Goal: Information Seeking & Learning: Find specific fact

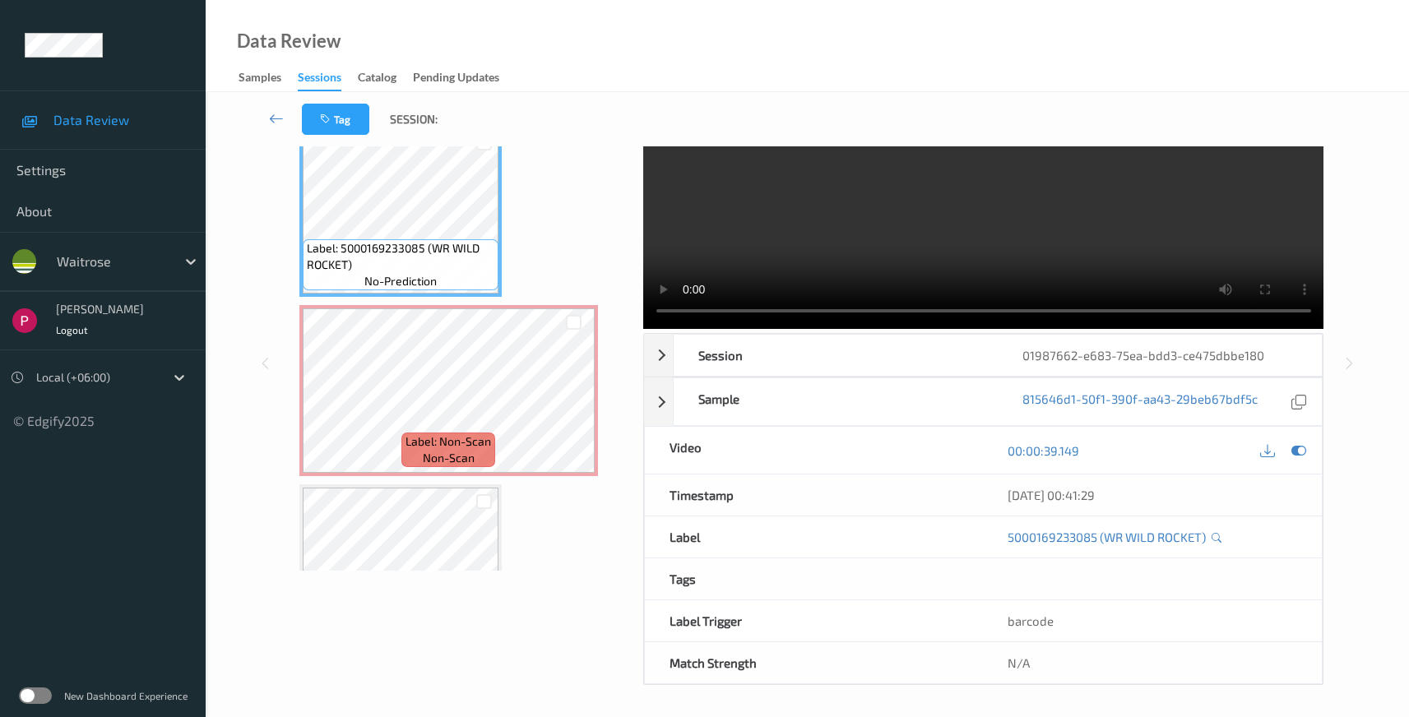
scroll to position [106, 0]
click at [1302, 400] on icon at bounding box center [1299, 400] width 15 height 15
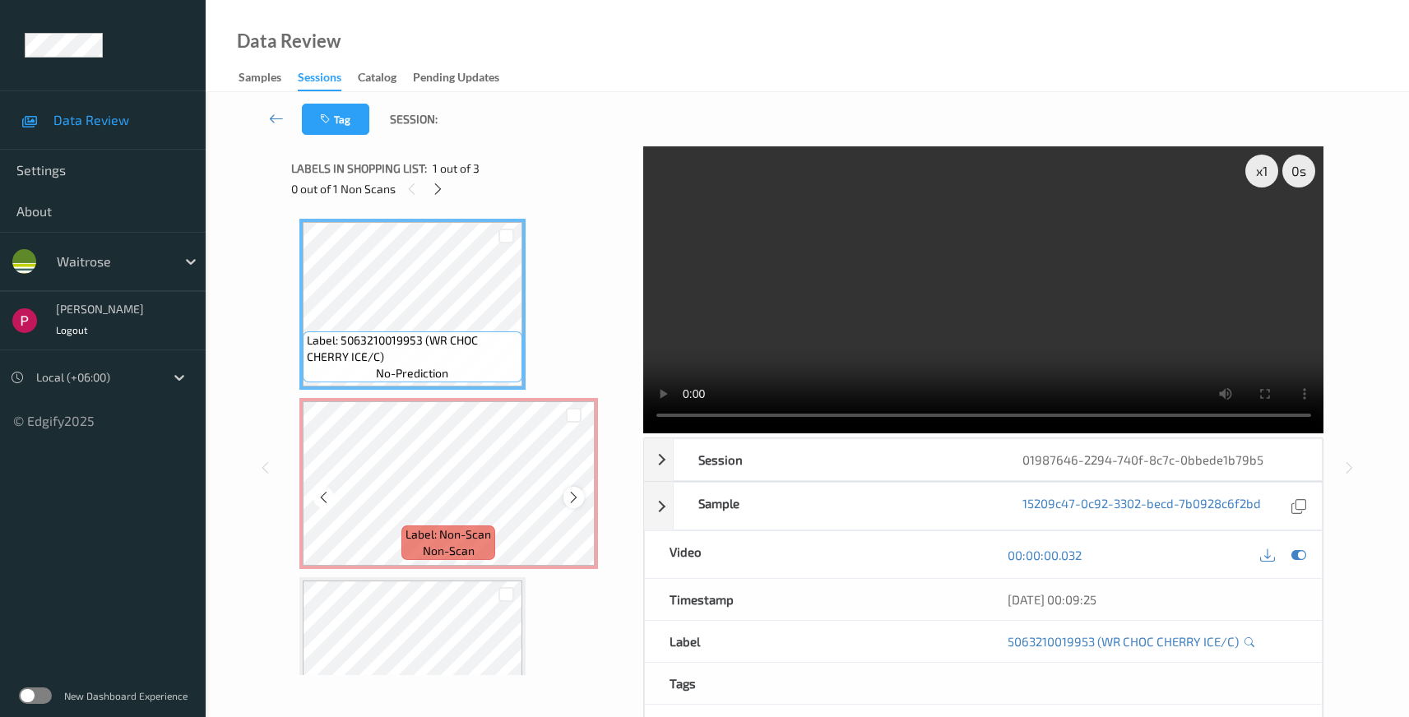
click at [578, 499] on icon at bounding box center [574, 497] width 14 height 15
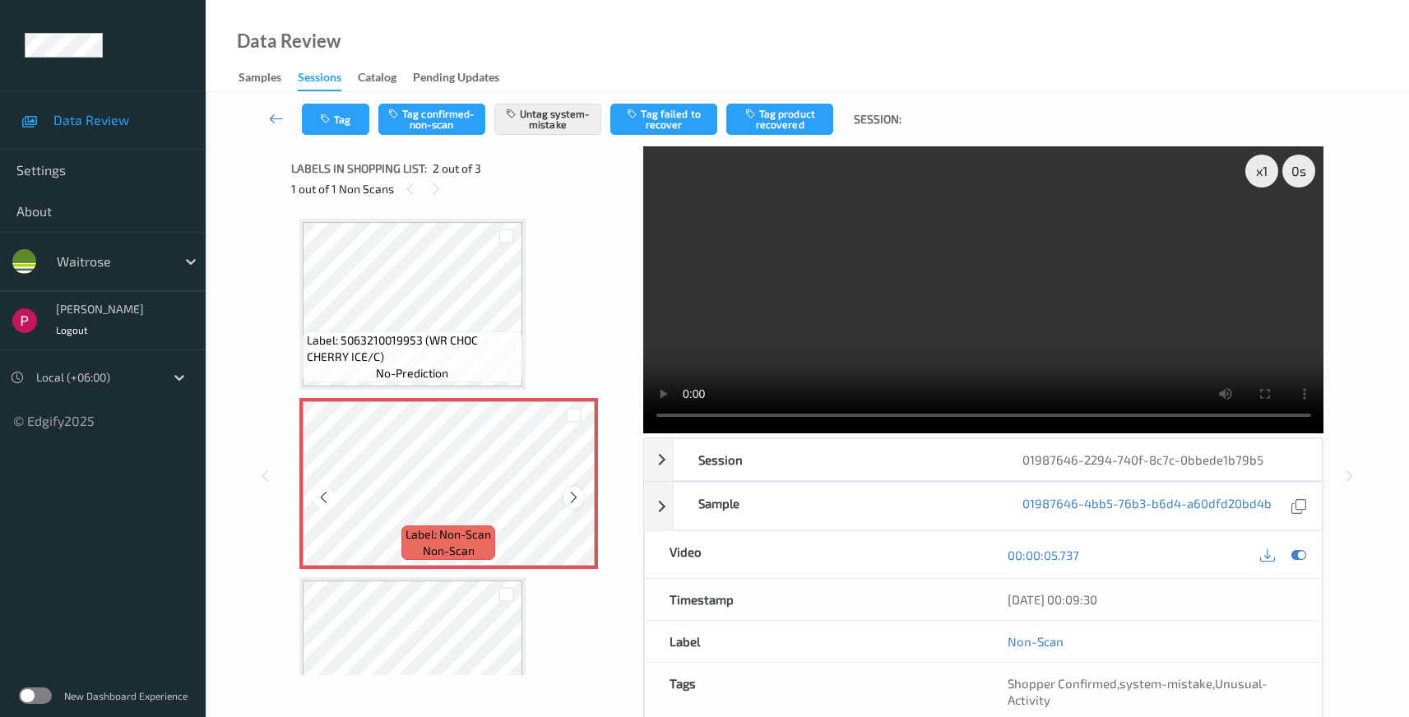
click at [575, 497] on icon at bounding box center [574, 497] width 14 height 15
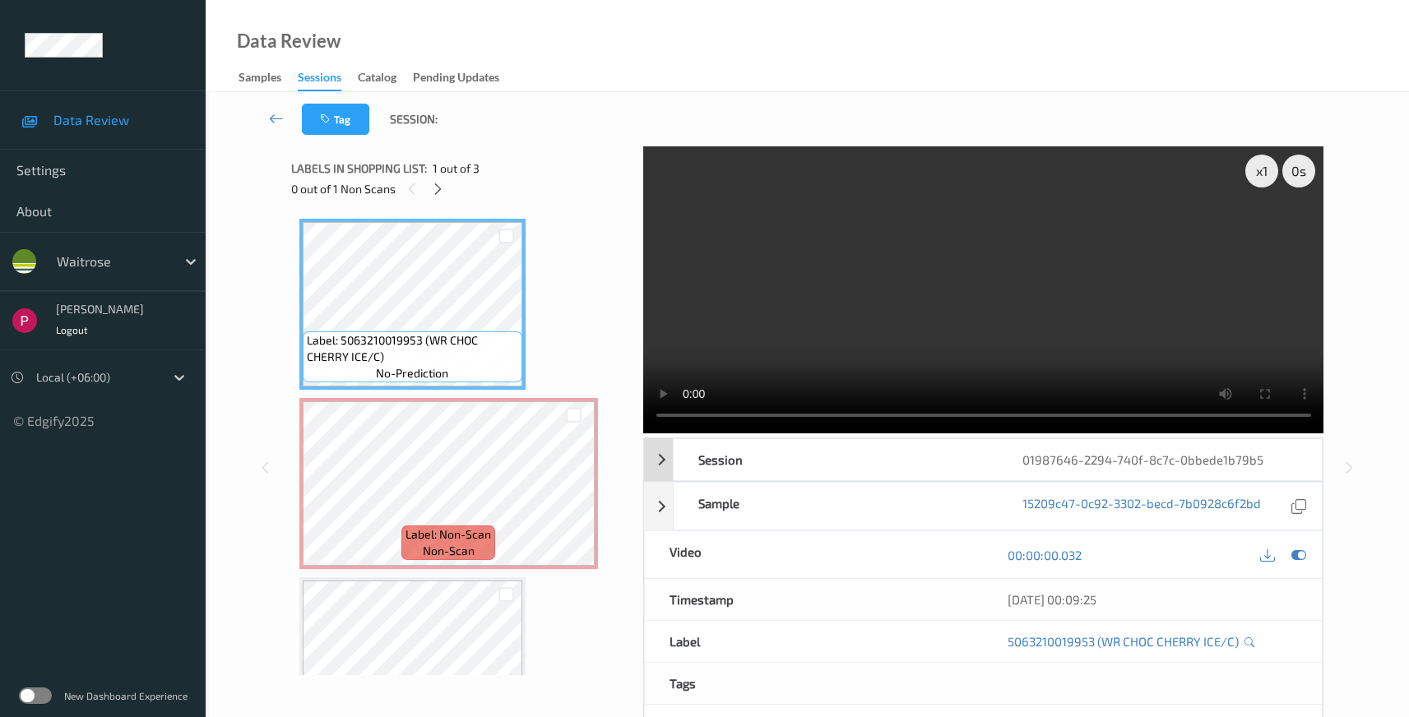
click at [1302, 464] on div "01987646-2294-740f-8c7c-0bbede1b79b5" at bounding box center [1160, 459] width 324 height 41
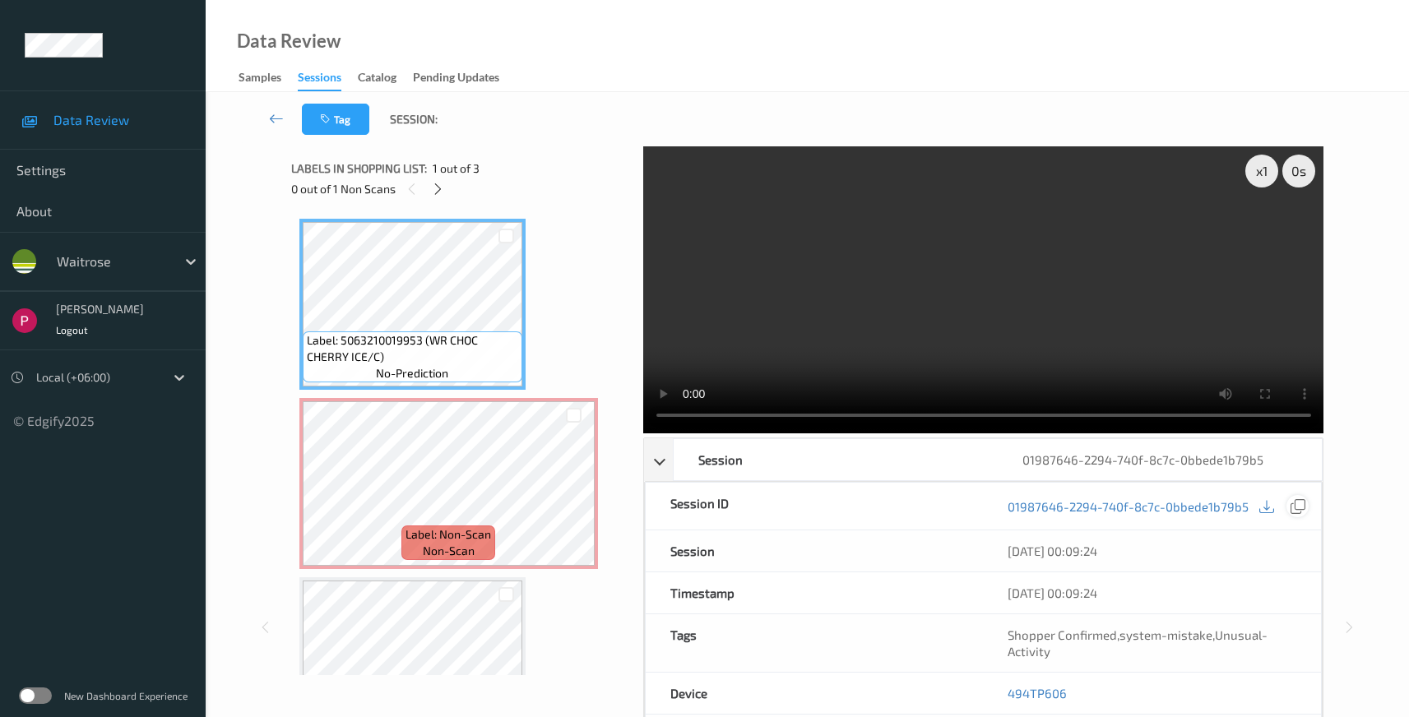
click at [1304, 501] on icon at bounding box center [1298, 506] width 15 height 15
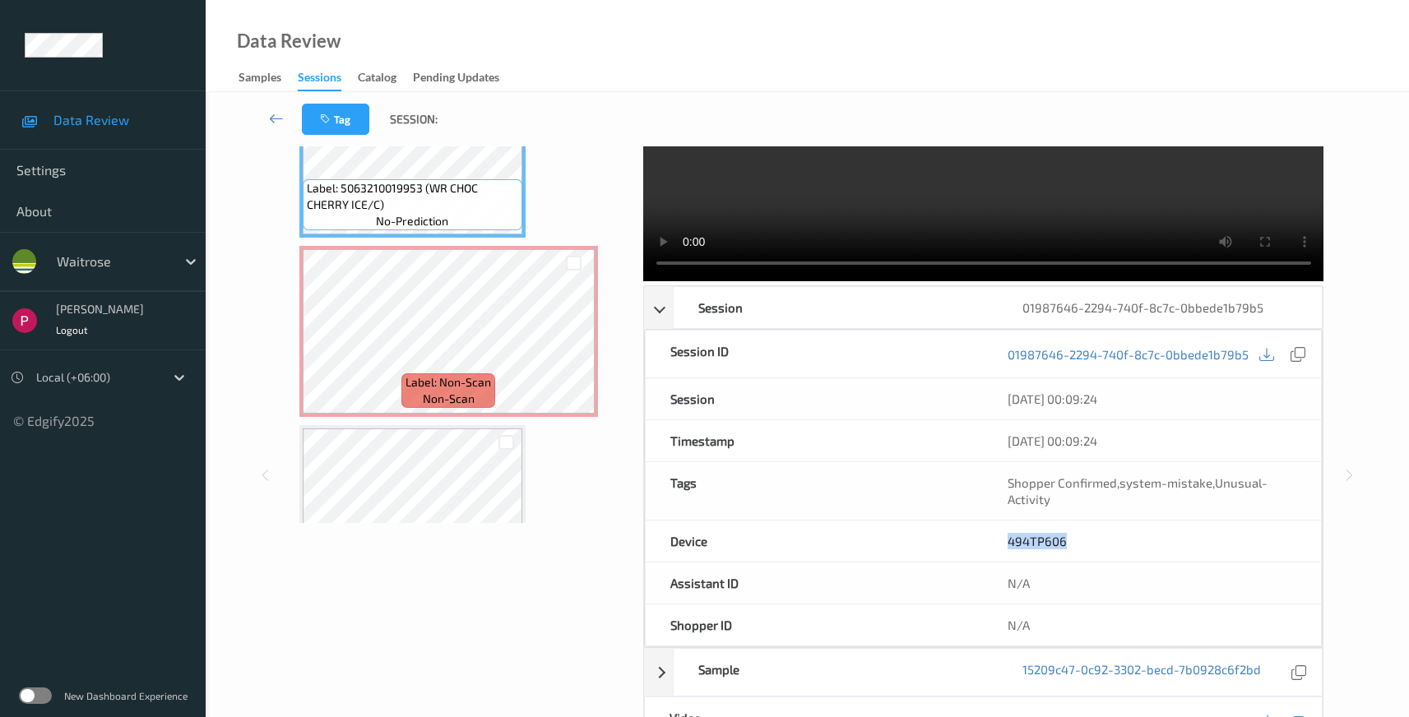
drag, startPoint x: 1082, startPoint y: 542, endPoint x: 972, endPoint y: 547, distance: 110.4
click at [982, 535] on div "Device 494TP606" at bounding box center [984, 542] width 678 height 42
copy div "494TP606"
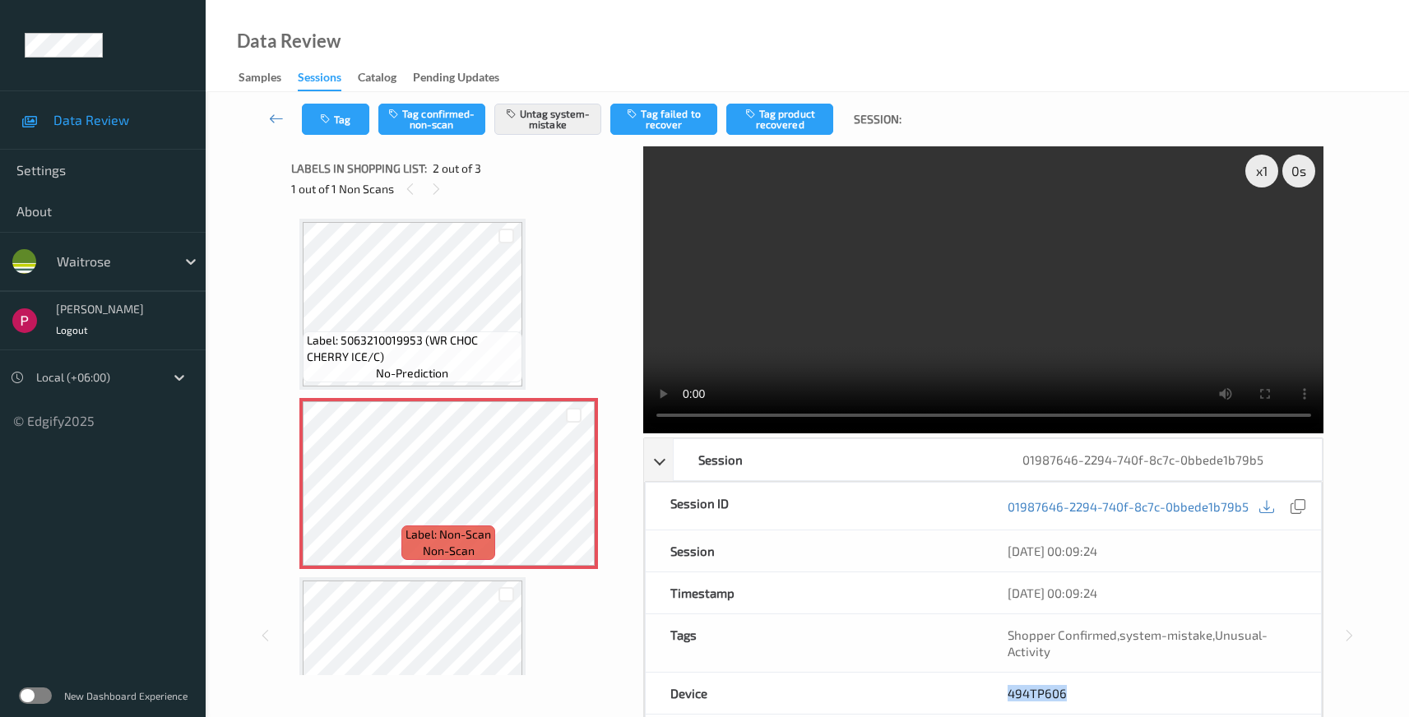
scroll to position [334, 0]
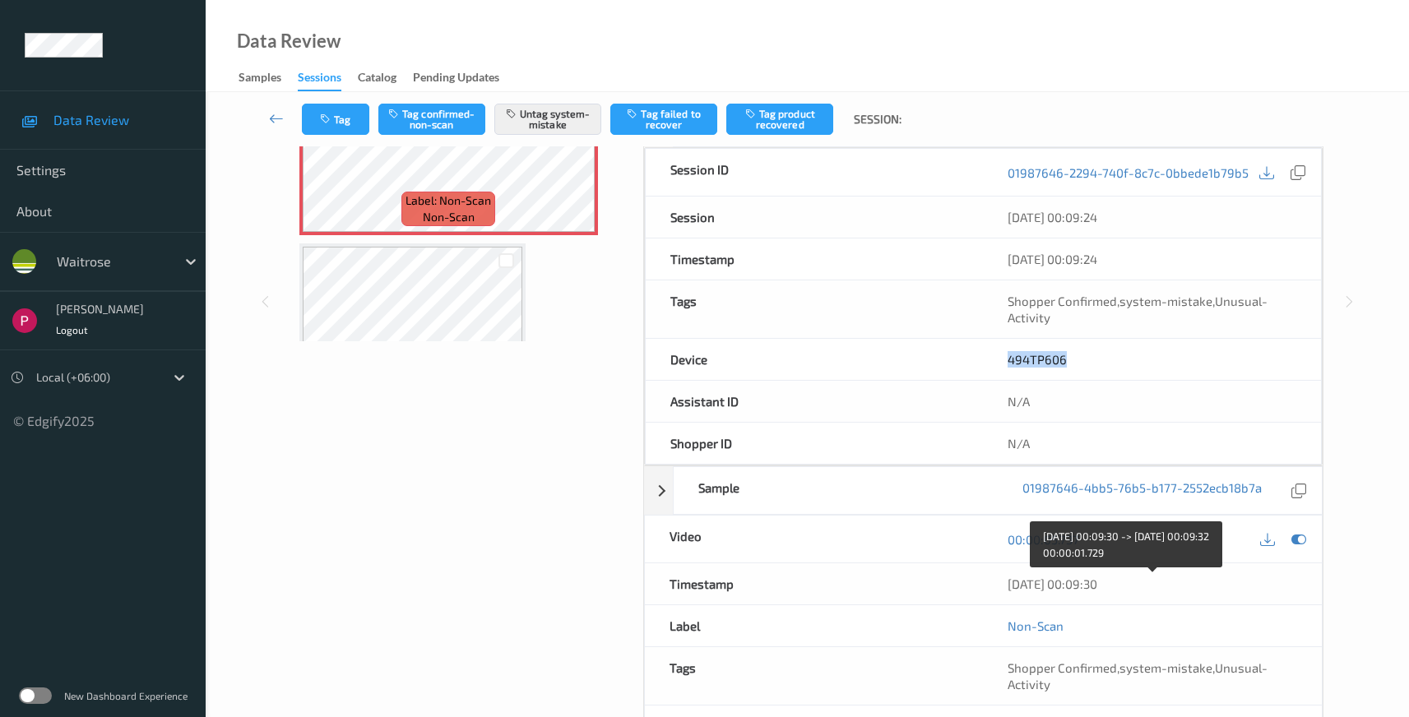
drag, startPoint x: 1136, startPoint y: 587, endPoint x: 1008, endPoint y: 581, distance: 128.5
click at [1008, 581] on div "05/08/2025 00:09:30" at bounding box center [1153, 584] width 290 height 16
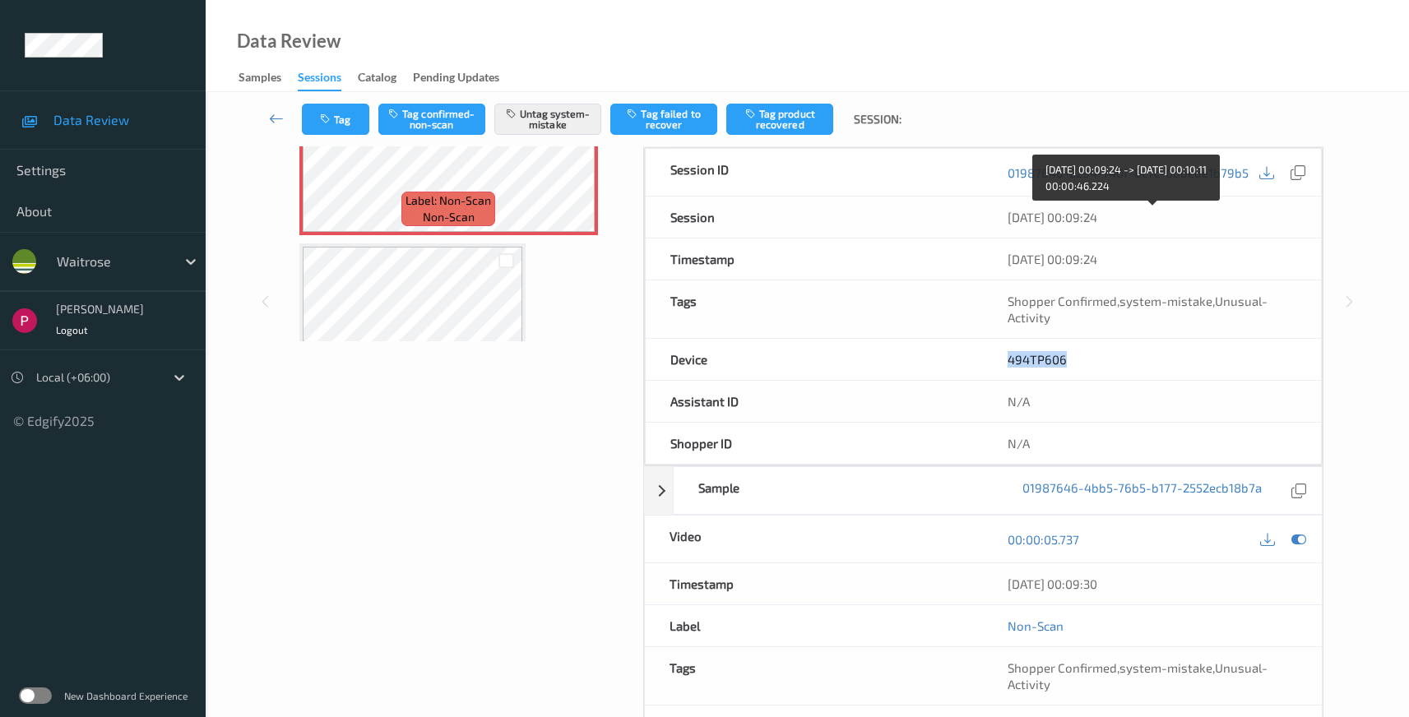
copy div "05/08/2025 00:09:30"
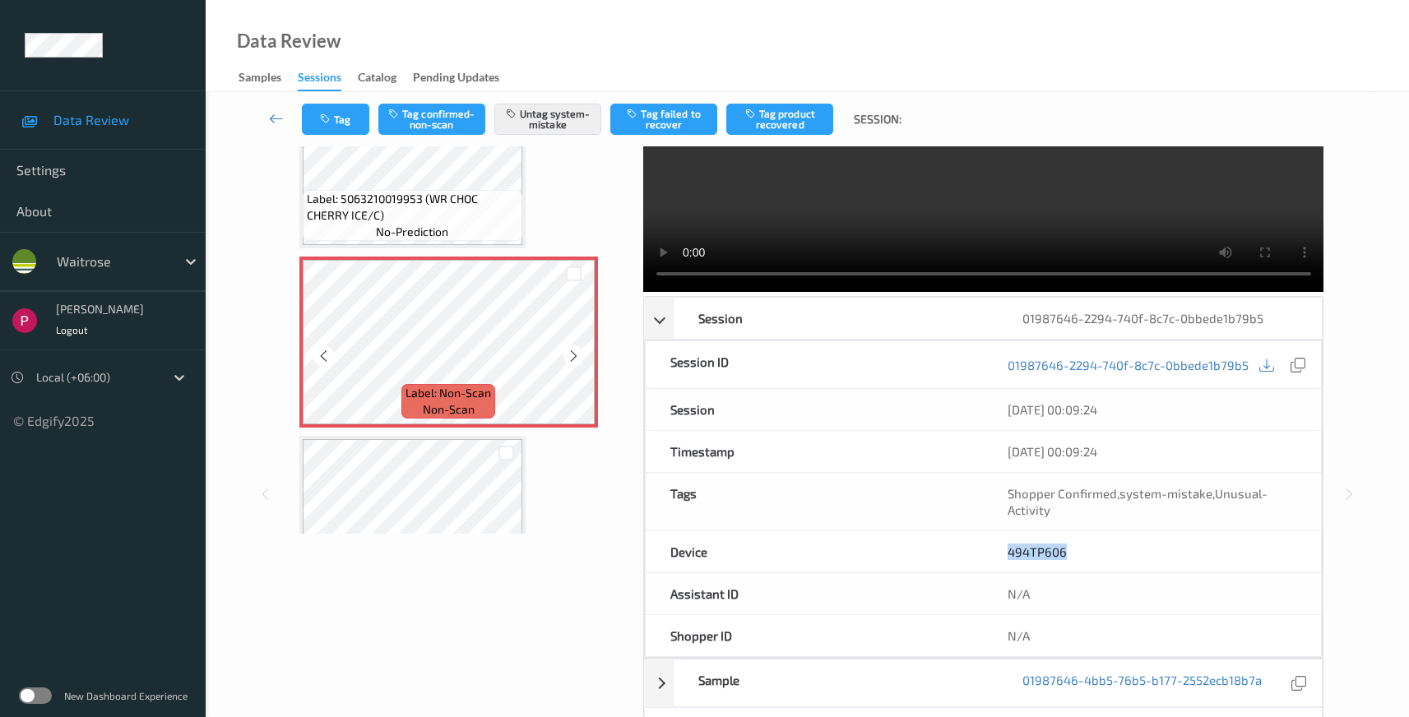
scroll to position [0, 0]
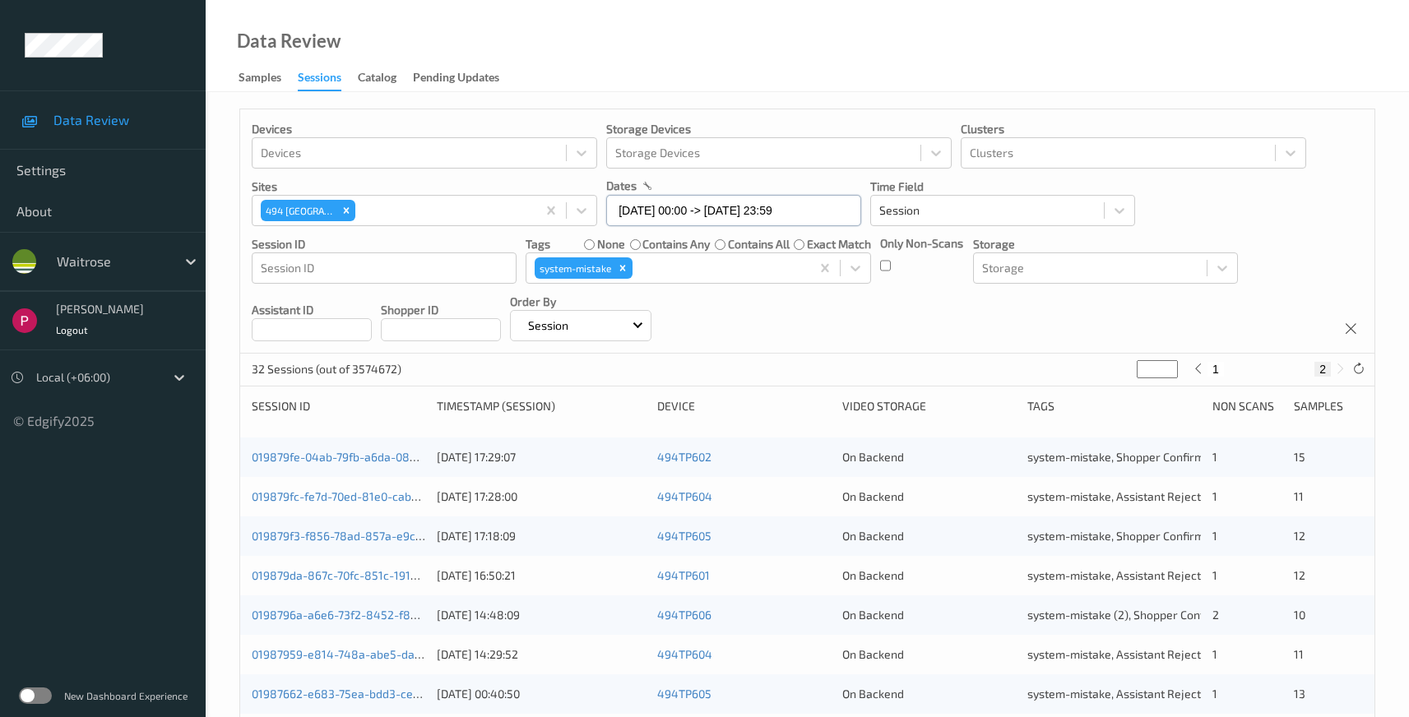
click at [690, 217] on input "05/08/2025 00:00 -> 05/08/2025 23:59" at bounding box center [733, 210] width 255 height 31
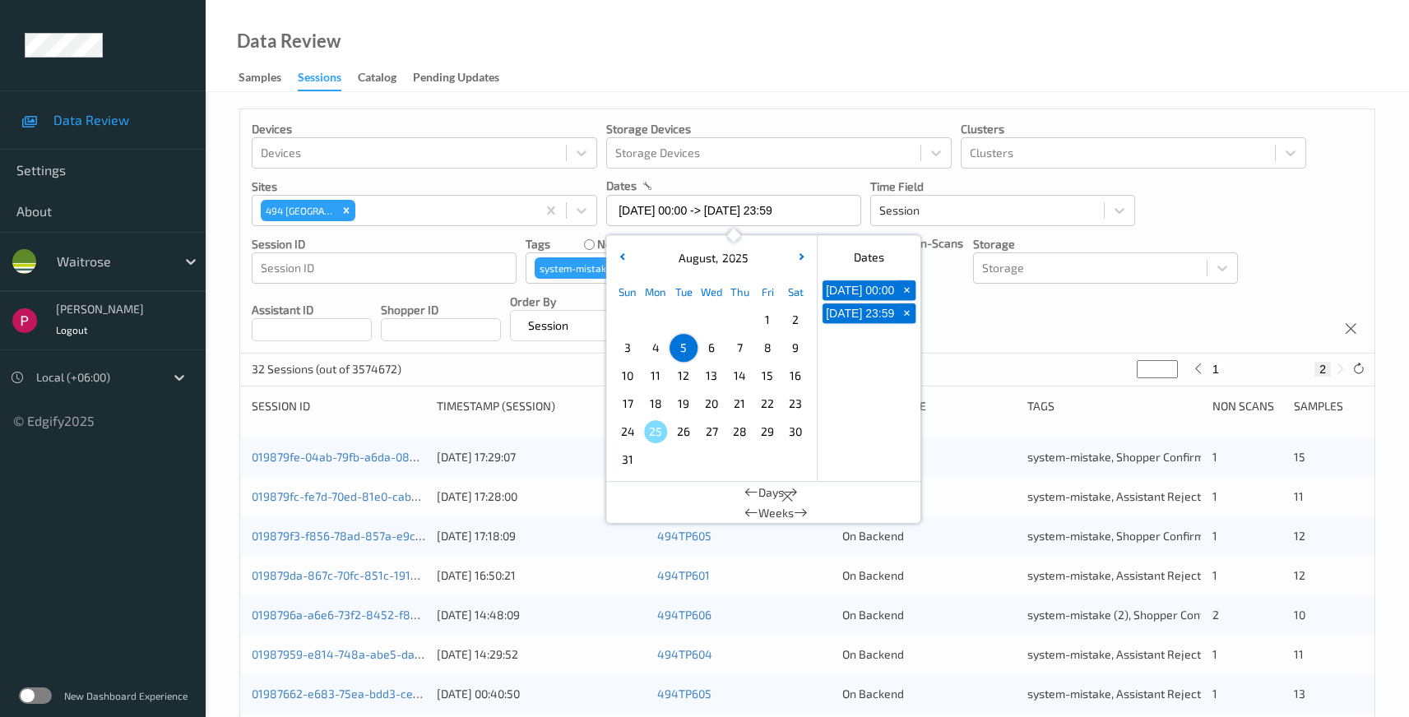
click at [658, 350] on span "4" at bounding box center [655, 348] width 23 height 23
type input "04/08/2025 00:00"
type input "*"
click at [659, 350] on span "4" at bounding box center [655, 348] width 23 height 23
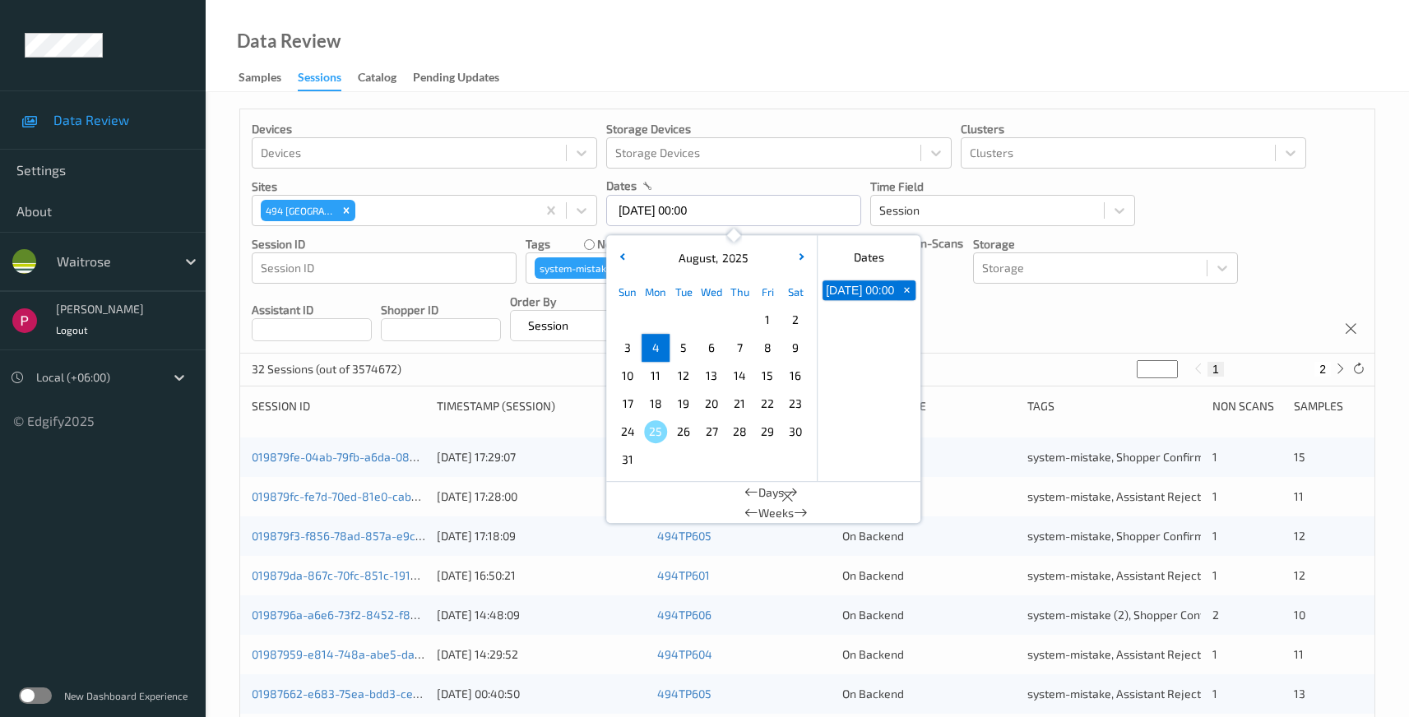
type input "04/08/2025 00:00 -> 04/08/2025 23:59"
click at [1147, 318] on div "Devices Devices Storage Devices Storage Devices Clusters Clusters Sites 494 Alt…" at bounding box center [807, 231] width 1135 height 244
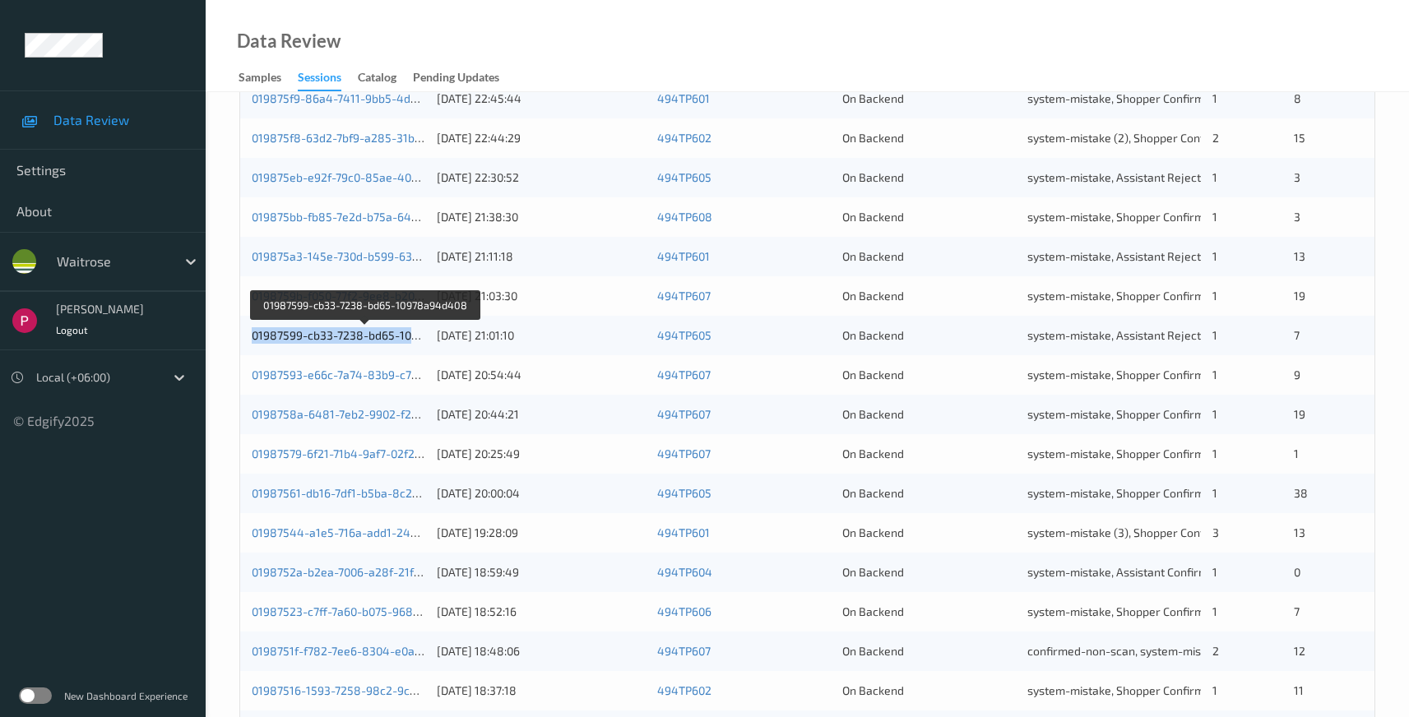
scroll to position [577, 0]
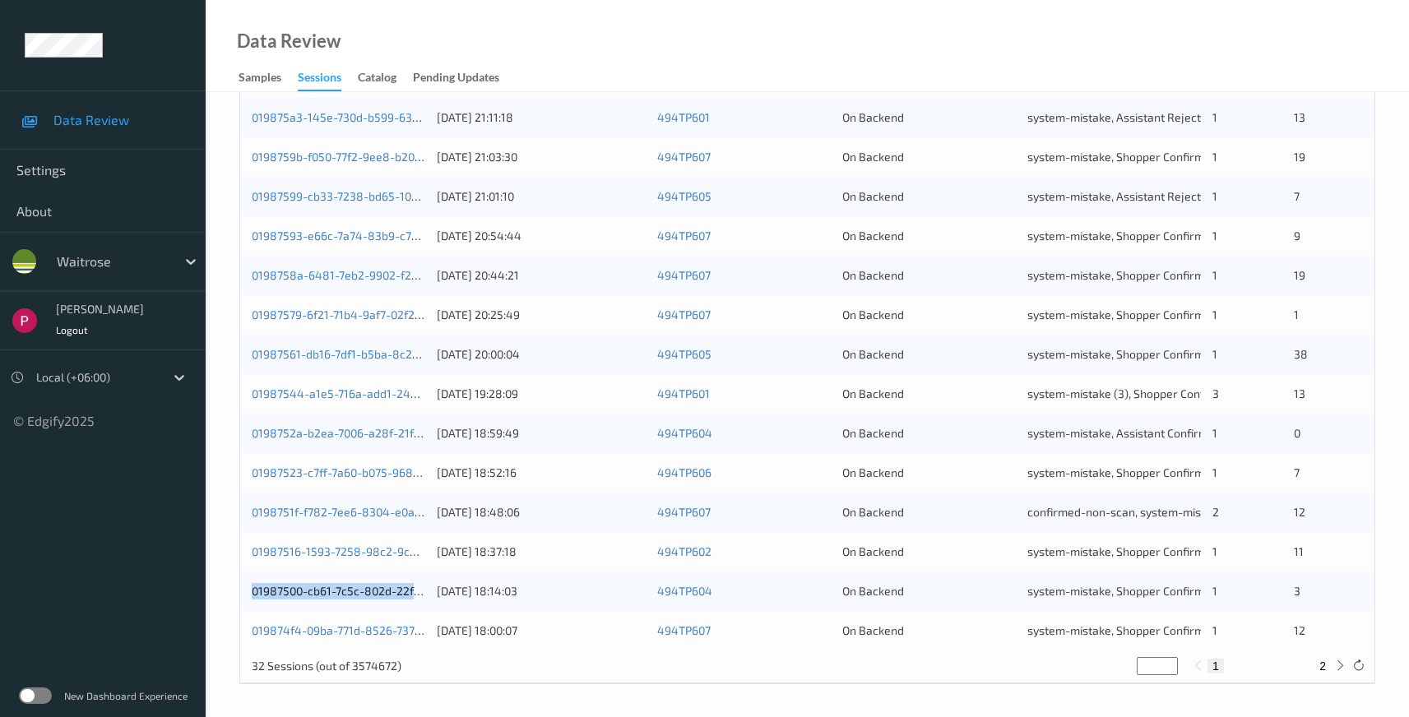
click at [1325, 667] on button "2" at bounding box center [1323, 666] width 16 height 15
type input "*"
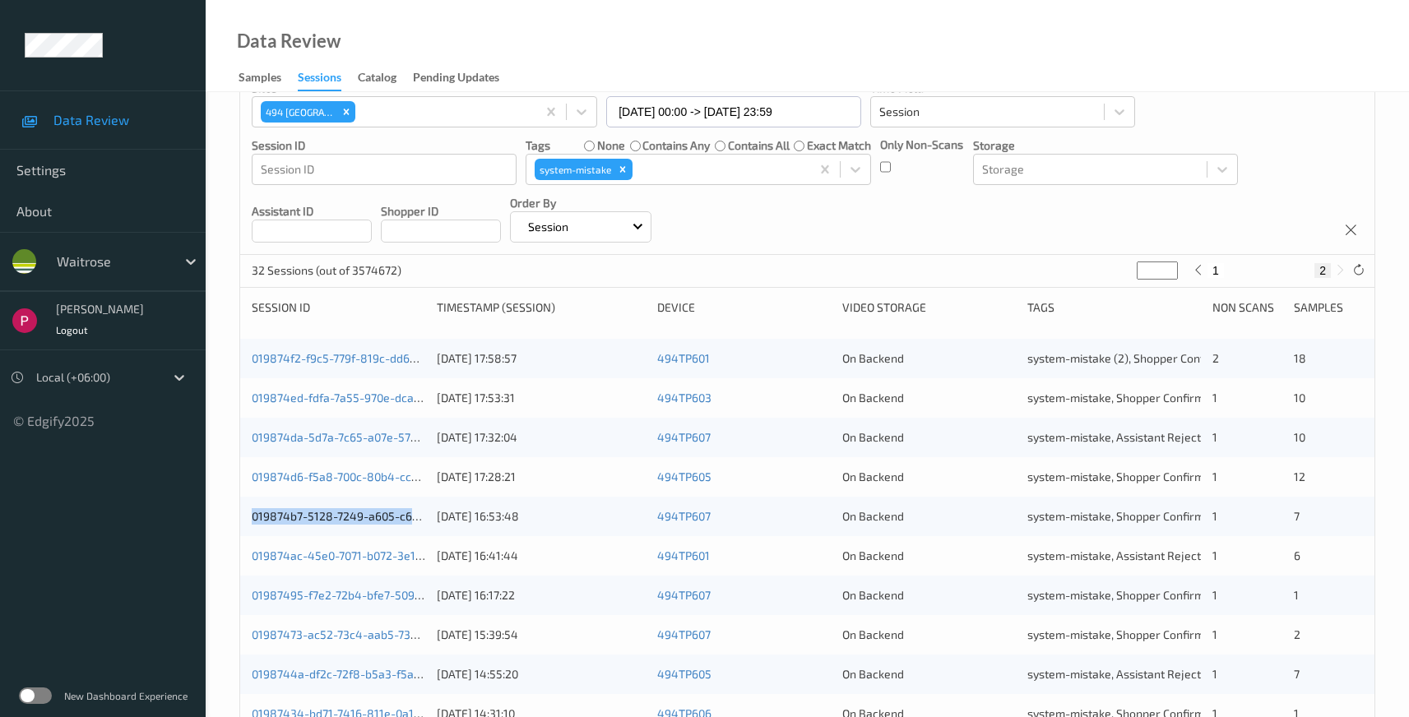
scroll to position [261, 0]
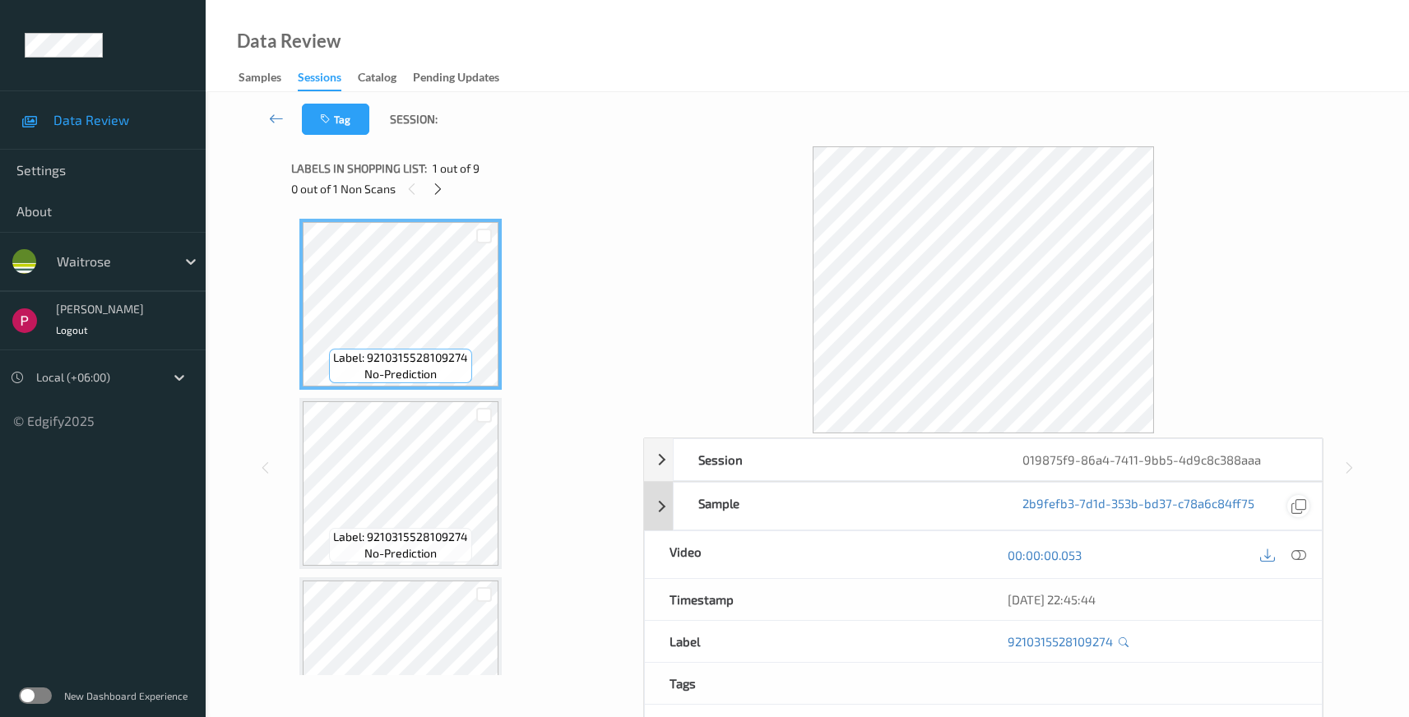
click at [1302, 507] on icon at bounding box center [1299, 506] width 15 height 15
click at [856, 461] on div "Session" at bounding box center [836, 459] width 324 height 41
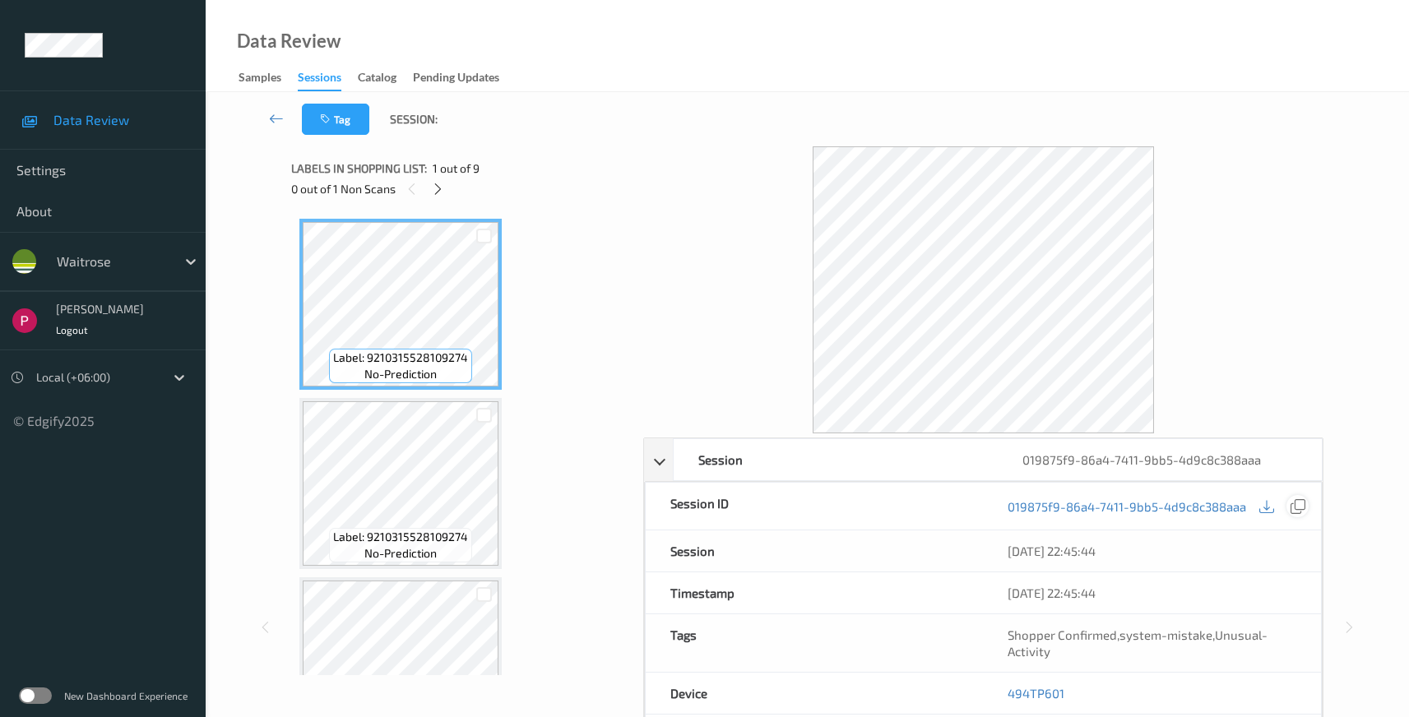
click at [1293, 503] on icon at bounding box center [1298, 506] width 15 height 15
drag, startPoint x: 1070, startPoint y: 699, endPoint x: 1002, endPoint y: 689, distance: 68.9
click at [1002, 689] on div "494TP601" at bounding box center [1152, 693] width 338 height 41
copy link "494TP601"
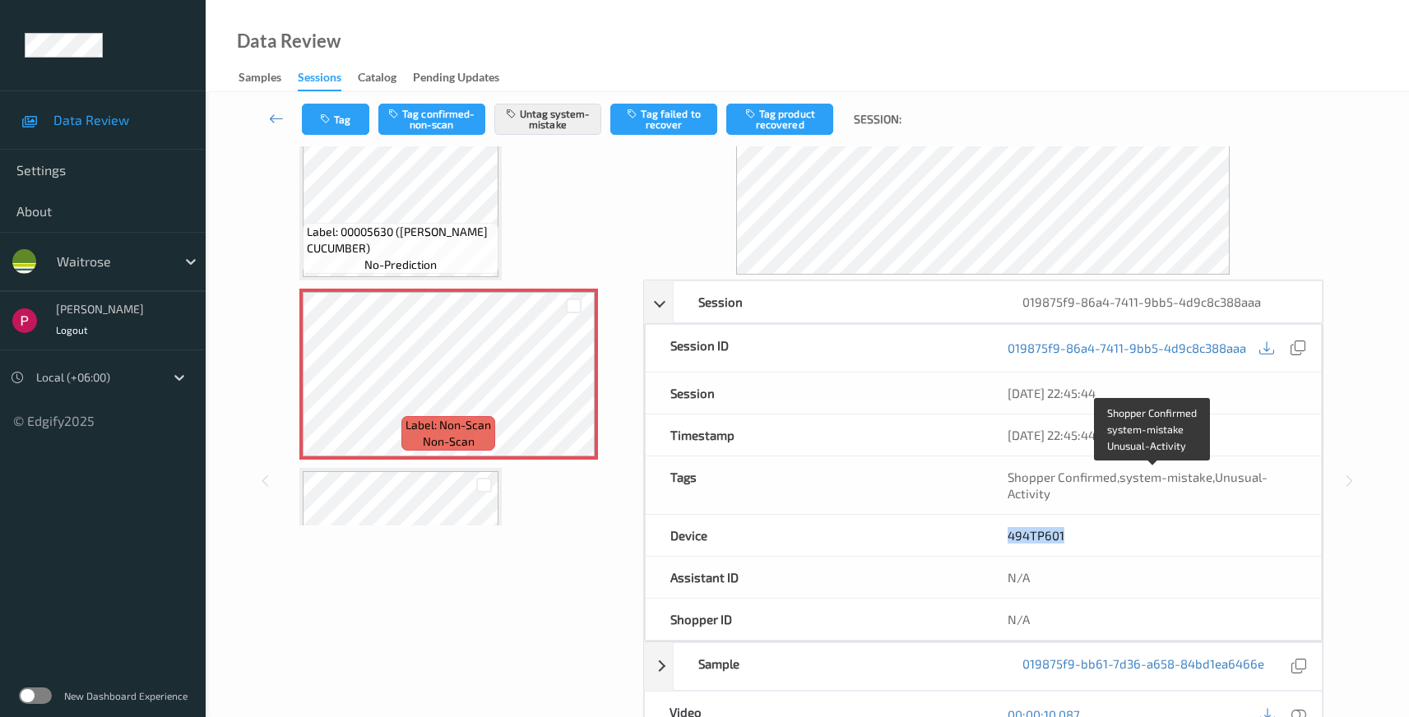
scroll to position [432, 0]
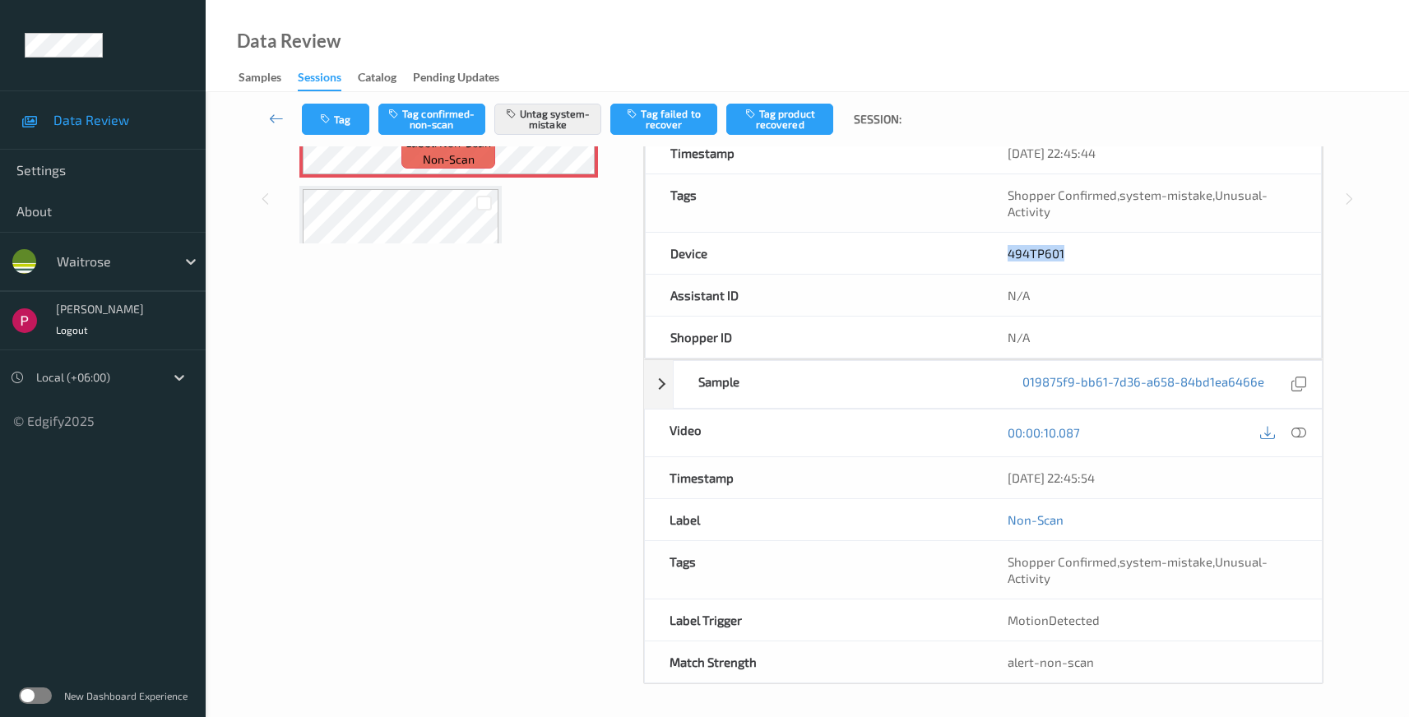
drag, startPoint x: 1140, startPoint y: 479, endPoint x: 1003, endPoint y: 476, distance: 137.4
click at [1003, 476] on div "04/08/2025 22:45:54" at bounding box center [1152, 477] width 339 height 41
copy div "04/08/2025 22:45:54"
click at [1293, 436] on icon at bounding box center [1299, 432] width 15 height 15
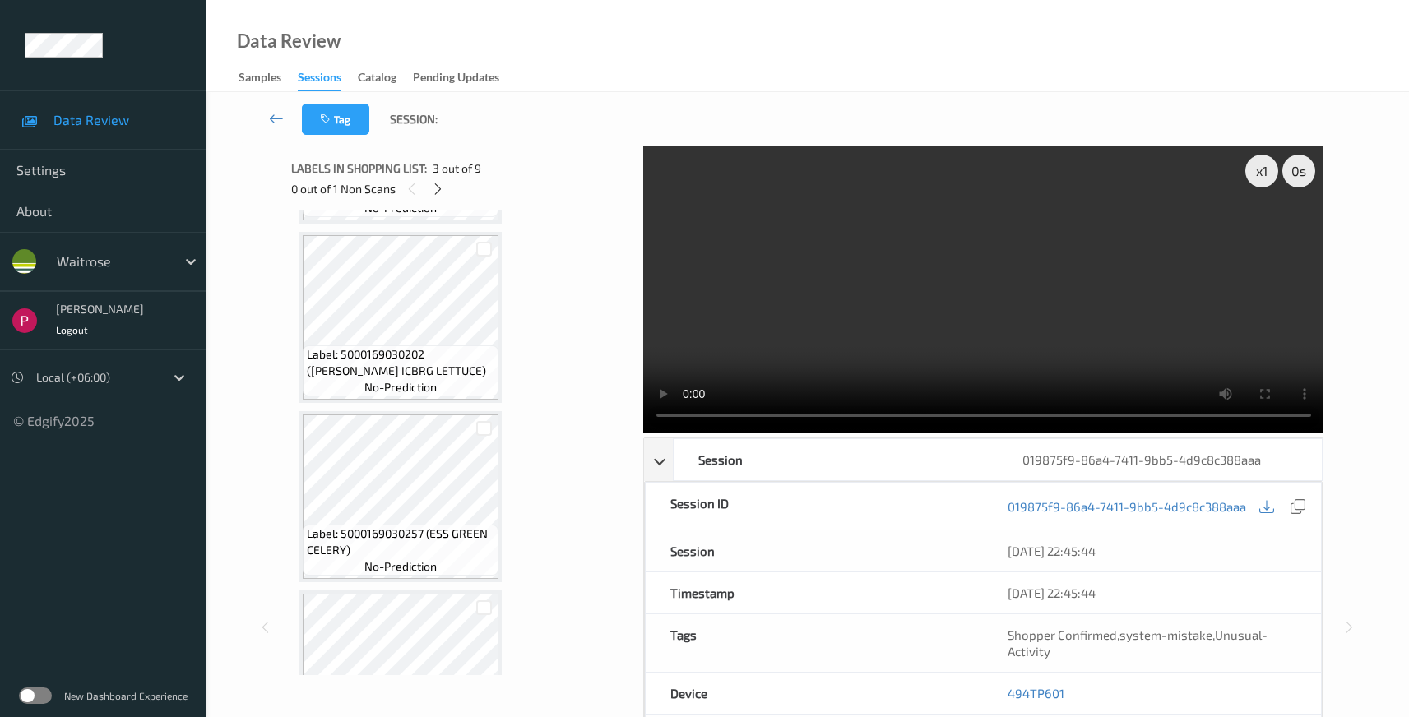
scroll to position [1158, 0]
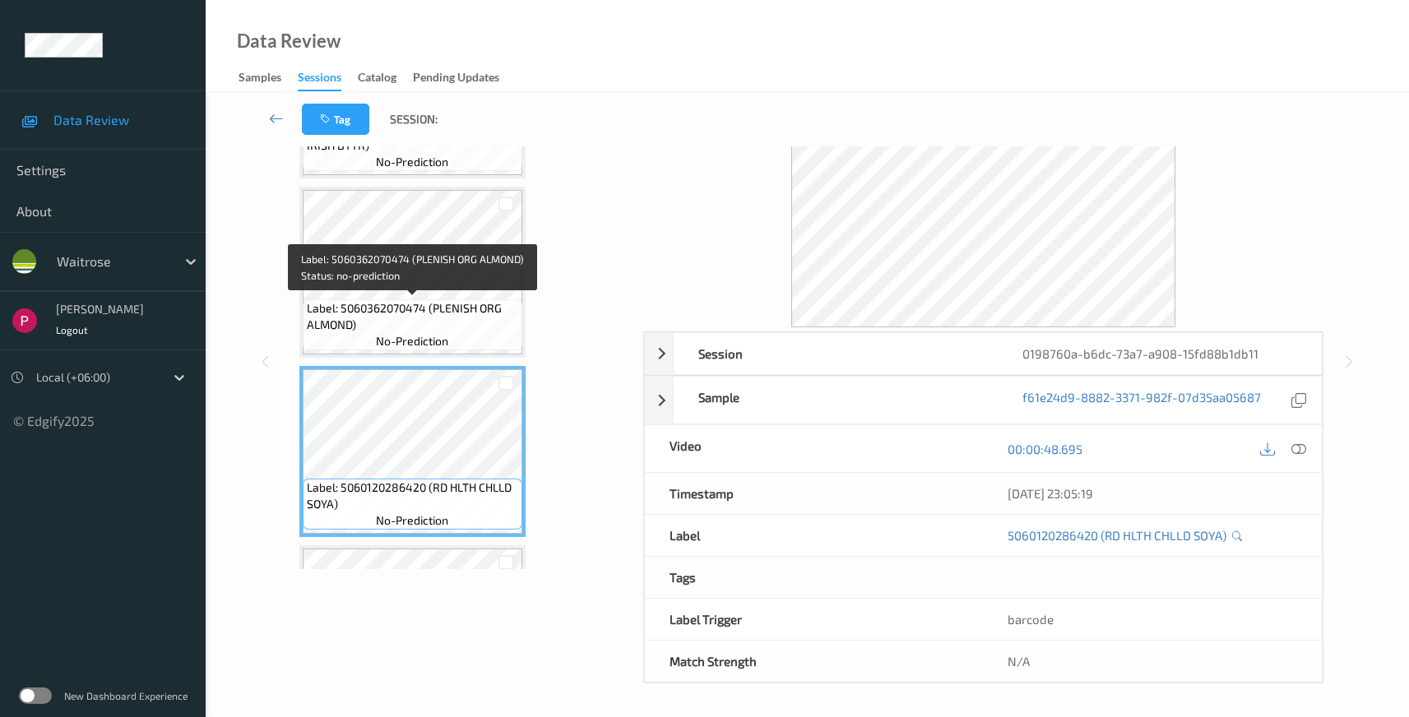
scroll to position [2413, 0]
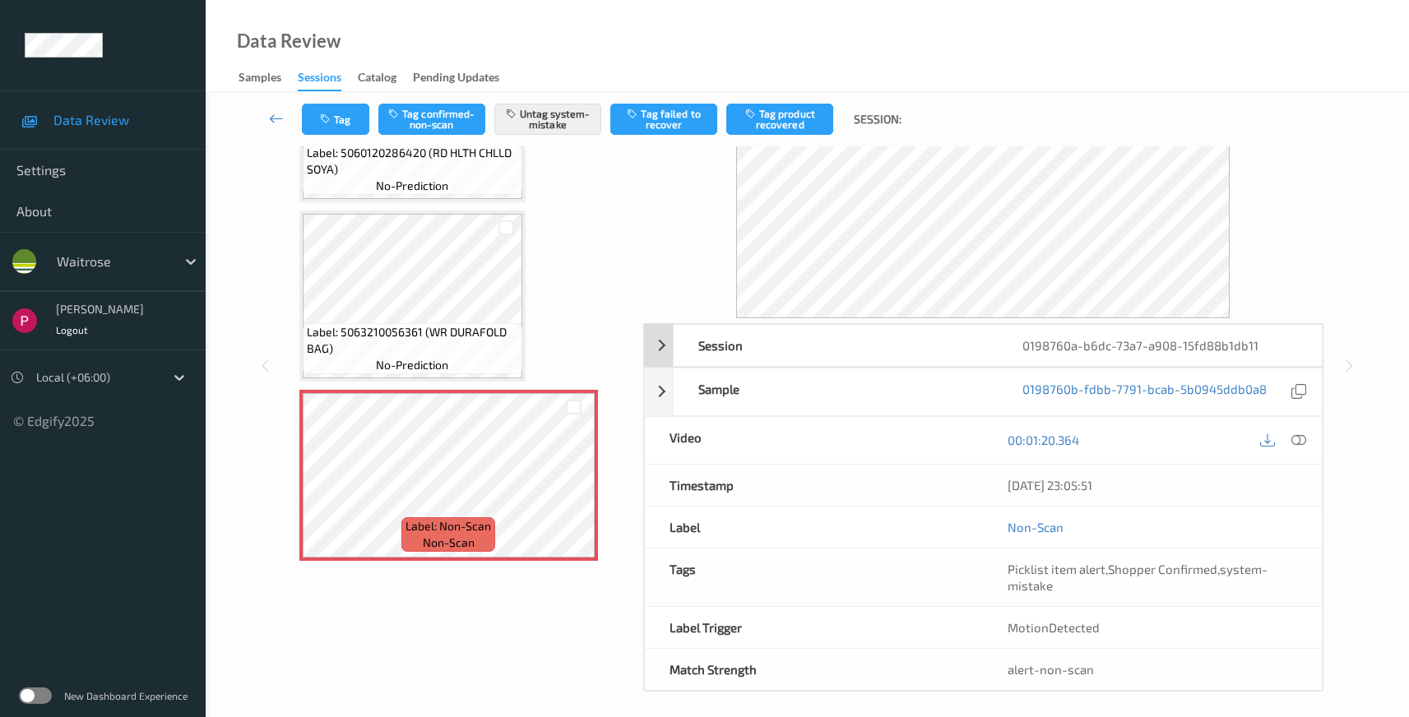
click at [1258, 332] on div "0198760a-b6dc-73a7-a908-15fd88b1db11" at bounding box center [1160, 345] width 324 height 41
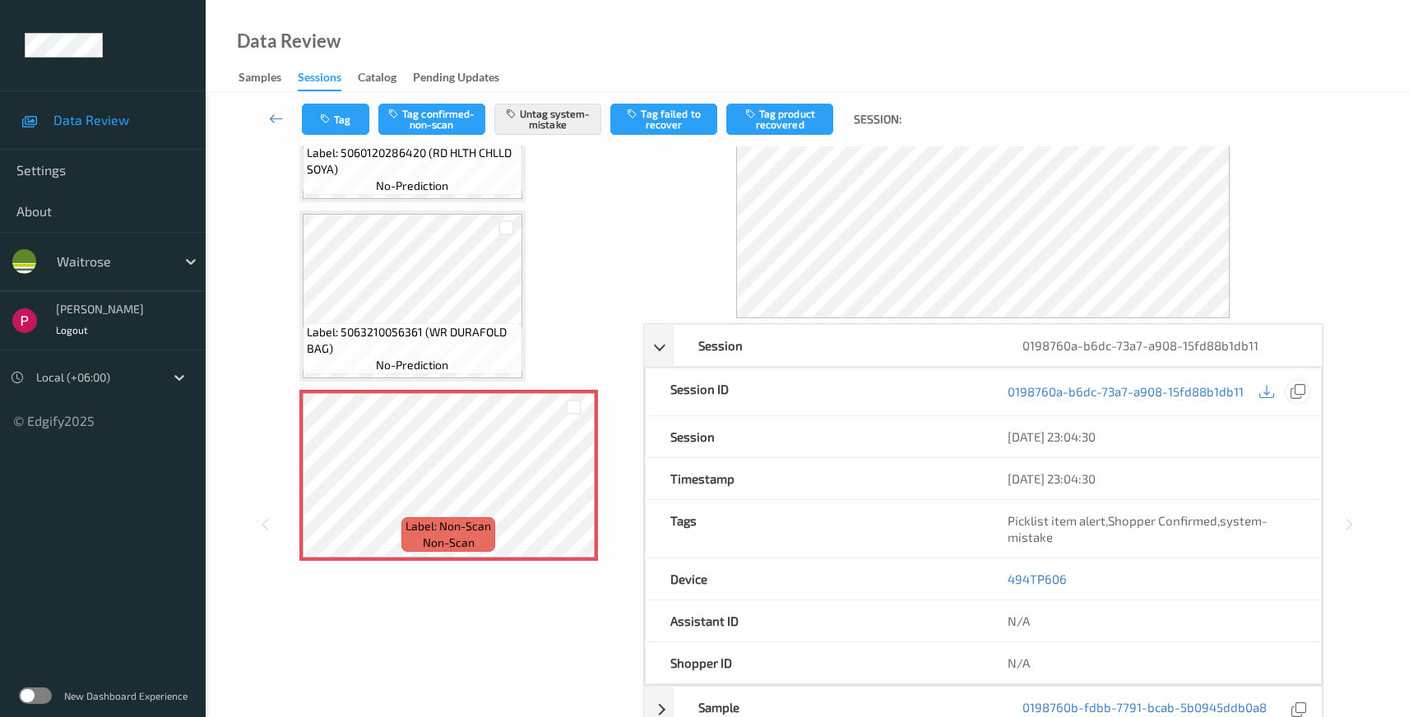
click at [1300, 395] on icon at bounding box center [1298, 391] width 15 height 15
drag, startPoint x: 1063, startPoint y: 577, endPoint x: 1061, endPoint y: 585, distance: 8.6
click at [996, 579] on div "494TP606" at bounding box center [1152, 579] width 338 height 41
copy link "494TP606"
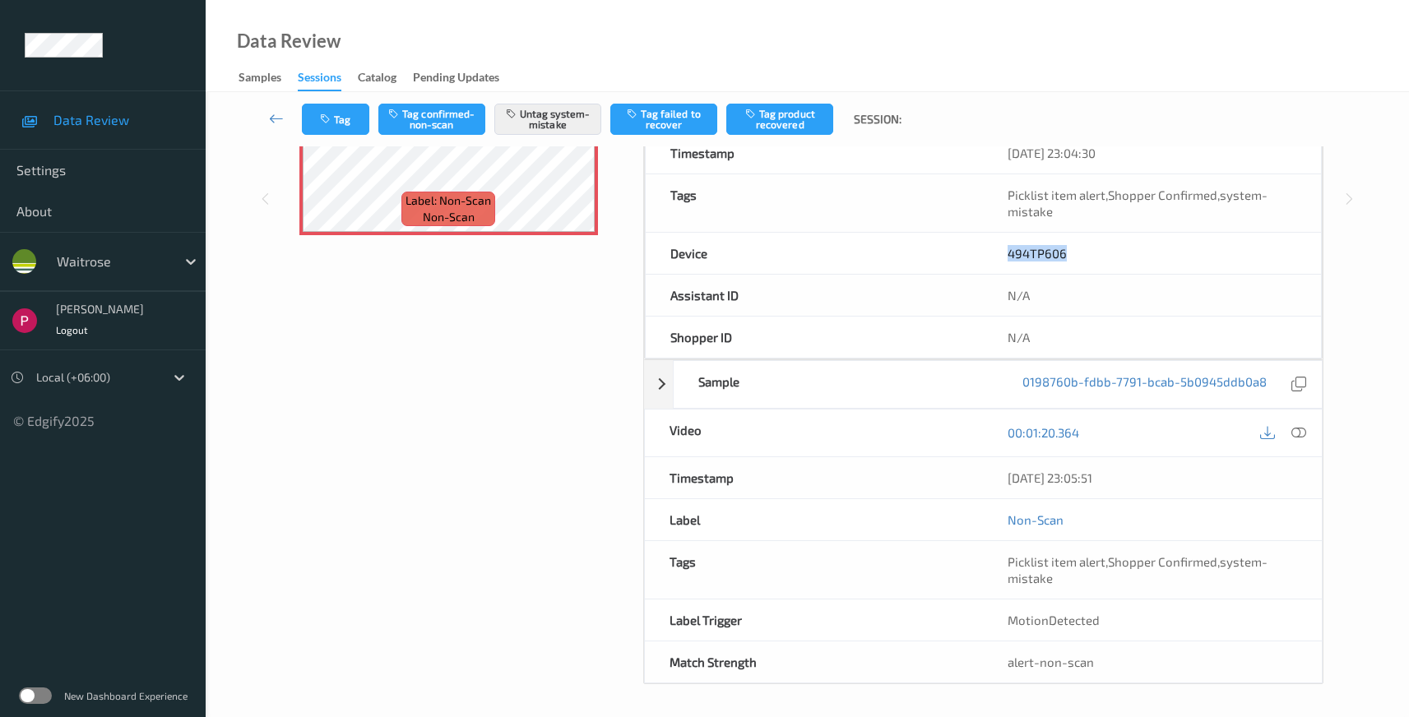
drag, startPoint x: 1140, startPoint y: 476, endPoint x: 1007, endPoint y: 485, distance: 132.8
click at [1007, 471] on div "[DATE] 23:05:51" at bounding box center [1152, 477] width 339 height 41
copy div "[DATE] 23:05:51"
click at [1295, 431] on icon at bounding box center [1299, 432] width 15 height 15
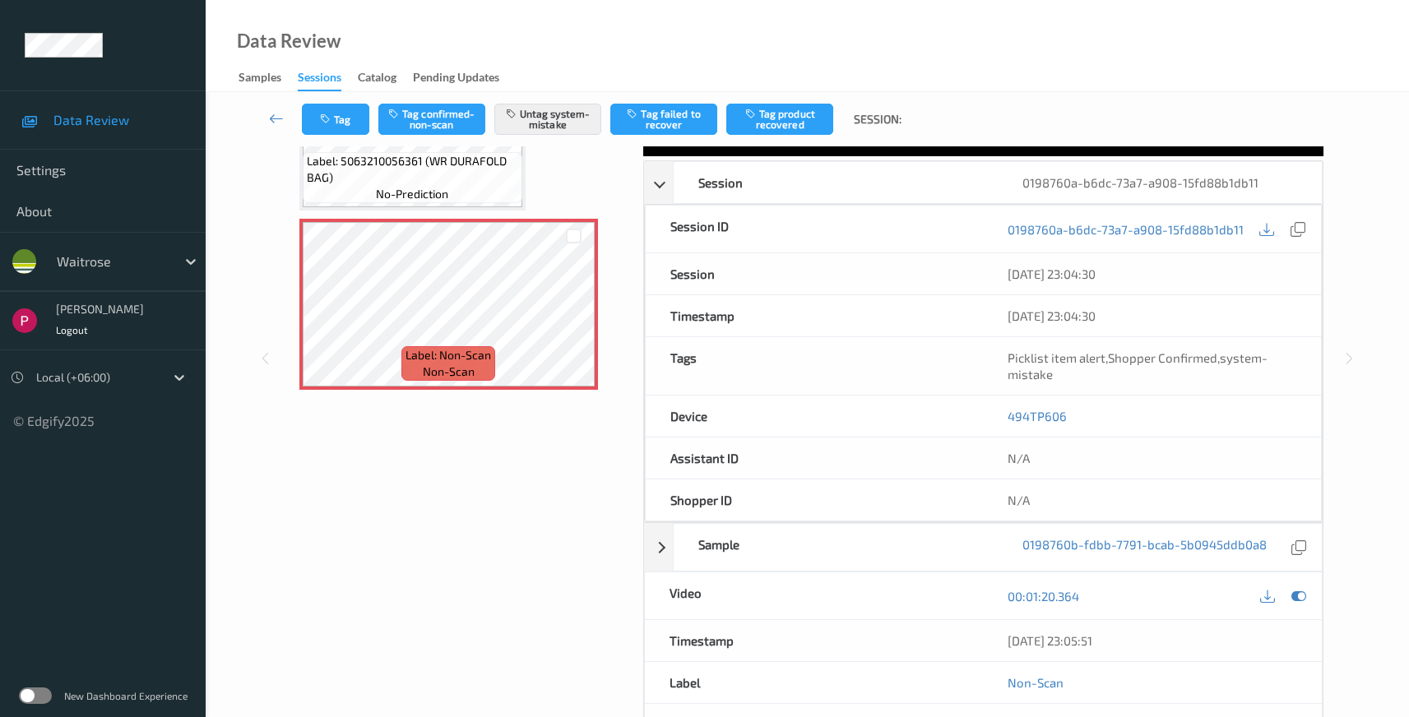
scroll to position [0, 0]
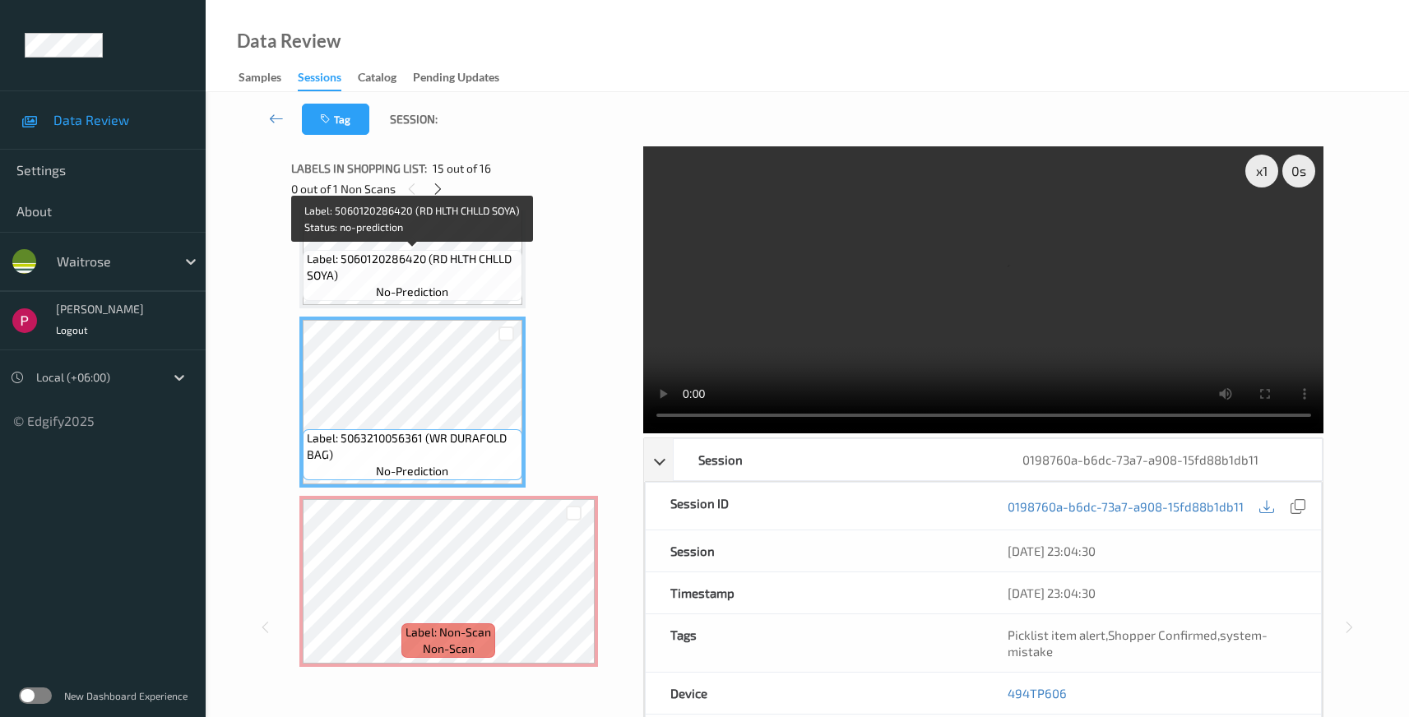
click at [492, 269] on span "Label: 5060120286420 (RD HLTH CHLLD SOYA)" at bounding box center [412, 267] width 211 height 33
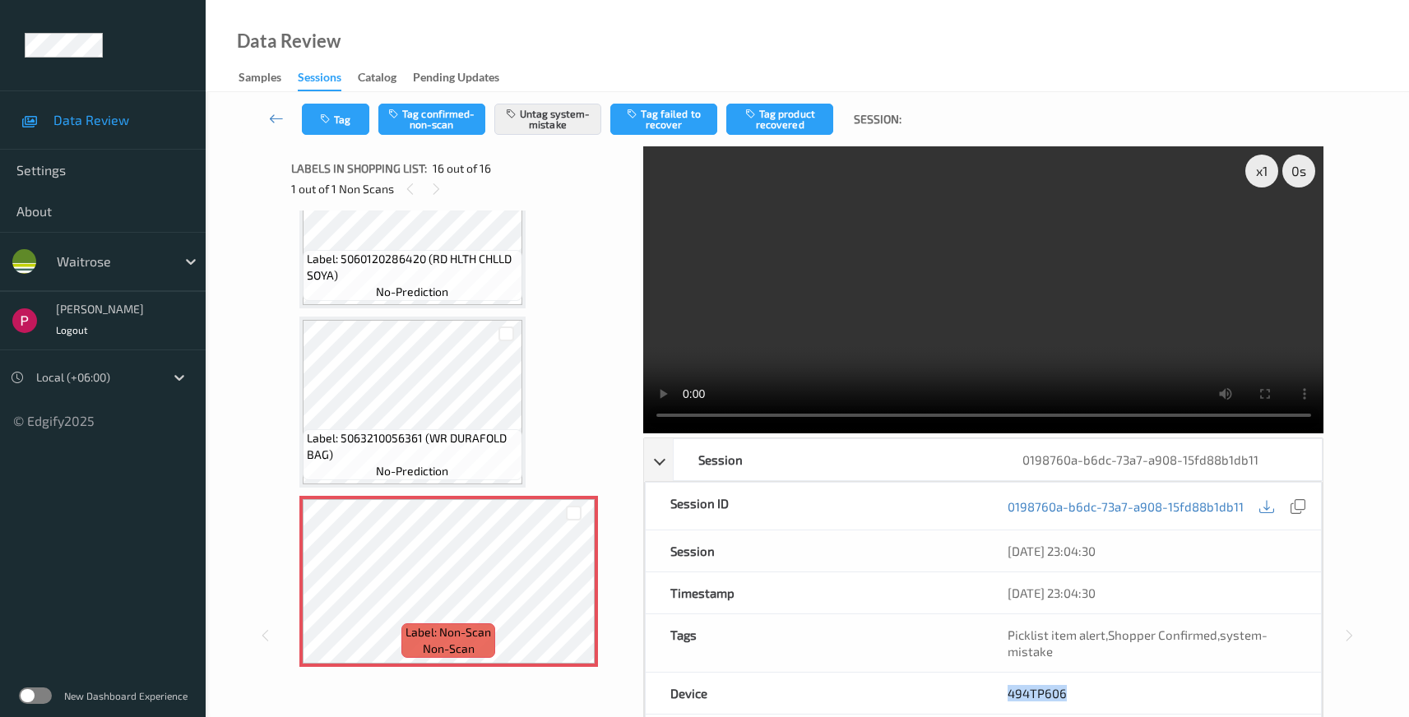
drag, startPoint x: 1071, startPoint y: 689, endPoint x: 982, endPoint y: 682, distance: 89.9
click at [980, 688] on div "Device 494TP606" at bounding box center [984, 694] width 678 height 42
copy div "494TP606"
click at [1299, 504] on icon at bounding box center [1298, 506] width 15 height 15
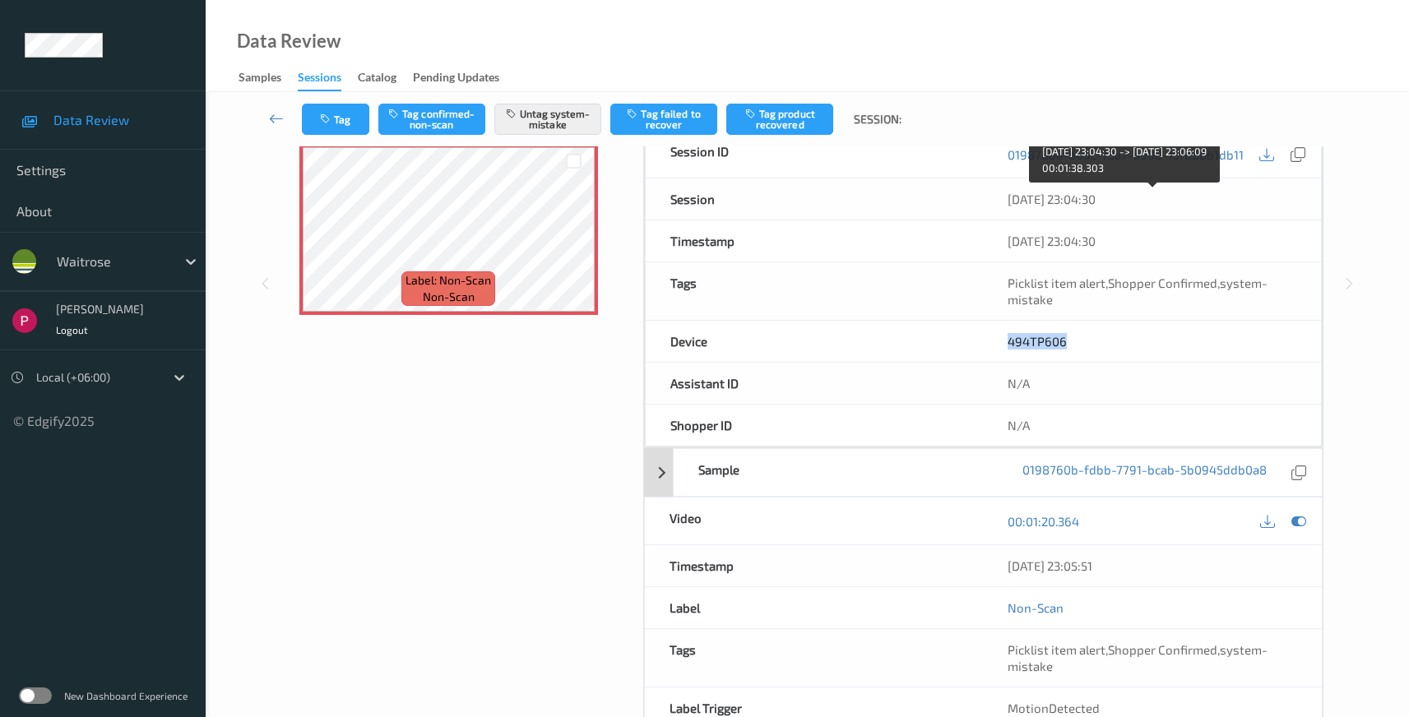
scroll to position [441, 0]
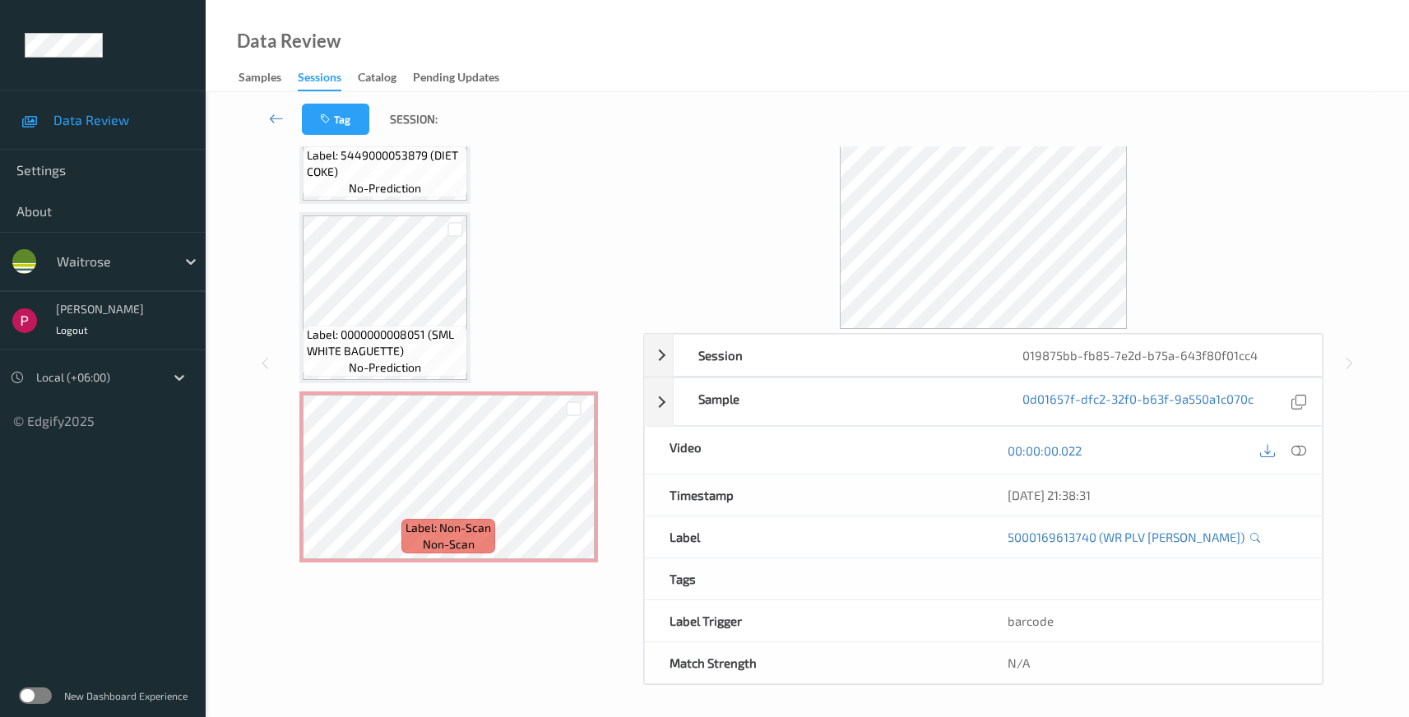
scroll to position [106, 0]
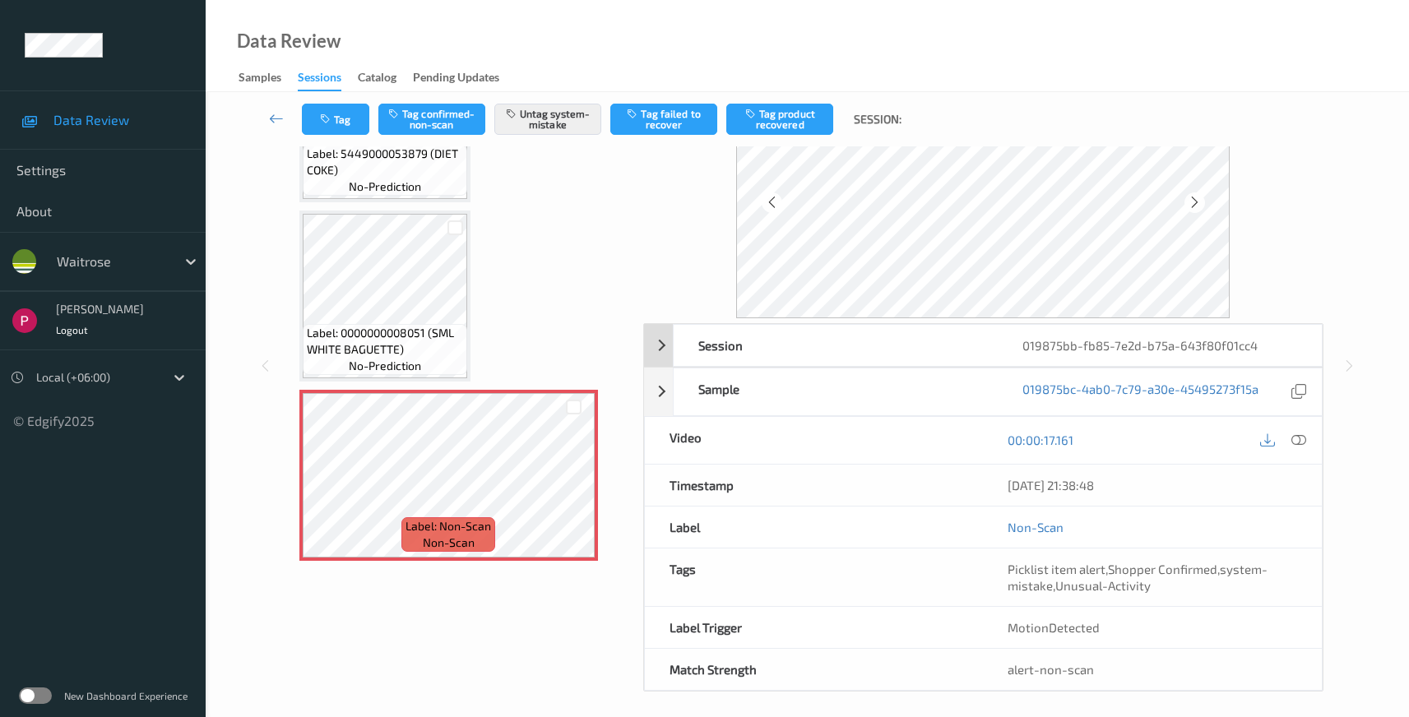
click at [1286, 348] on div "019875bb-fb85-7e2d-b75a-643f80f01cc4" at bounding box center [1160, 345] width 324 height 41
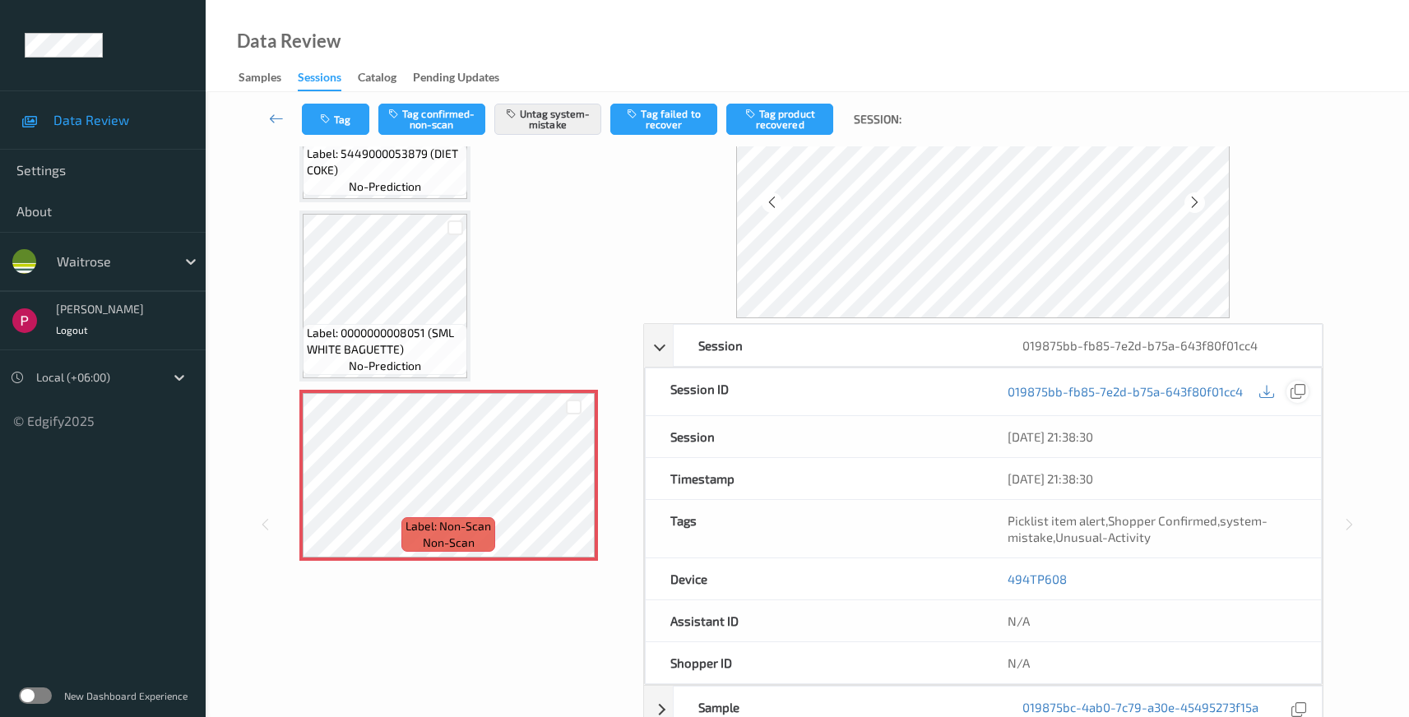
click at [1301, 394] on icon at bounding box center [1298, 391] width 15 height 15
drag, startPoint x: 1067, startPoint y: 578, endPoint x: 1042, endPoint y: 595, distance: 30.1
click at [1000, 578] on div "494TP608" at bounding box center [1152, 579] width 338 height 41
copy link "494TP608"
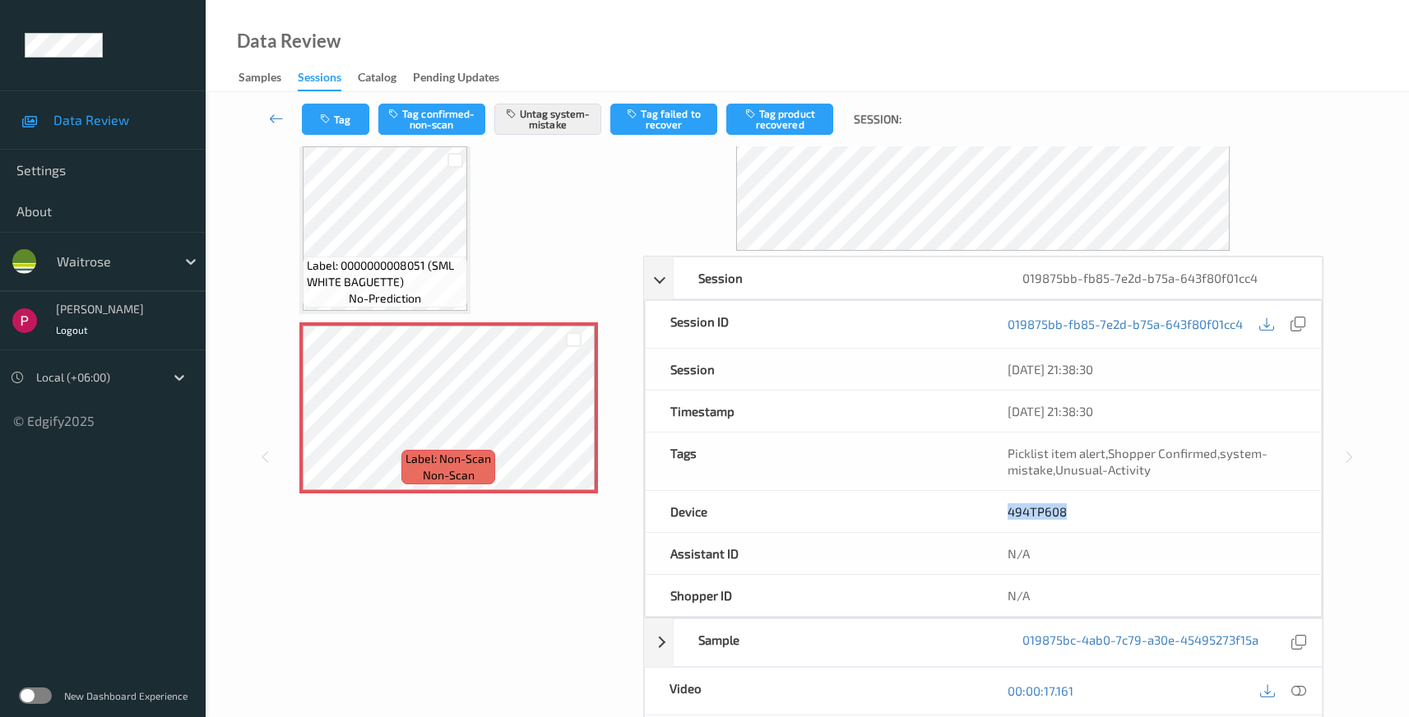
scroll to position [420, 0]
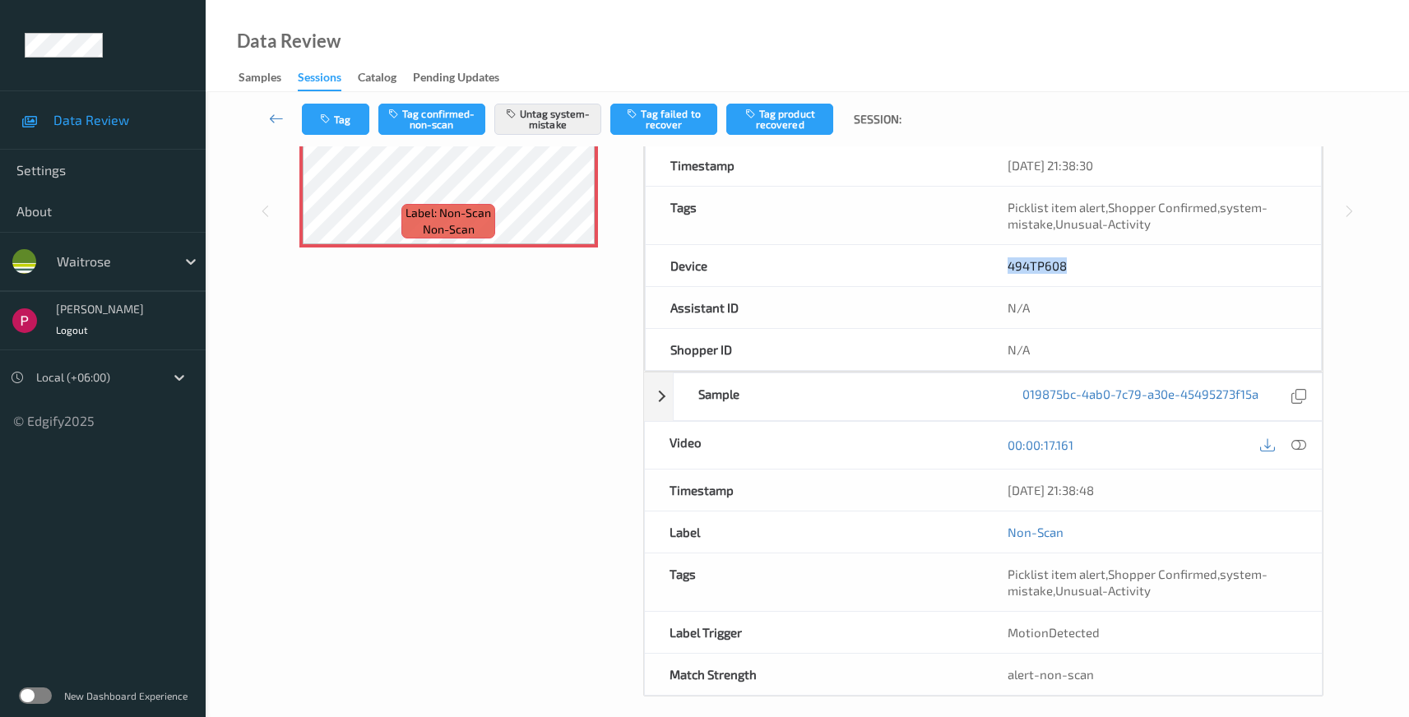
drag, startPoint x: 1140, startPoint y: 497, endPoint x: 1000, endPoint y: 490, distance: 139.2
click at [1000, 490] on div "[DATE] 21:38:48" at bounding box center [1152, 490] width 339 height 41
copy div "[DATE] 21:38:48"
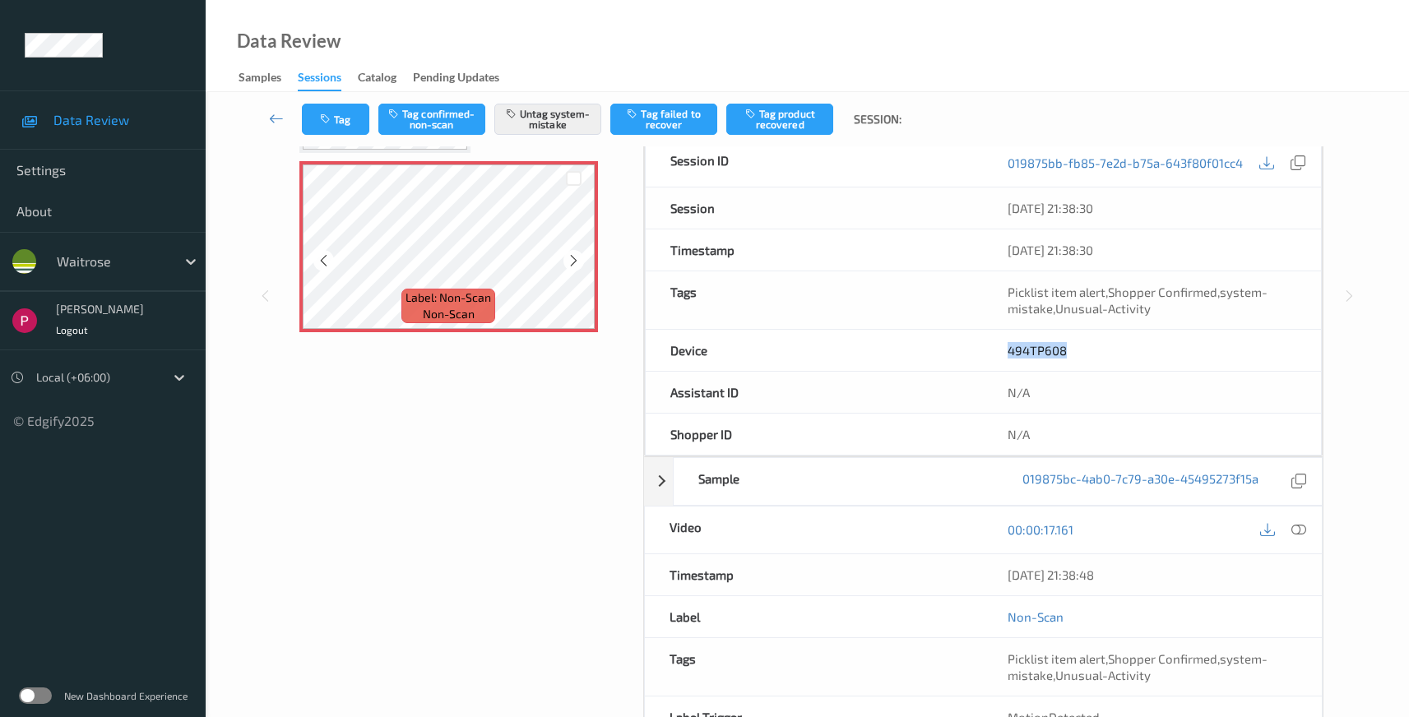
scroll to position [432, 0]
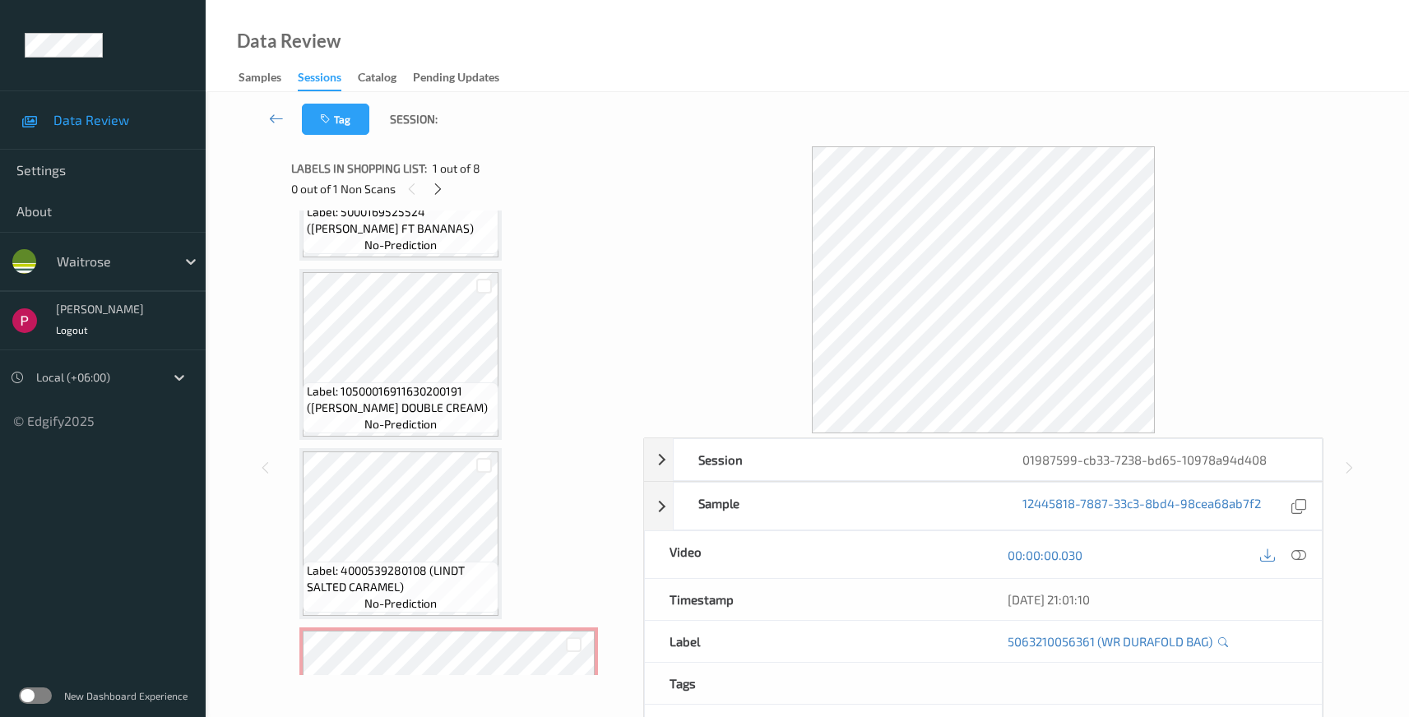
scroll to position [978, 0]
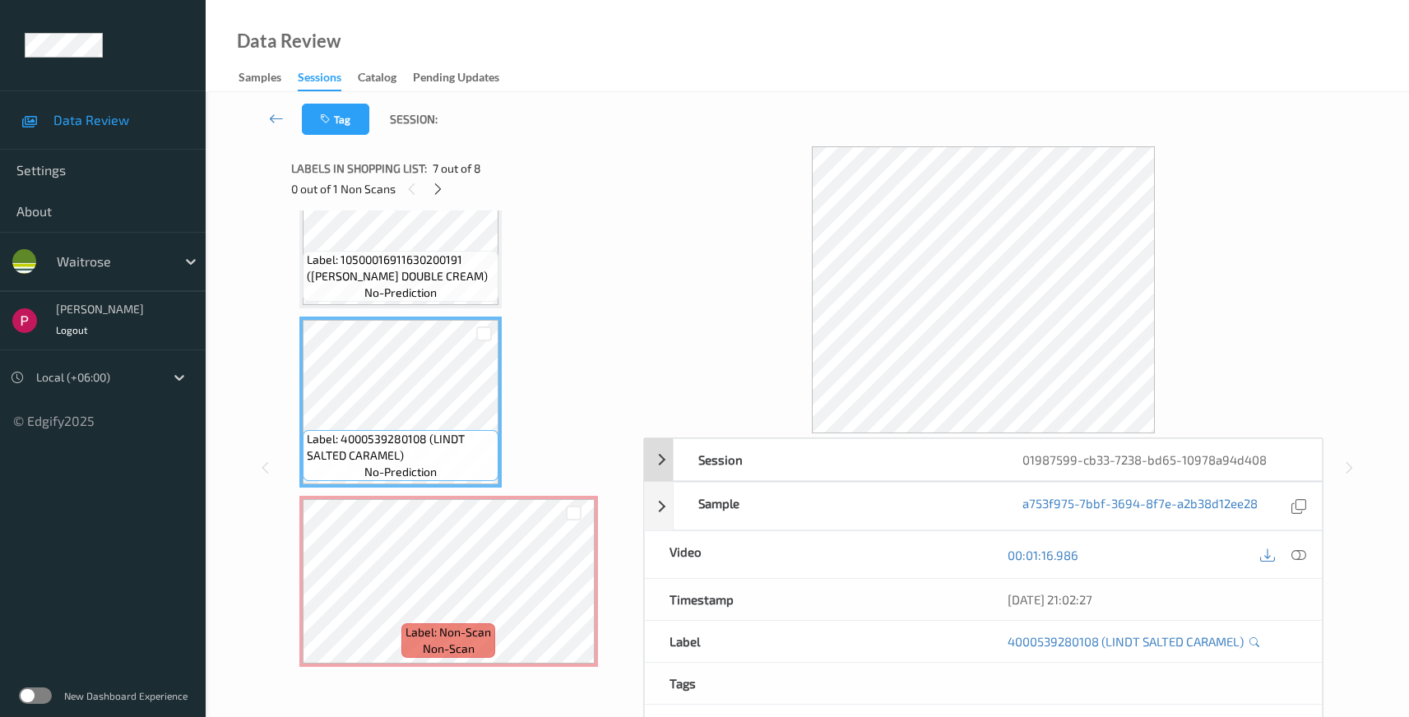
click at [1263, 459] on div "01987599-cb33-7238-bd65-10978a94d408" at bounding box center [1160, 459] width 324 height 41
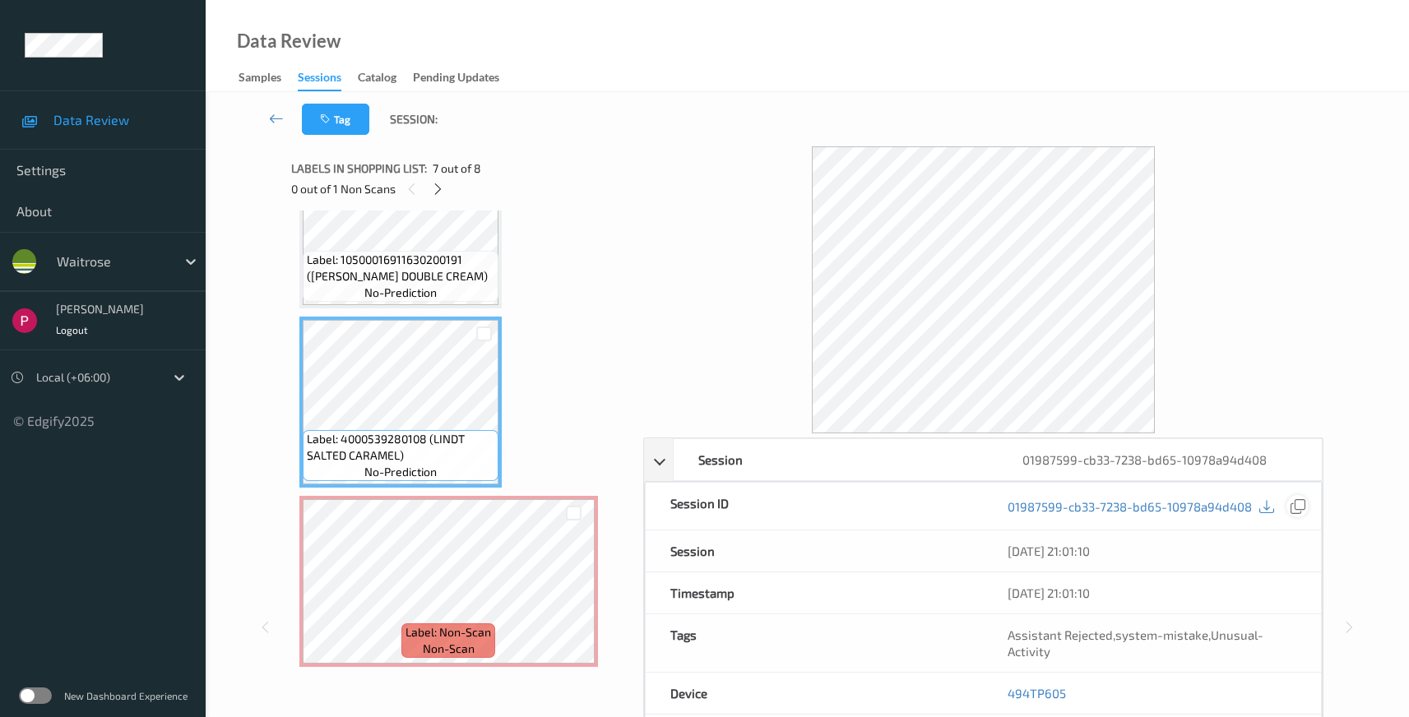
click at [1300, 513] on icon at bounding box center [1298, 506] width 15 height 15
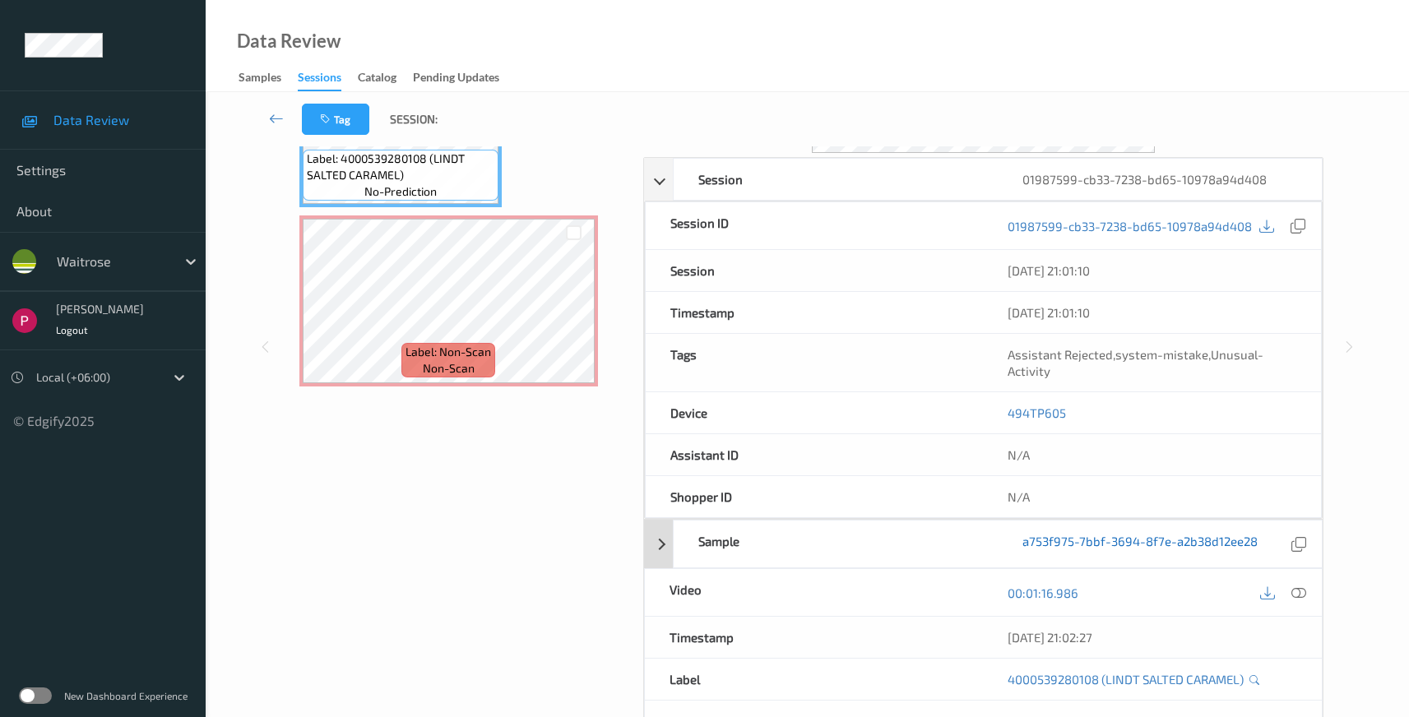
scroll to position [290, 0]
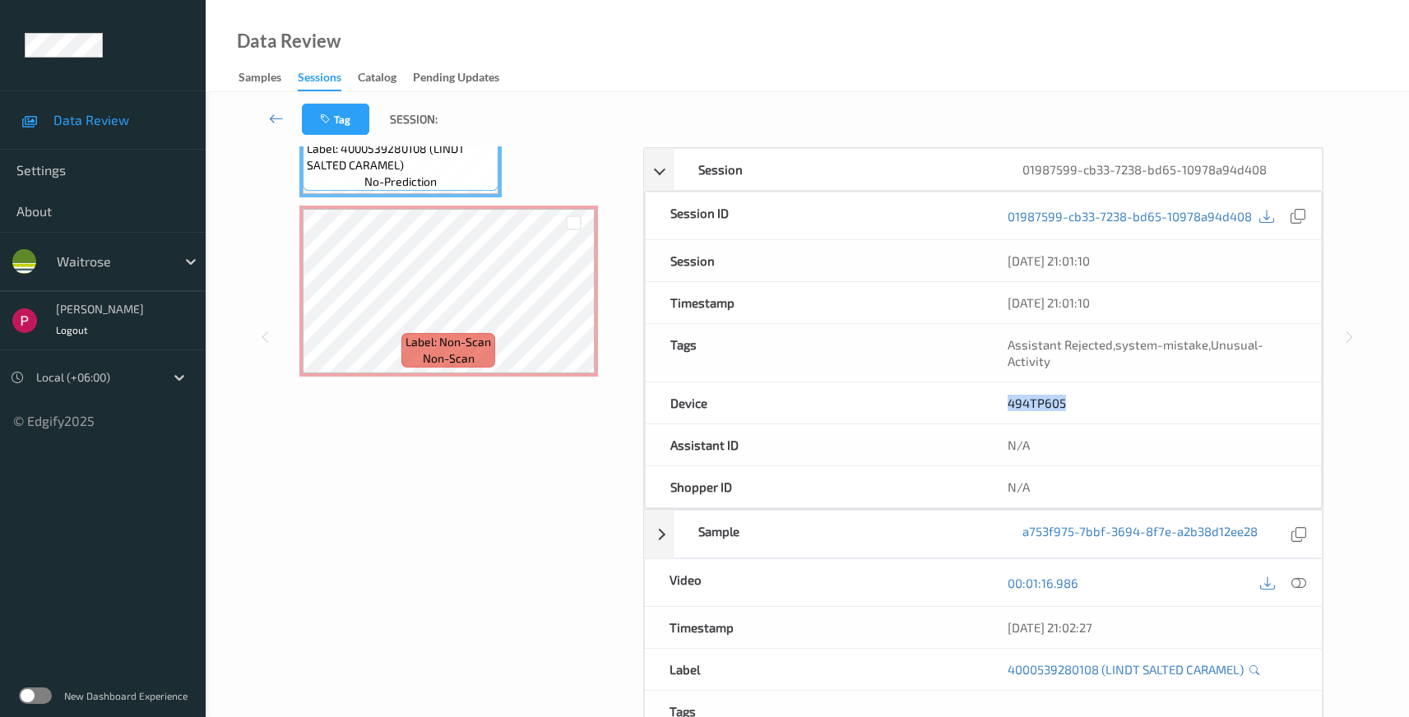
drag, startPoint x: 1093, startPoint y: 402, endPoint x: 1005, endPoint y: 392, distance: 87.7
click at [999, 398] on div "494TP605" at bounding box center [1152, 403] width 338 height 41
copy link "494TP605"
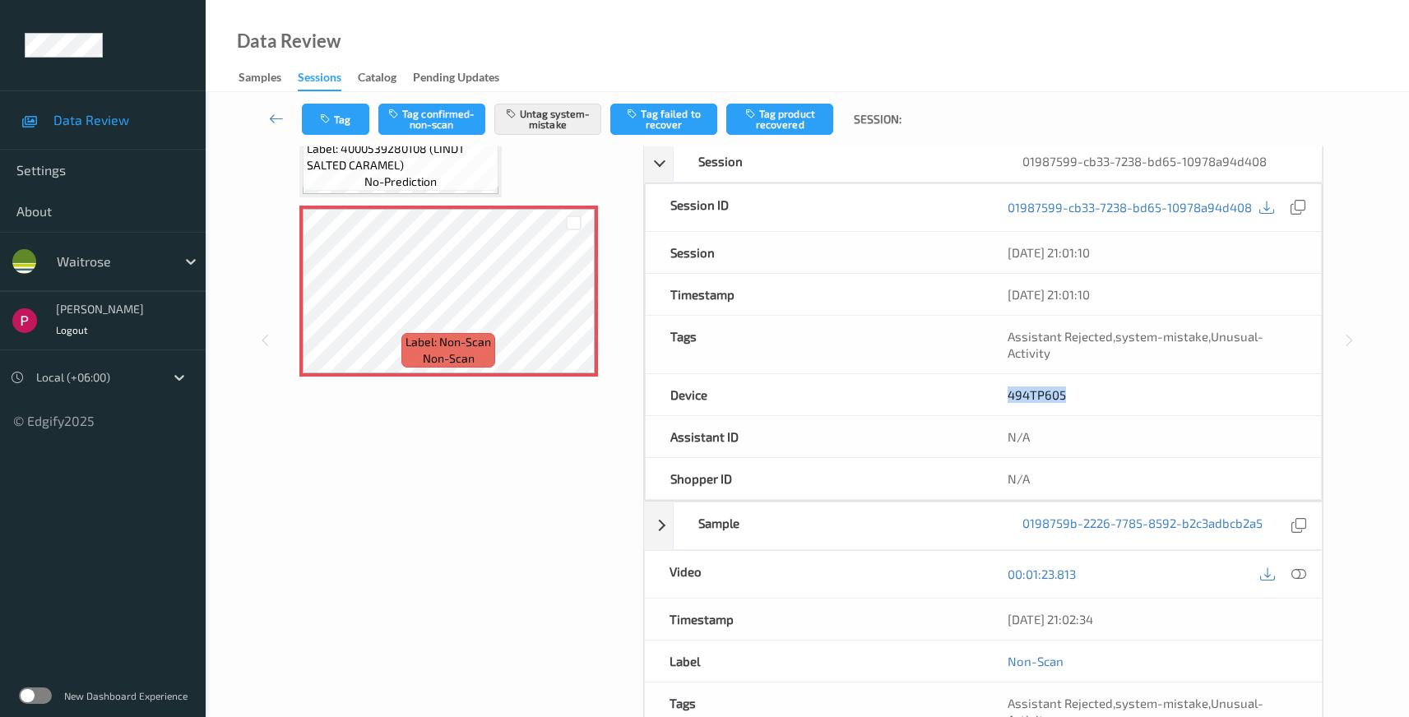
drag, startPoint x: 1134, startPoint y: 619, endPoint x: 993, endPoint y: 611, distance: 140.9
click at [993, 611] on div "04/08/2025 21:02:34" at bounding box center [1152, 619] width 339 height 41
copy div "04/08/2025 21:02:34"
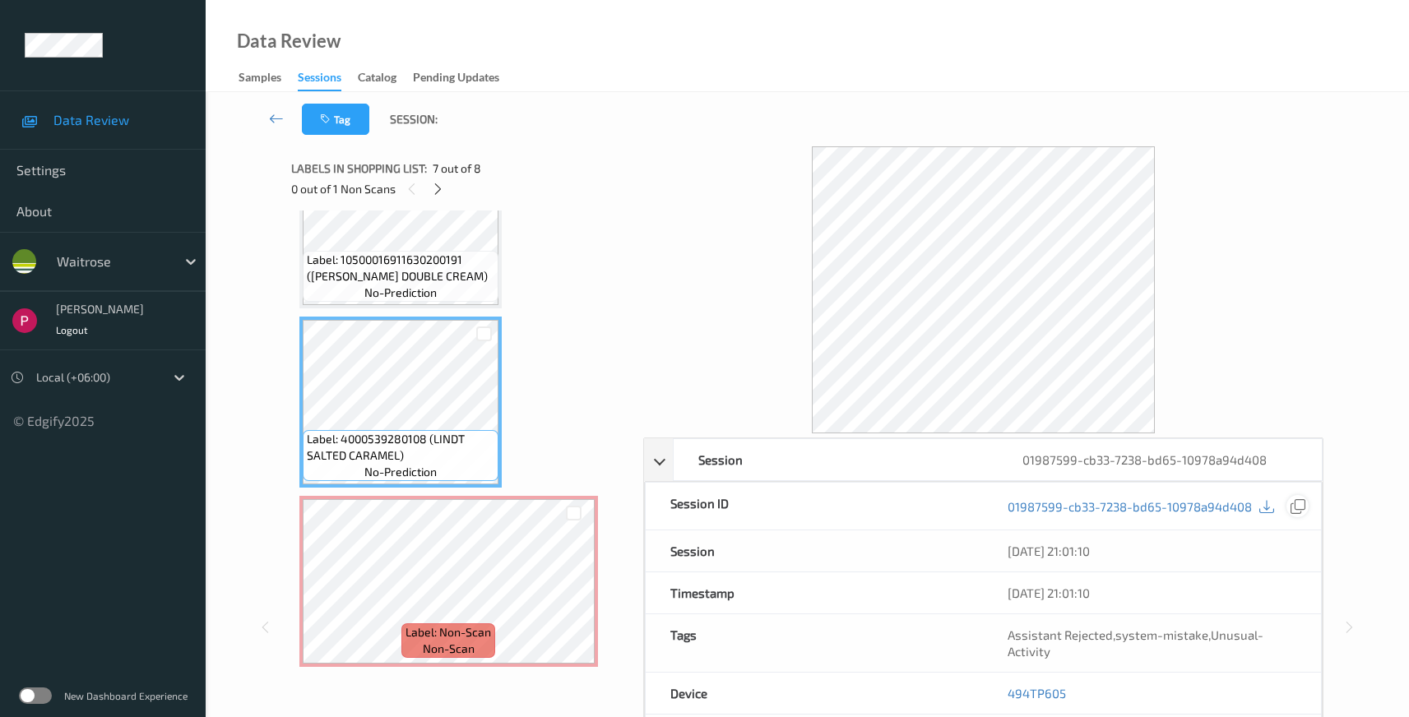
click at [1299, 505] on icon at bounding box center [1298, 506] width 15 height 15
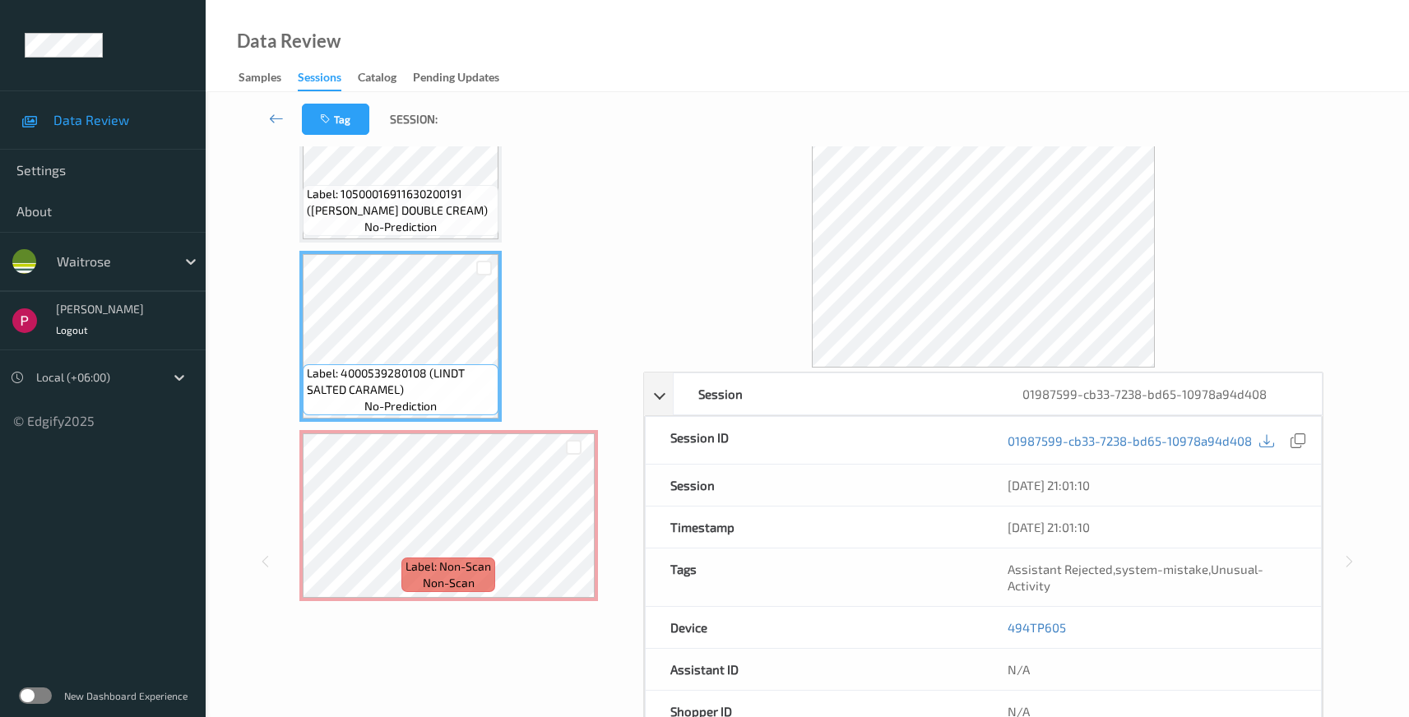
scroll to position [165, 0]
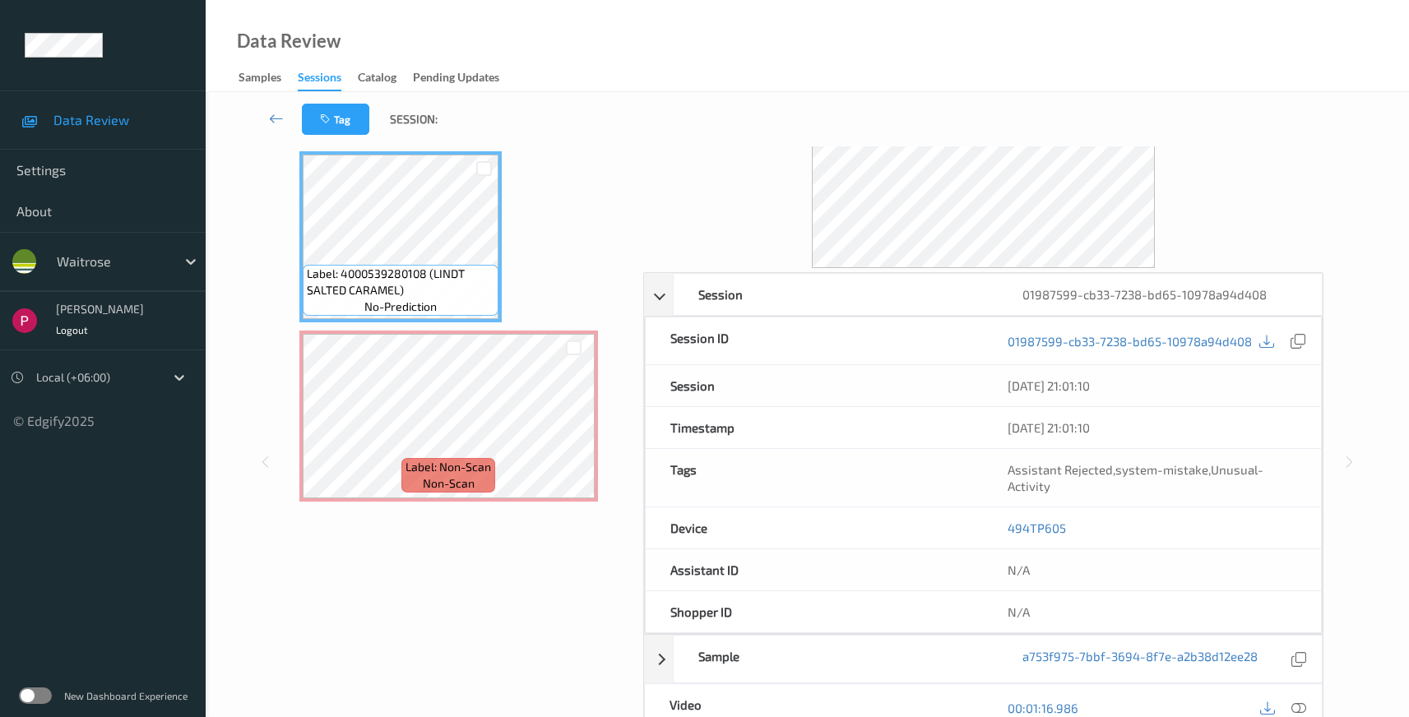
click at [1297, 712] on icon at bounding box center [1299, 708] width 15 height 15
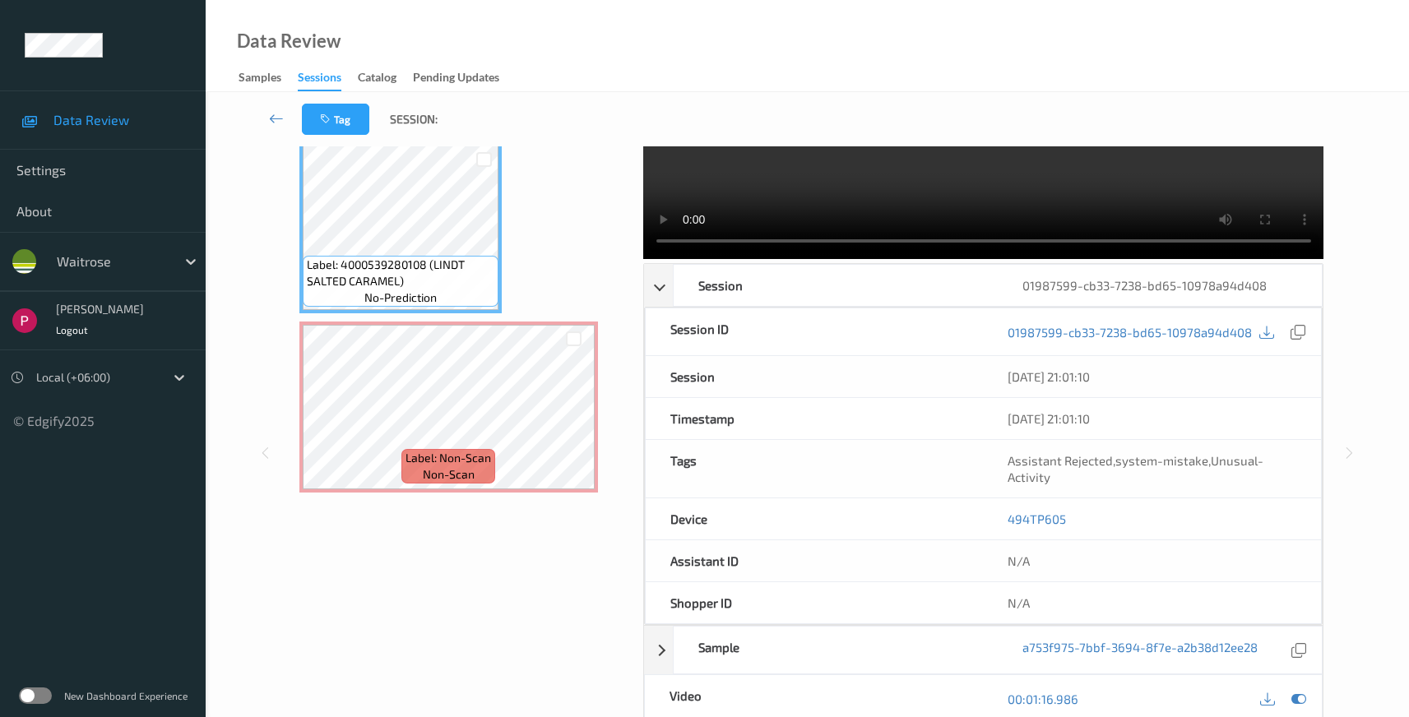
scroll to position [0, 0]
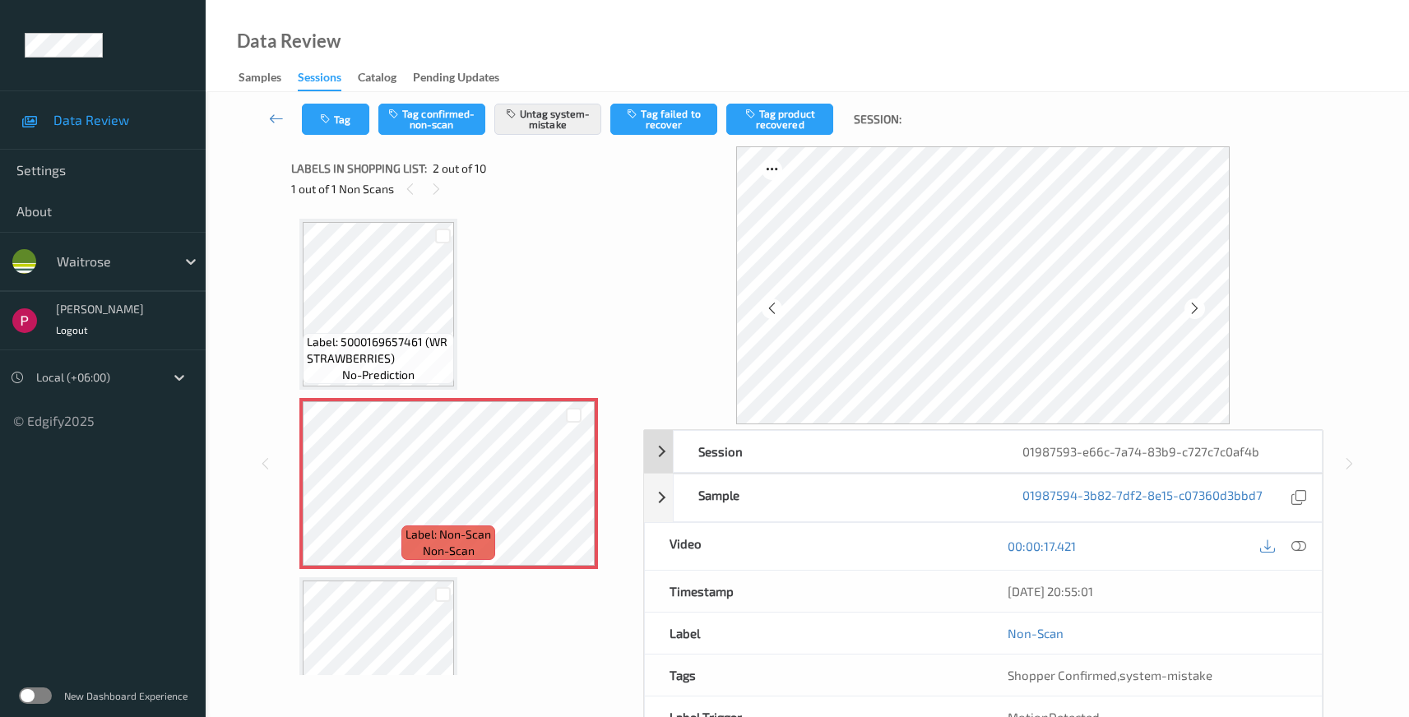
click at [894, 456] on div "Session" at bounding box center [836, 451] width 324 height 41
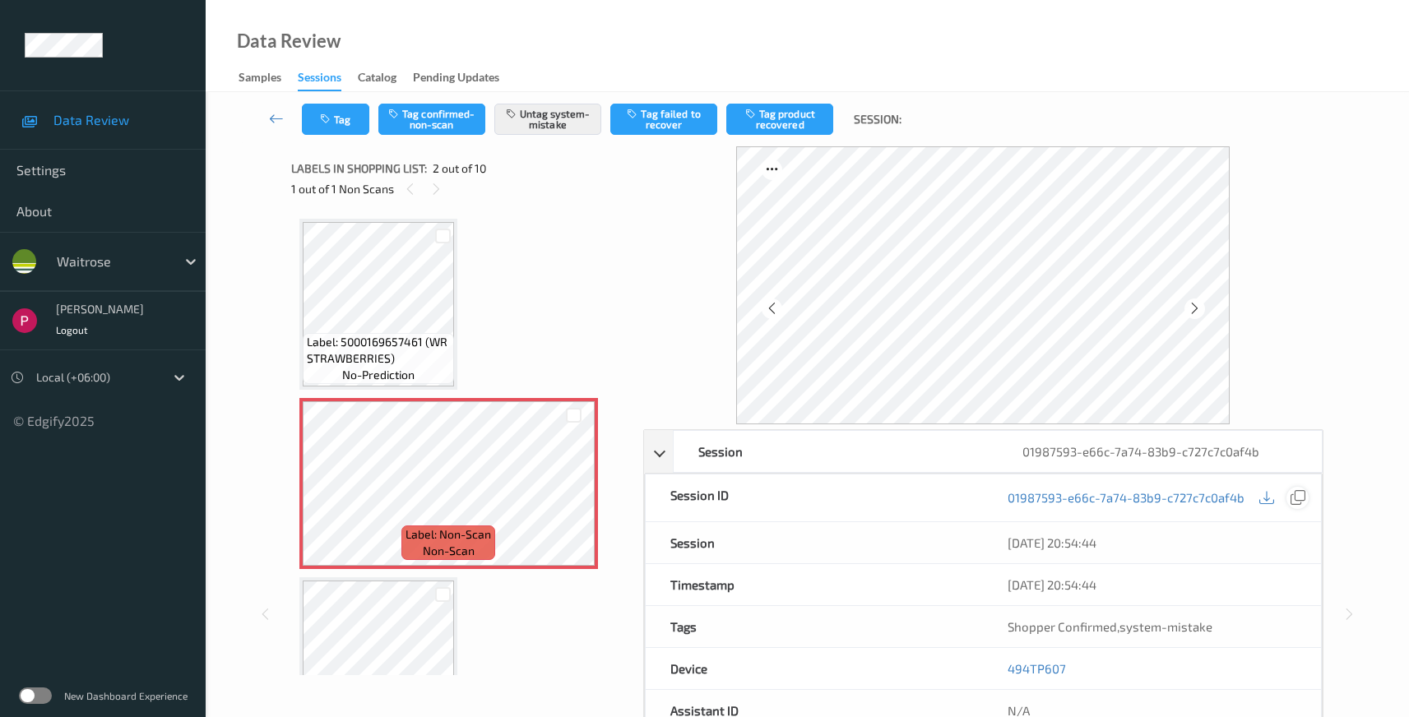
click at [1294, 500] on icon at bounding box center [1298, 497] width 15 height 15
drag, startPoint x: 1098, startPoint y: 672, endPoint x: 1016, endPoint y: 658, distance: 82.6
click at [1003, 667] on div "494TP607" at bounding box center [1152, 668] width 338 height 41
copy link "494TP607"
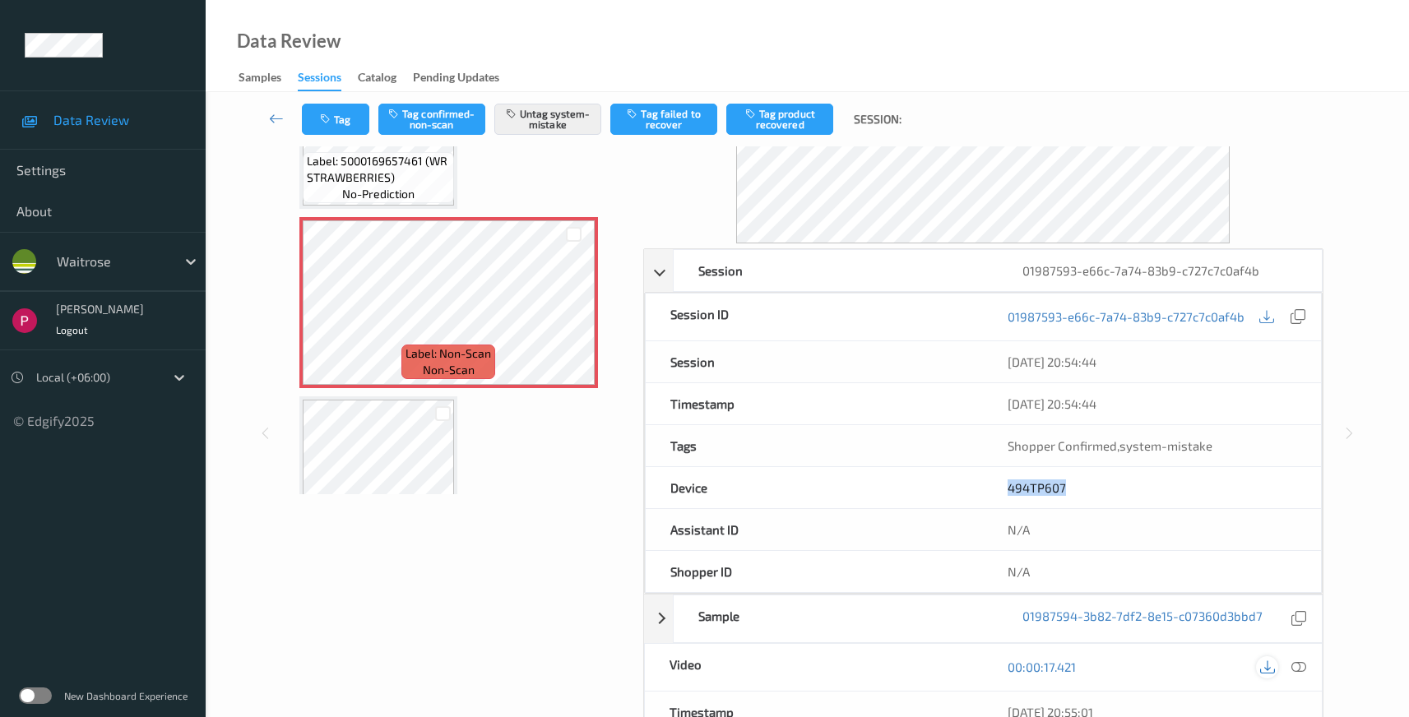
scroll to position [217, 0]
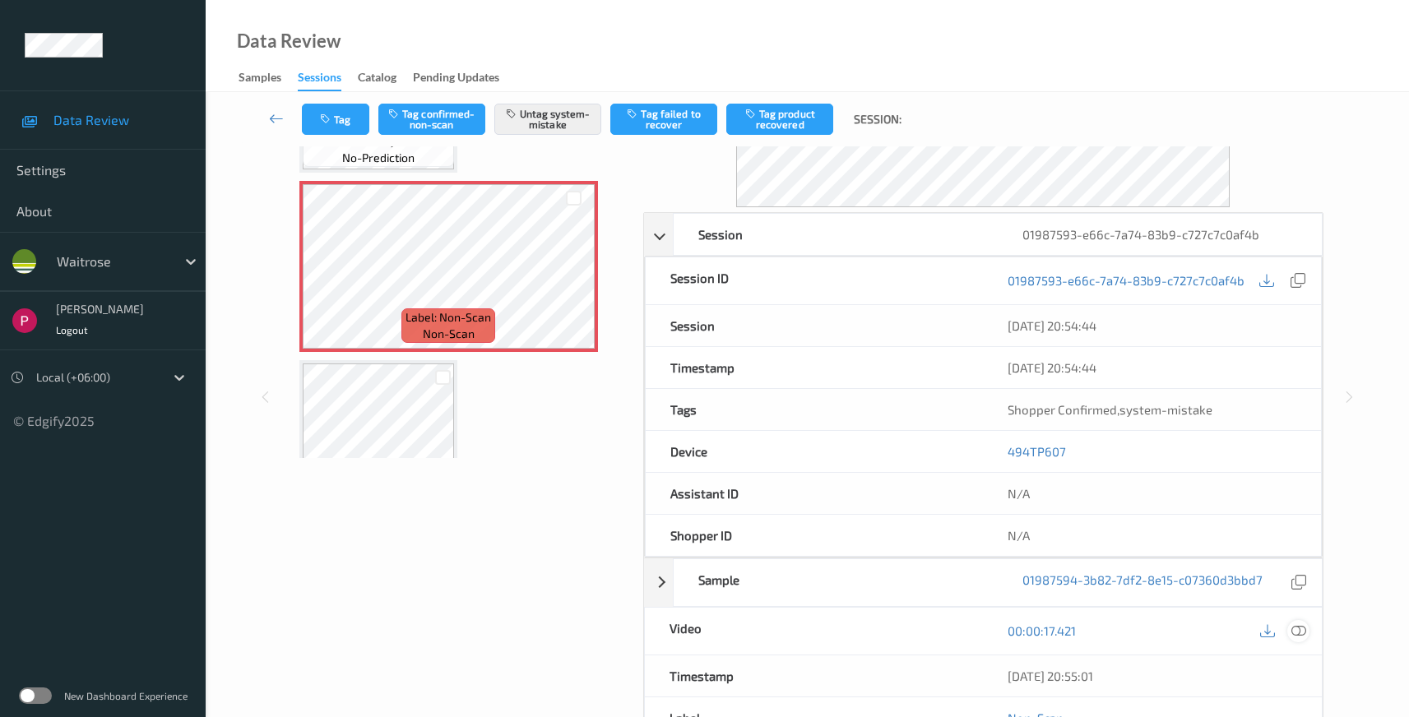
click at [1298, 627] on icon at bounding box center [1299, 631] width 15 height 15
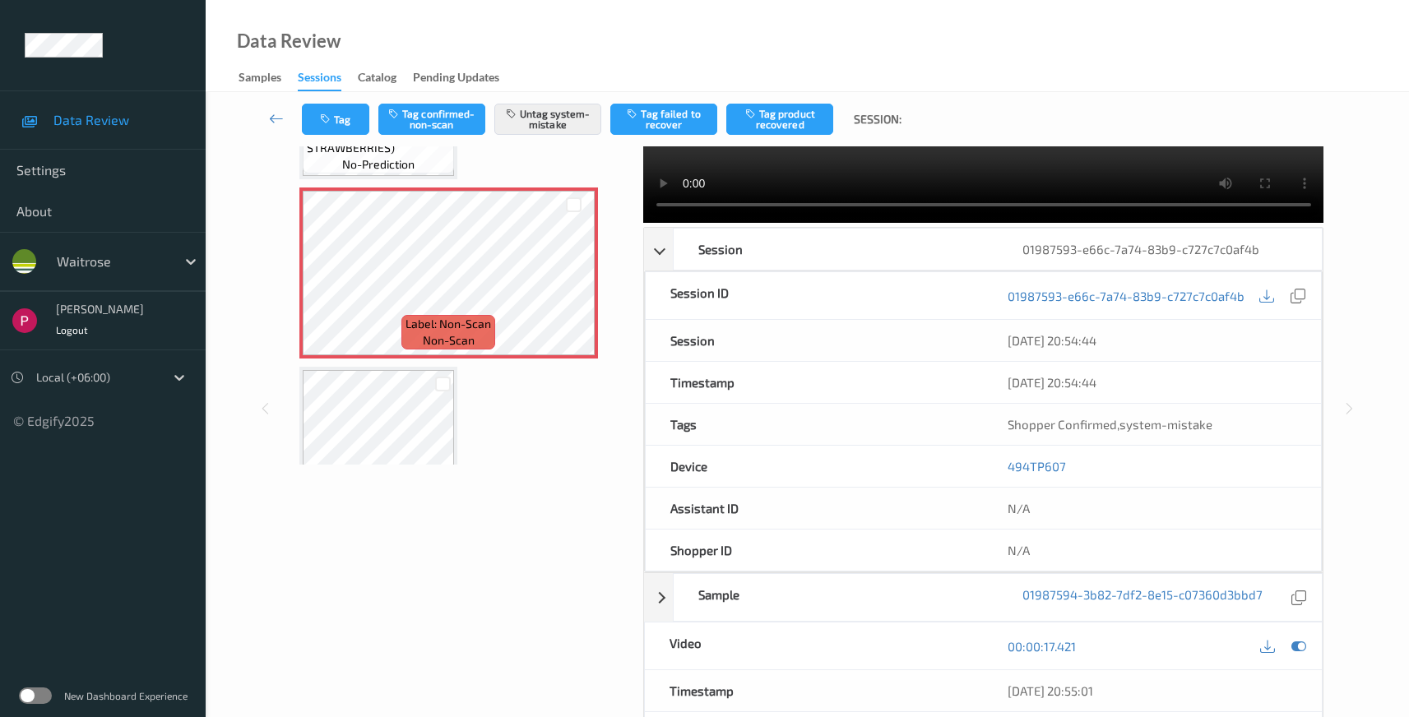
scroll to position [408, 0]
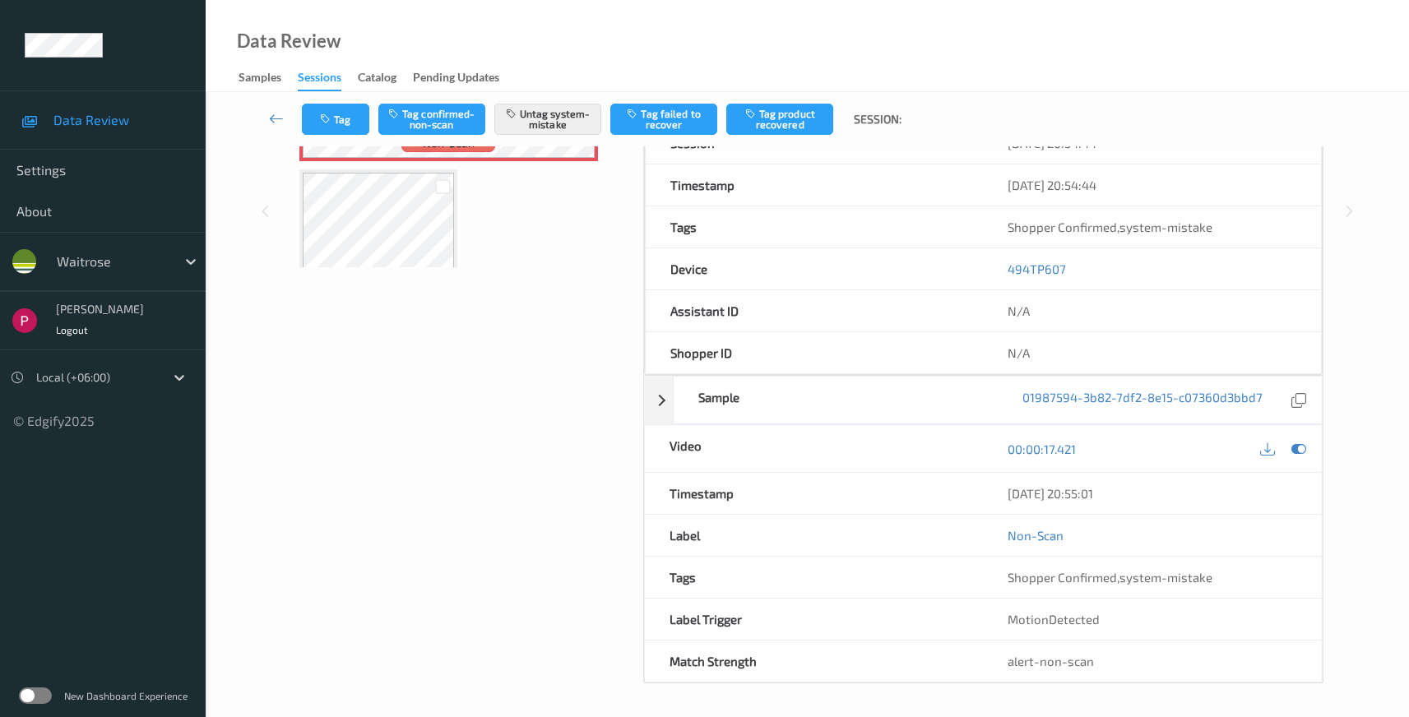
drag, startPoint x: 1139, startPoint y: 497, endPoint x: 988, endPoint y: 508, distance: 150.9
click at [981, 503] on div "Timestamp 04/08/2025 20:55:01" at bounding box center [984, 494] width 680 height 42
copy div "04/08/2025 20:55:01"
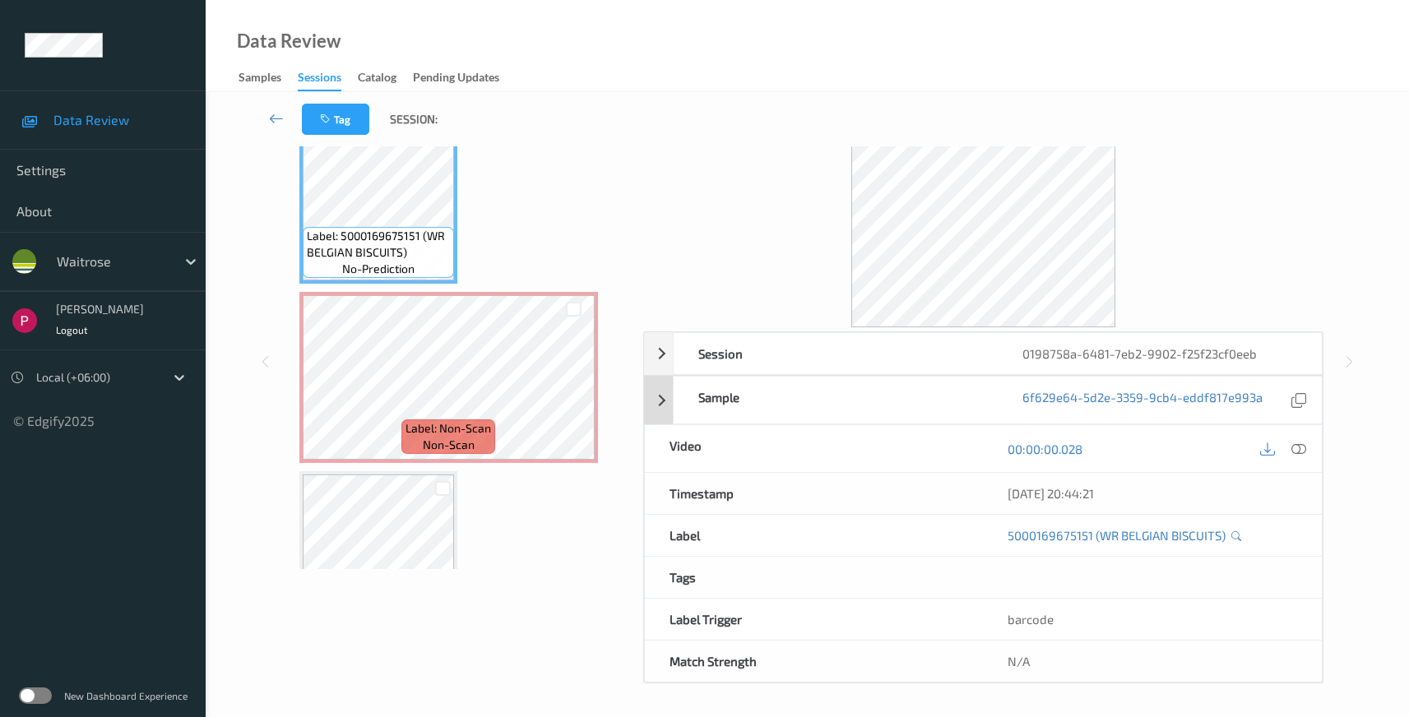
scroll to position [106, 0]
click at [1284, 361] on div "0198758a-6481-7eb2-9902-f25f23cf0eeb" at bounding box center [1160, 353] width 324 height 41
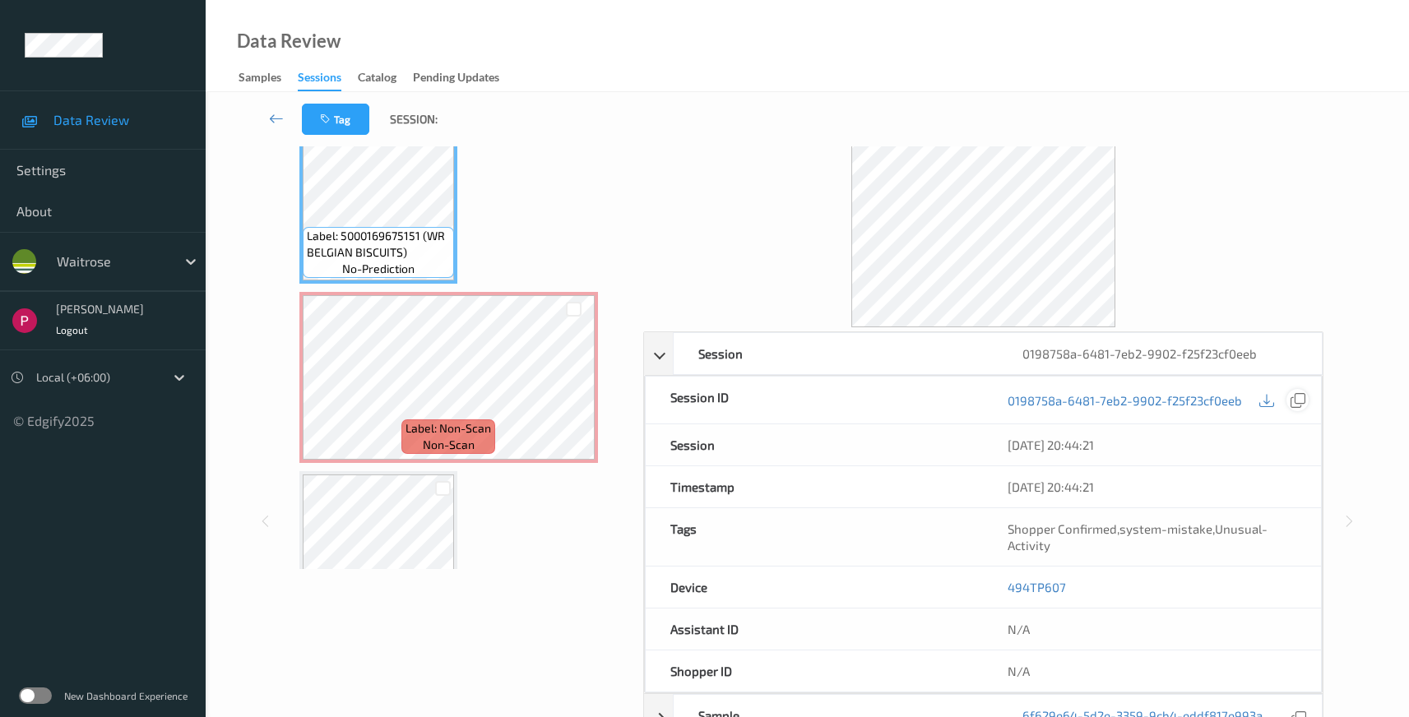
click at [1300, 397] on icon at bounding box center [1298, 400] width 15 height 15
drag, startPoint x: 1064, startPoint y: 591, endPoint x: 990, endPoint y: 584, distance: 74.3
click at [990, 585] on div "494TP607" at bounding box center [1152, 587] width 338 height 41
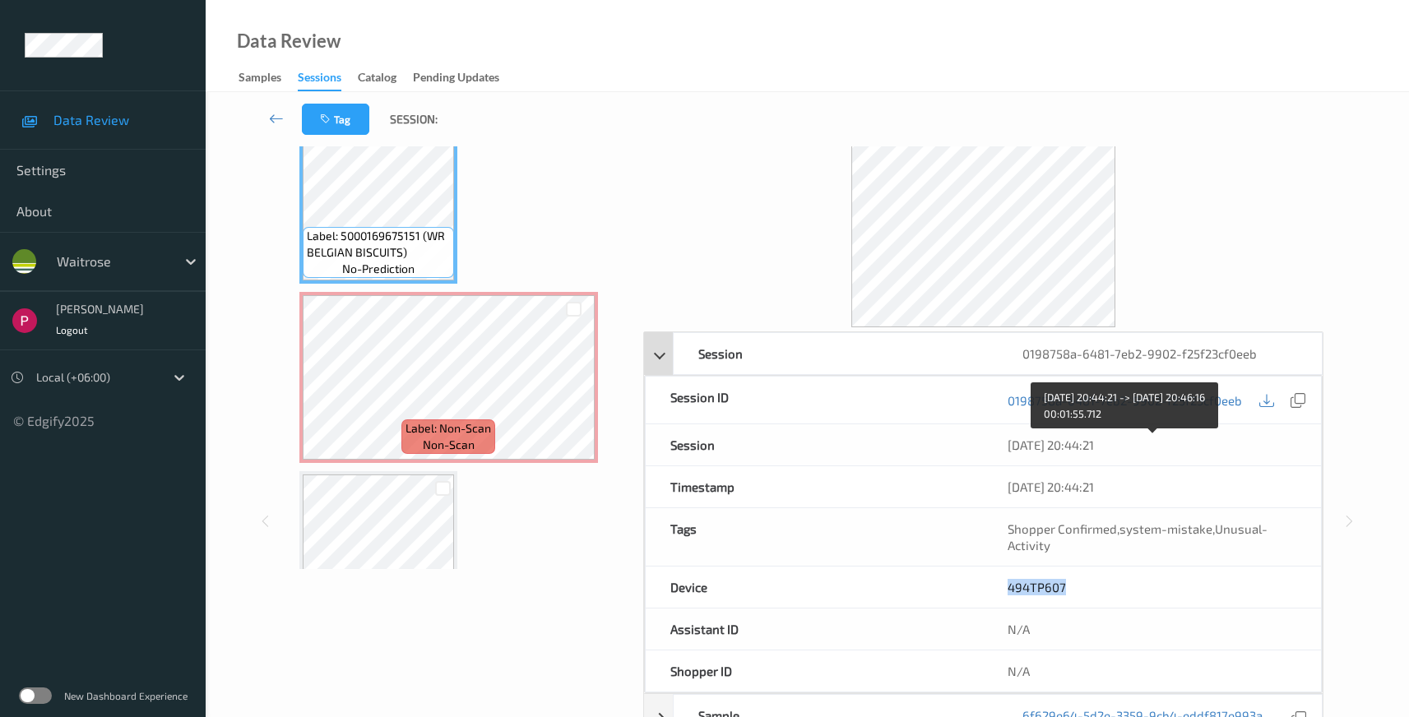
copy link "494TP607"
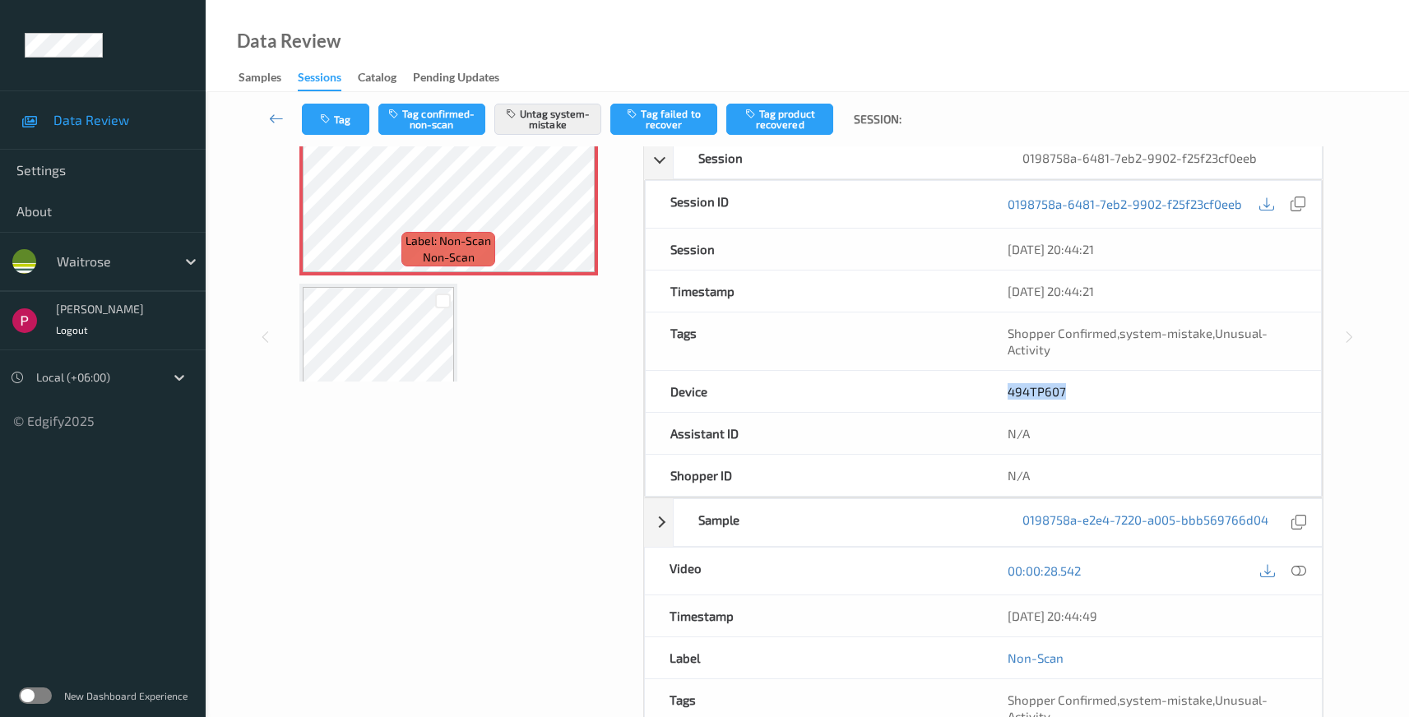
scroll to position [432, 0]
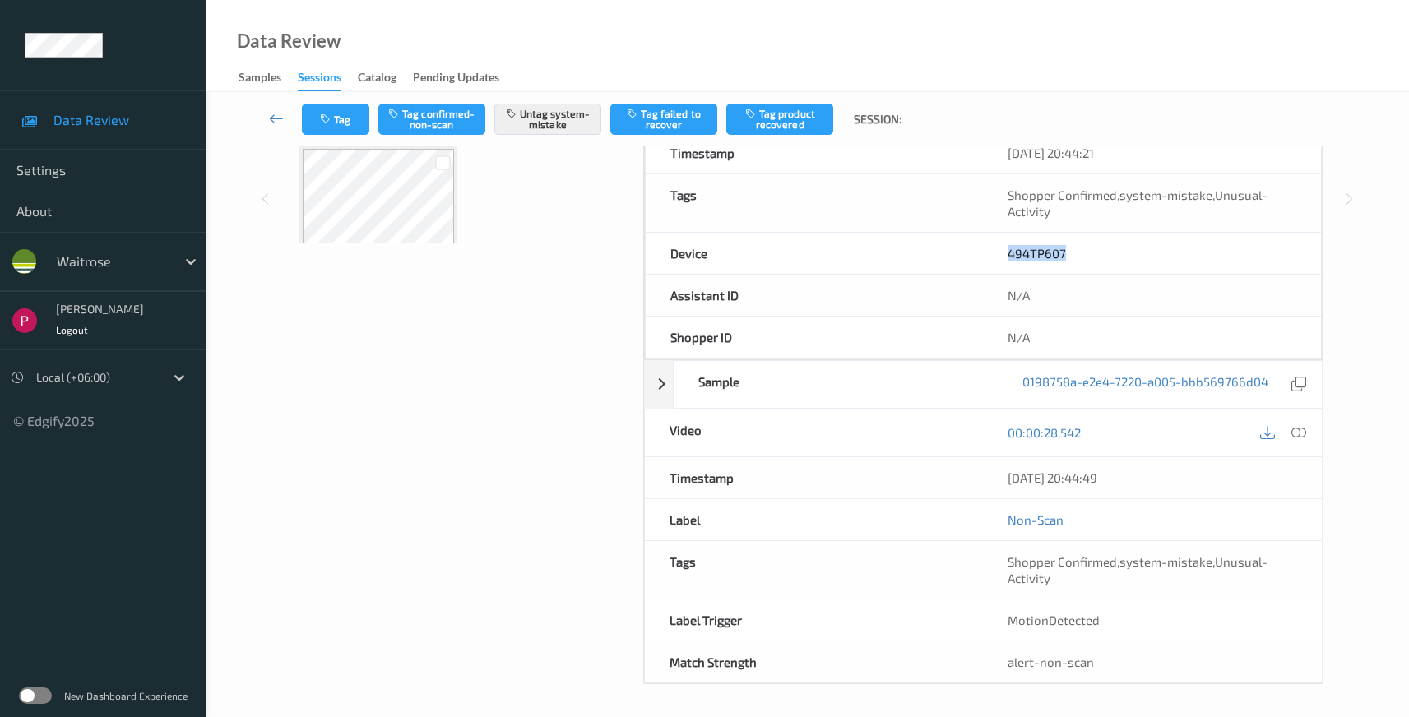
drag, startPoint x: 1148, startPoint y: 483, endPoint x: 991, endPoint y: 480, distance: 157.2
click at [995, 467] on div "04/08/2025 20:44:49" at bounding box center [1152, 477] width 339 height 41
copy div "04/08/2025 20:44:49"
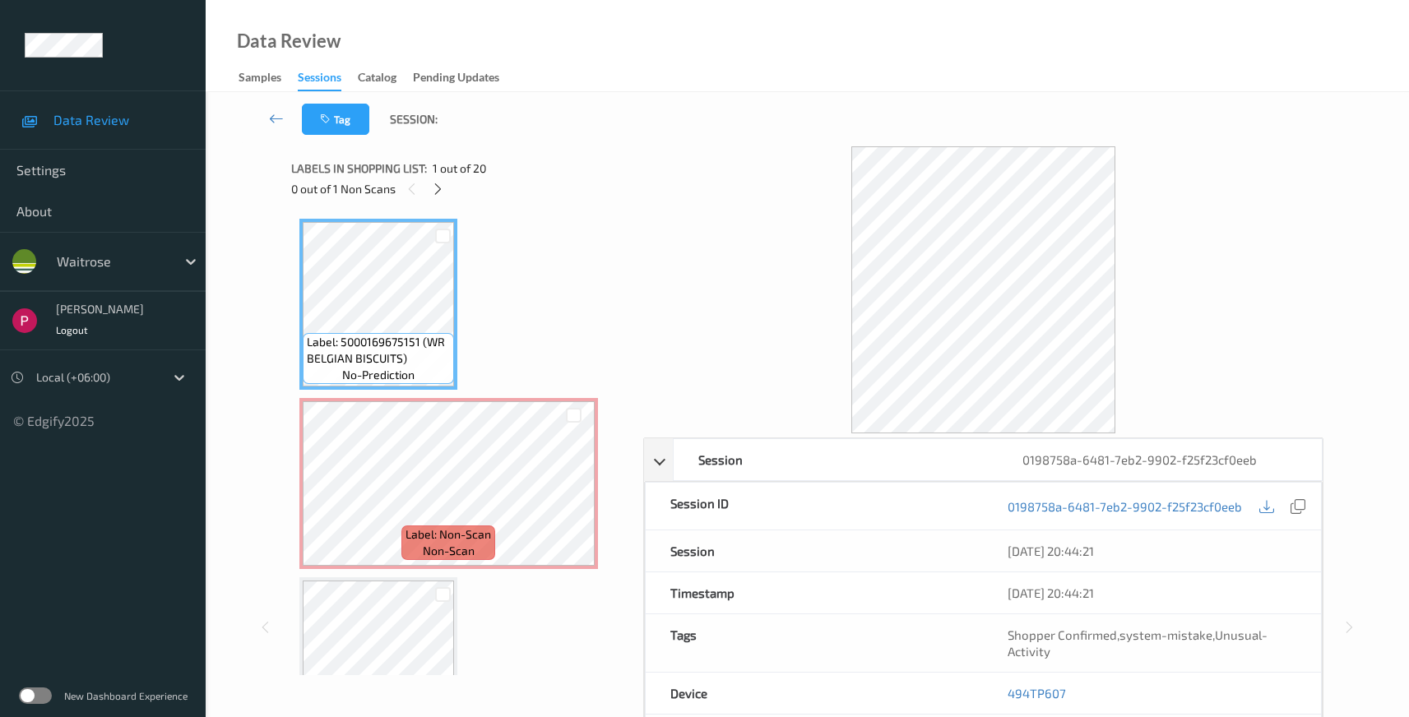
scroll to position [355, 0]
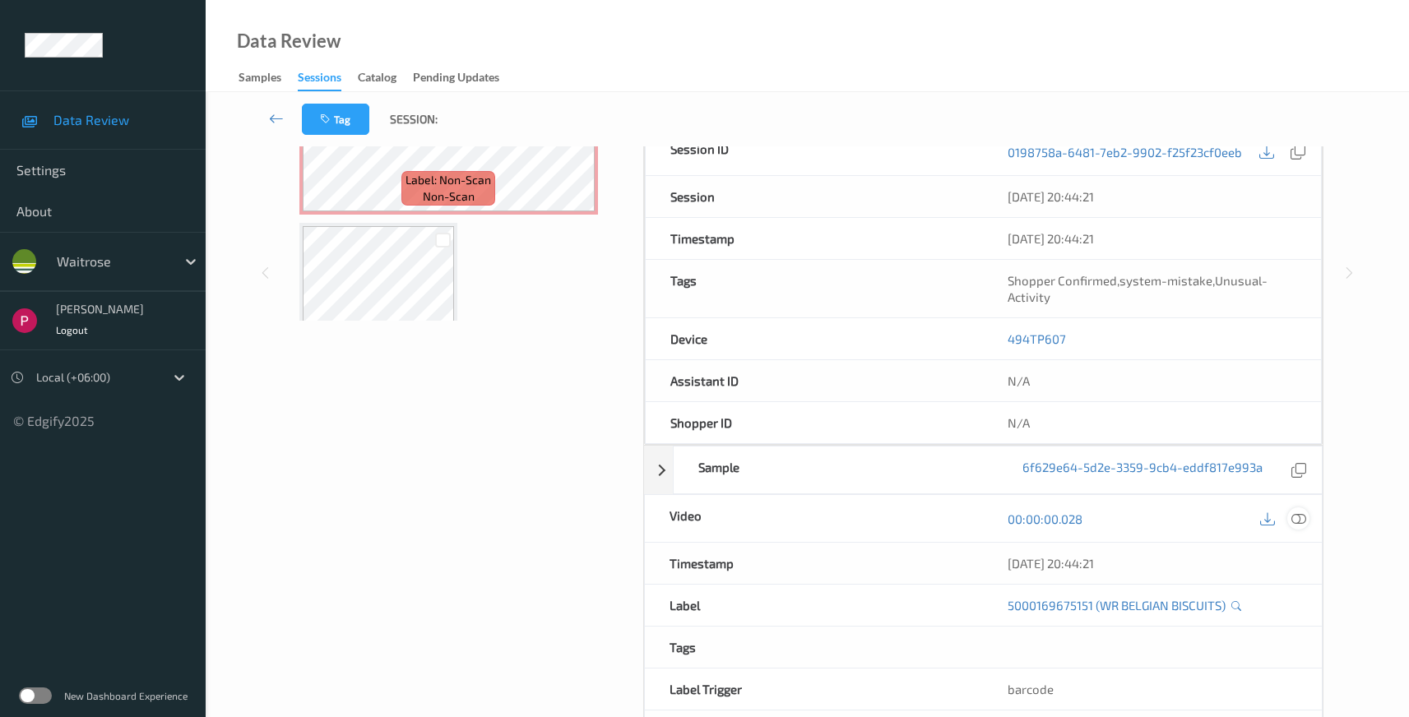
click at [1307, 515] on div at bounding box center [1299, 519] width 22 height 22
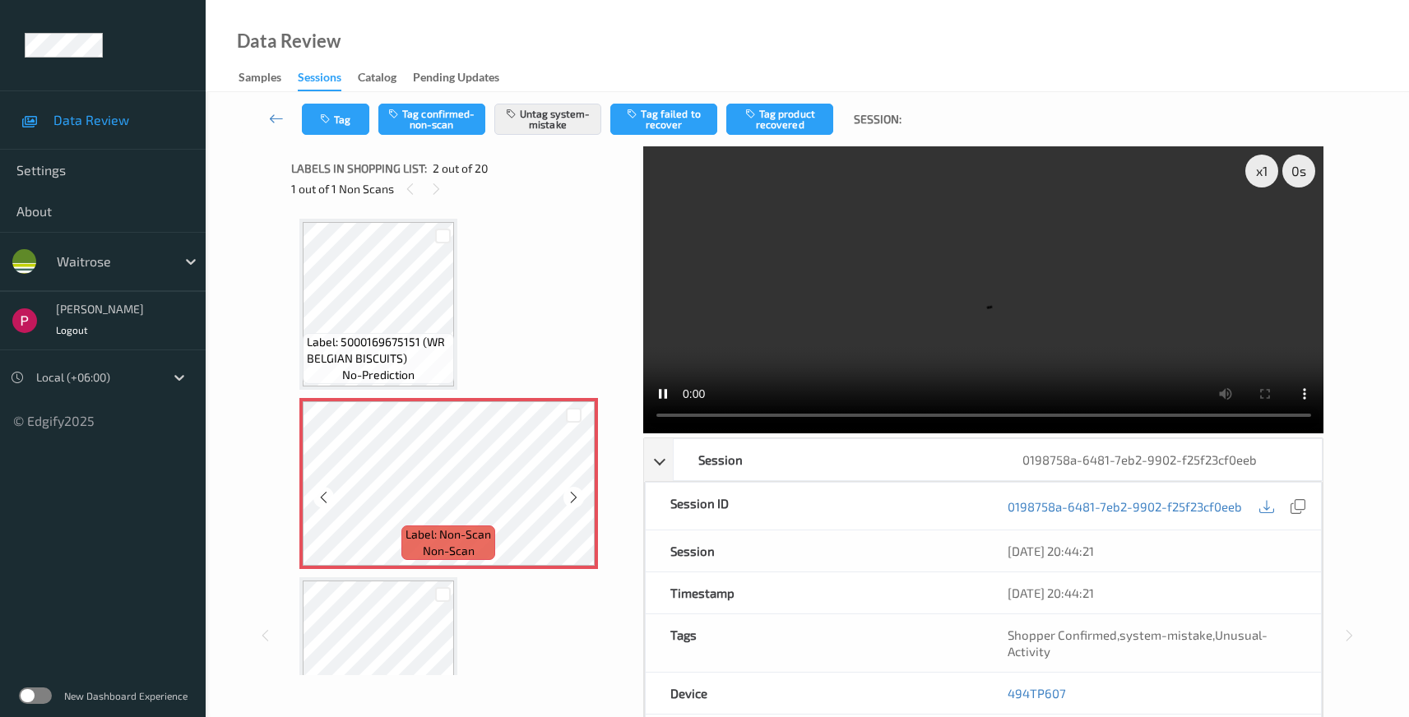
scroll to position [154, 0]
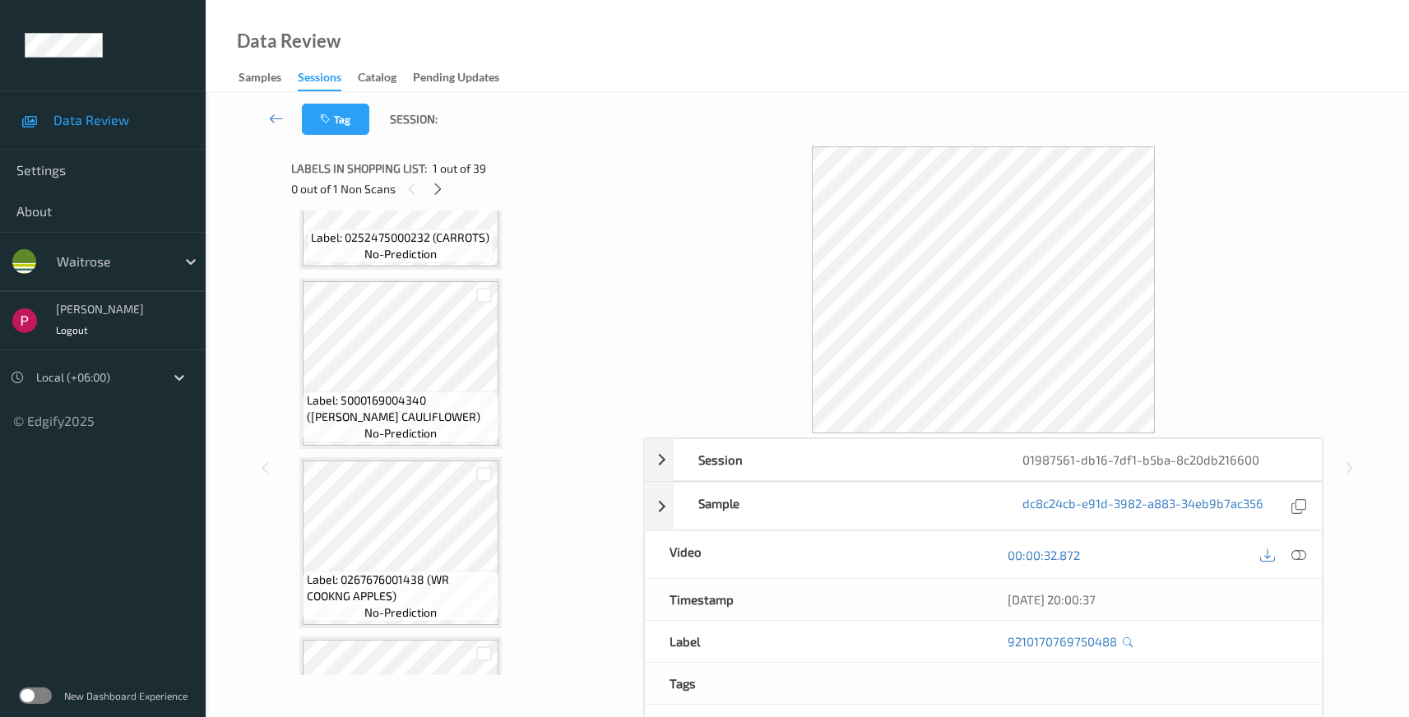
scroll to position [2654, 0]
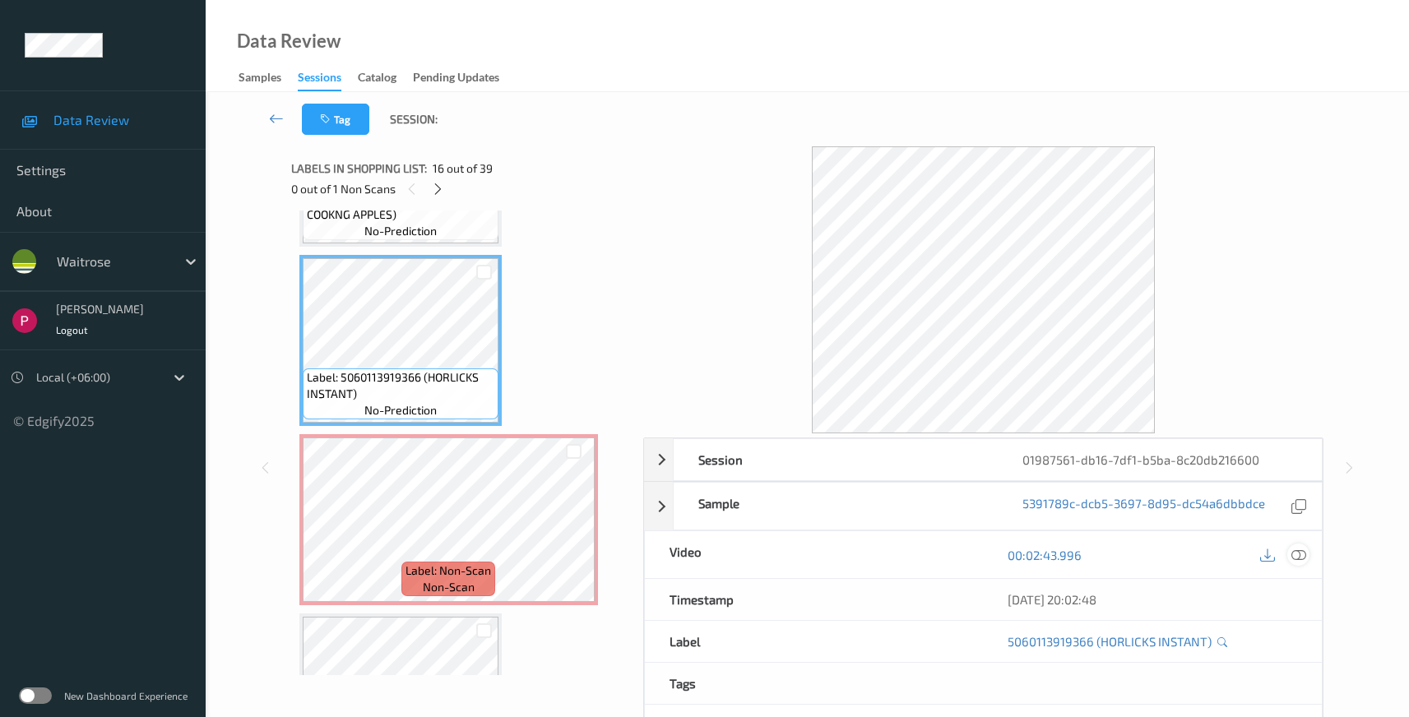
click at [1300, 557] on icon at bounding box center [1299, 555] width 15 height 15
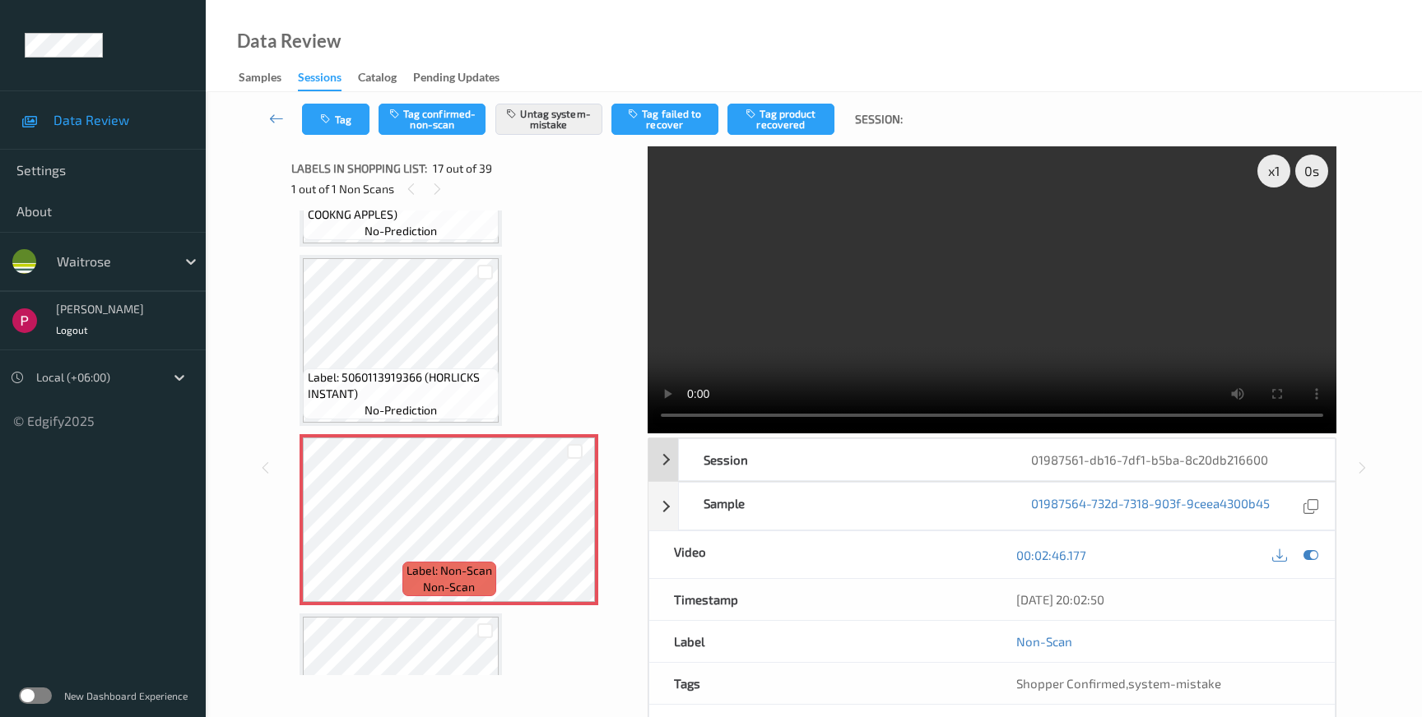
click at [1293, 439] on div "01987561-db16-7df1-b5ba-8c20db216600" at bounding box center [1169, 459] width 327 height 41
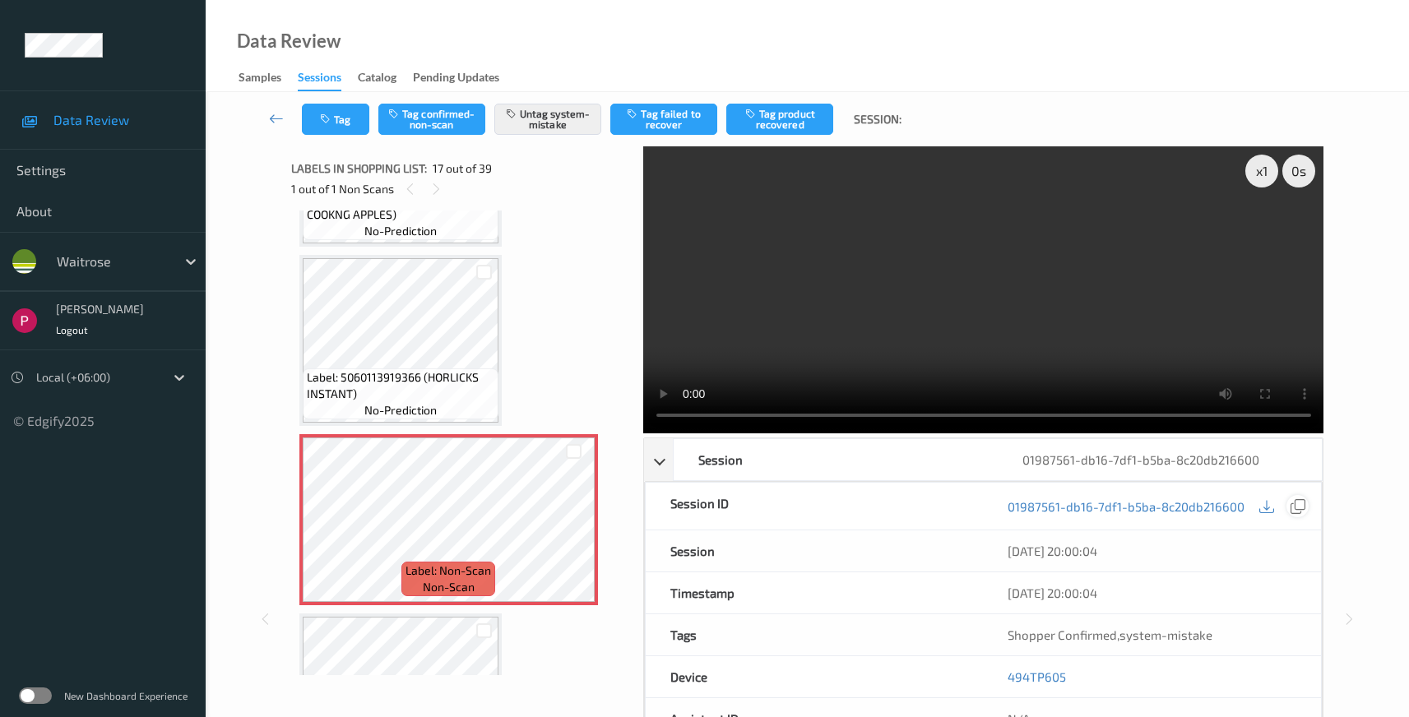
click at [1299, 499] on icon at bounding box center [1298, 506] width 15 height 15
drag, startPoint x: 1079, startPoint y: 520, endPoint x: 984, endPoint y: 517, distance: 95.5
click at [984, 657] on div "494TP605" at bounding box center [1152, 677] width 338 height 41
copy link "494TP605"
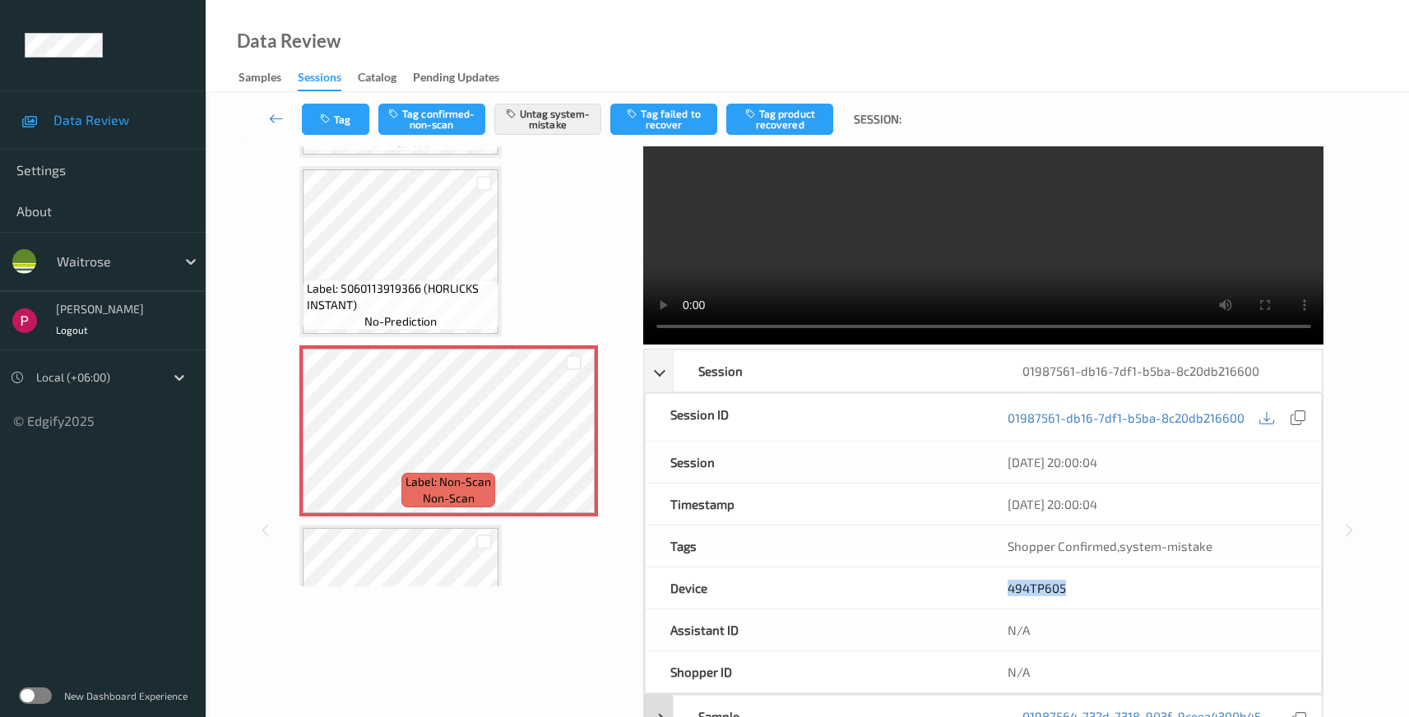
scroll to position [160, 0]
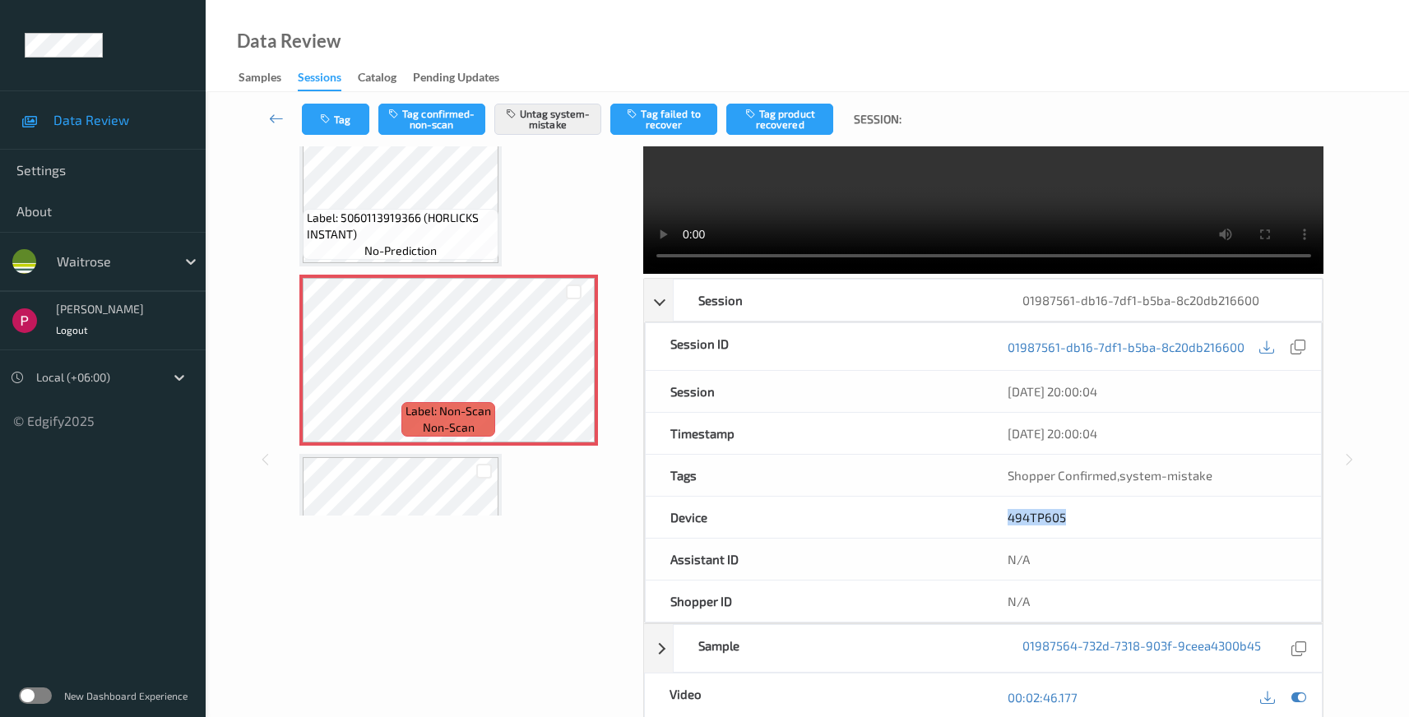
drag, startPoint x: 1135, startPoint y: 579, endPoint x: 1005, endPoint y: 576, distance: 130.0
copy div "04/08/2025 20:02:50"
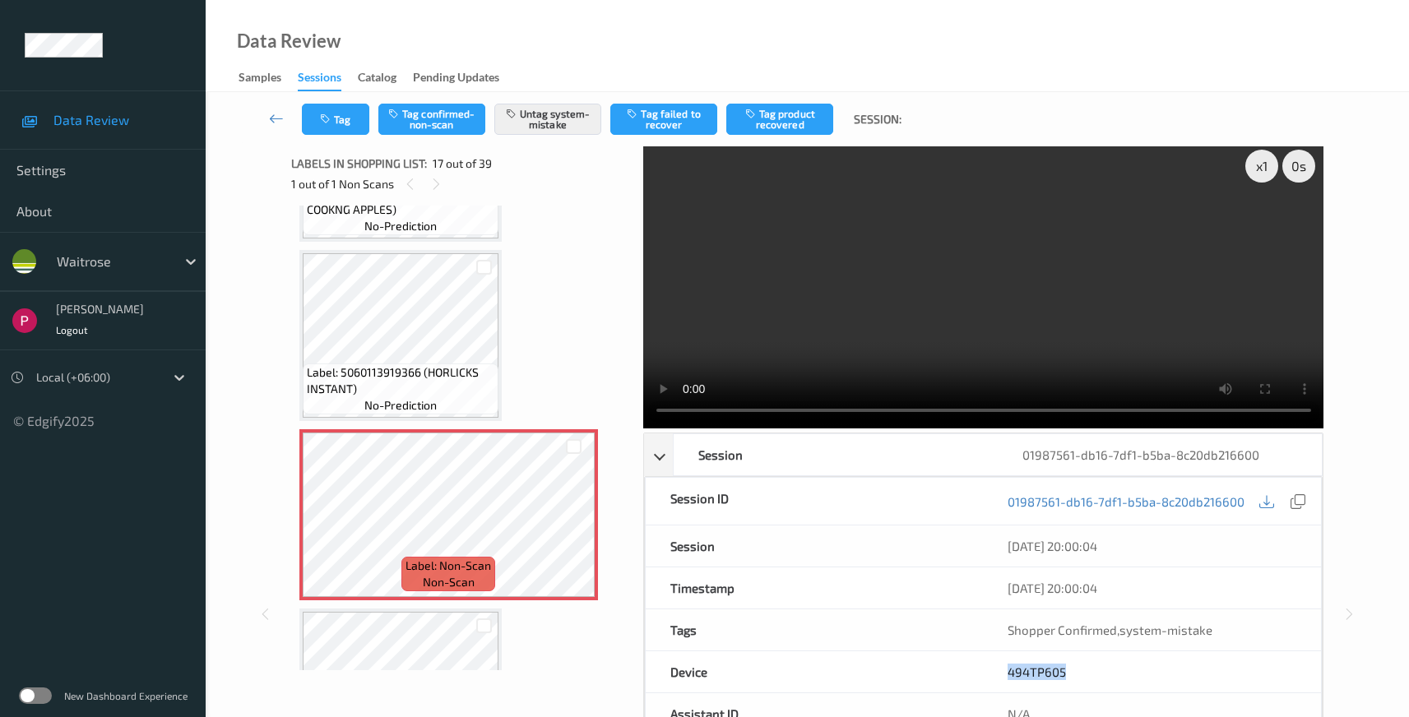
scroll to position [0, 0]
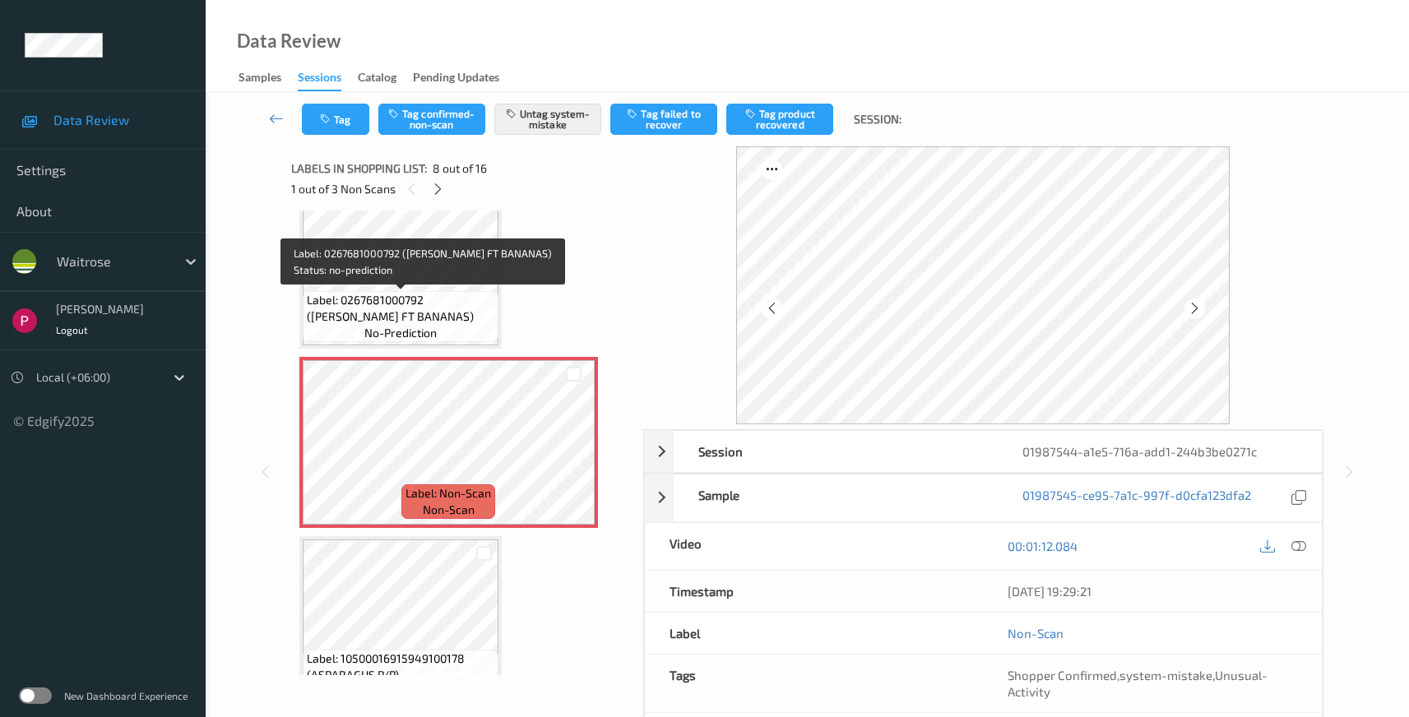
scroll to position [1114, 0]
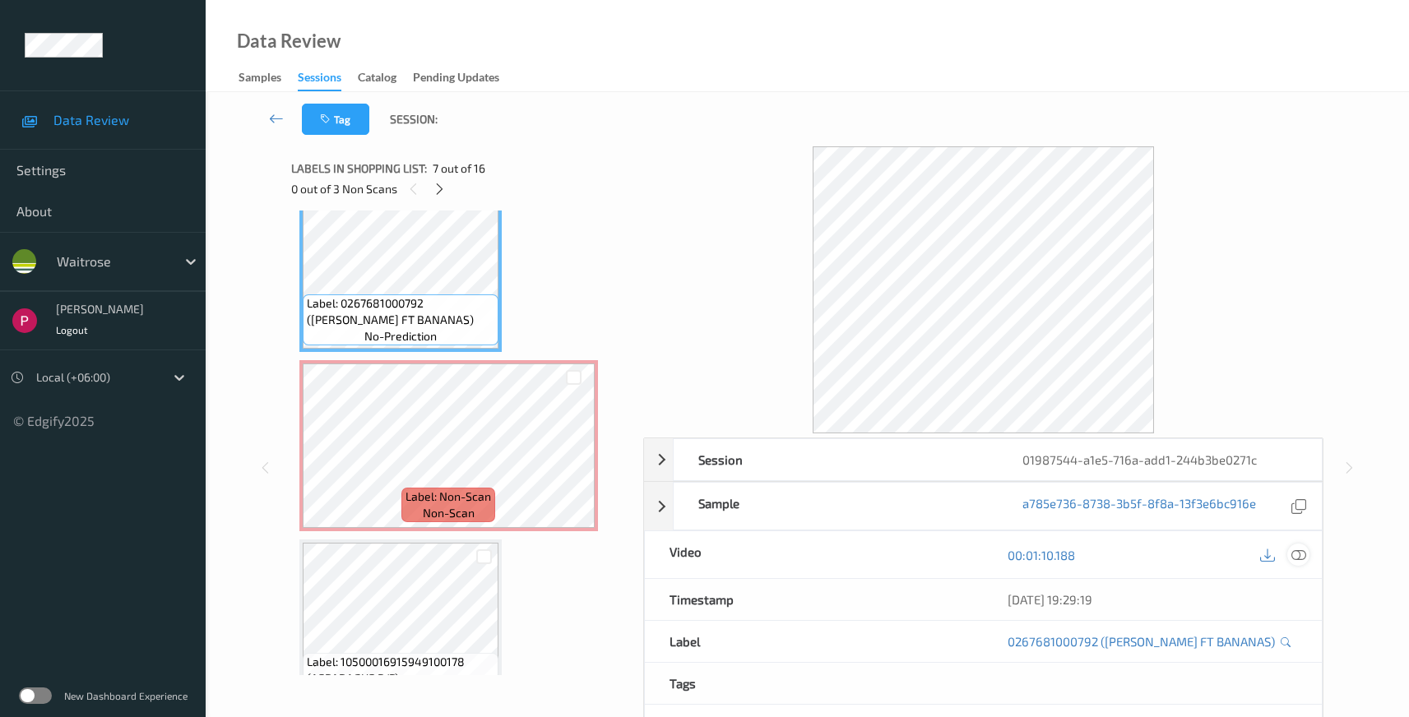
click at [1297, 555] on icon at bounding box center [1299, 555] width 15 height 15
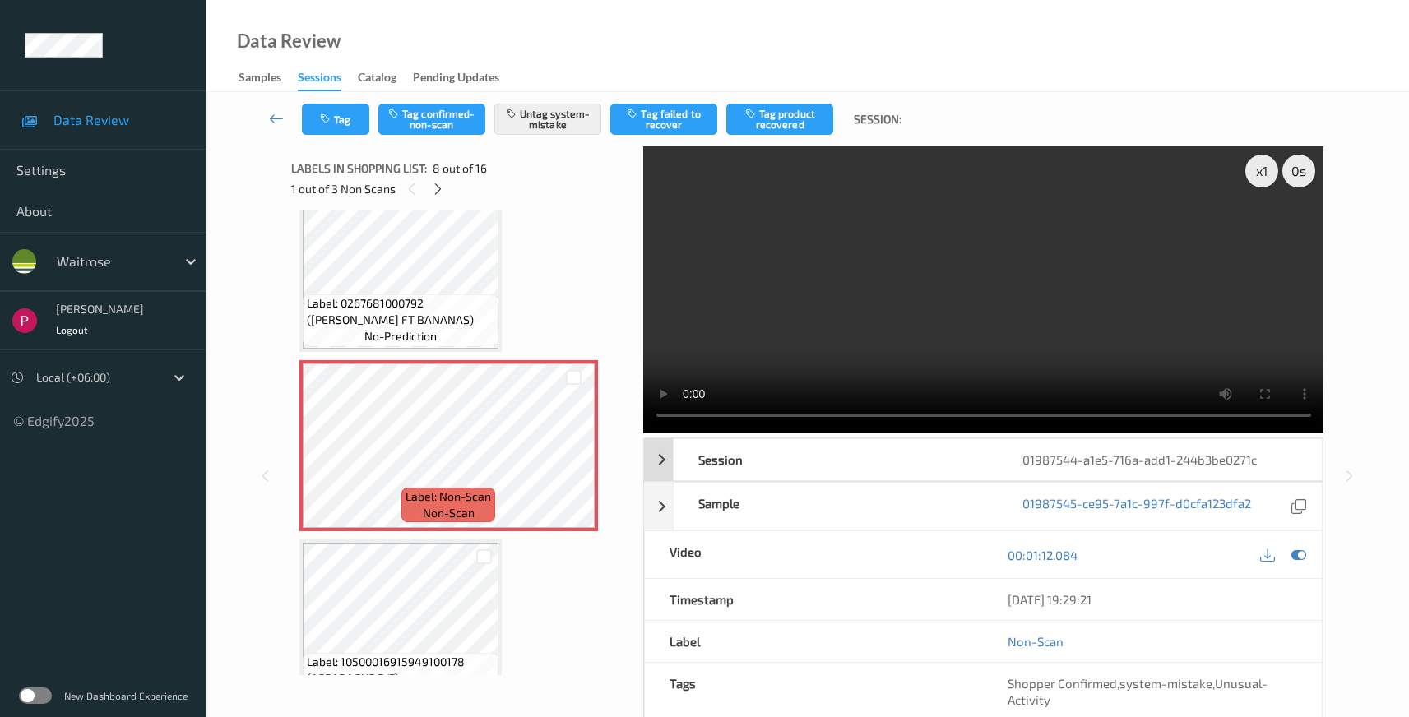
click at [1294, 464] on div "01987544-a1e5-716a-add1-244b3be0271c" at bounding box center [1160, 459] width 324 height 41
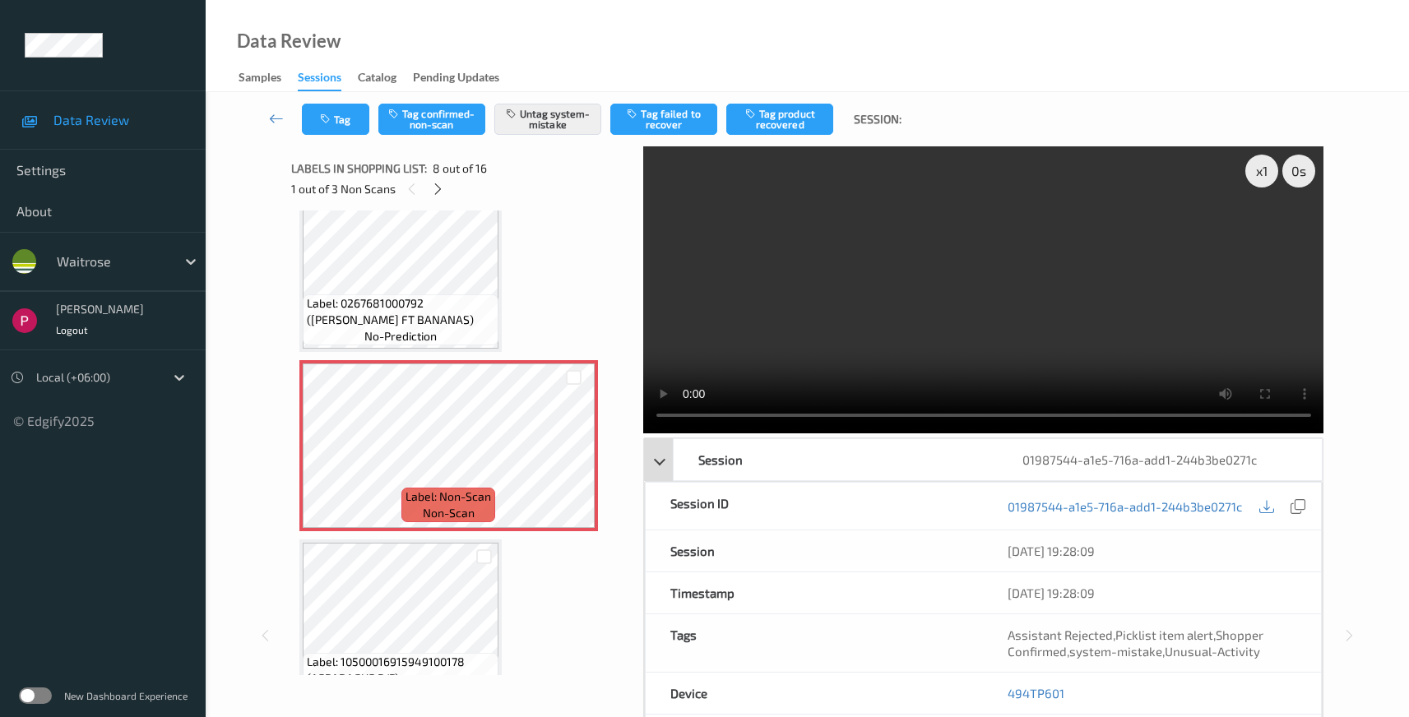
click at [1292, 462] on div "01987544-a1e5-716a-add1-244b3be0271c" at bounding box center [1160, 459] width 324 height 41
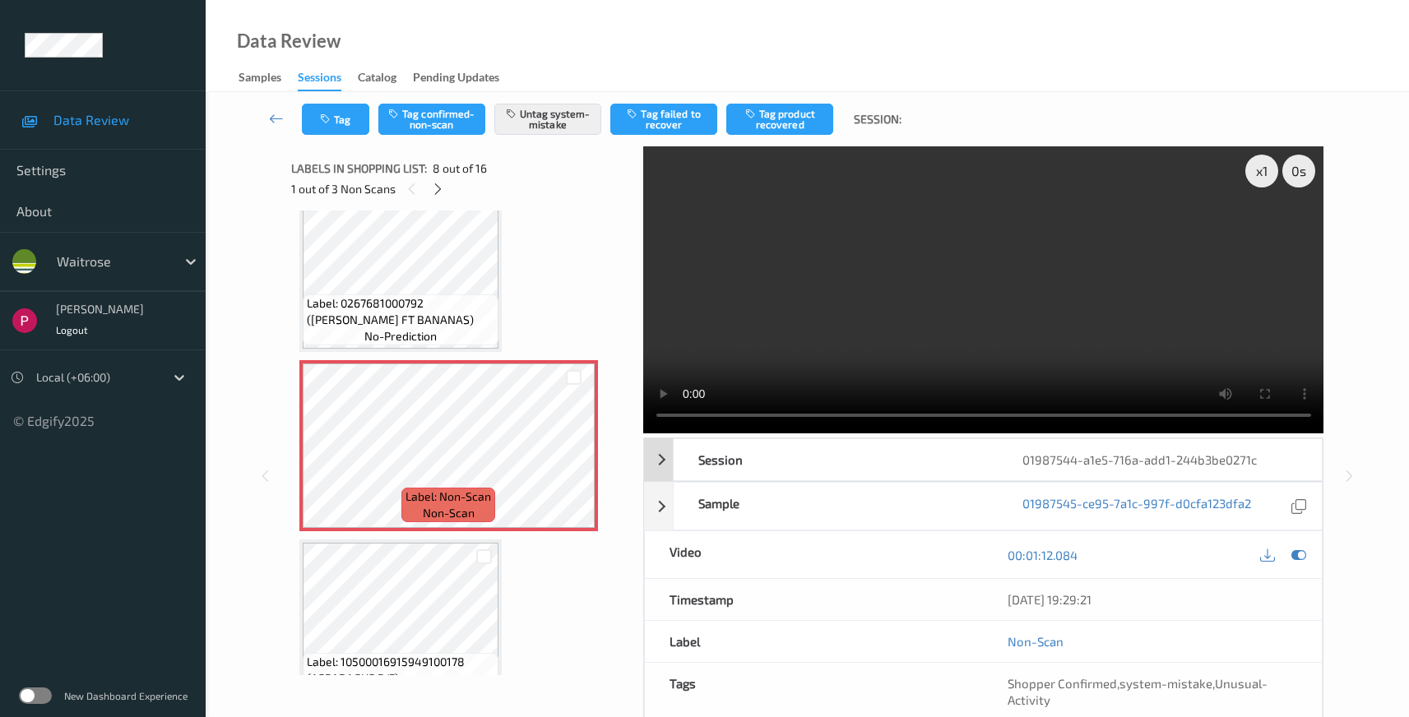
click at [1260, 465] on div "01987544-a1e5-716a-add1-244b3be0271c" at bounding box center [1160, 459] width 324 height 41
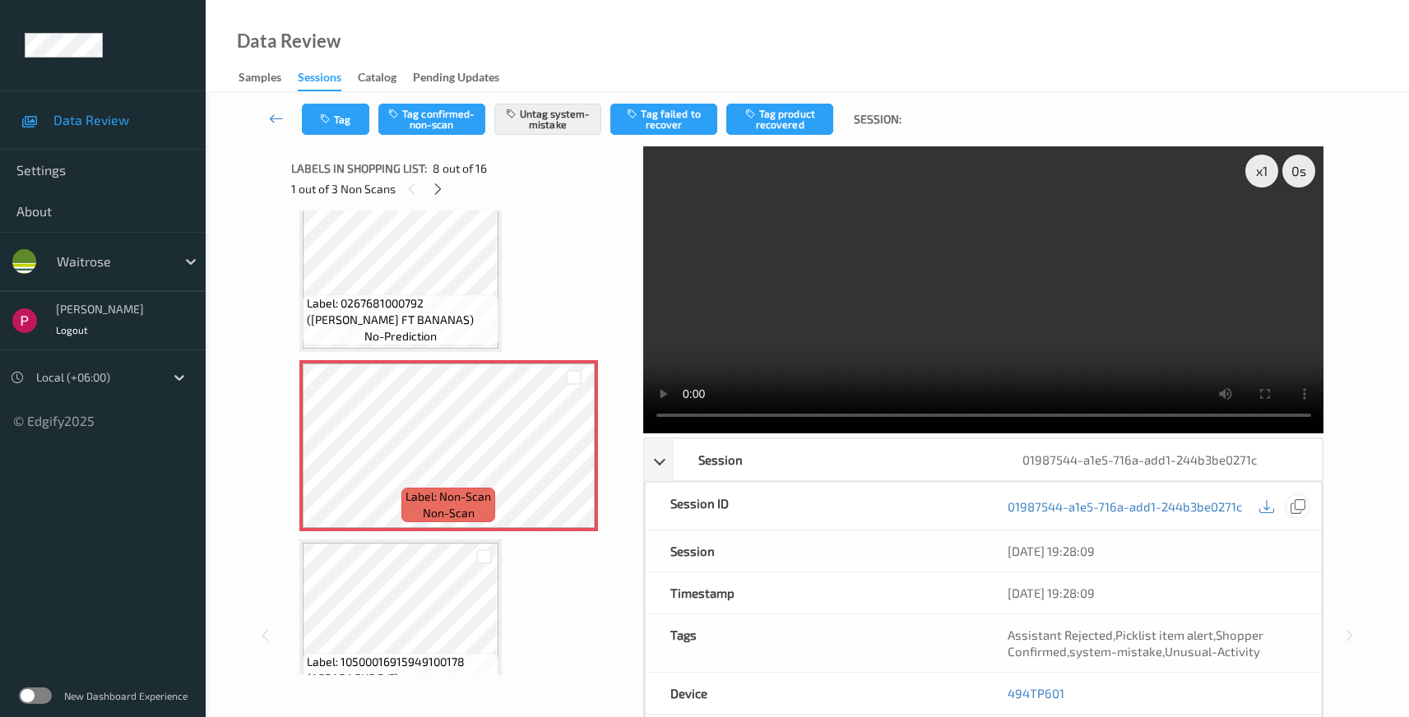
click at [1297, 504] on icon at bounding box center [1298, 506] width 15 height 15
drag, startPoint x: 1035, startPoint y: 688, endPoint x: 979, endPoint y: 685, distance: 56.0
click at [979, 685] on div "Device 494TP601" at bounding box center [984, 694] width 678 height 42
copy div "494TP601"
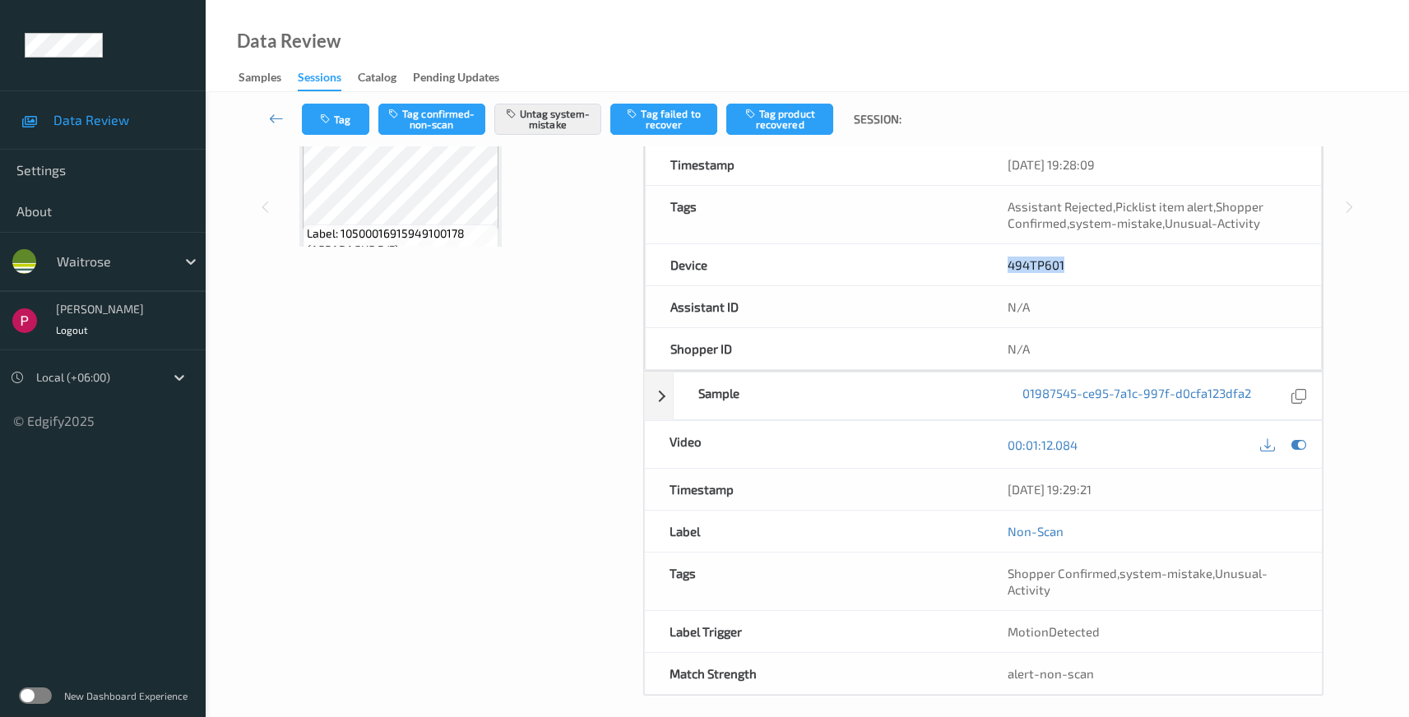
scroll to position [427, 0]
drag, startPoint x: 1040, startPoint y: 492, endPoint x: 827, endPoint y: 312, distance: 279.1
click at [1010, 493] on div "04/08/2025 19:29:21" at bounding box center [1153, 491] width 290 height 16
copy div "04/08/2025 19:29:21"
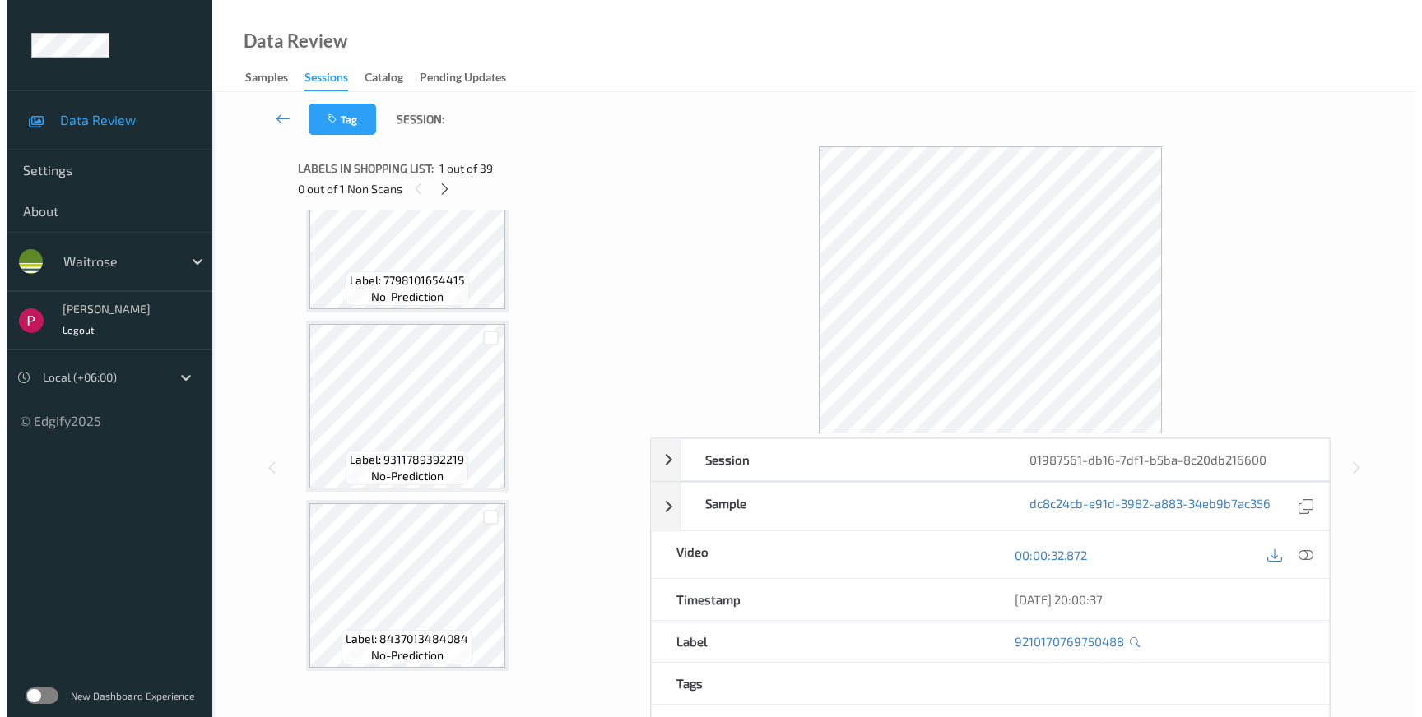
scroll to position [1975, 0]
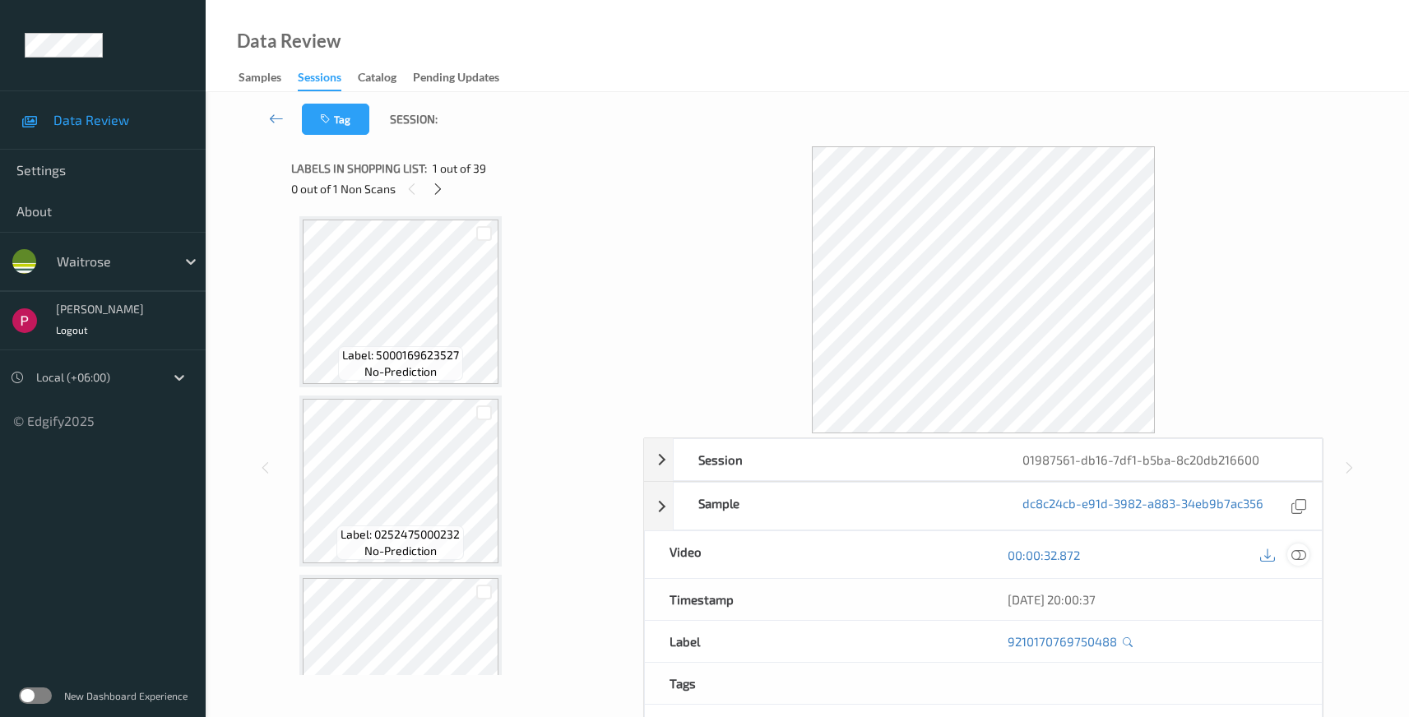
click at [1296, 557] on icon at bounding box center [1299, 555] width 15 height 15
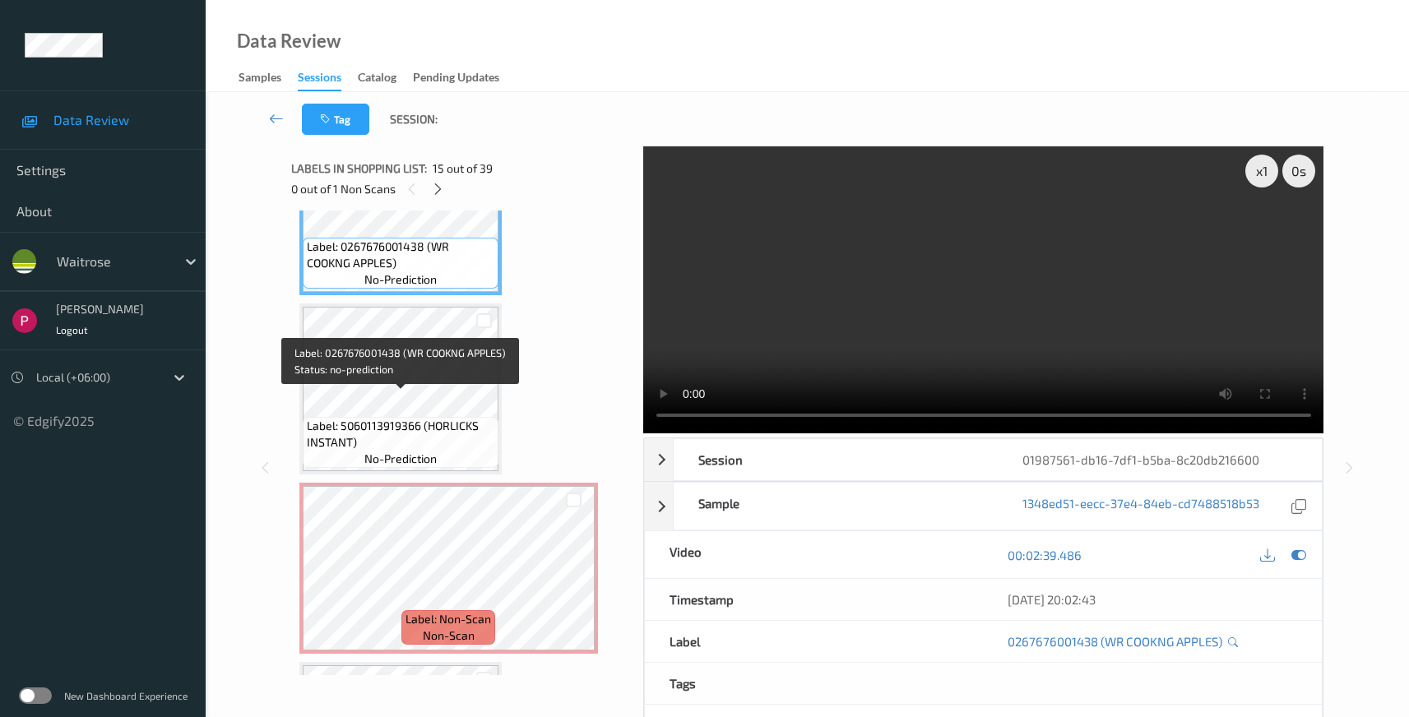
scroll to position [2787, 0]
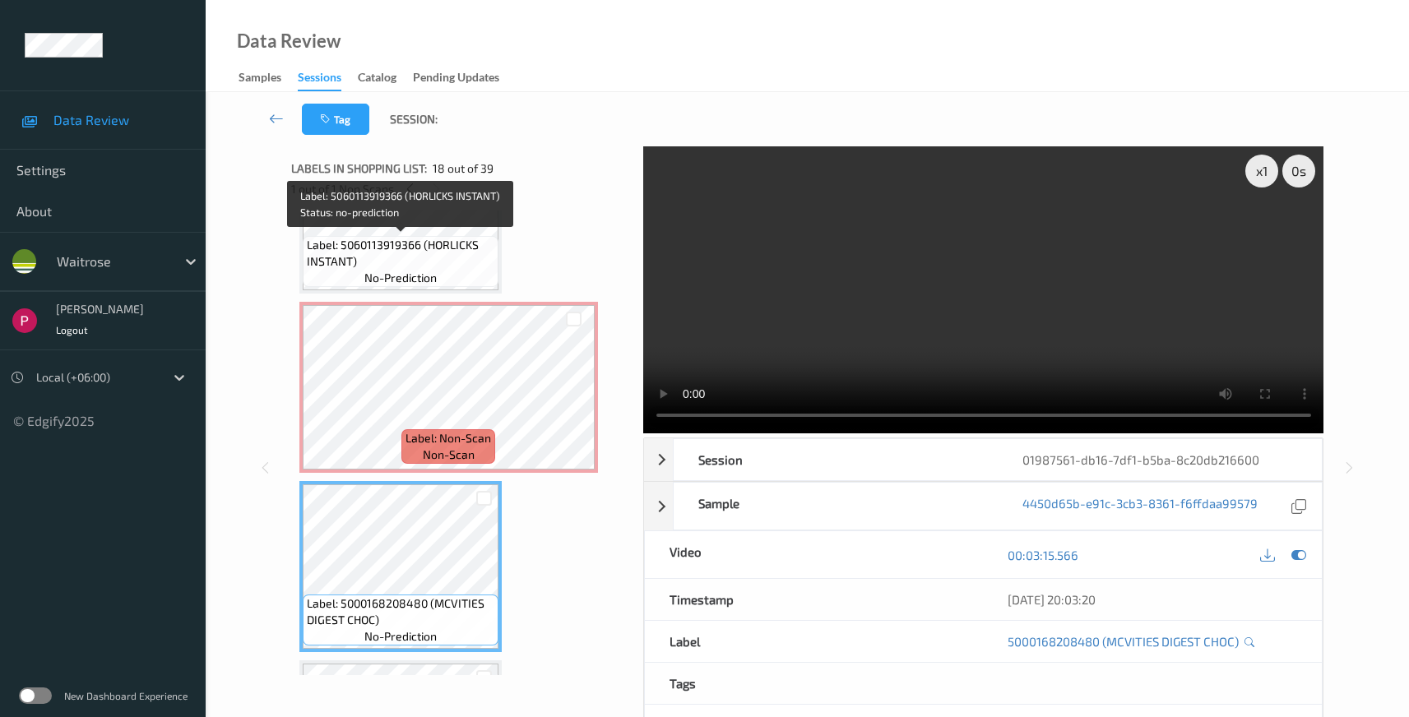
click at [416, 252] on span "Label: 5060113919366 (HORLICKS INSTANT)" at bounding box center [401, 253] width 188 height 33
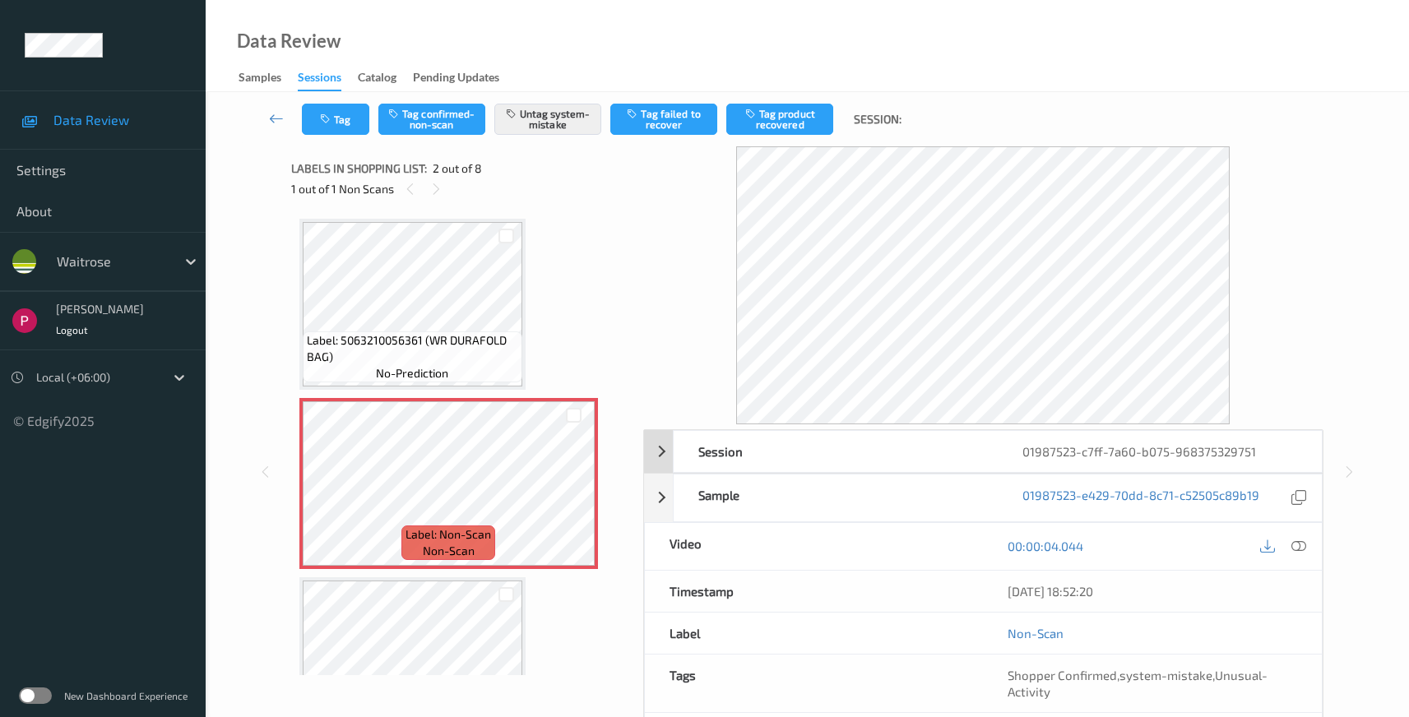
click at [1139, 453] on div "01987523-c7ff-7a60-b075-968375329751" at bounding box center [1160, 451] width 324 height 41
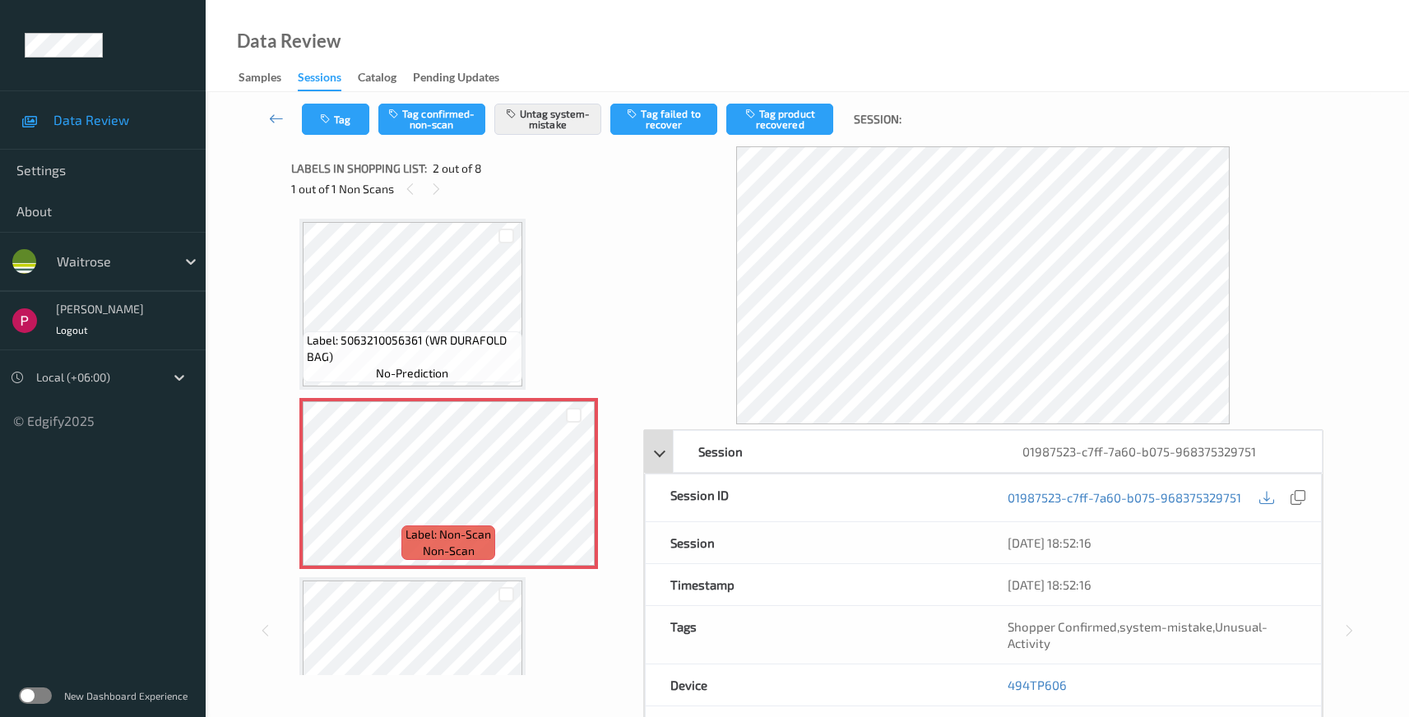
drag, startPoint x: 1297, startPoint y: 494, endPoint x: 1224, endPoint y: 434, distance: 95.2
click at [1297, 494] on icon at bounding box center [1298, 497] width 15 height 15
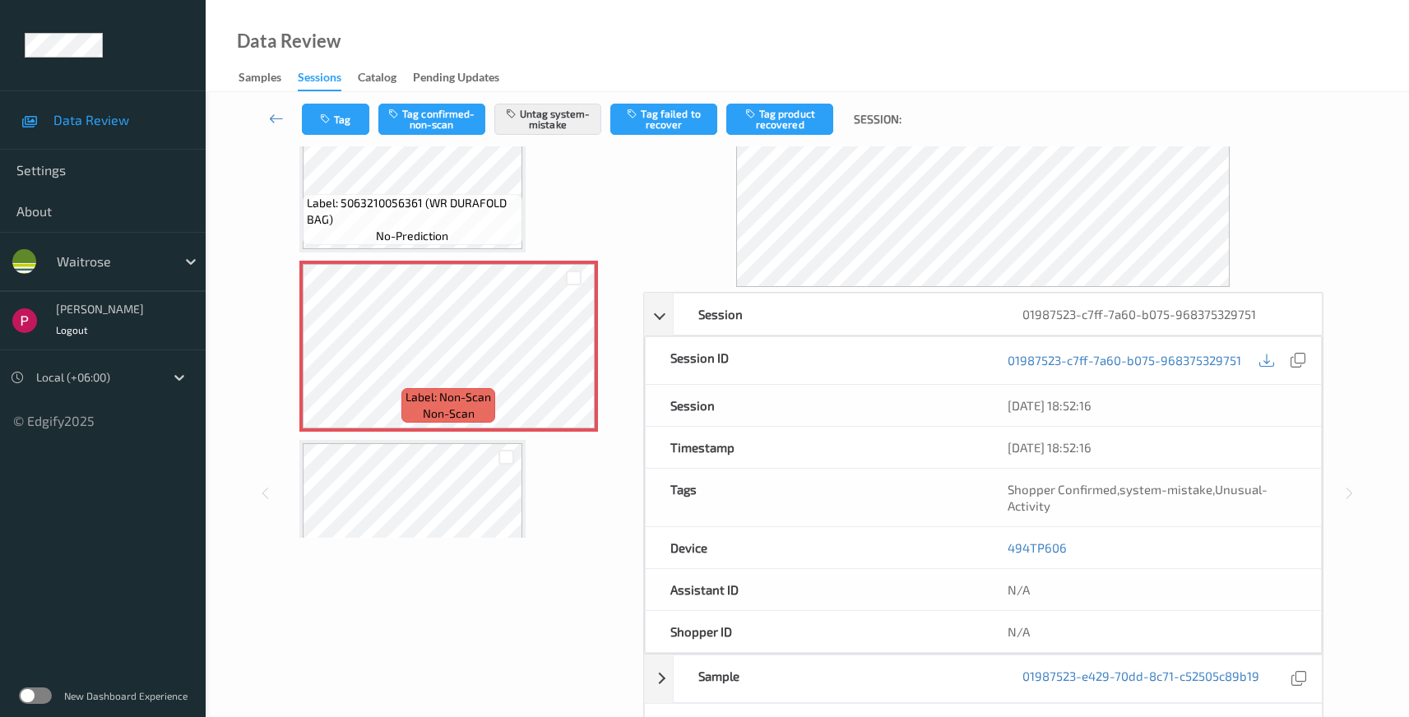
scroll to position [140, 0]
drag, startPoint x: 1023, startPoint y: 543, endPoint x: 1005, endPoint y: 544, distance: 17.3
click at [1005, 544] on div "494TP606" at bounding box center [1152, 545] width 338 height 41
copy link "494TP606"
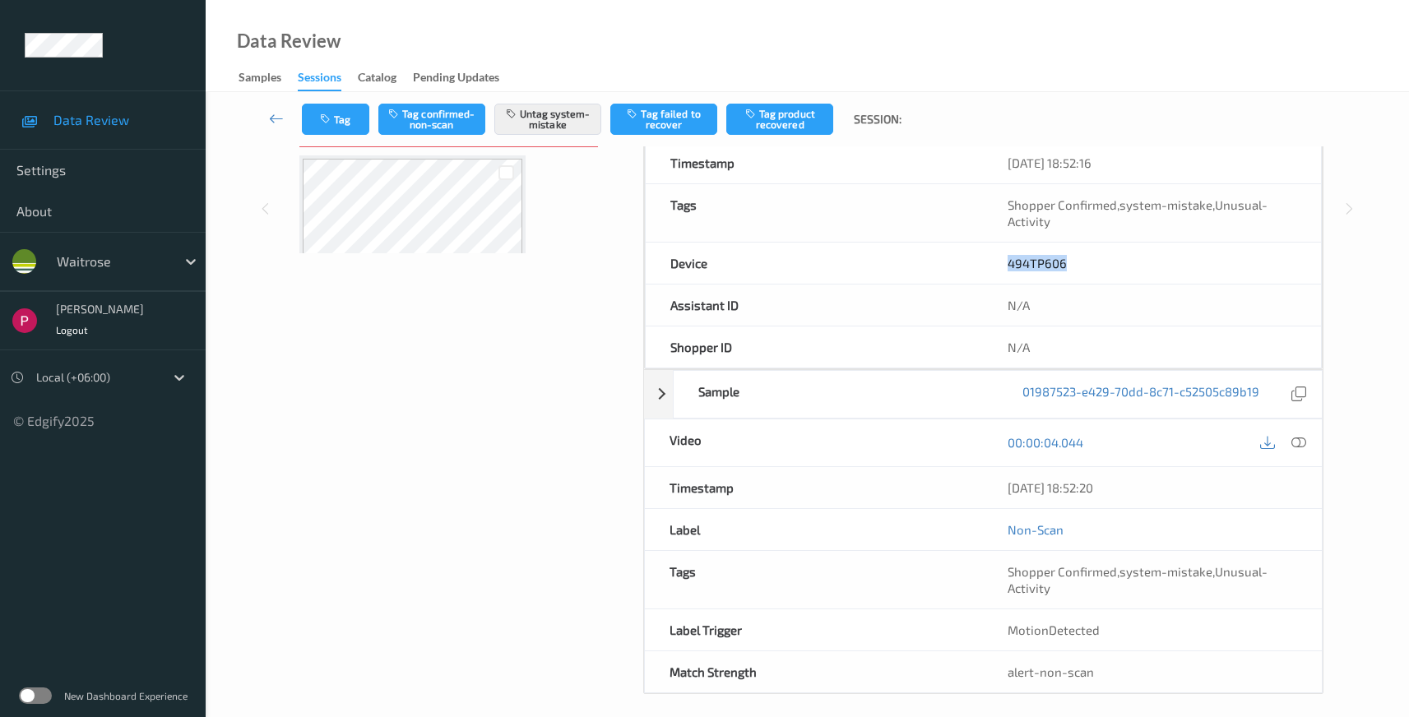
scroll to position [432, 0]
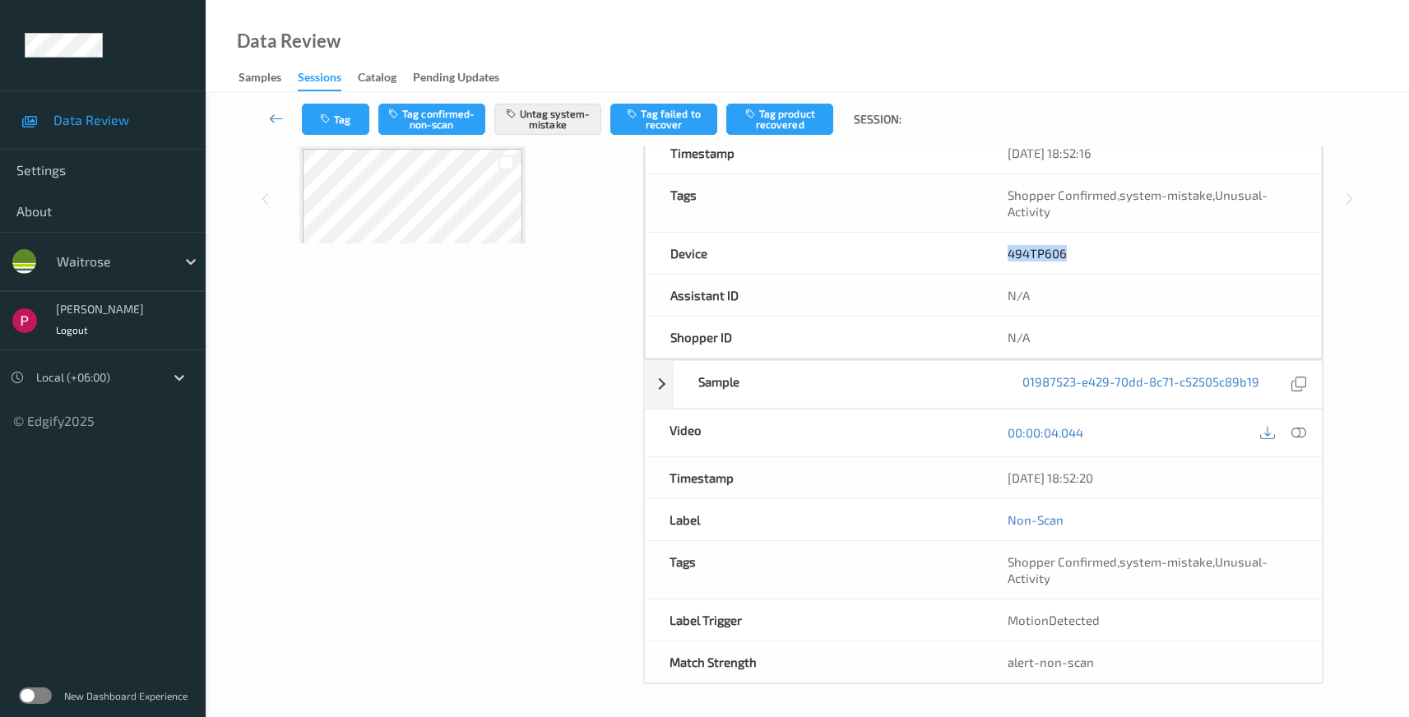
drag, startPoint x: 1057, startPoint y: 477, endPoint x: 992, endPoint y: 474, distance: 65.1
click at [987, 468] on div "04/08/2025 18:52:20" at bounding box center [1152, 477] width 339 height 41
copy div "04/08/2025 18:52:20"
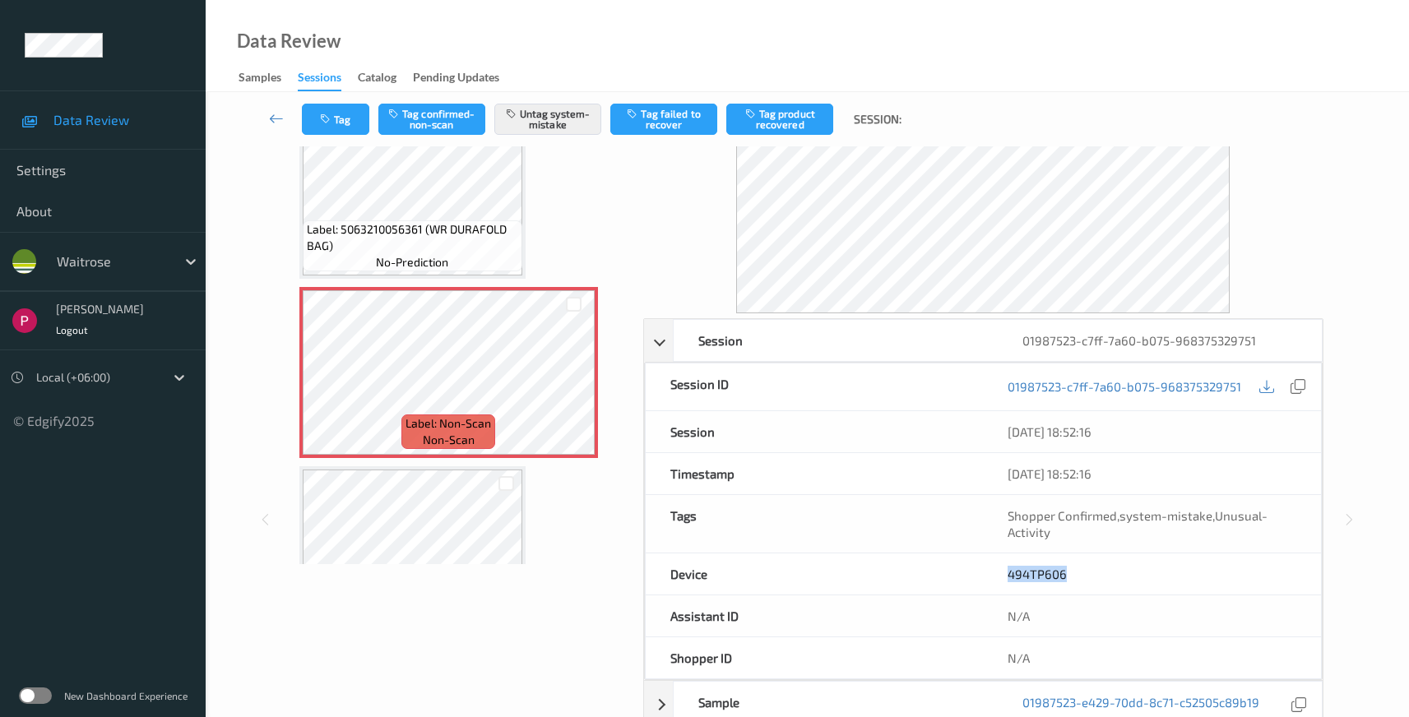
scroll to position [109, 0]
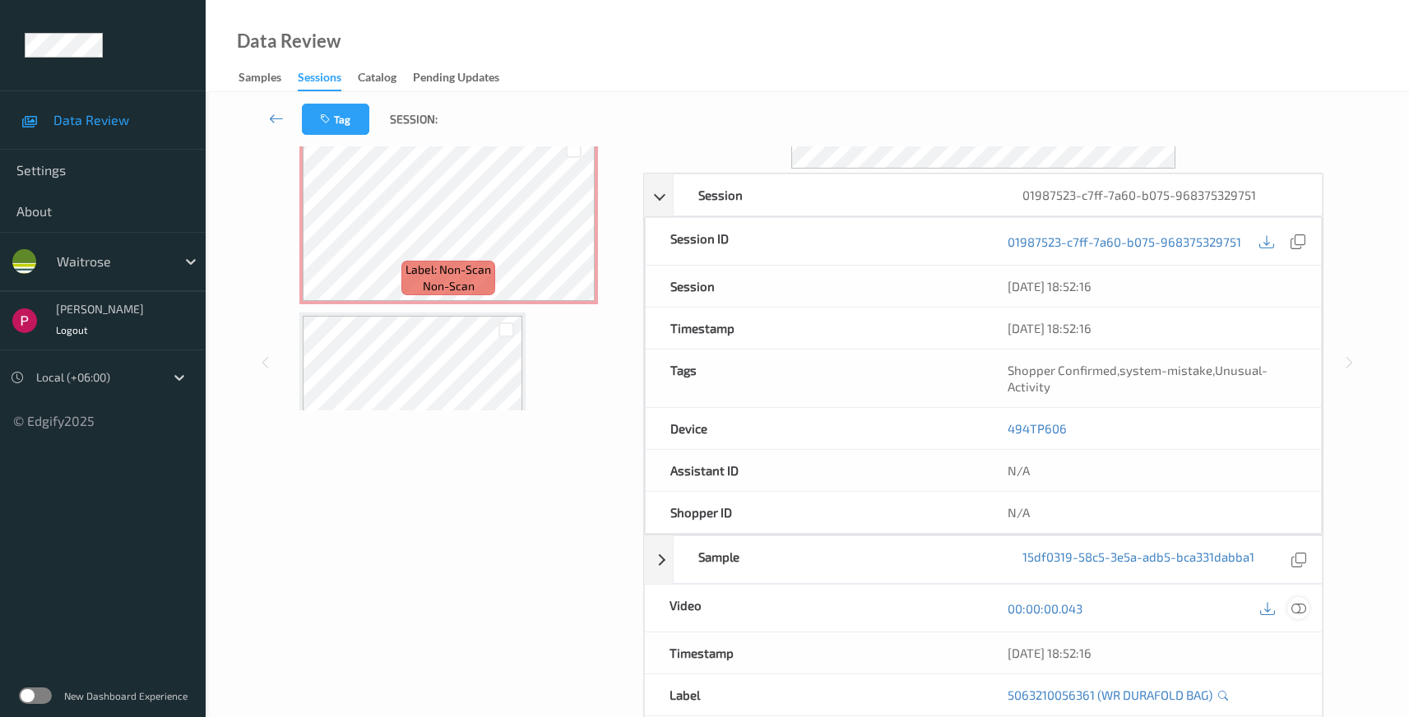
click at [1303, 609] on icon at bounding box center [1299, 608] width 15 height 15
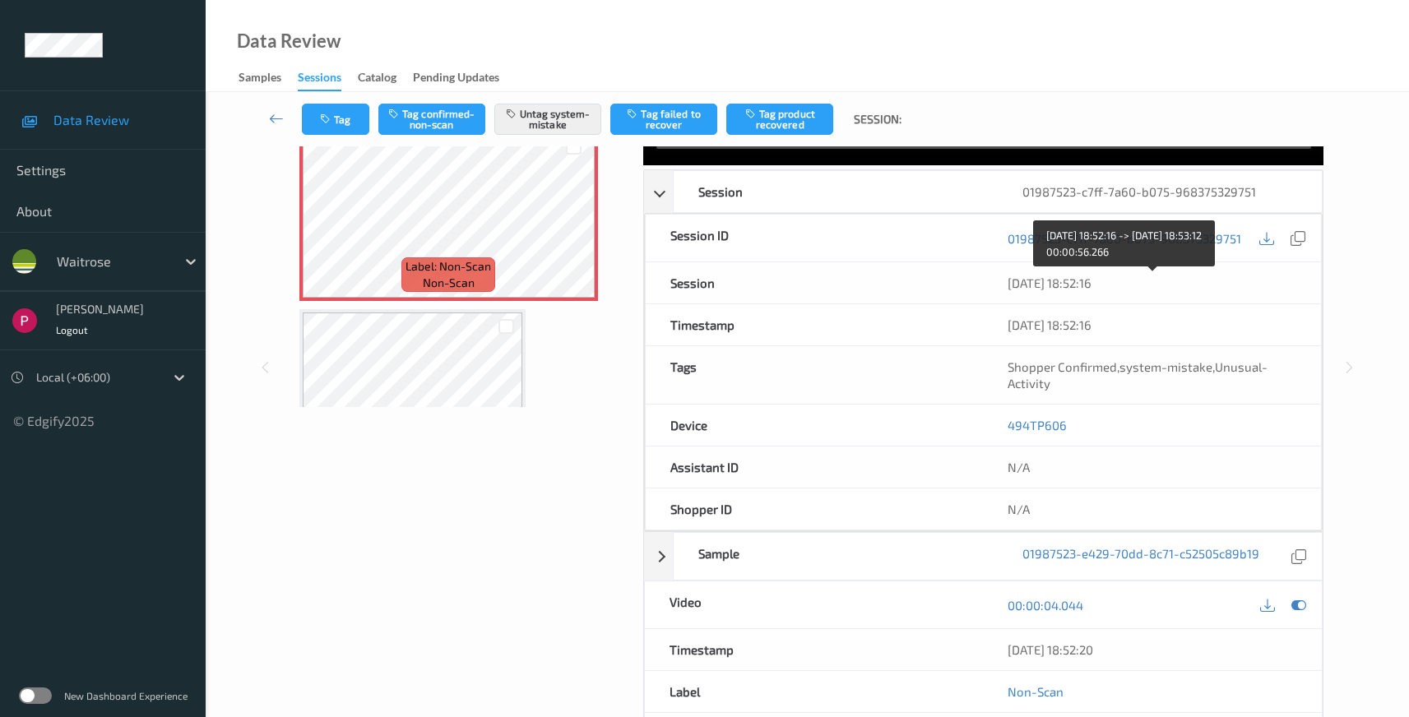
scroll to position [280, 0]
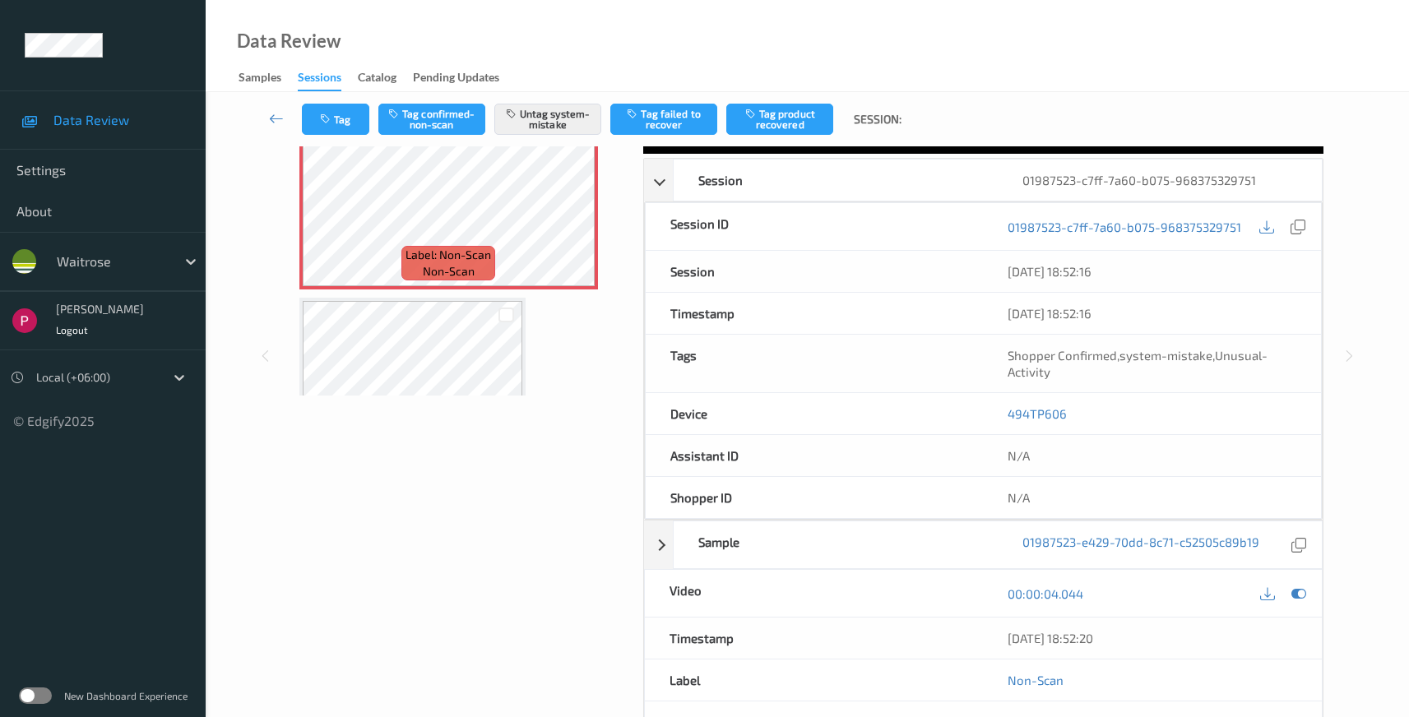
drag, startPoint x: 1131, startPoint y: 643, endPoint x: 992, endPoint y: 638, distance: 139.1
click at [987, 635] on div "04/08/2025 18:52:20" at bounding box center [1152, 638] width 339 height 41
copy div "04/08/2025 18:52:20"
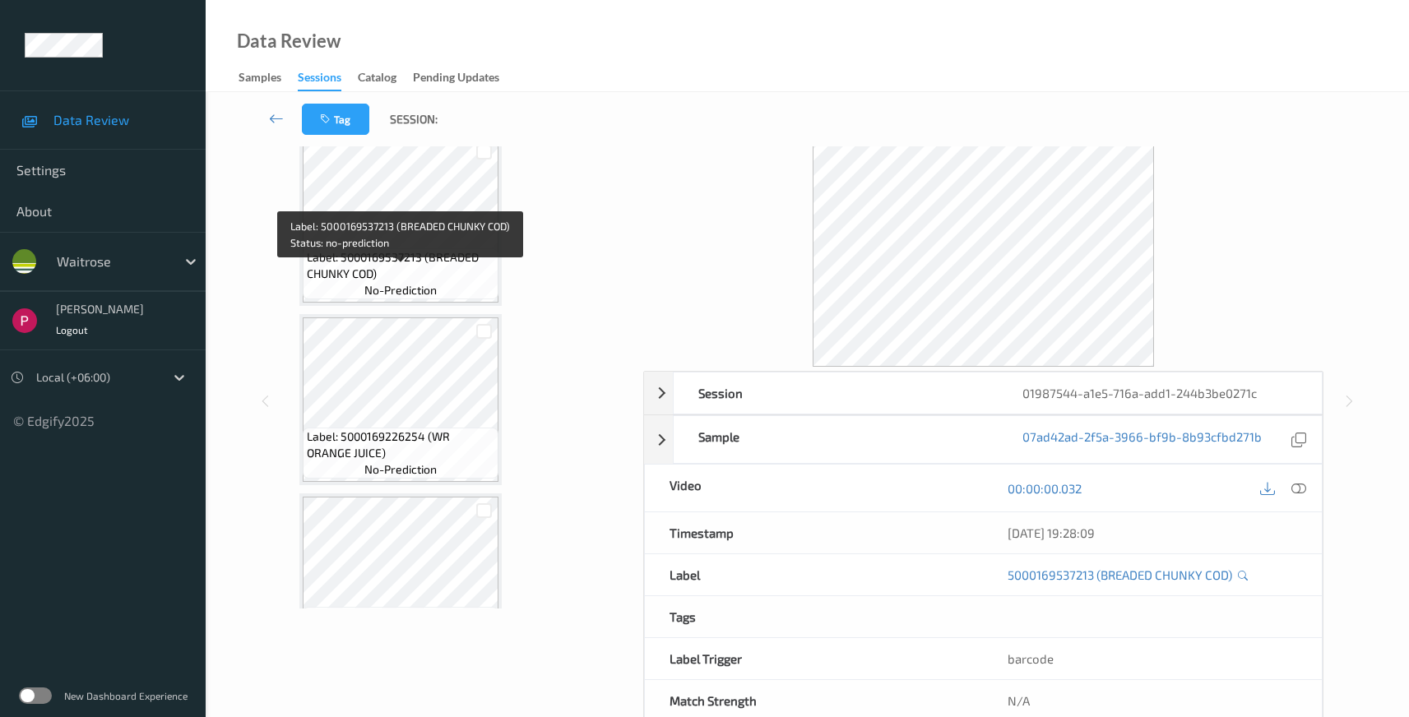
scroll to position [1075, 0]
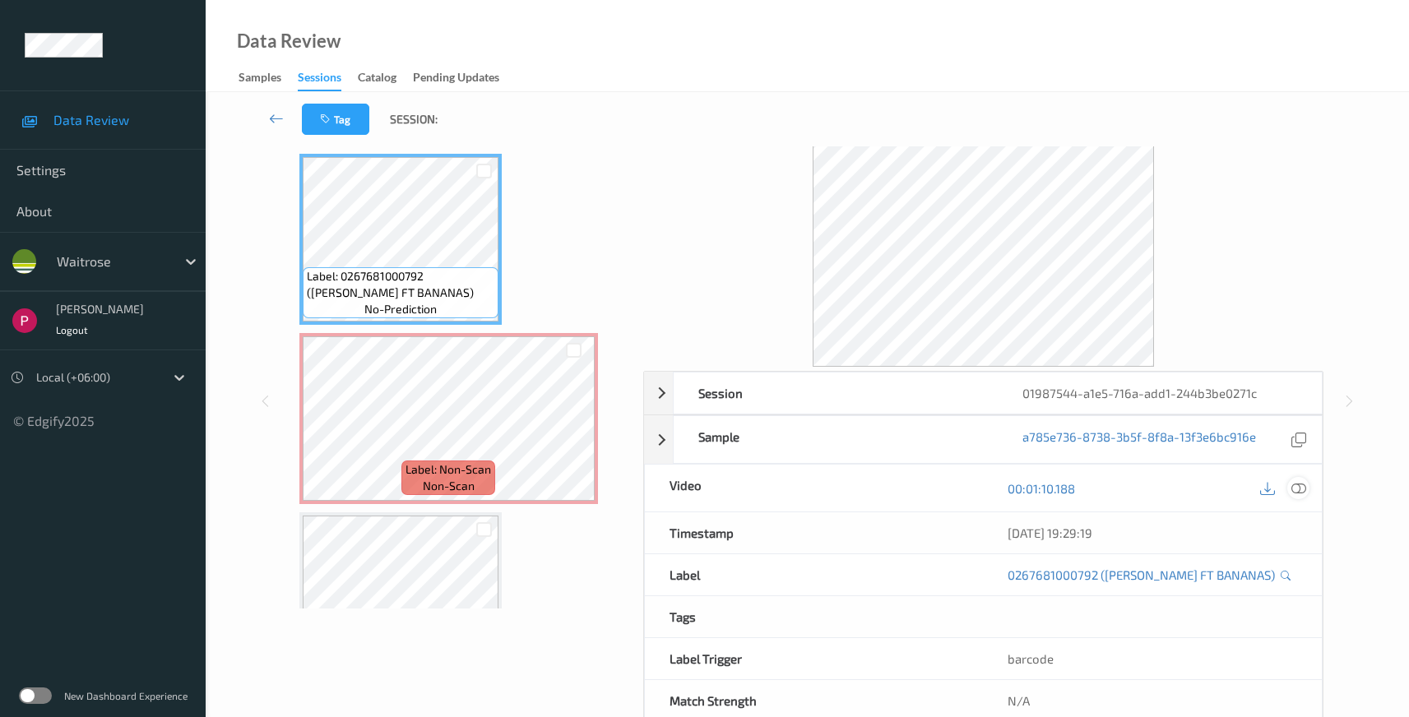
click at [1300, 477] on div at bounding box center [1299, 488] width 22 height 22
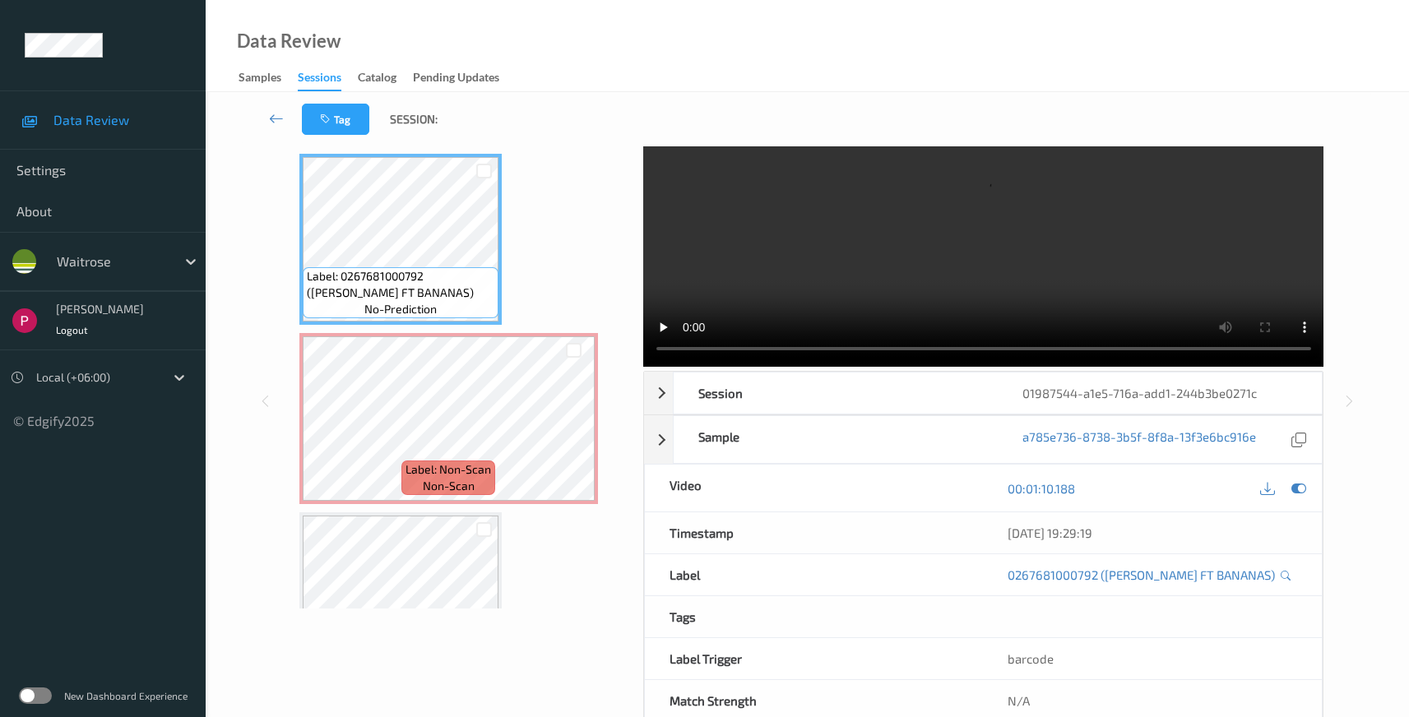
scroll to position [0, 0]
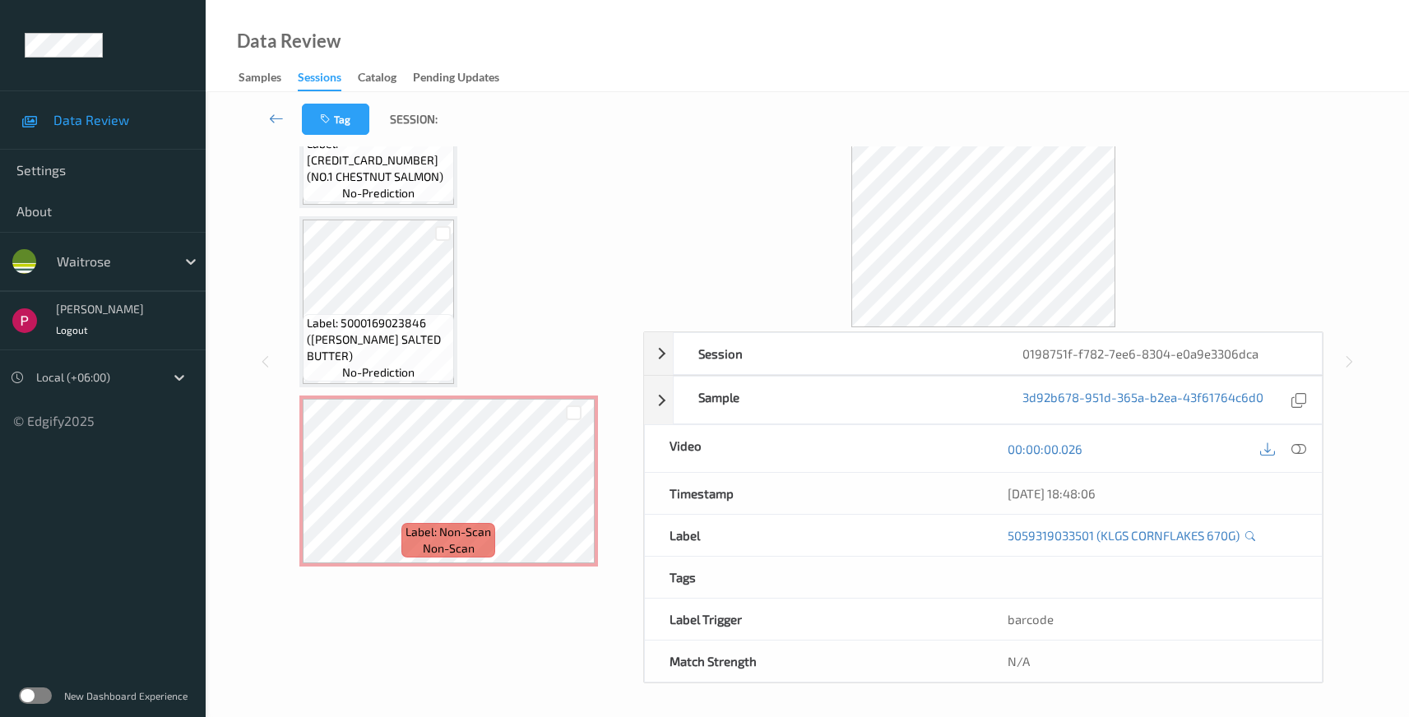
scroll to position [576, 0]
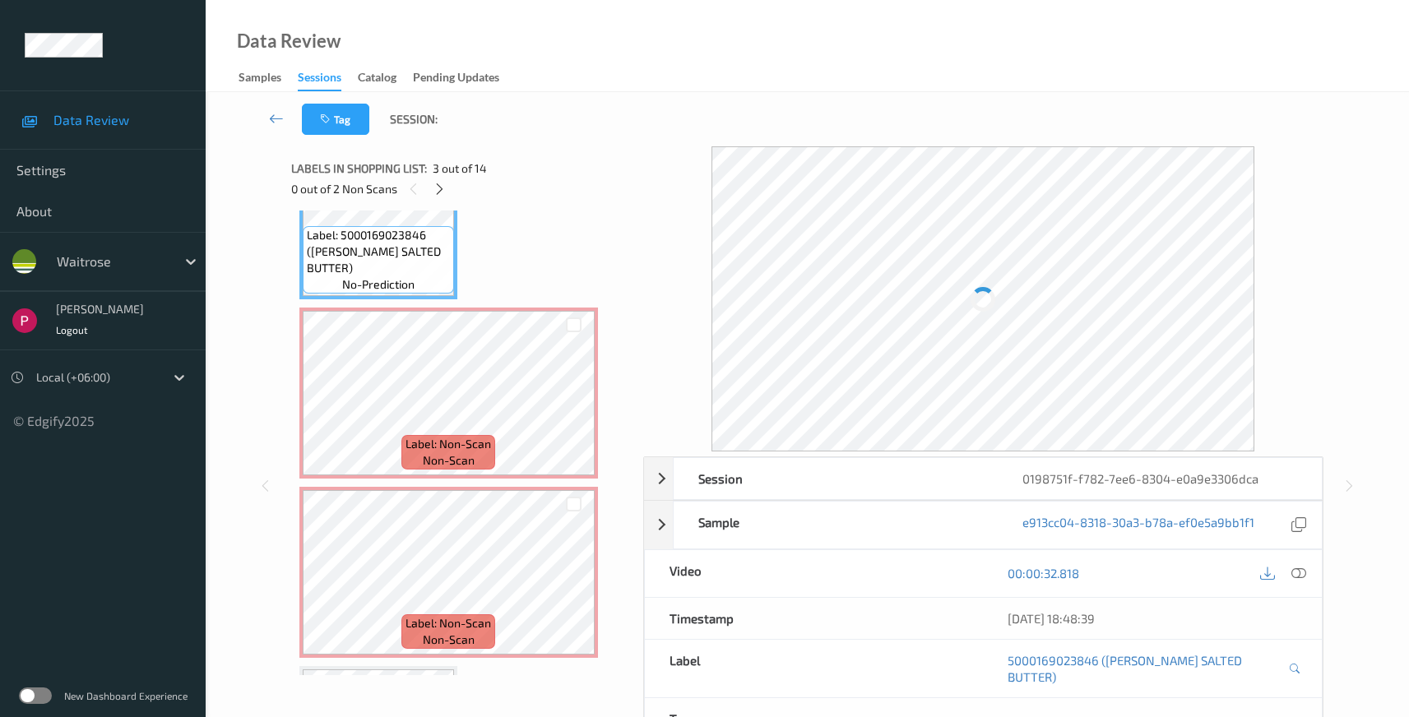
scroll to position [433, 0]
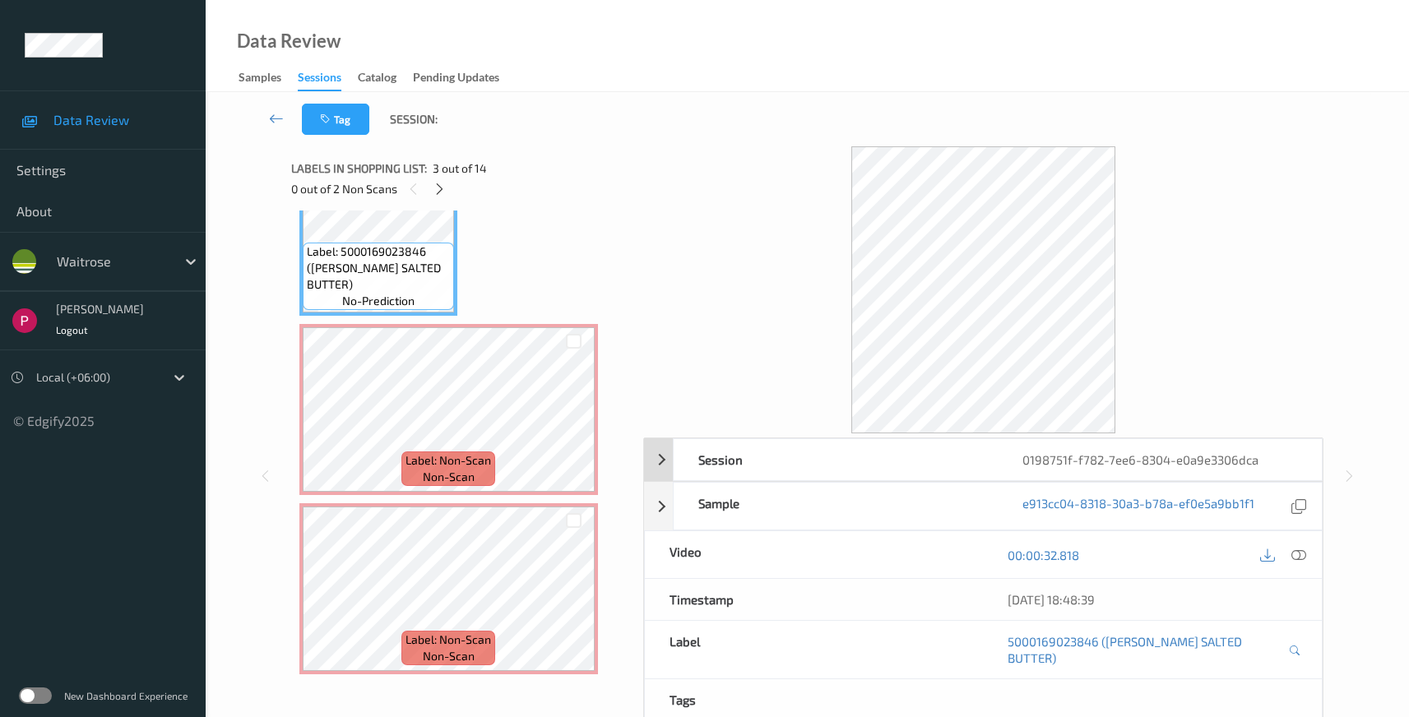
click at [1270, 464] on div "0198751f-f782-7ee6-8304-e0a9e3306dca" at bounding box center [1160, 459] width 324 height 41
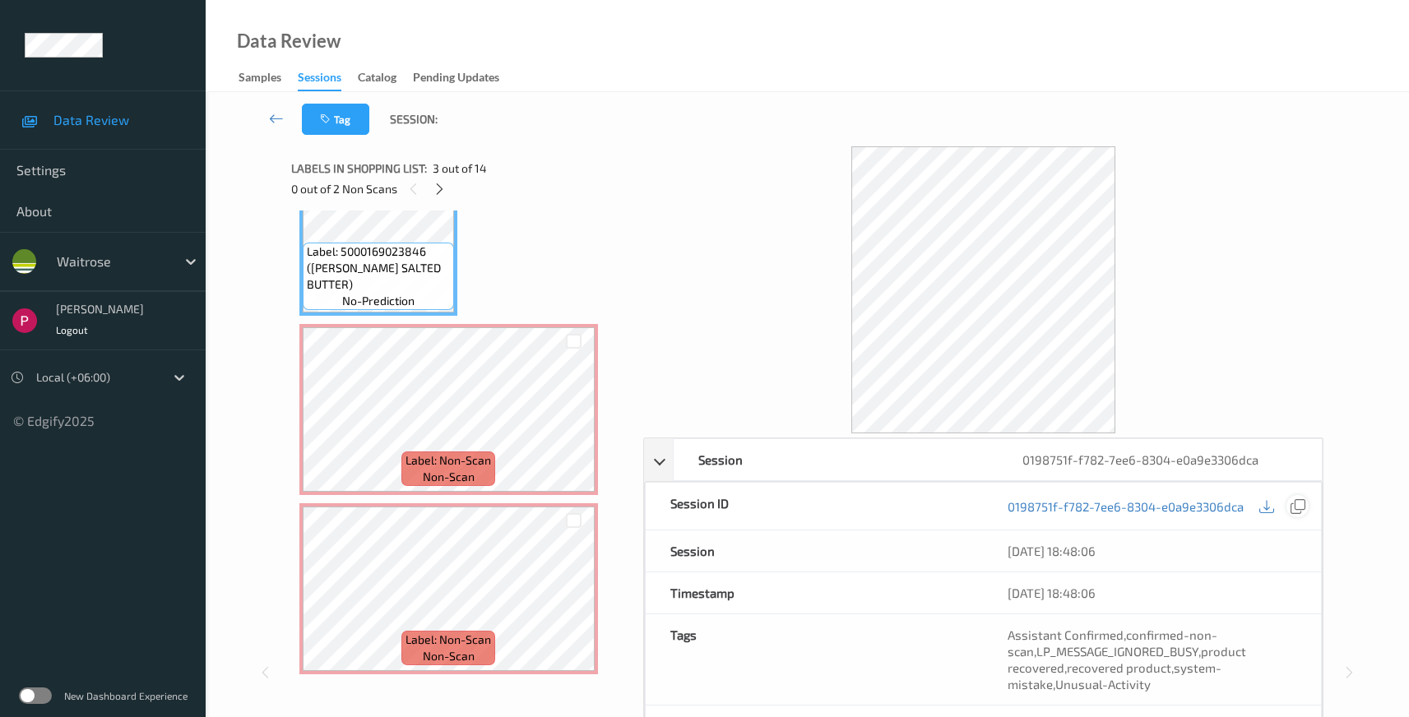
click at [1295, 508] on icon at bounding box center [1298, 506] width 15 height 15
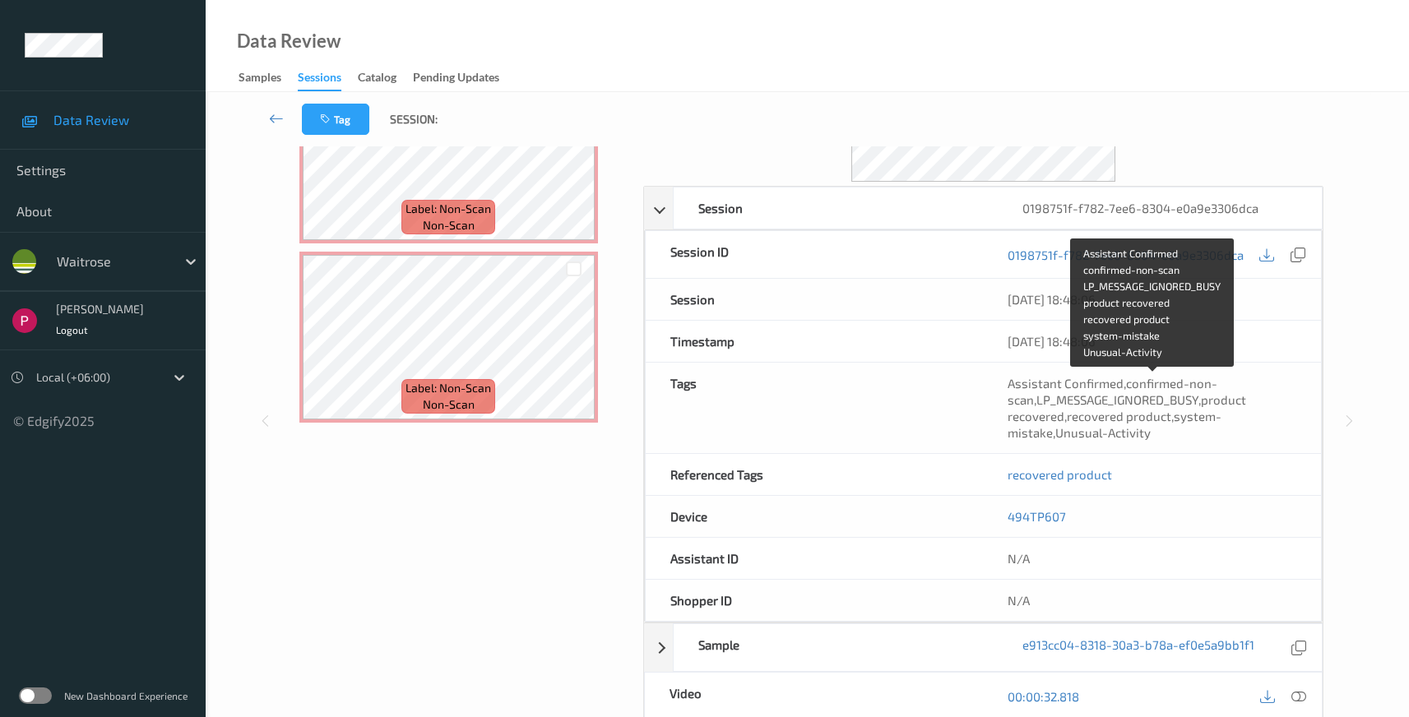
scroll to position [294, 0]
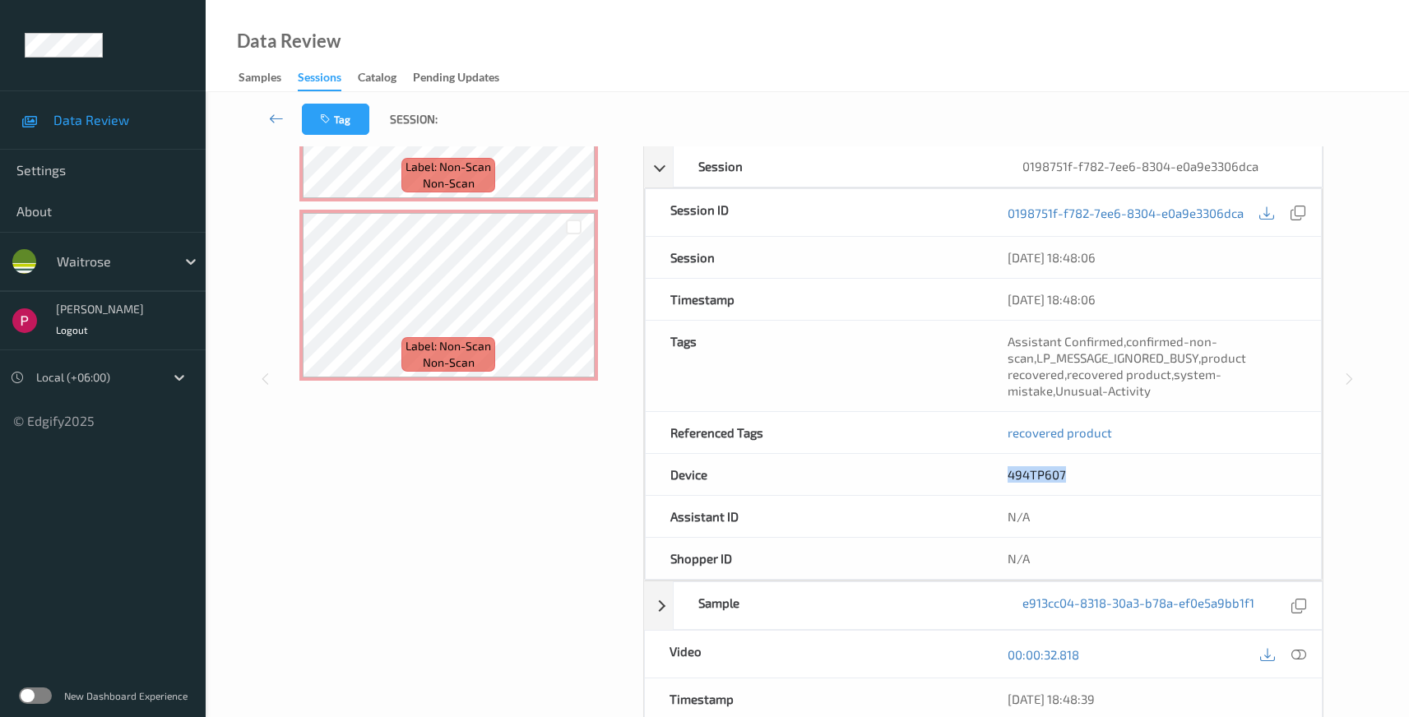
drag, startPoint x: 1057, startPoint y: 481, endPoint x: 1016, endPoint y: 485, distance: 41.3
click at [1005, 476] on div "494TP607" at bounding box center [1152, 474] width 338 height 41
copy link "494TP607"
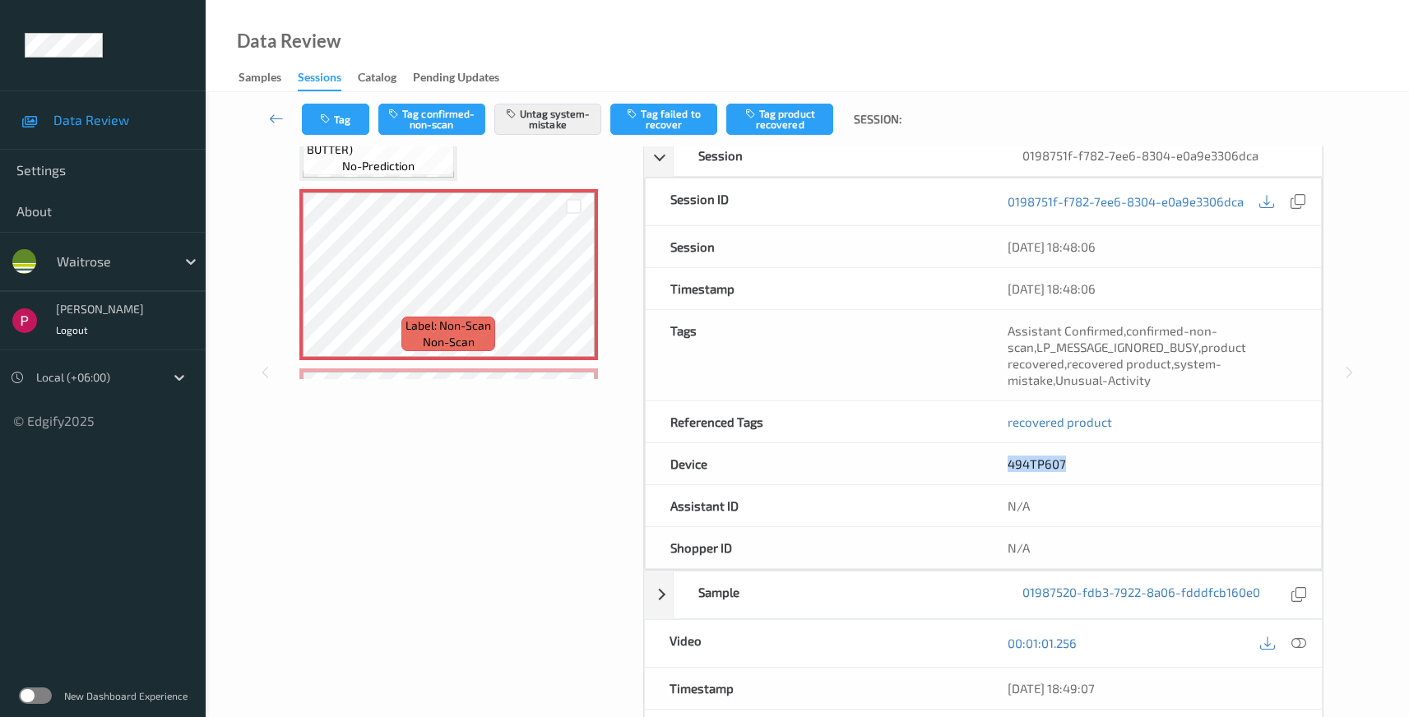
scroll to position [507, 0]
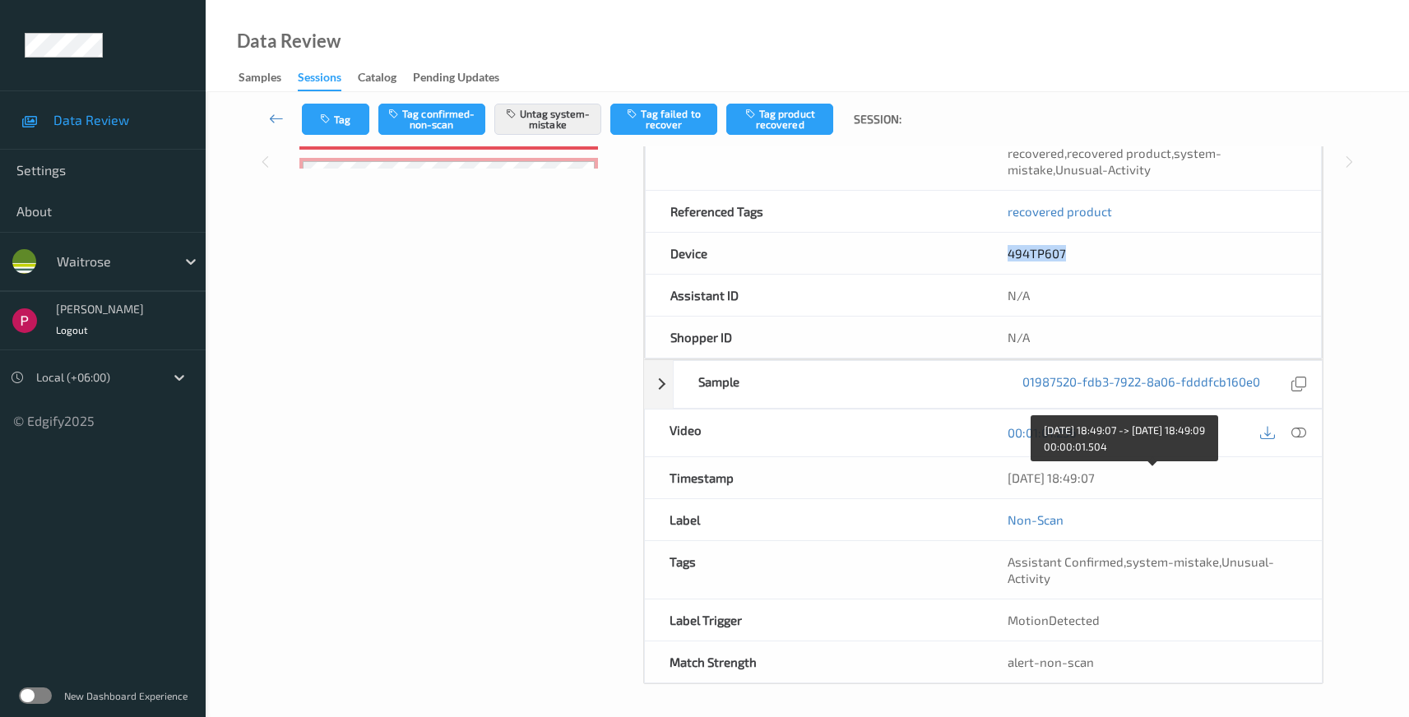
drag, startPoint x: 1130, startPoint y: 470, endPoint x: 1000, endPoint y: 467, distance: 130.0
click at [992, 471] on div "04/08/2025 18:49:07" at bounding box center [1152, 477] width 339 height 41
copy div "04/08/2025 18:49:07"
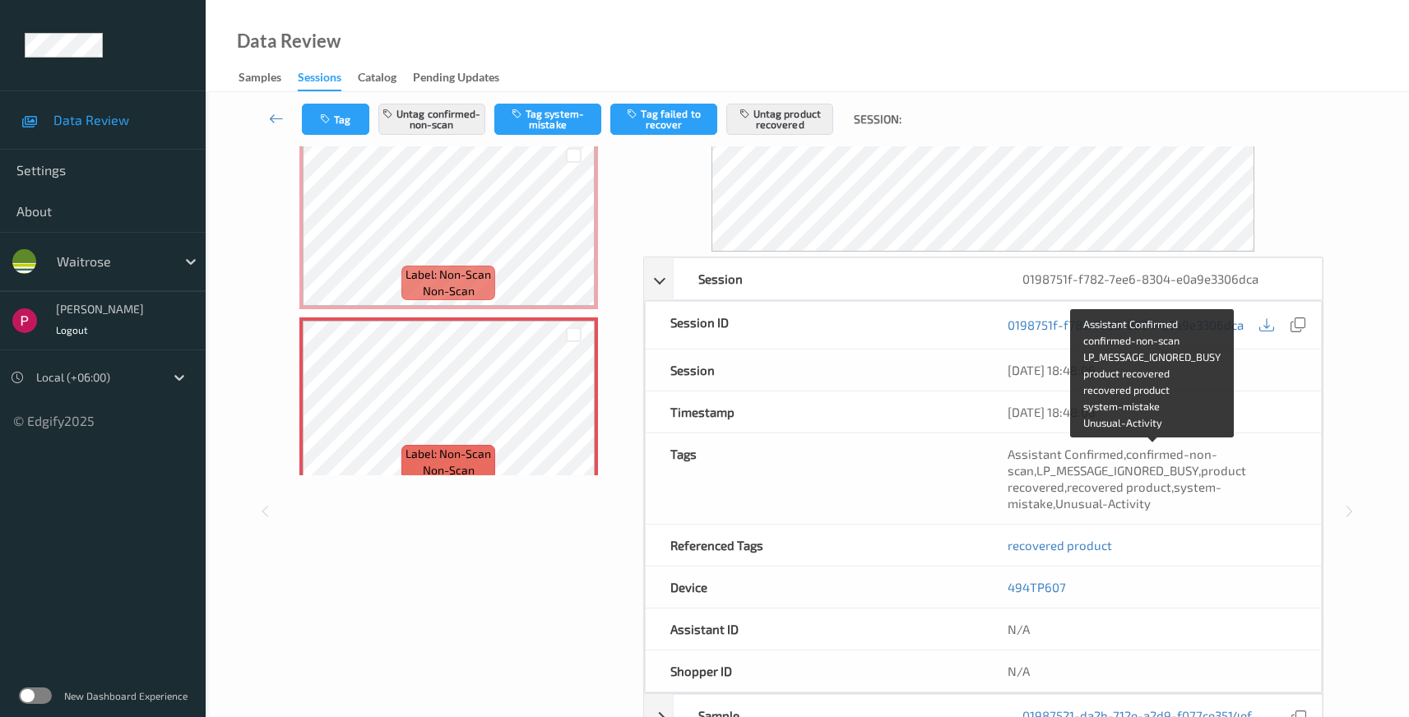
scroll to position [536, 0]
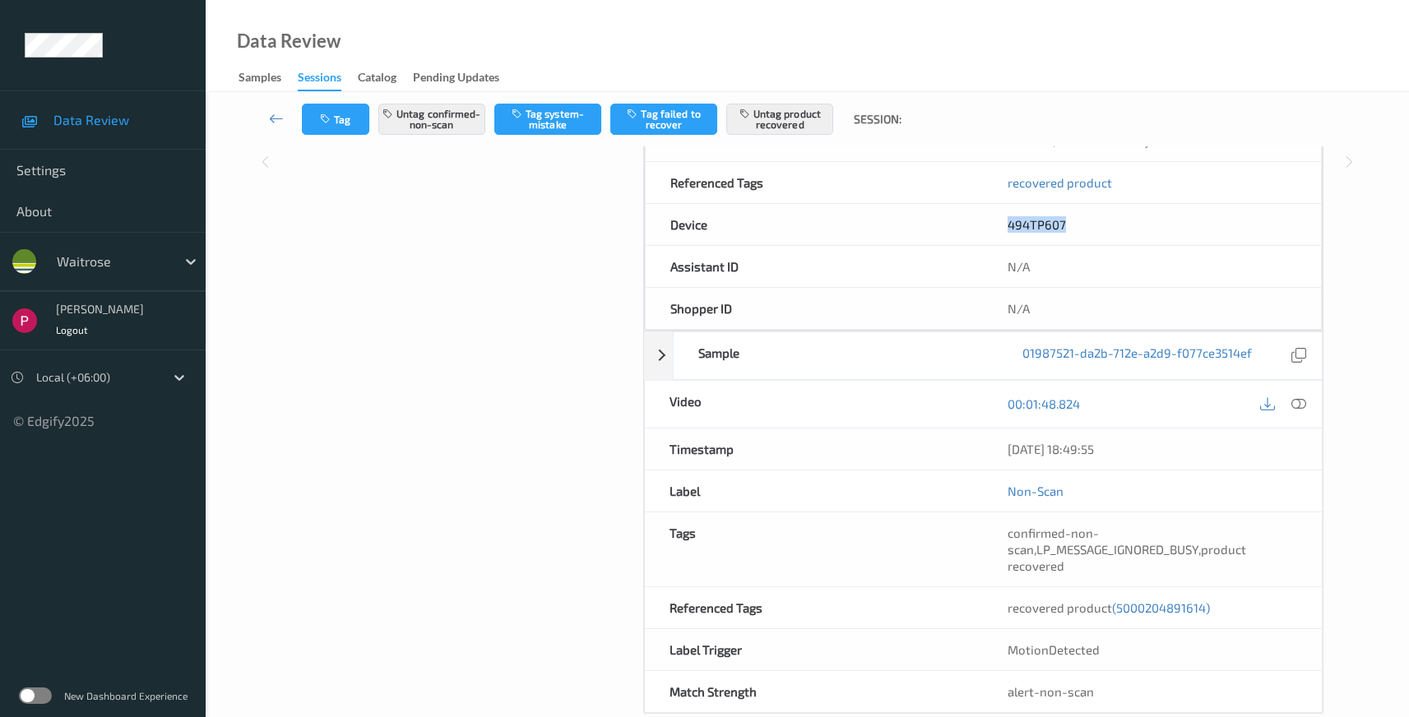
drag, startPoint x: 1081, startPoint y: 224, endPoint x: 979, endPoint y: 225, distance: 102.0
click at [975, 219] on div "Device 494TP607" at bounding box center [984, 225] width 678 height 42
copy div "494TP607"
drag, startPoint x: 1140, startPoint y: 453, endPoint x: 1002, endPoint y: 448, distance: 137.5
click at [1002, 449] on div "04/08/2025 18:49:55" at bounding box center [1152, 449] width 339 height 41
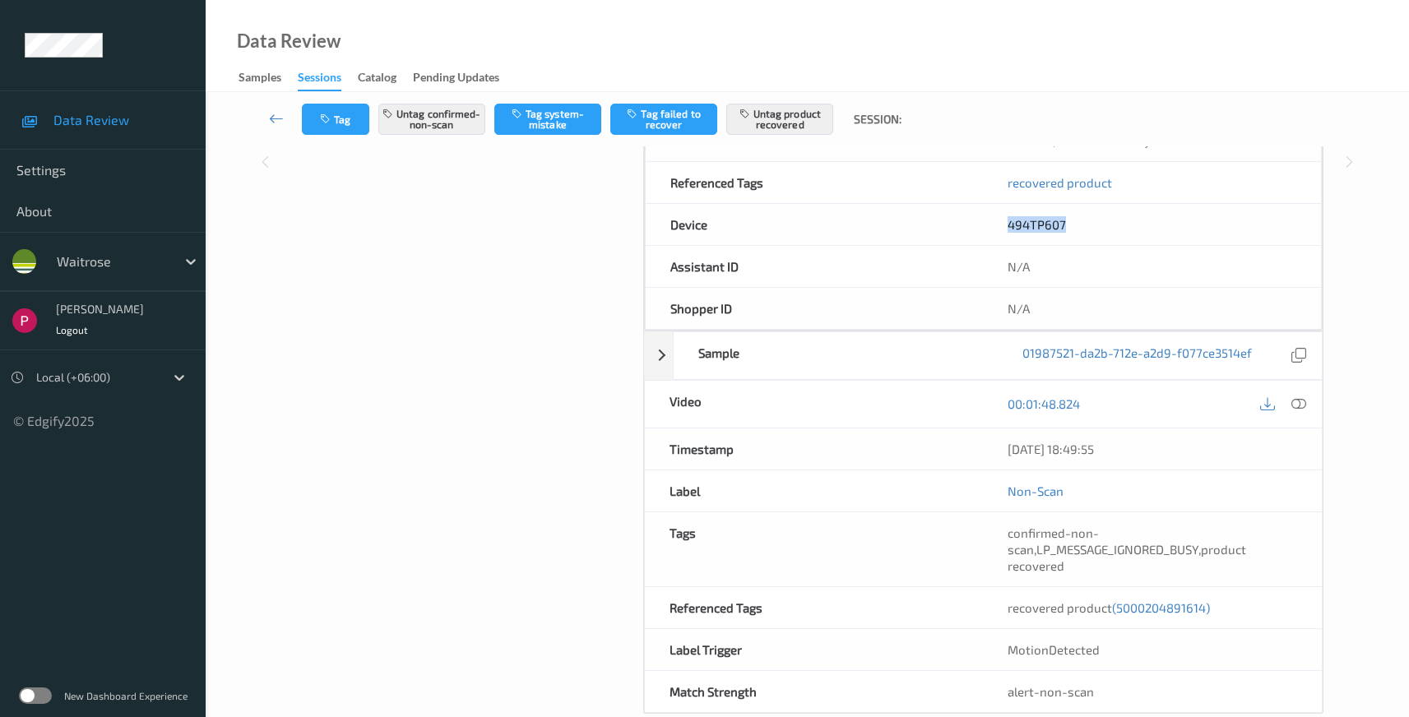
copy div "04/08/2025 18:49:55"
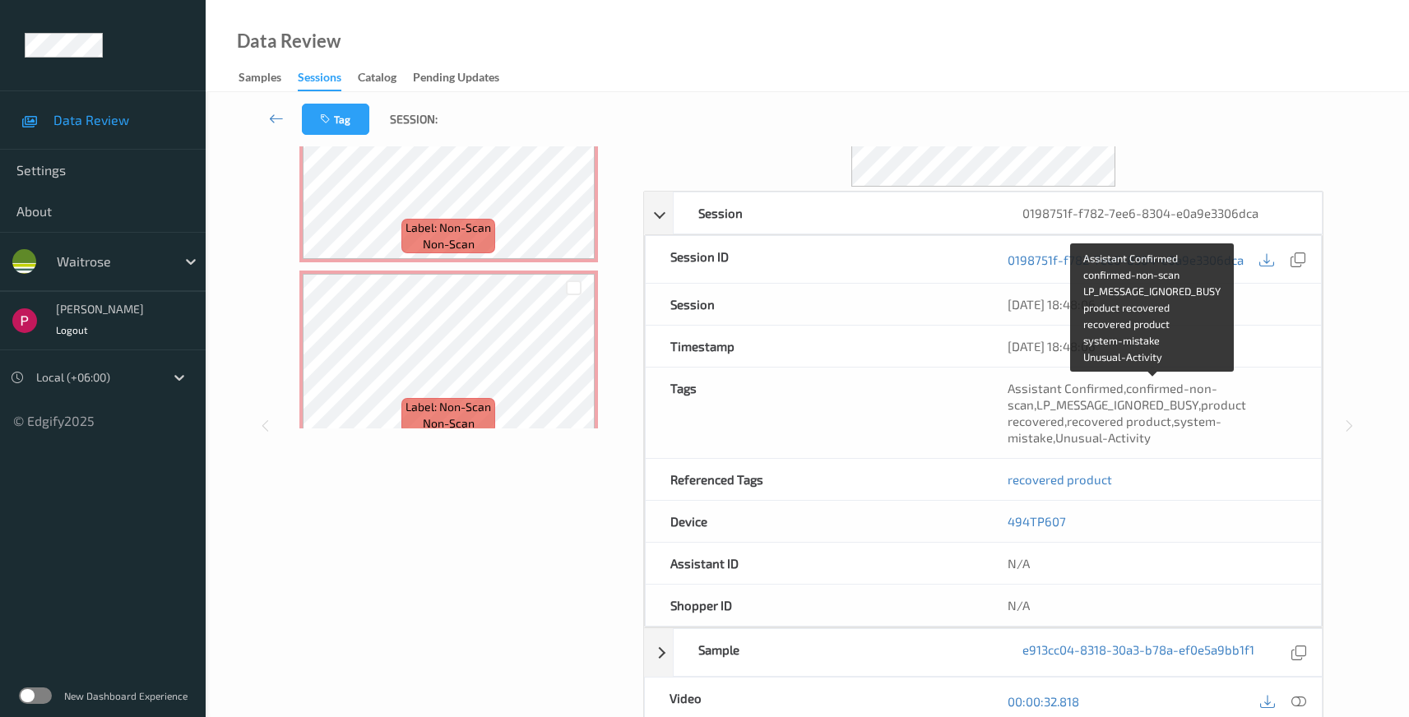
scroll to position [356, 0]
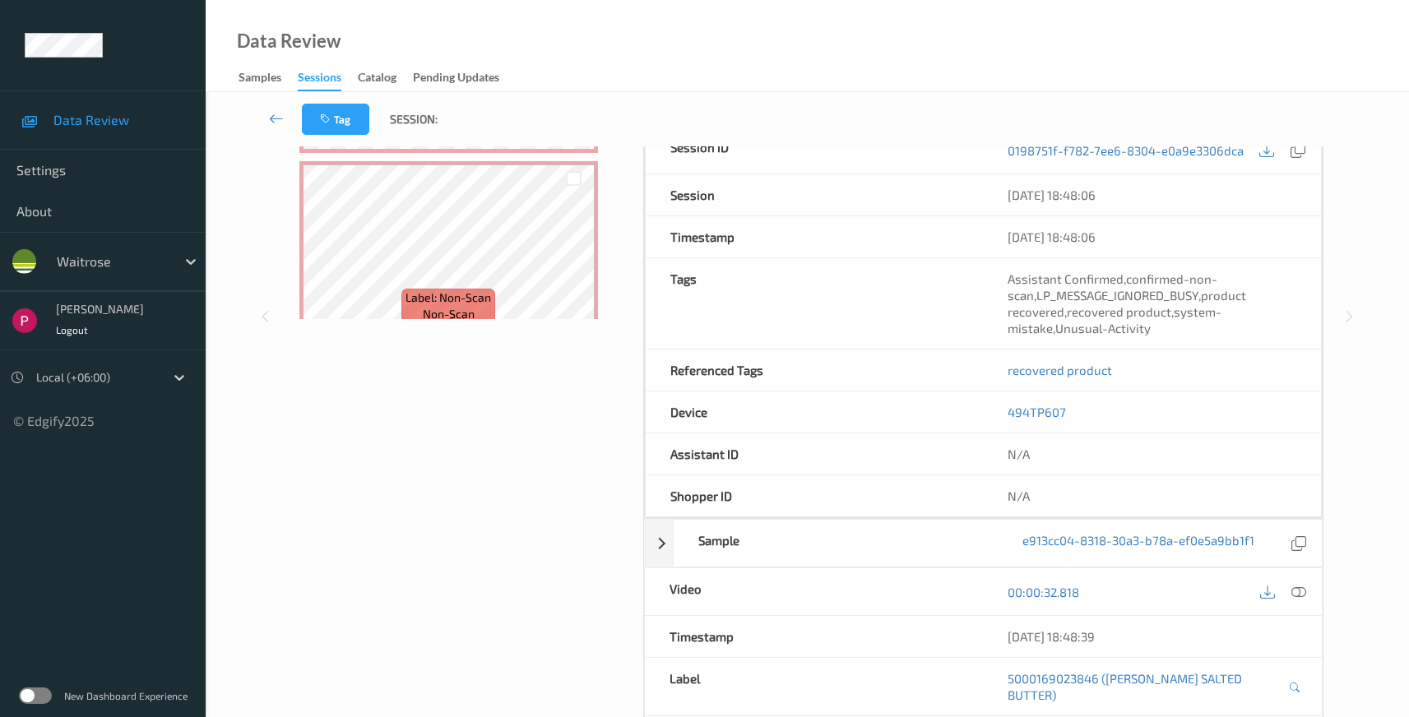
click at [1300, 586] on icon at bounding box center [1299, 592] width 15 height 15
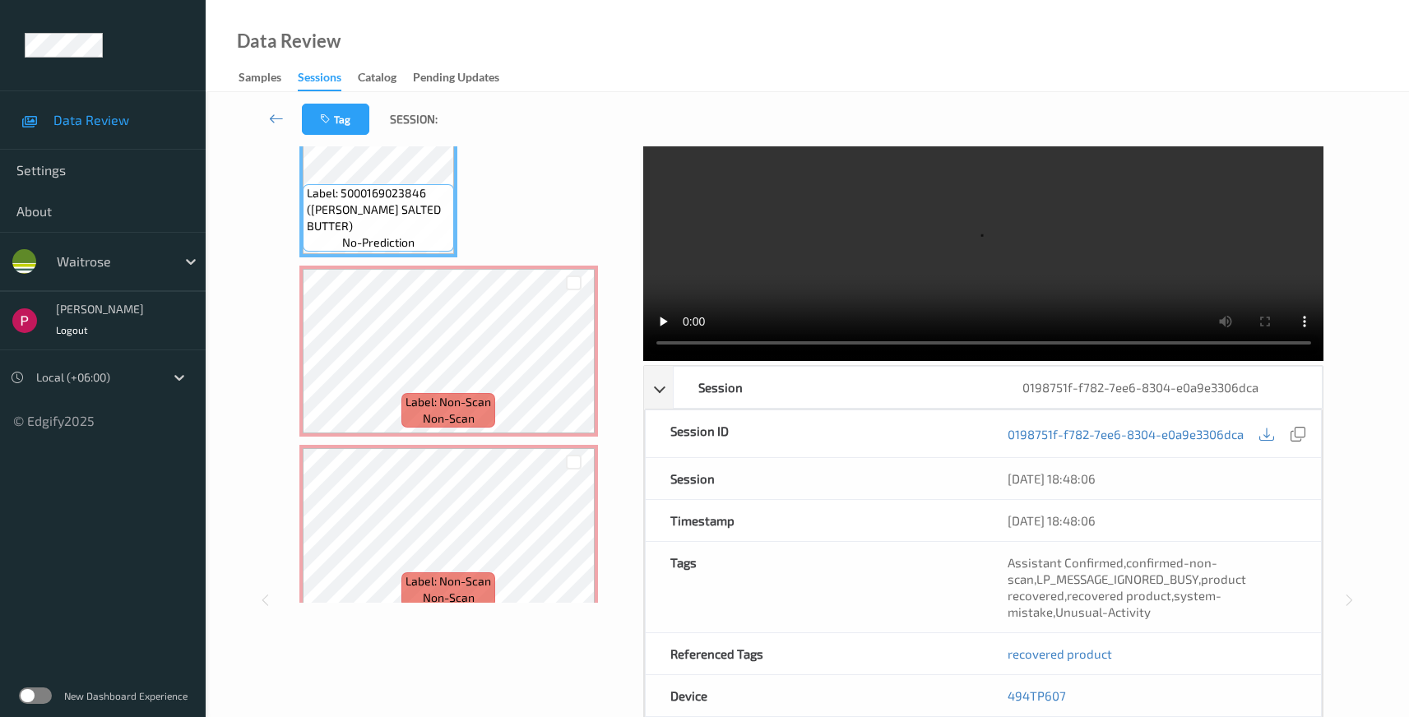
scroll to position [0, 0]
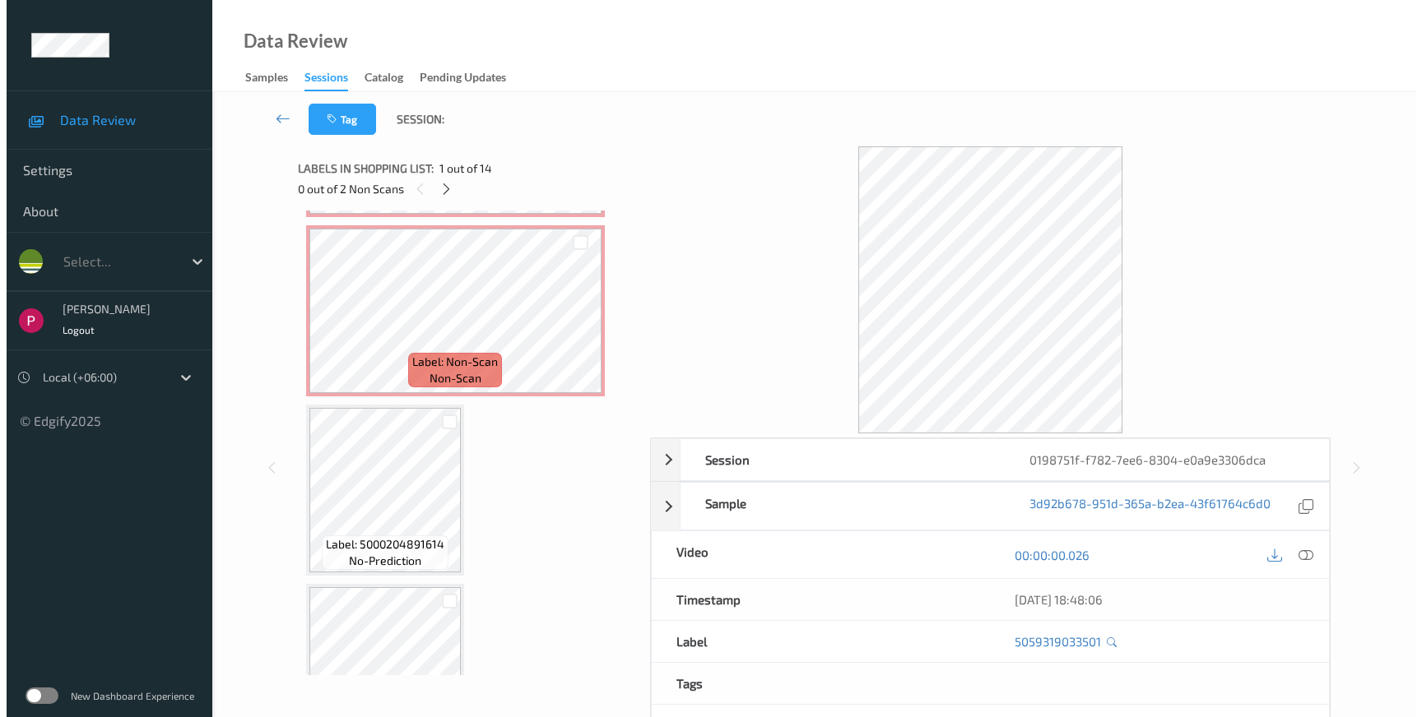
scroll to position [348, 0]
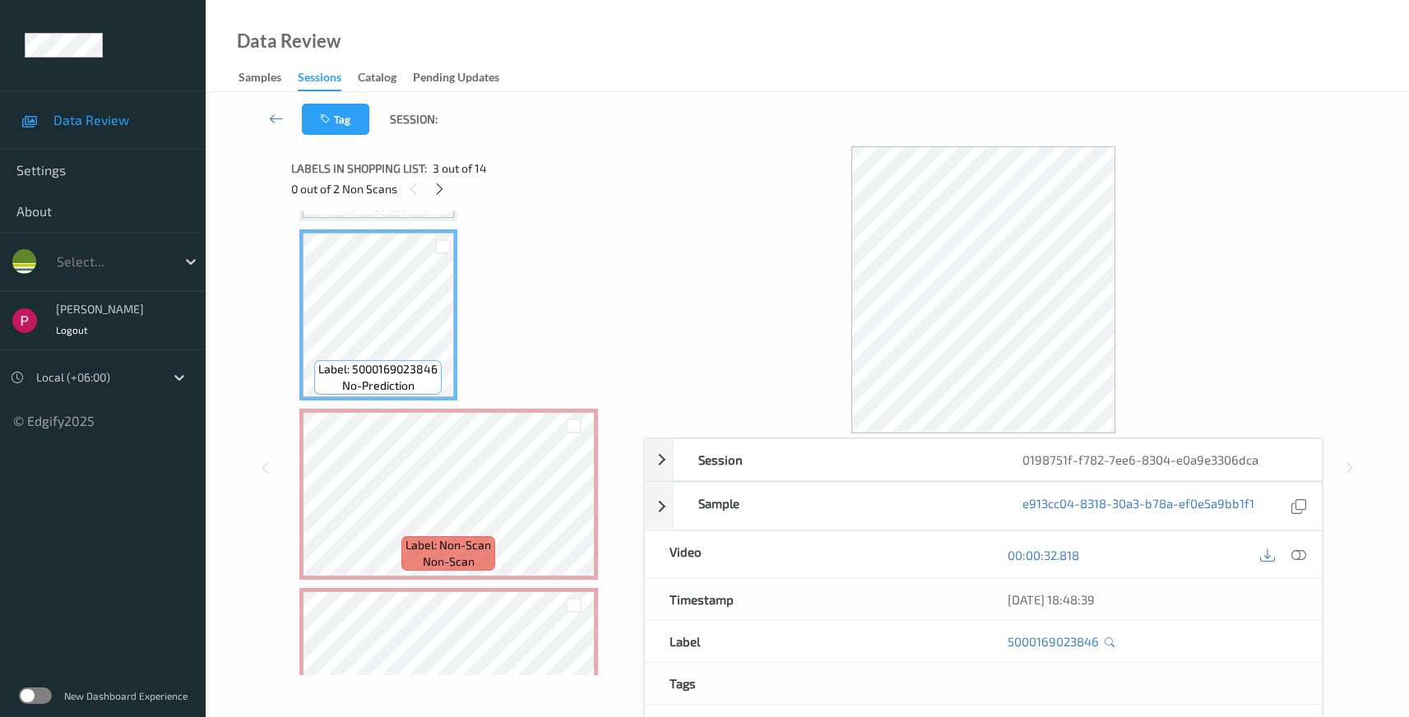
drag, startPoint x: 1300, startPoint y: 559, endPoint x: 1310, endPoint y: 451, distance: 109.1
click at [1300, 559] on icon at bounding box center [1299, 555] width 15 height 15
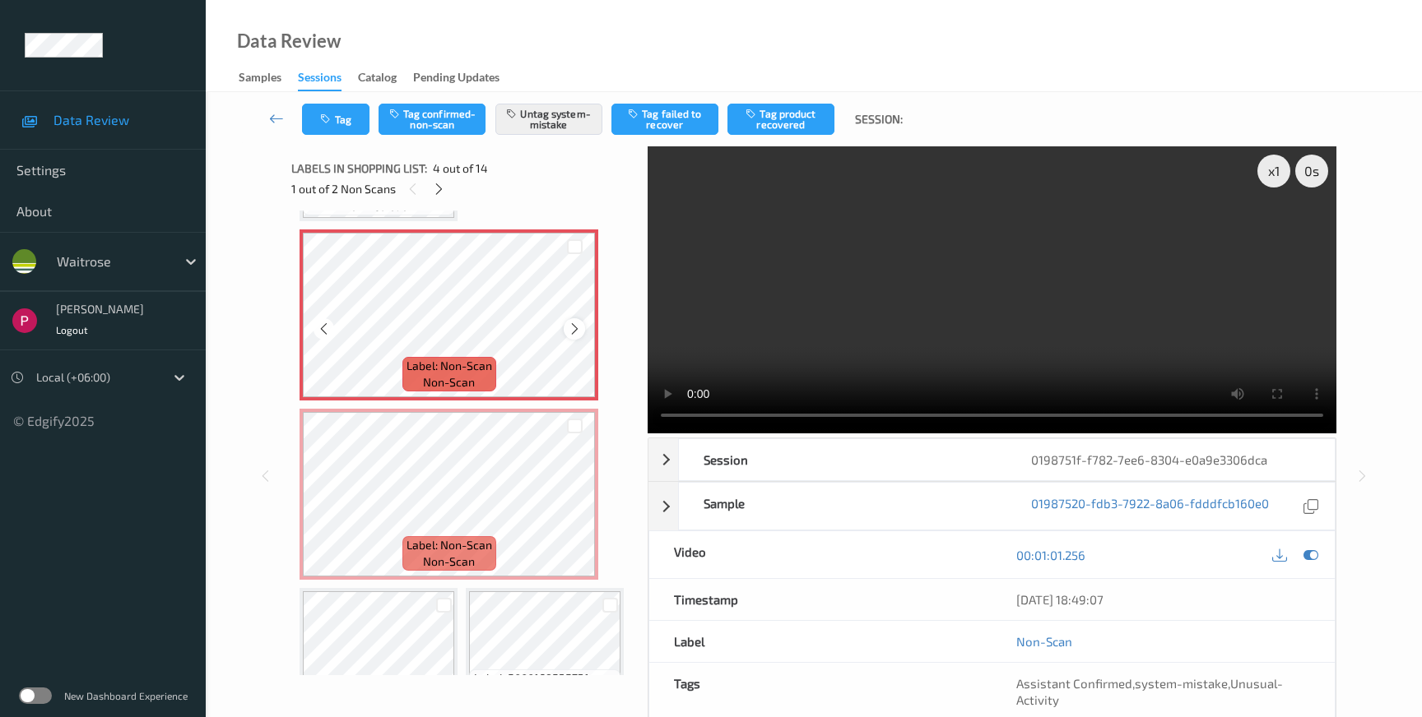
click at [568, 337] on icon at bounding box center [575, 329] width 14 height 15
click at [569, 337] on icon at bounding box center [575, 329] width 14 height 15
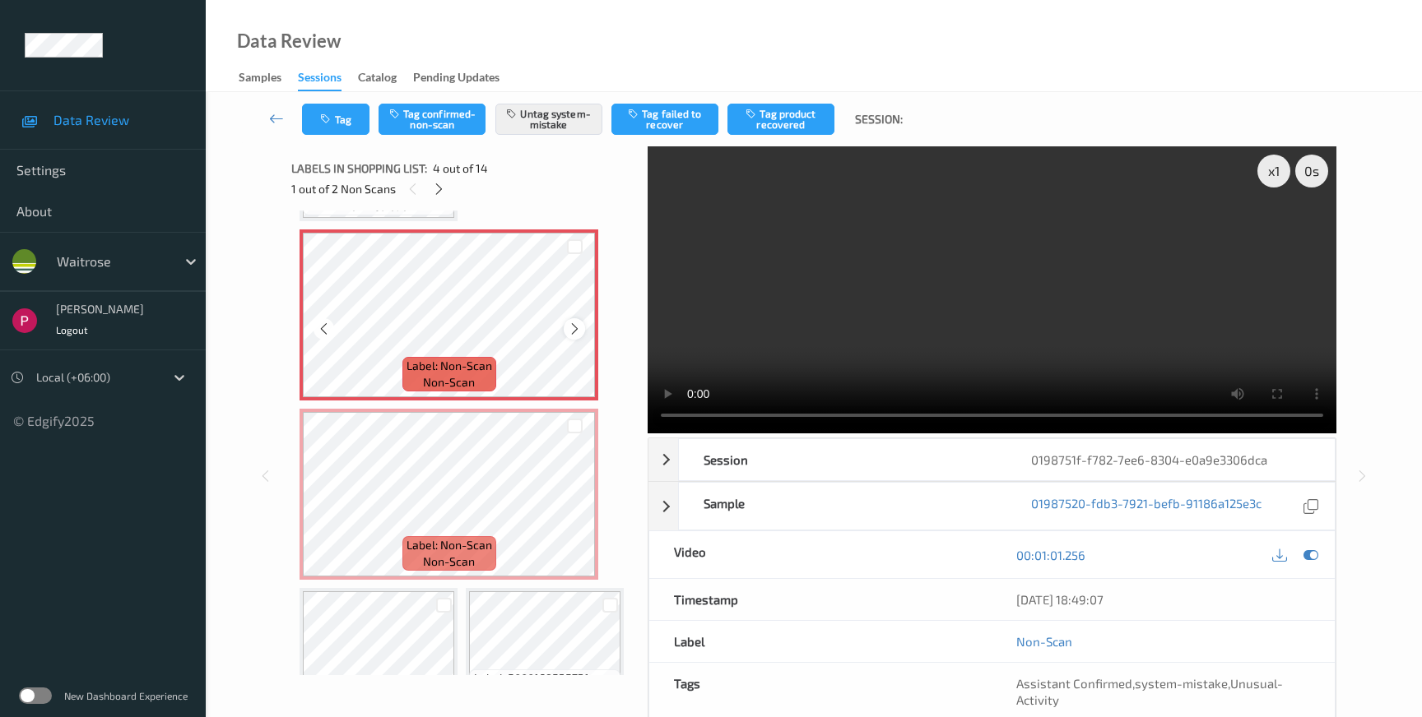
click at [569, 337] on icon at bounding box center [575, 329] width 14 height 15
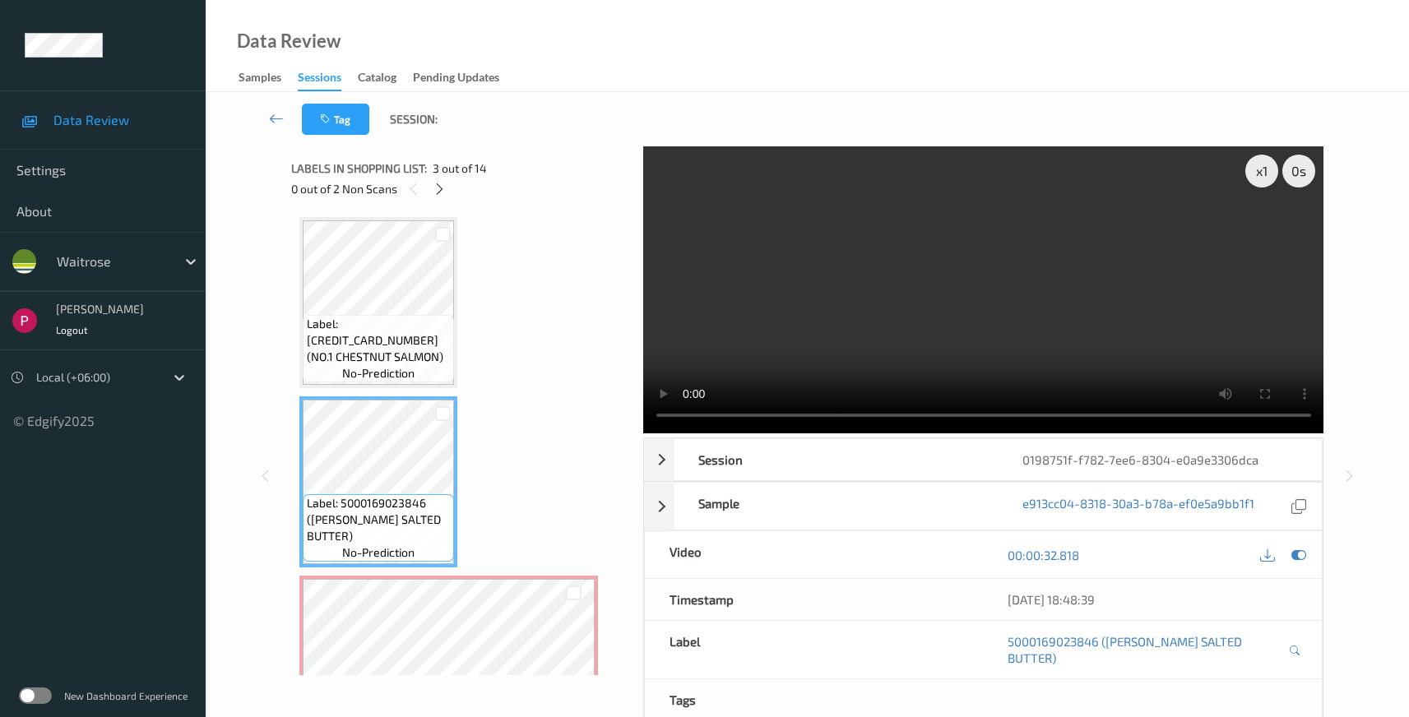
scroll to position [533, 0]
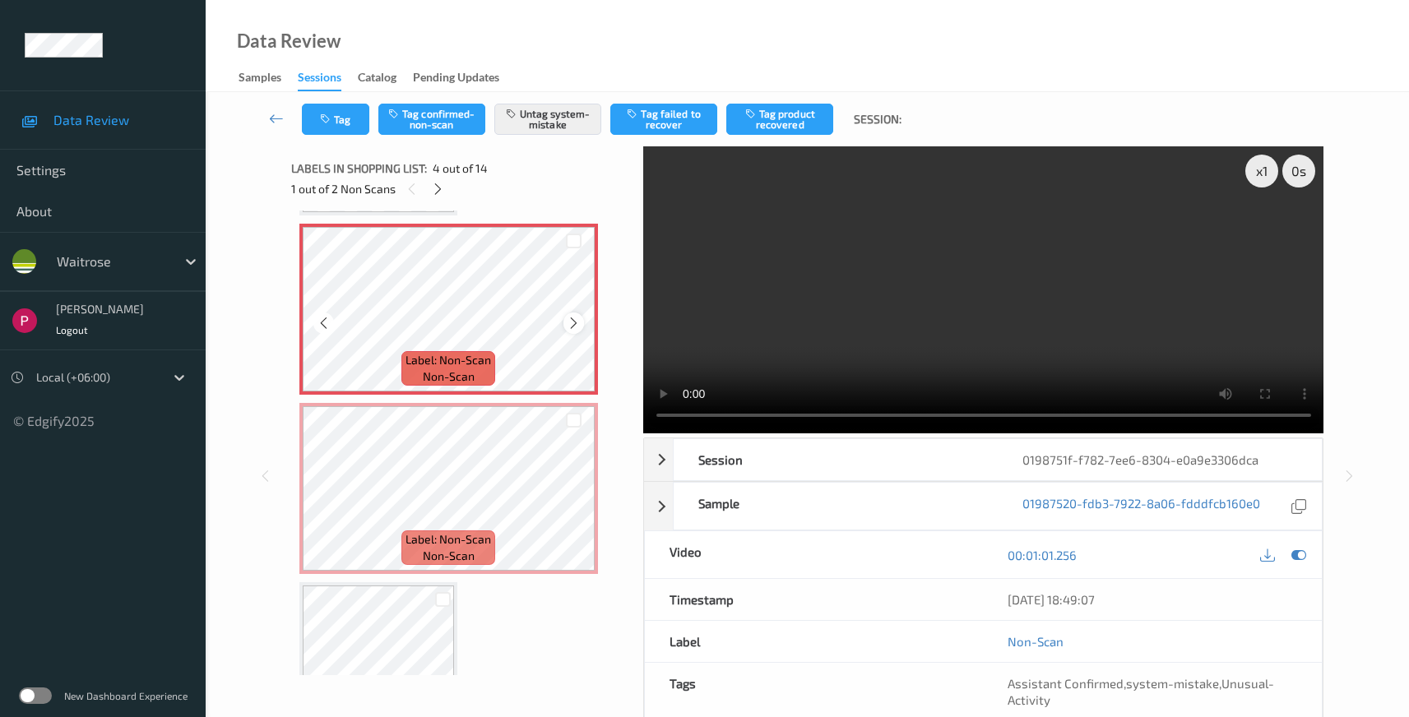
click at [573, 320] on icon at bounding box center [574, 323] width 14 height 15
click at [573, 319] on icon at bounding box center [574, 323] width 14 height 15
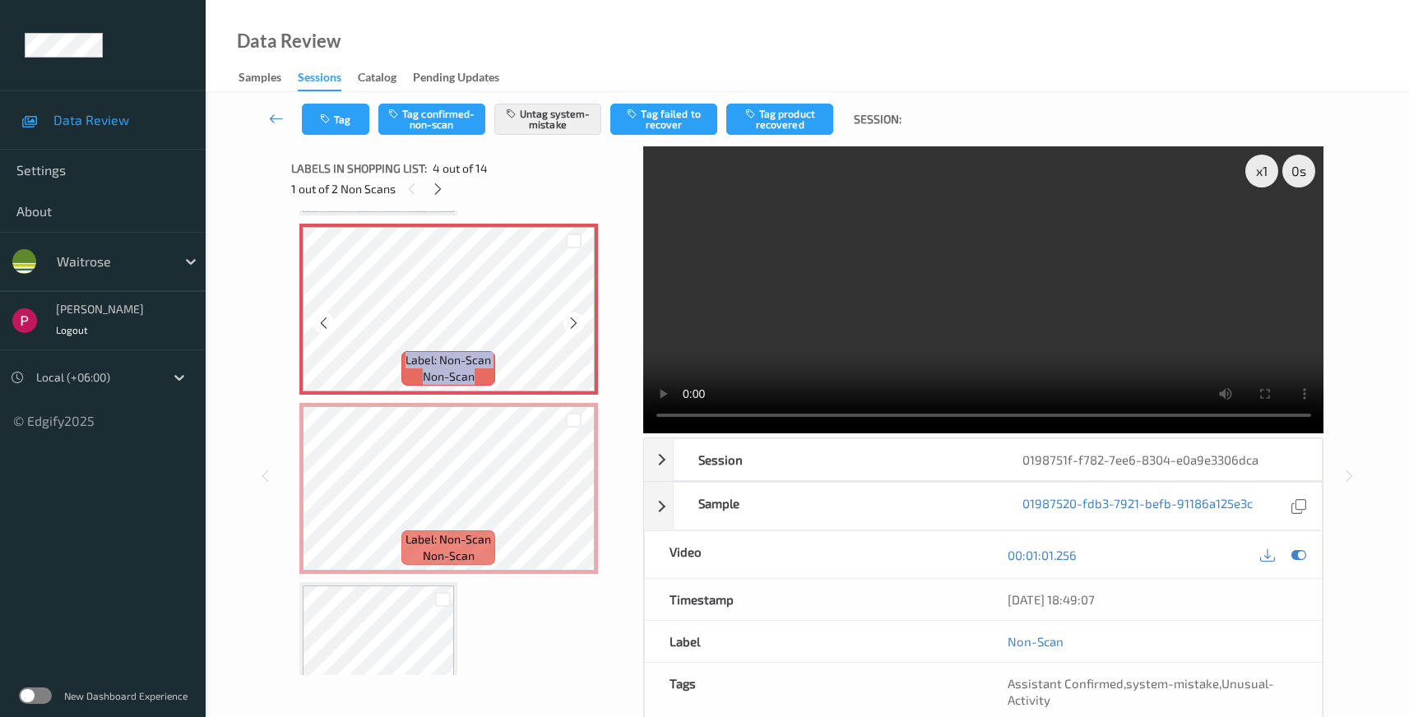
click at [573, 319] on icon at bounding box center [574, 323] width 14 height 15
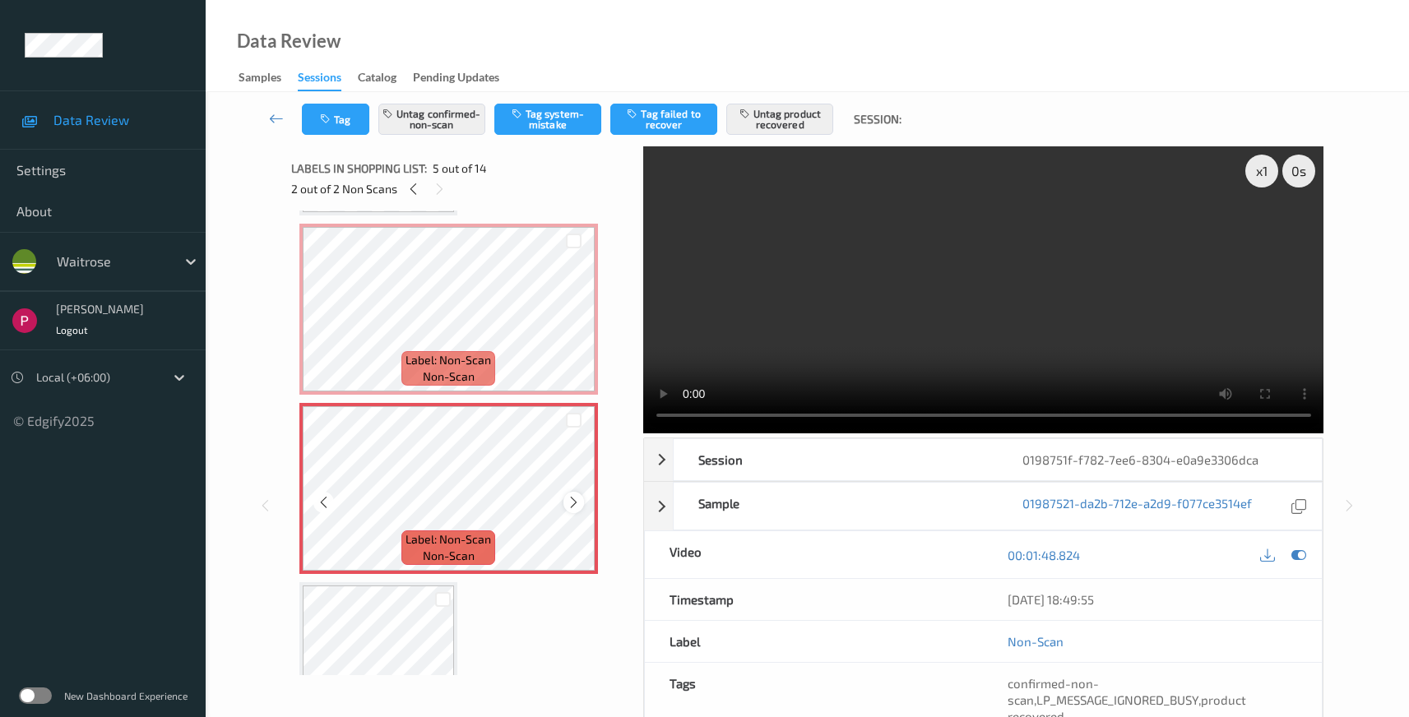
click at [580, 502] on icon at bounding box center [574, 502] width 14 height 15
click at [579, 502] on icon at bounding box center [574, 502] width 14 height 15
click at [578, 502] on icon at bounding box center [574, 502] width 14 height 15
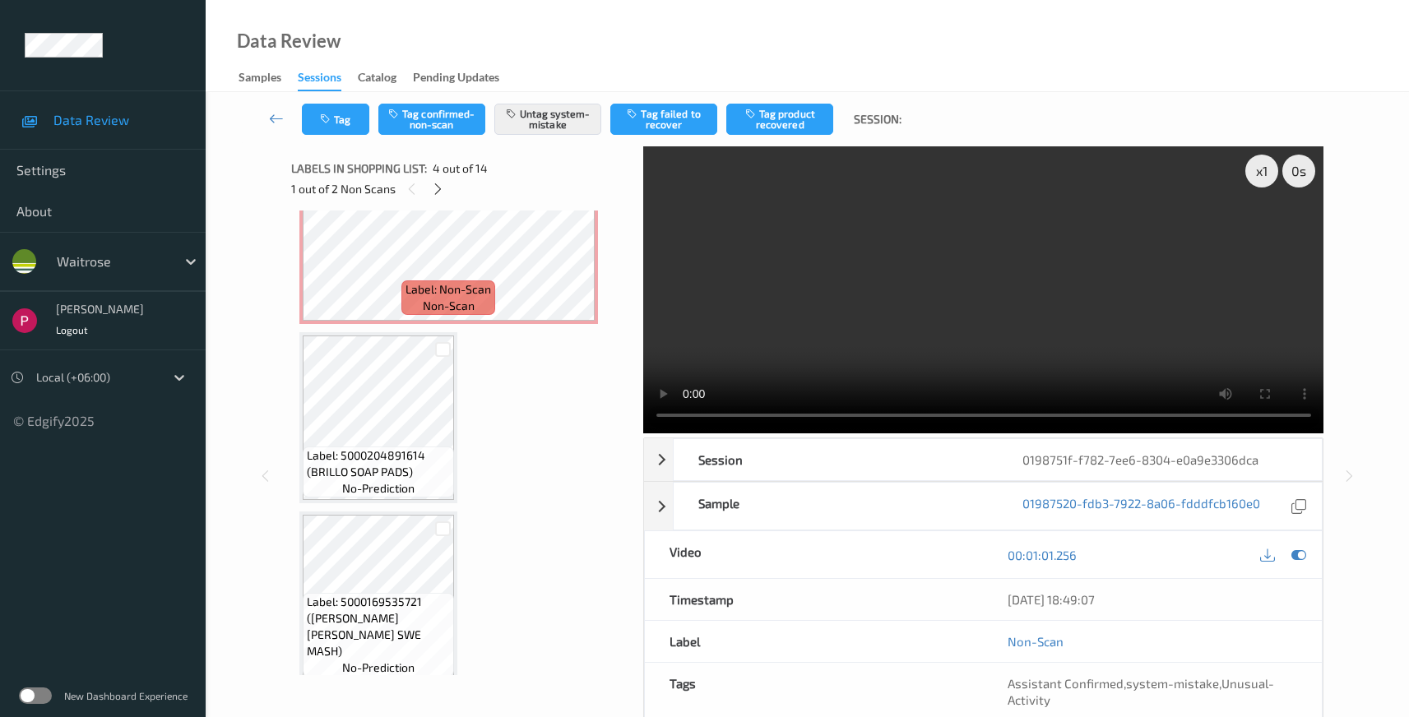
scroll to position [714, 0]
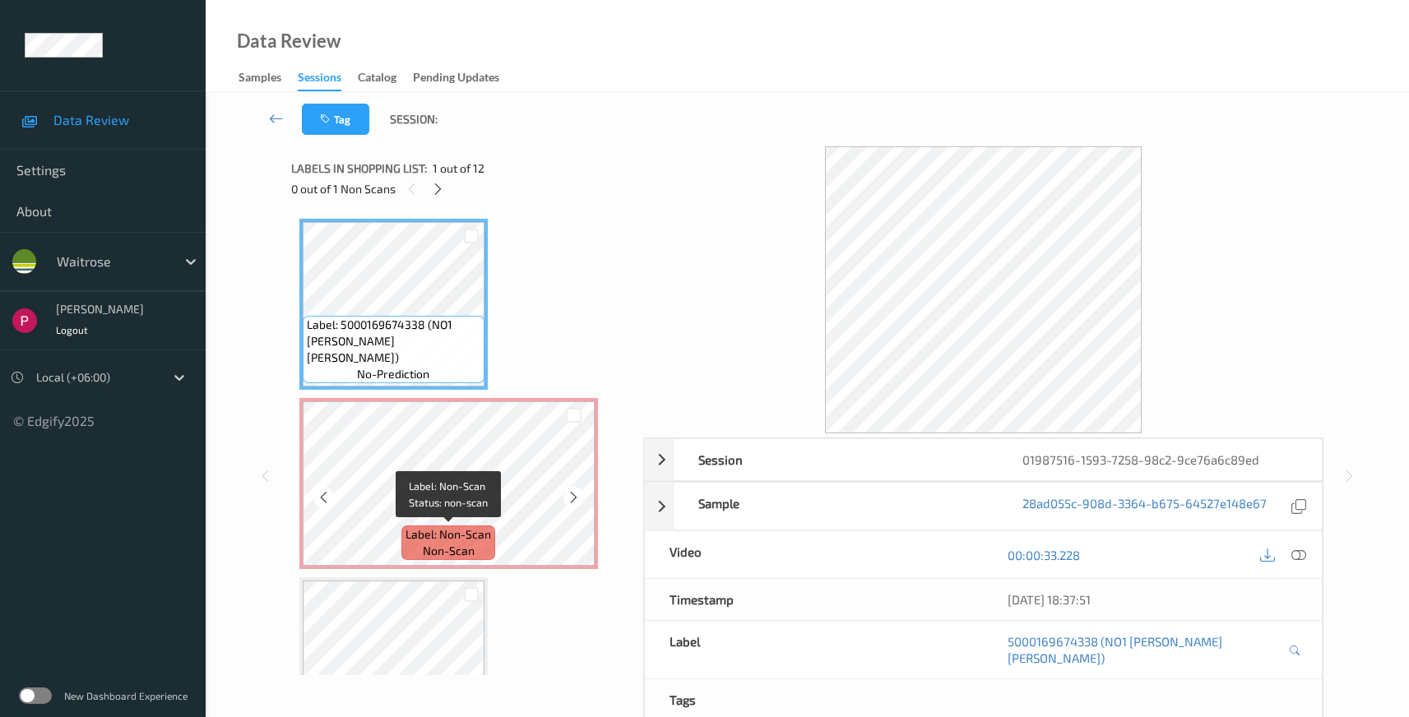
click at [422, 528] on span "Label: Non-Scan" at bounding box center [449, 535] width 86 height 16
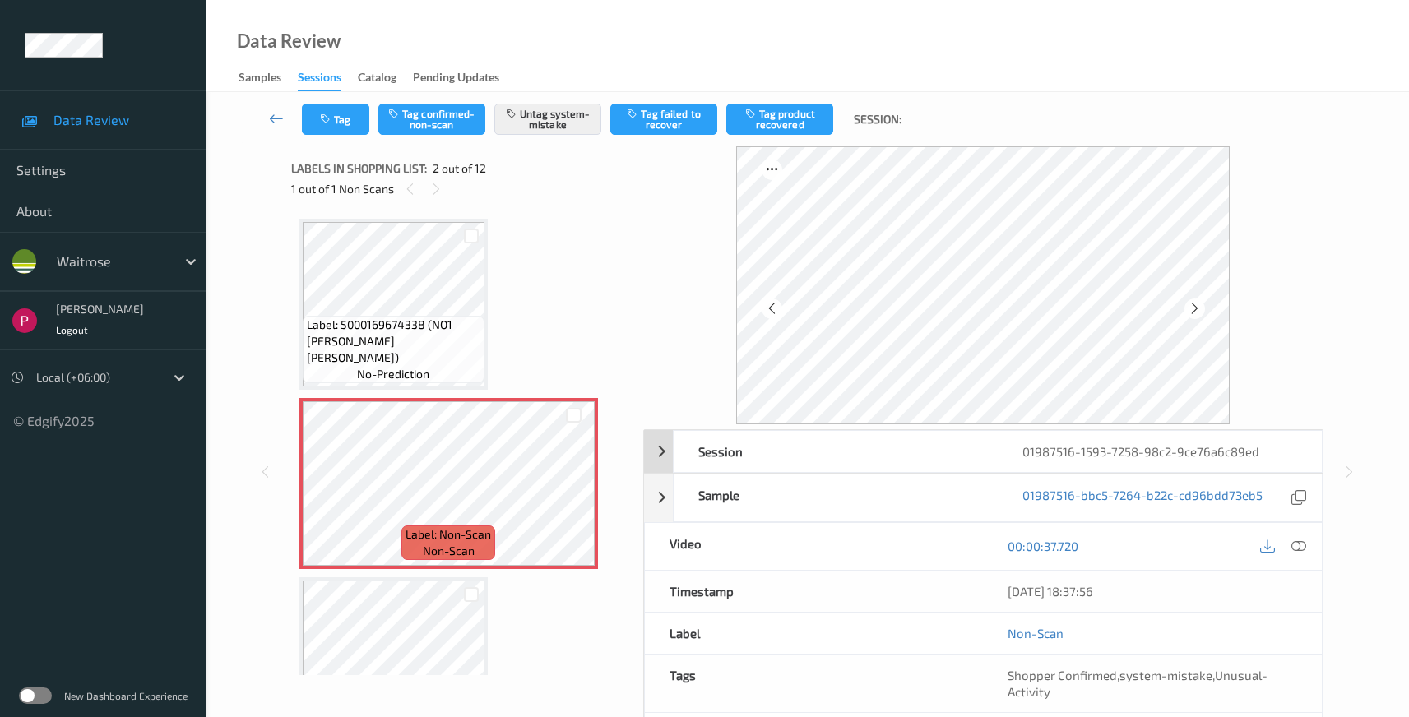
click at [1248, 453] on div "01987516-1593-7258-98c2-9ce76a6c89ed" at bounding box center [1160, 451] width 324 height 41
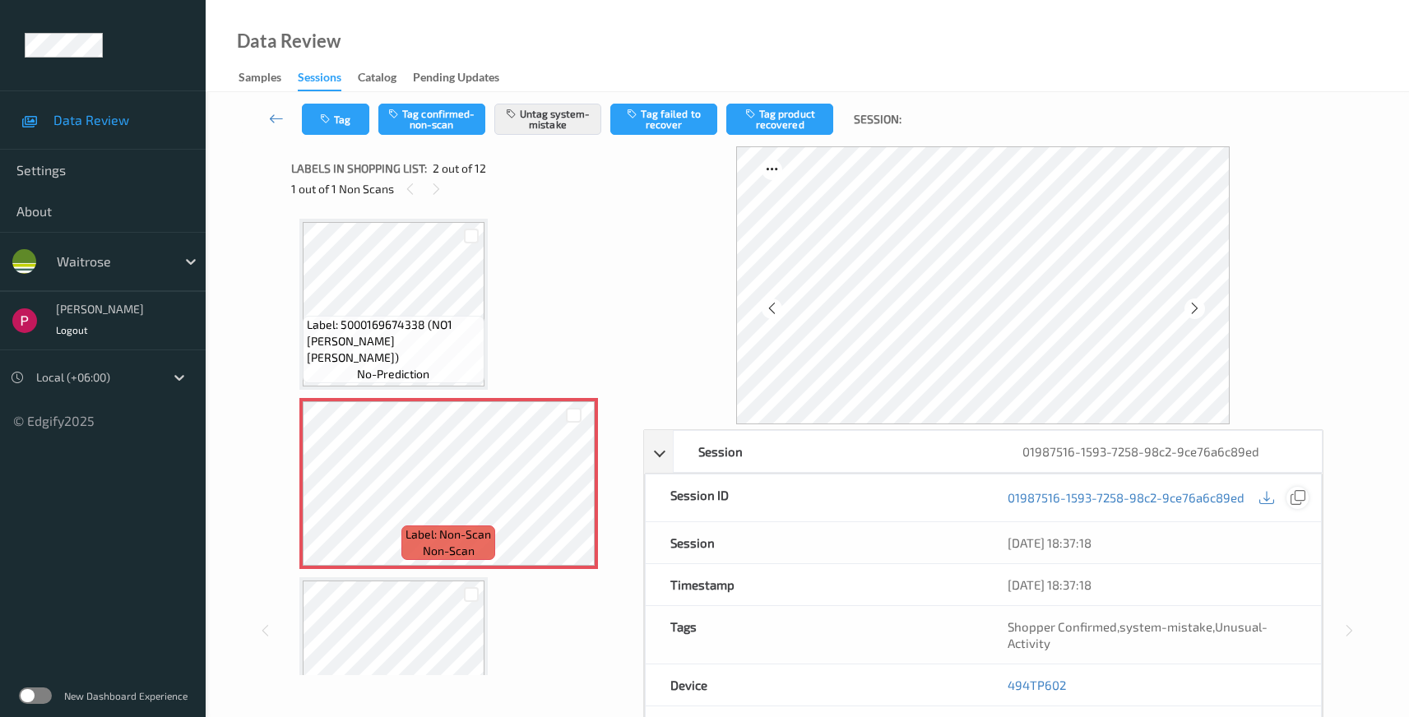
click at [1300, 500] on icon at bounding box center [1298, 497] width 15 height 15
drag, startPoint x: 1075, startPoint y: 689, endPoint x: 1007, endPoint y: 645, distance: 80.8
click at [1004, 686] on div "494TP602" at bounding box center [1152, 685] width 338 height 41
copy link "494TP602"
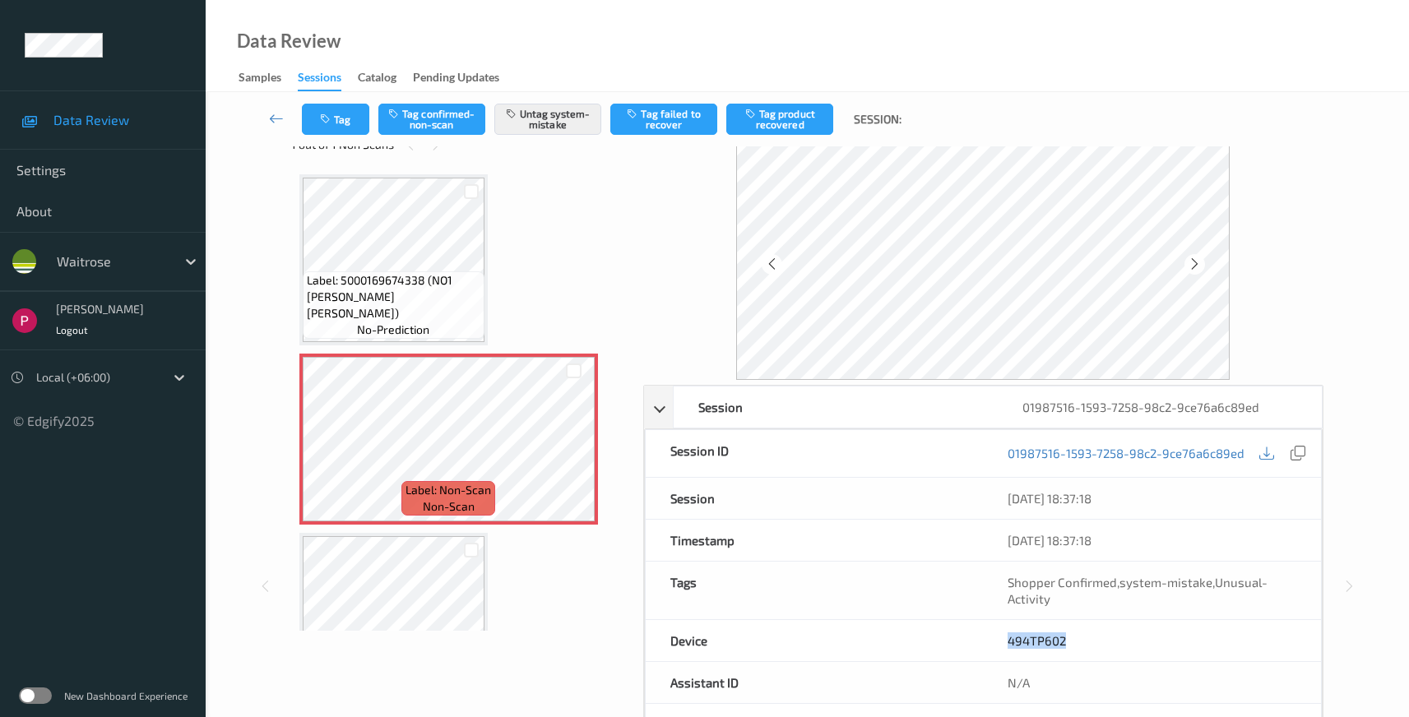
scroll to position [319, 0]
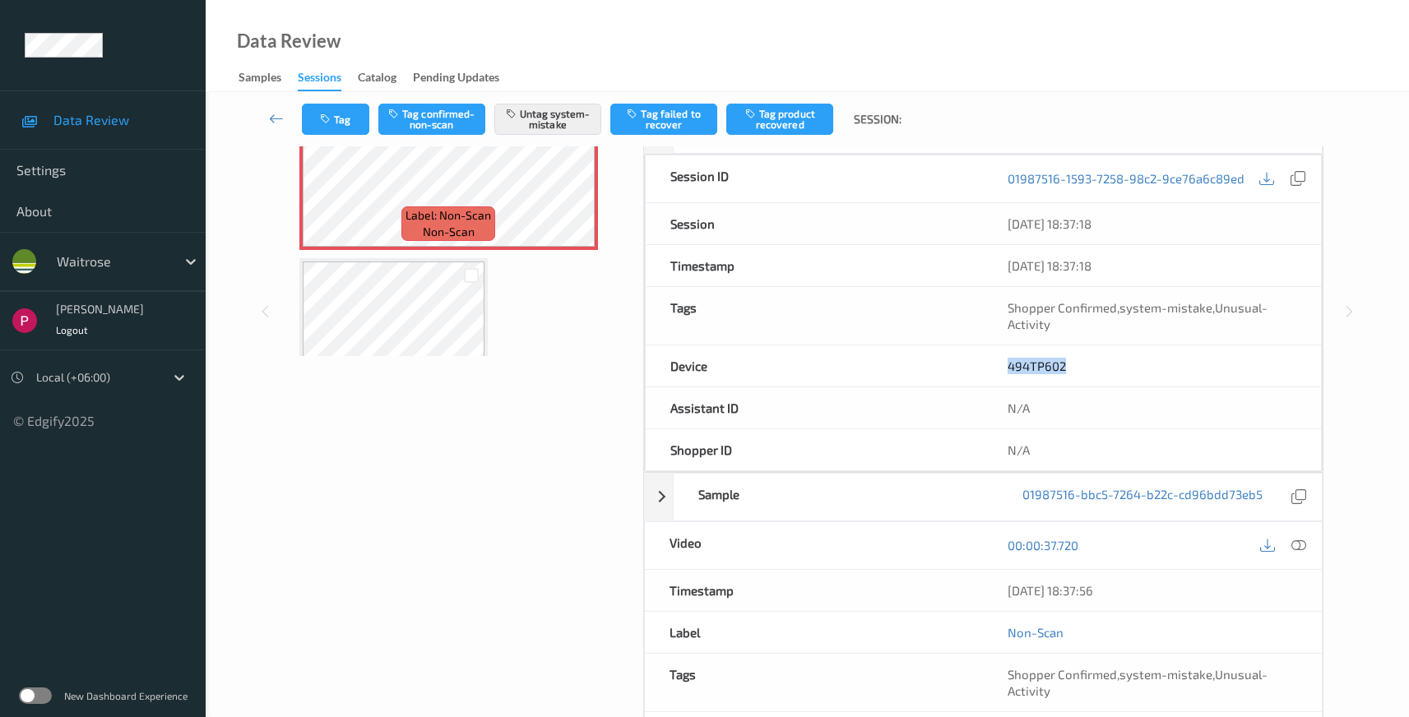
drag, startPoint x: 1139, startPoint y: 592, endPoint x: 974, endPoint y: 579, distance: 165.0
click at [976, 586] on div "Timestamp [DATE] 18:37:56" at bounding box center [984, 591] width 680 height 42
copy div "[DATE] 18:37:56"
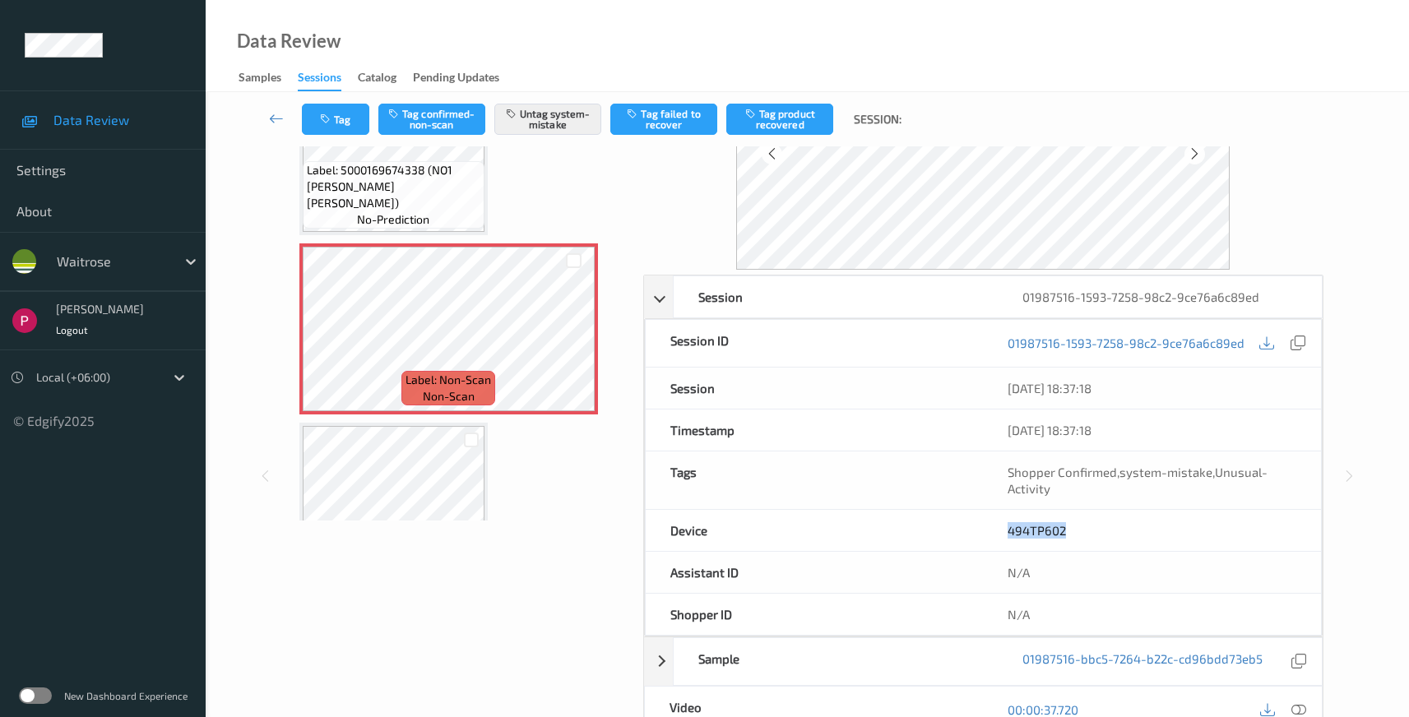
scroll to position [152, 0]
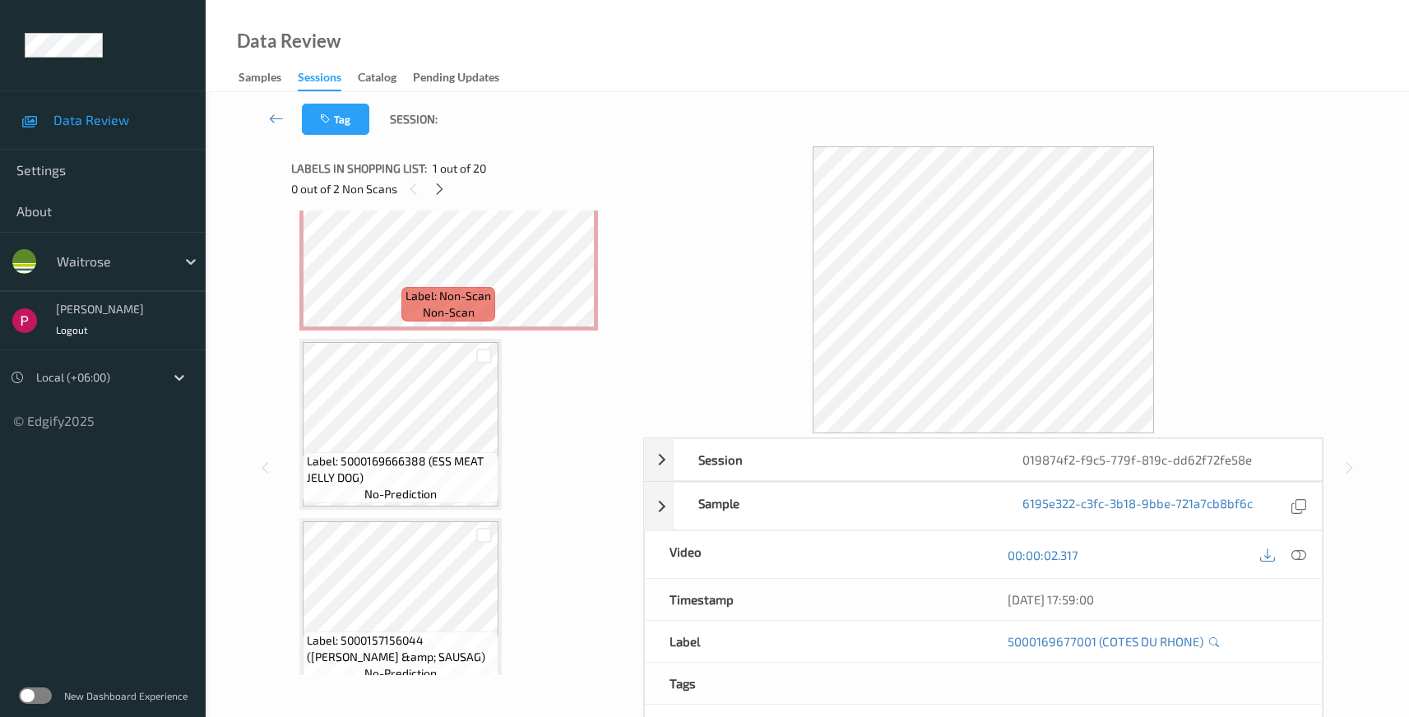
scroll to position [1873, 0]
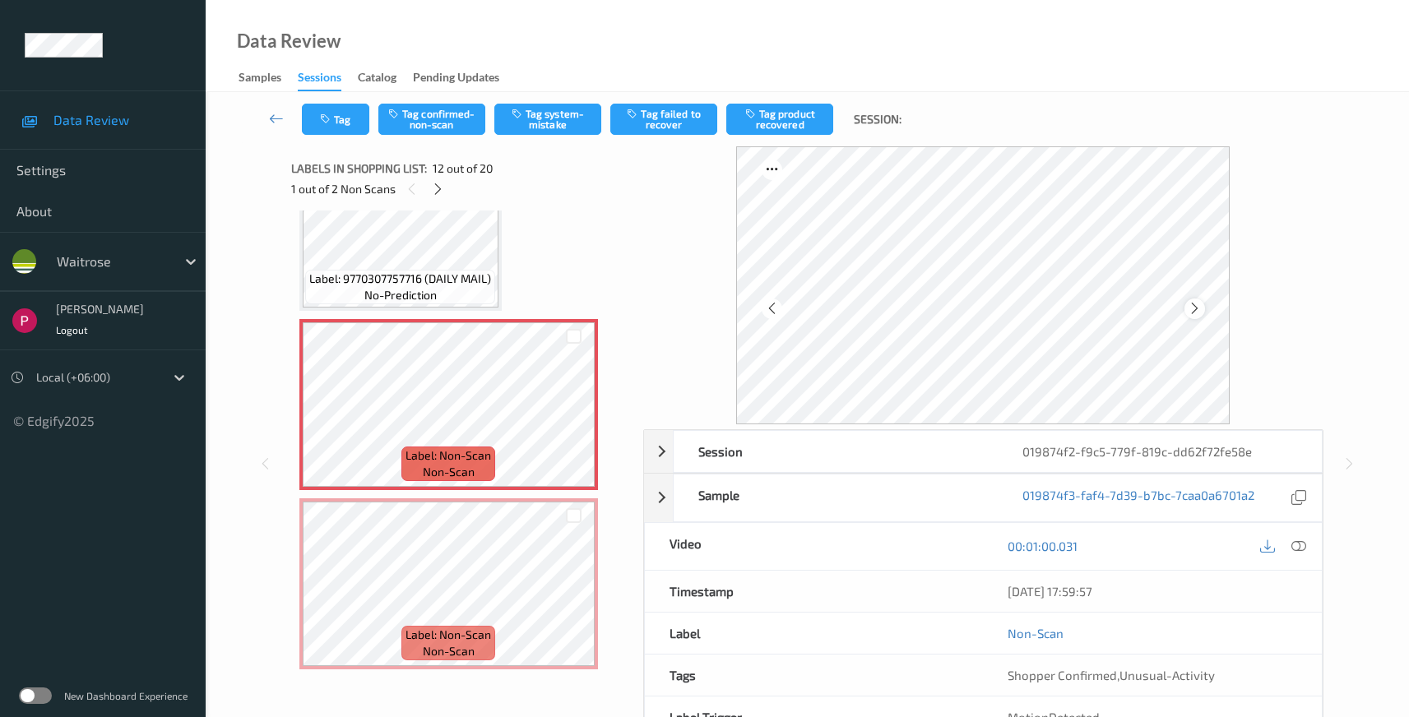
click at [1190, 310] on icon at bounding box center [1195, 308] width 14 height 15
click at [1189, 309] on icon at bounding box center [1195, 308] width 14 height 15
drag, startPoint x: 1148, startPoint y: 445, endPoint x: 1158, endPoint y: 451, distance: 12.1
click at [1149, 443] on div "019874f2-f9c5-779f-819c-dd62f72fe58e" at bounding box center [1160, 451] width 324 height 41
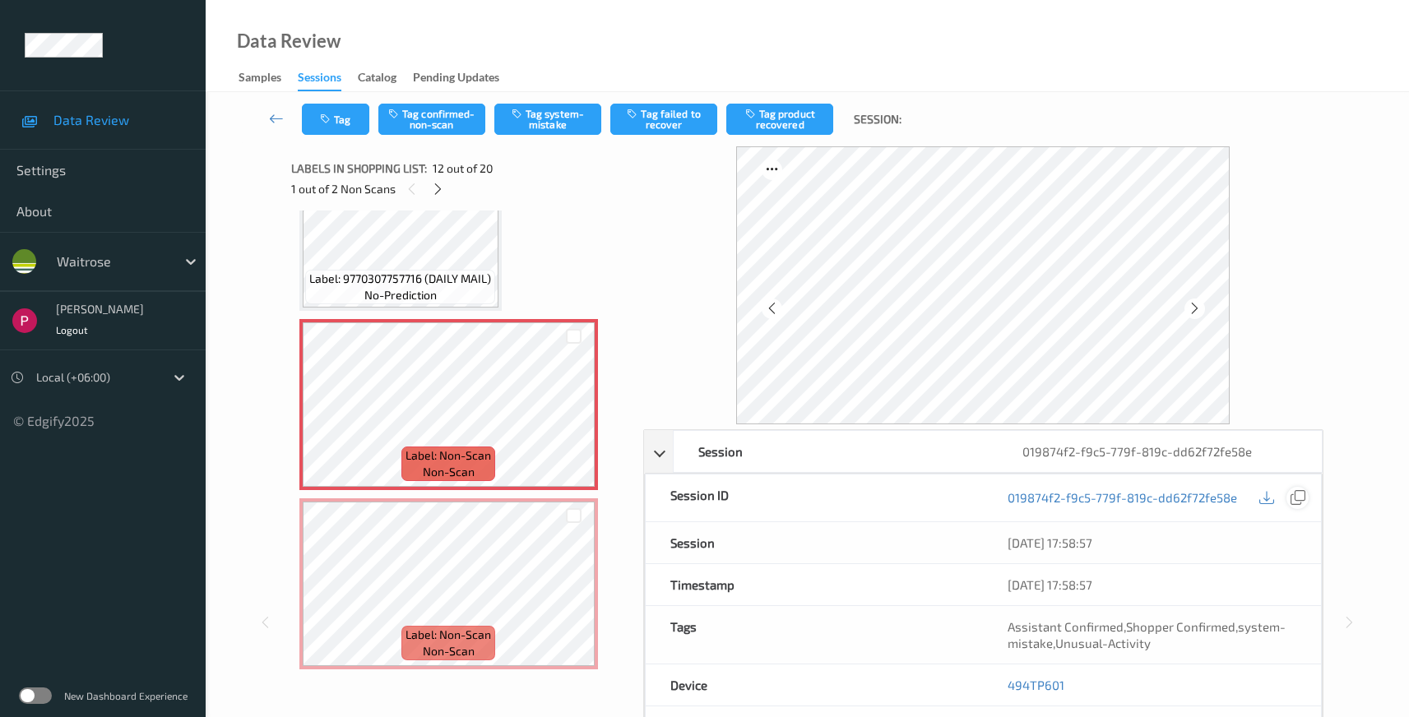
click at [1288, 495] on div at bounding box center [1298, 498] width 22 height 22
click at [427, 280] on span "Label: 9770307757716 (DAILY MAIL)" at bounding box center [400, 279] width 182 height 16
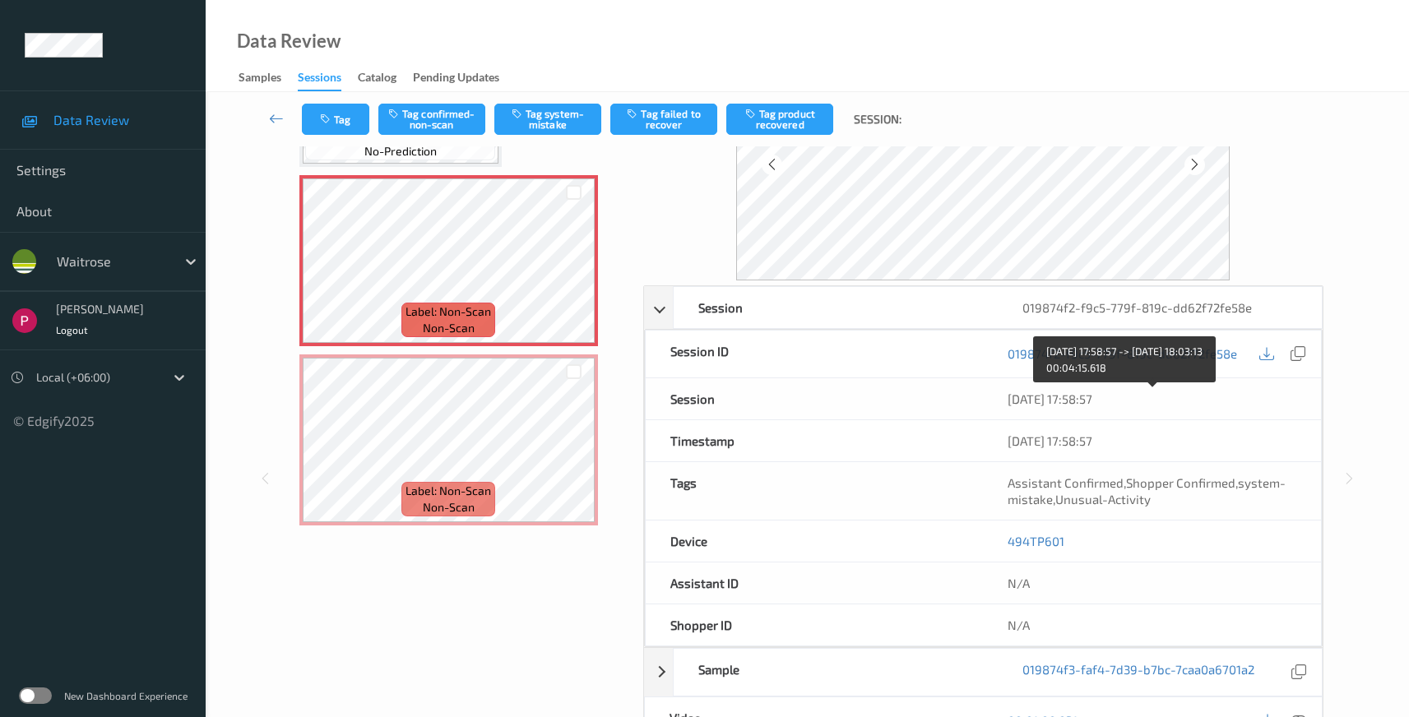
scroll to position [145, 0]
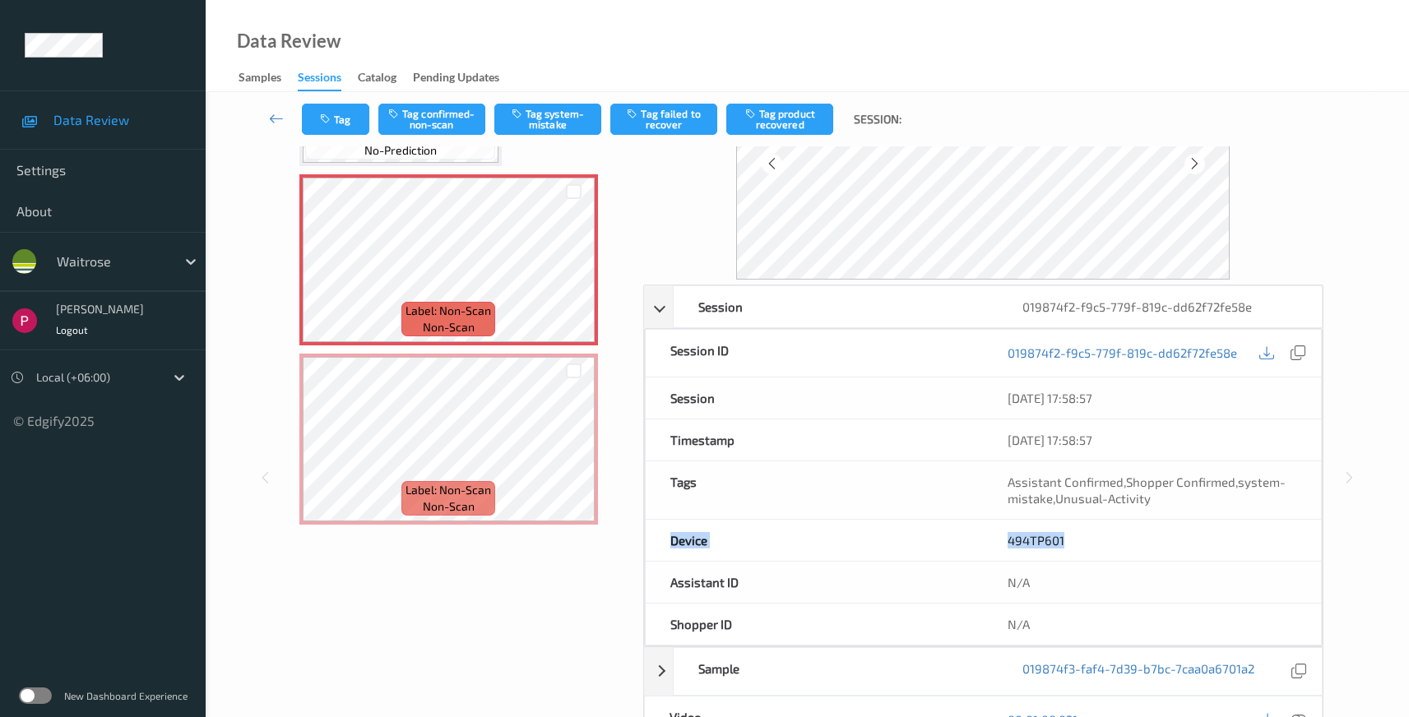
drag, startPoint x: 1019, startPoint y: 538, endPoint x: 975, endPoint y: 530, distance: 44.4
click at [975, 530] on div "Device 494TP601" at bounding box center [984, 541] width 678 height 42
copy div "Device 494TP601"
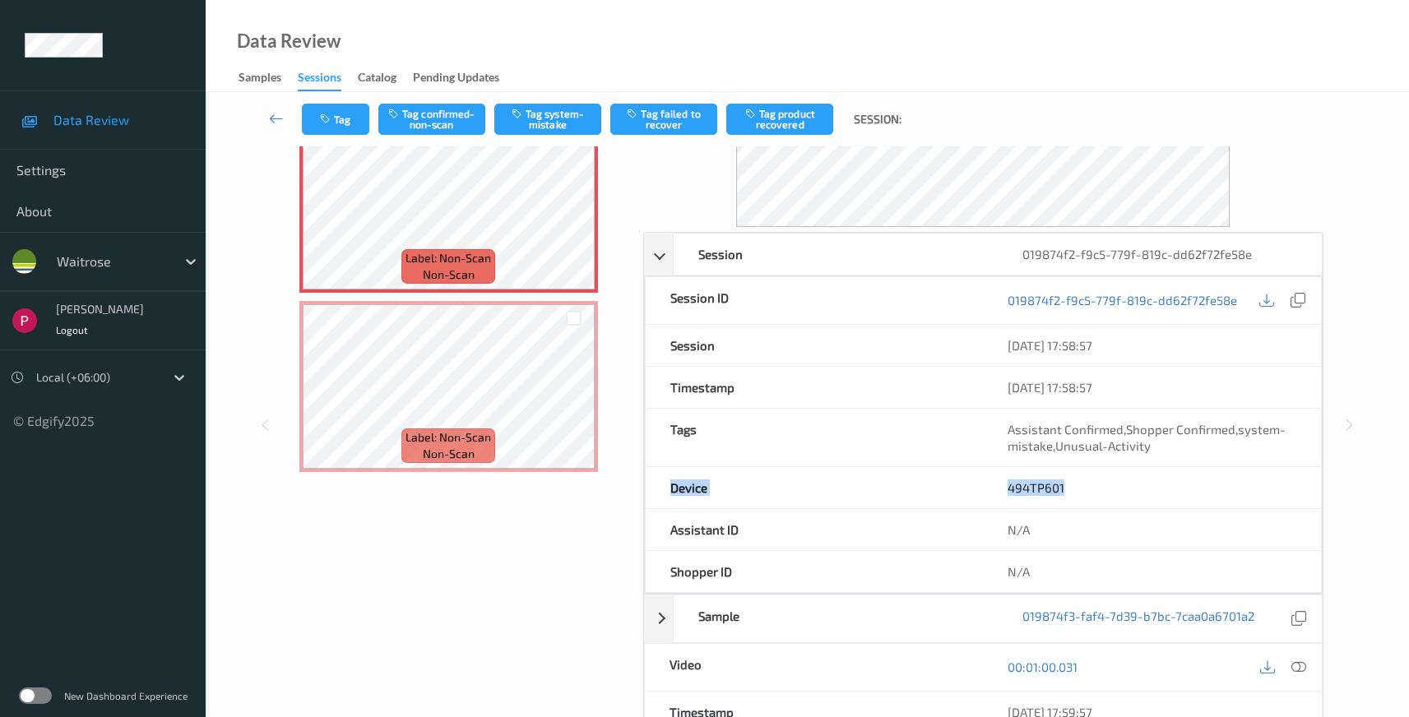
scroll to position [285, 0]
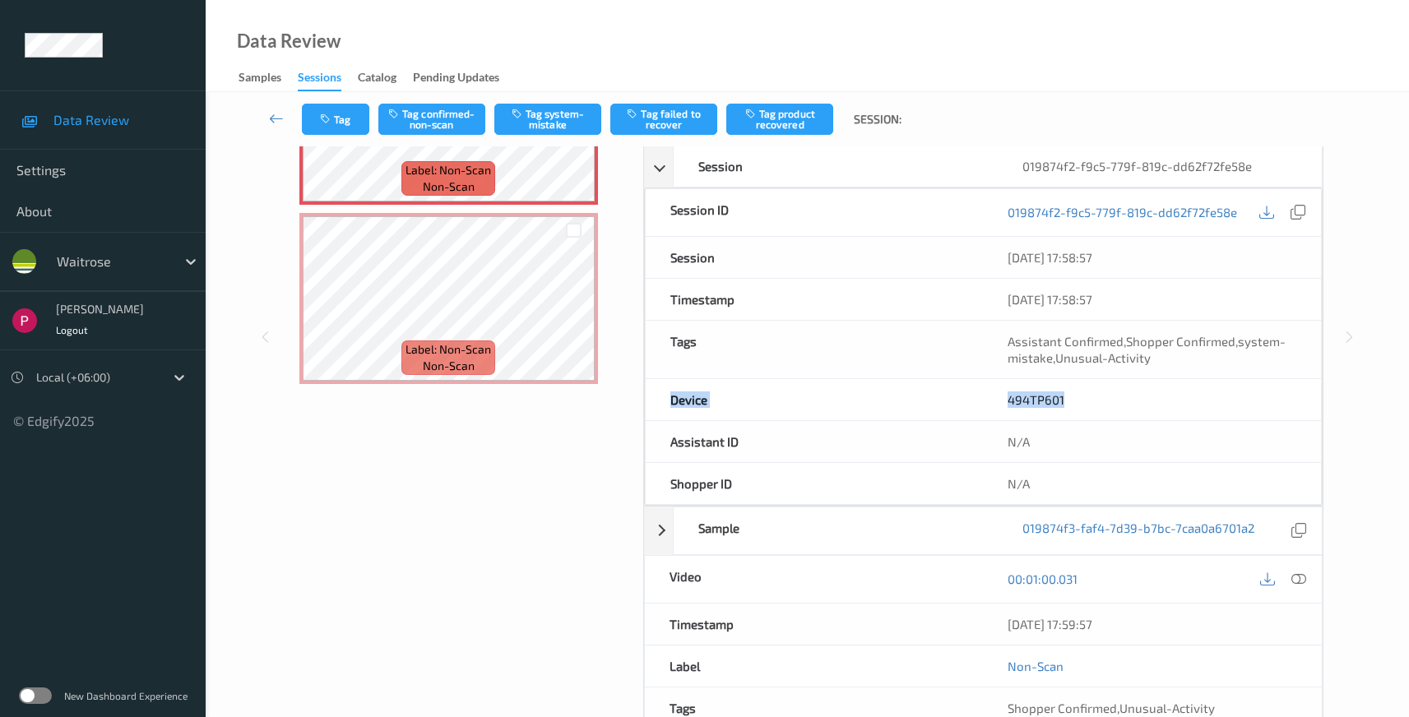
drag, startPoint x: 1131, startPoint y: 624, endPoint x: 996, endPoint y: 615, distance: 135.2
click at [996, 615] on div "04/08/2025 17:59:57" at bounding box center [1152, 624] width 339 height 41
copy div "04/08/2025 17:59:57"
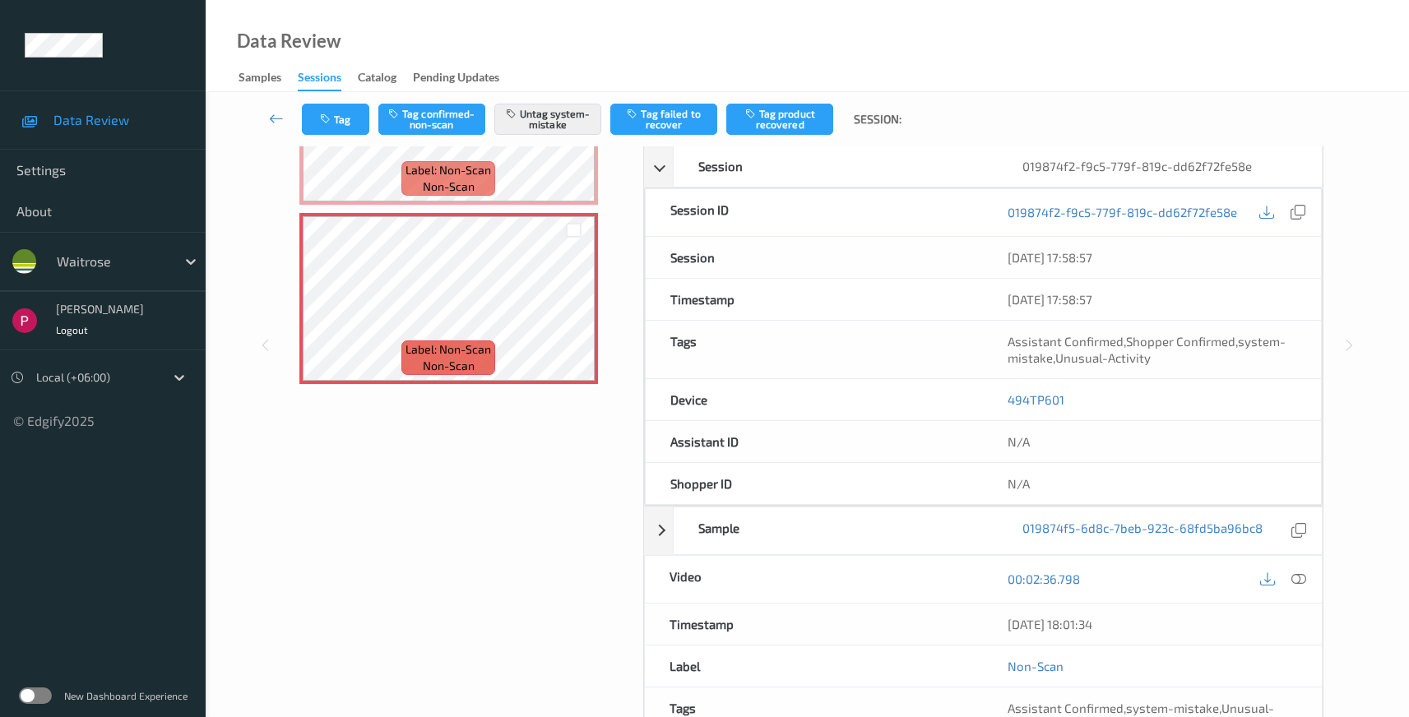
drag, startPoint x: 1120, startPoint y: 628, endPoint x: 990, endPoint y: 567, distance: 143.5
click at [950, 621] on div "Timestamp 04/08/2025 18:01:34" at bounding box center [984, 625] width 680 height 42
copy div "04/08/2025 18:01:34"
click at [1302, 577] on icon at bounding box center [1299, 579] width 15 height 15
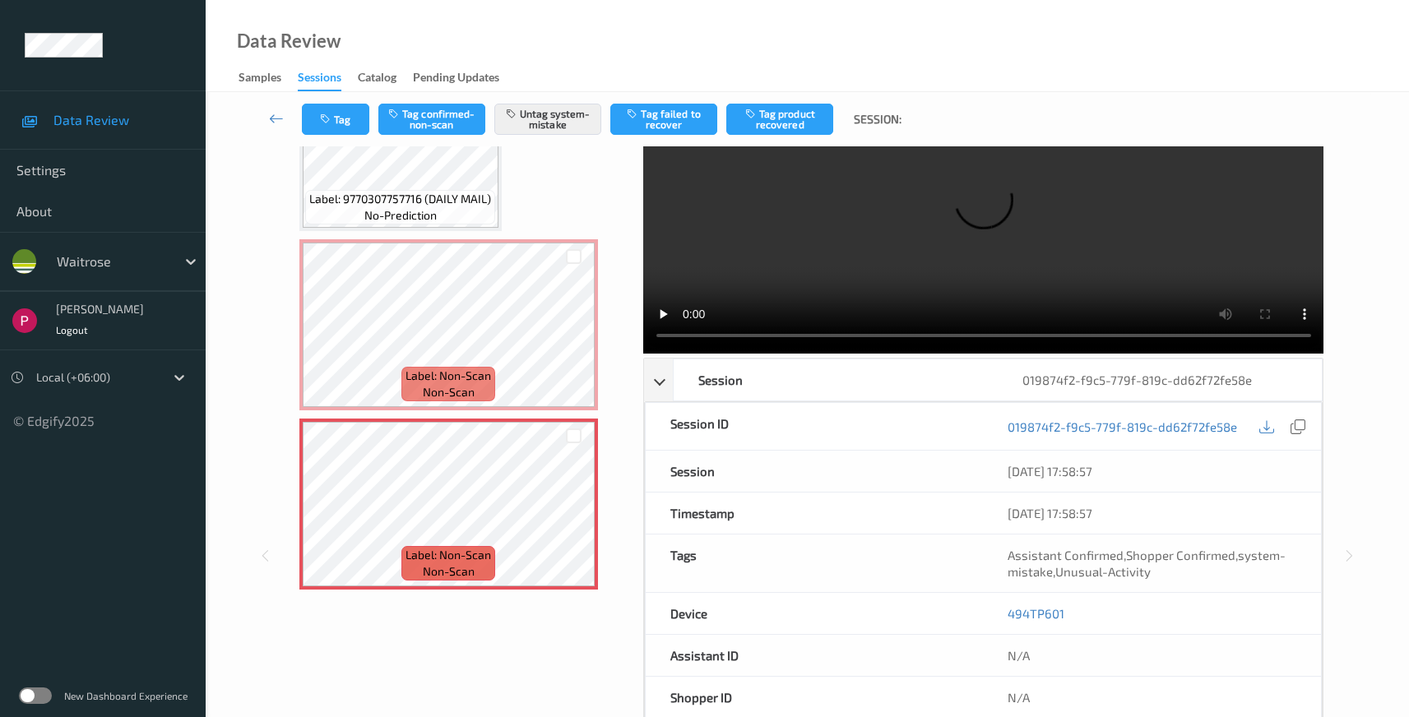
scroll to position [0, 0]
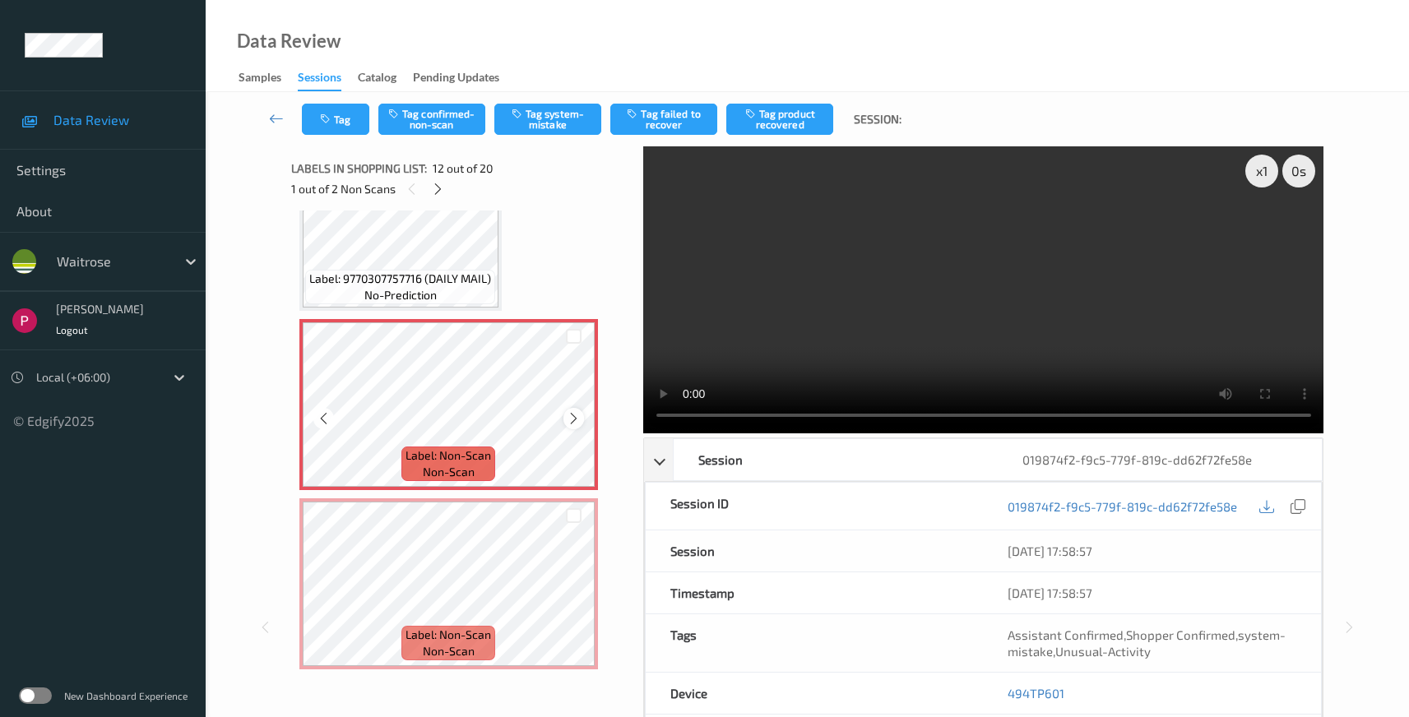
click at [569, 416] on icon at bounding box center [574, 418] width 14 height 15
click at [411, 276] on span "Label: 9770307757716 (DAILY MAIL)" at bounding box center [400, 279] width 182 height 16
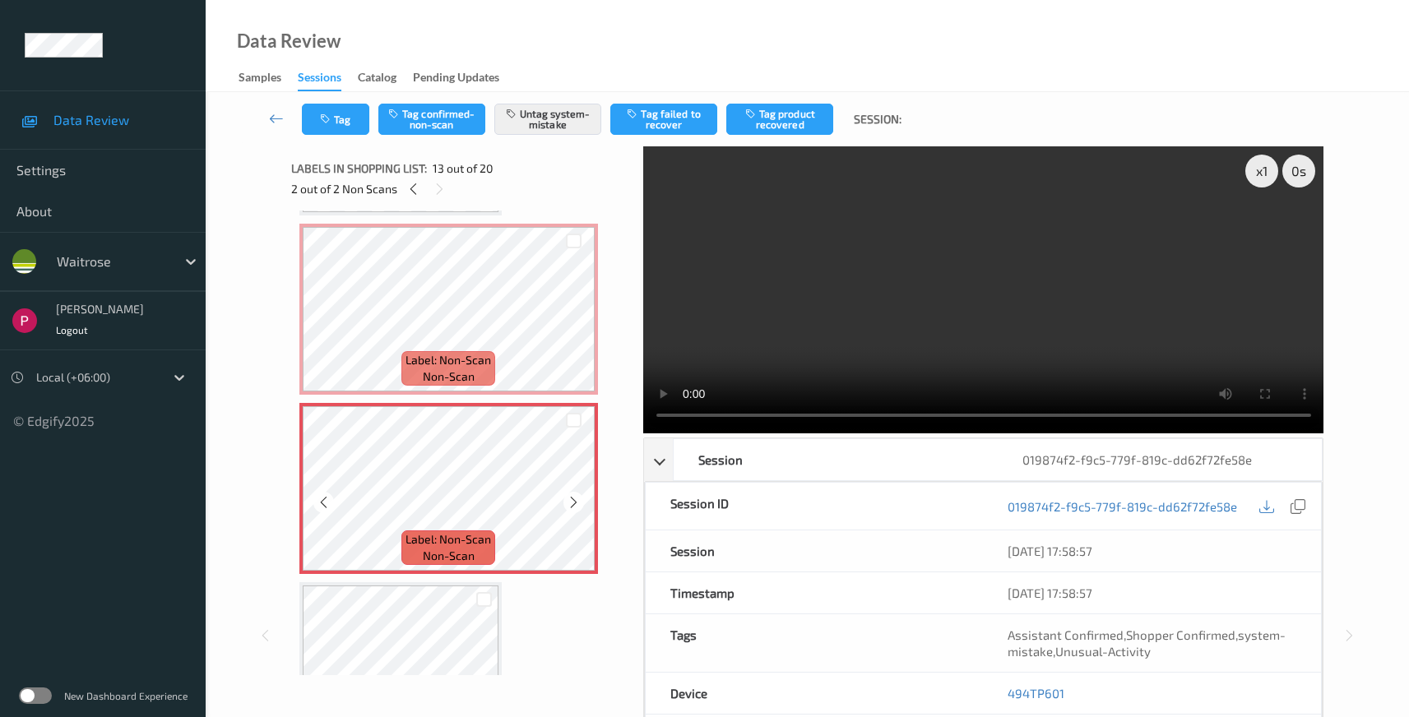
scroll to position [1985, 0]
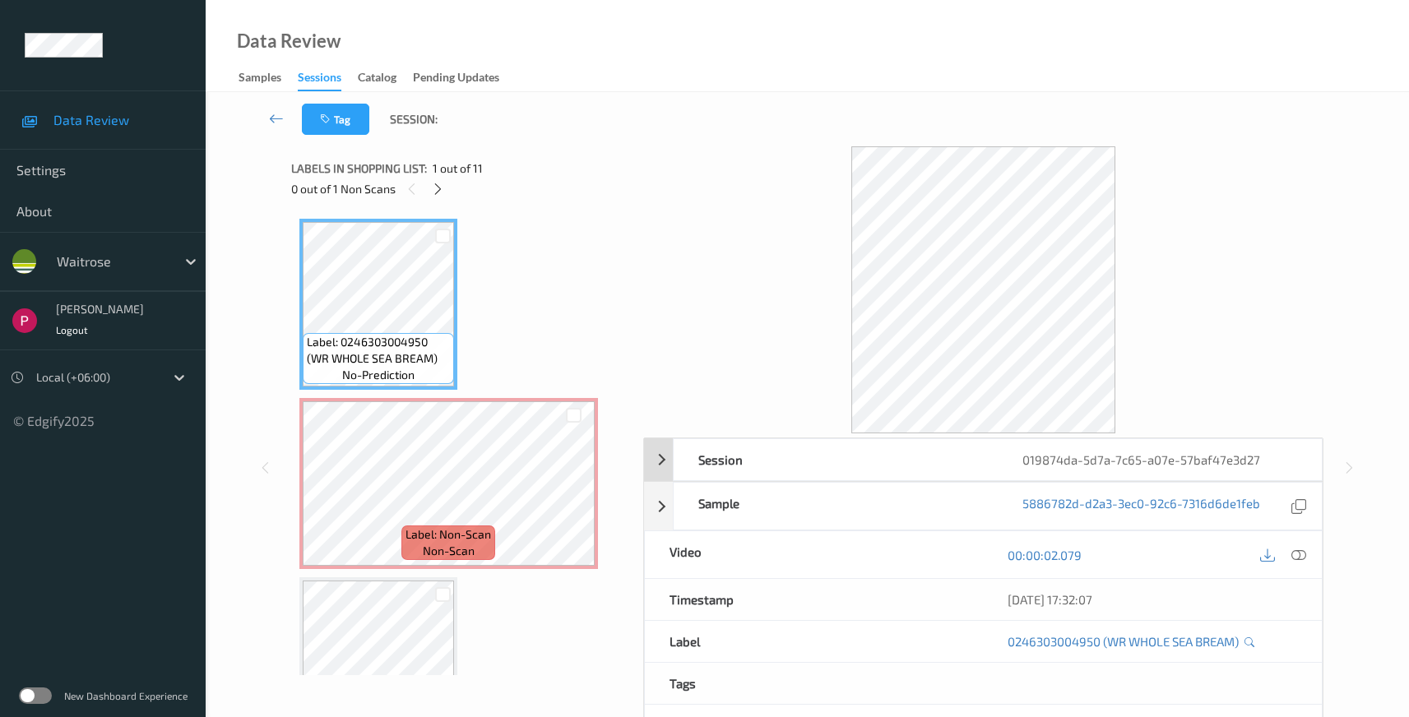
click at [1280, 467] on div "019874da-5d7a-7c65-a07e-57baf47e3d27" at bounding box center [1160, 459] width 324 height 41
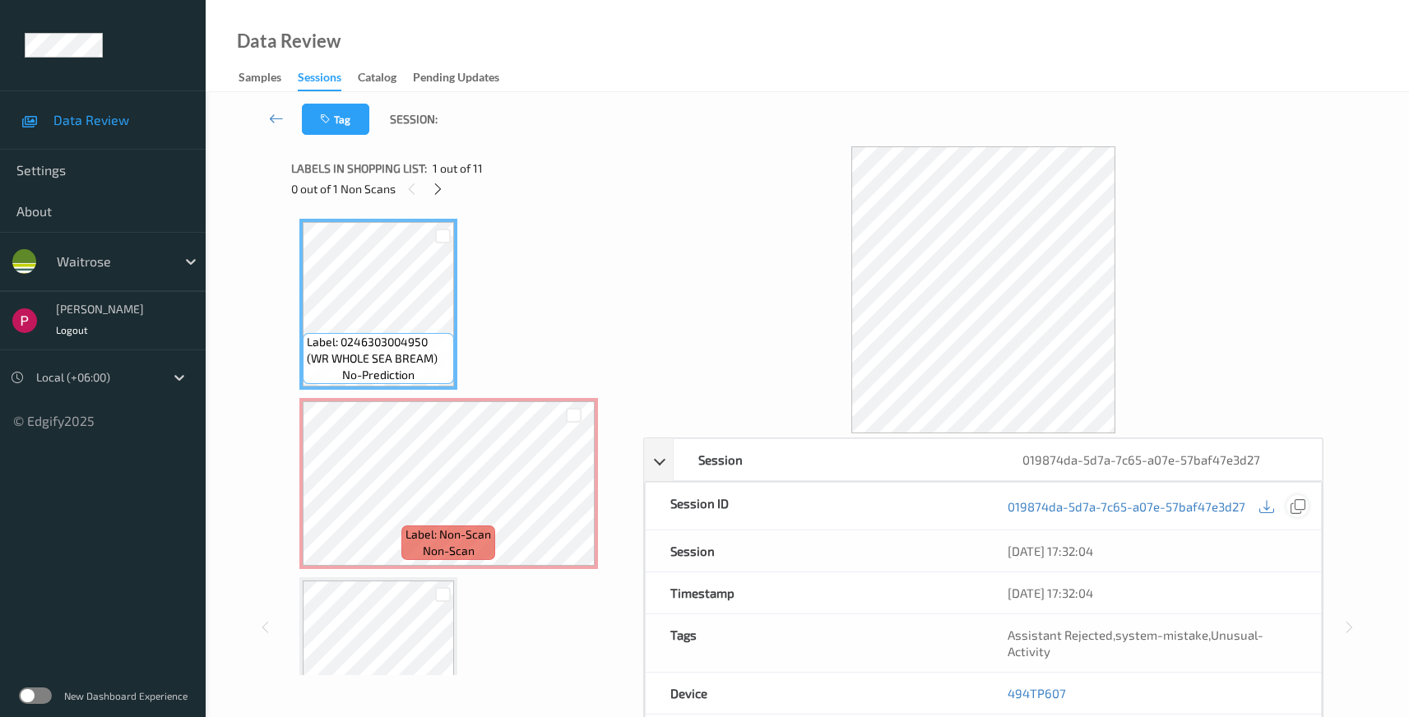
click at [1297, 510] on icon at bounding box center [1298, 506] width 15 height 15
drag, startPoint x: 1063, startPoint y: 699, endPoint x: 991, endPoint y: 692, distance: 72.8
click at [991, 692] on div "494TP607" at bounding box center [1152, 693] width 338 height 41
copy link "494TP607"
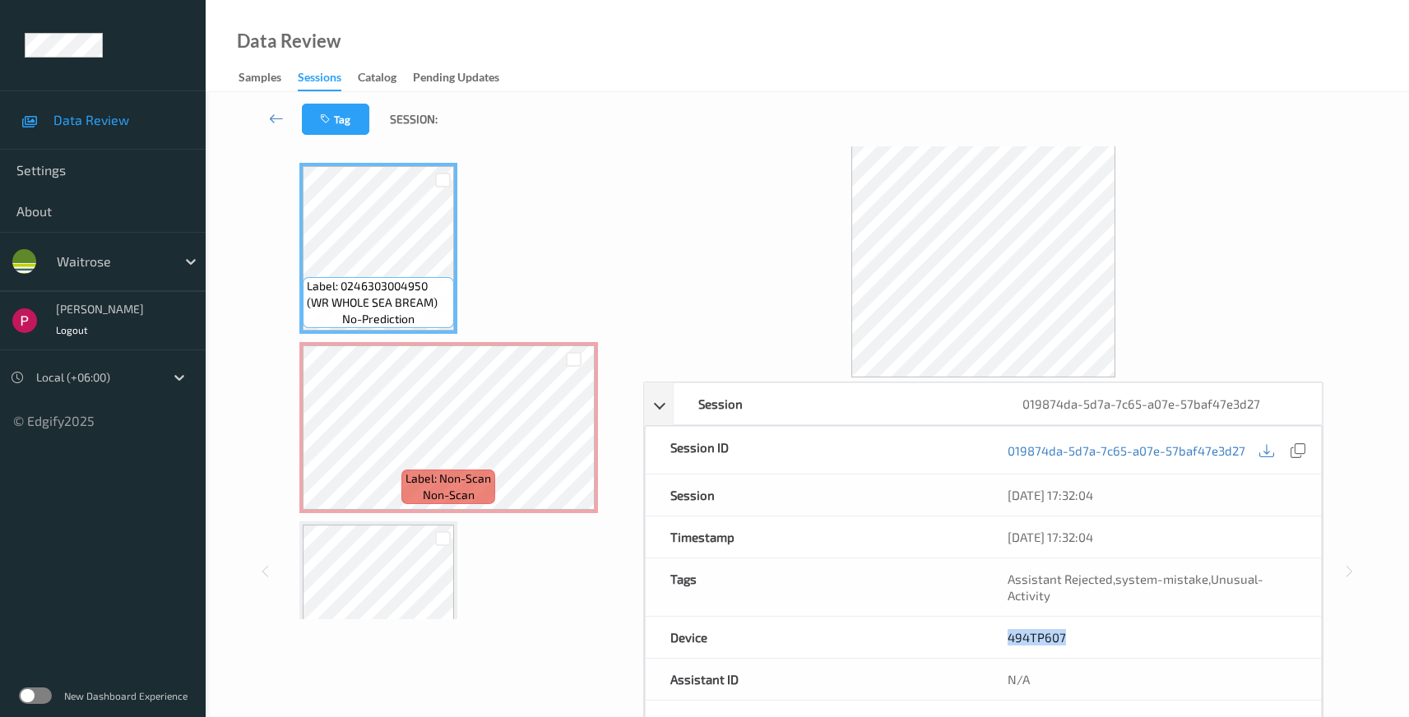
scroll to position [318, 0]
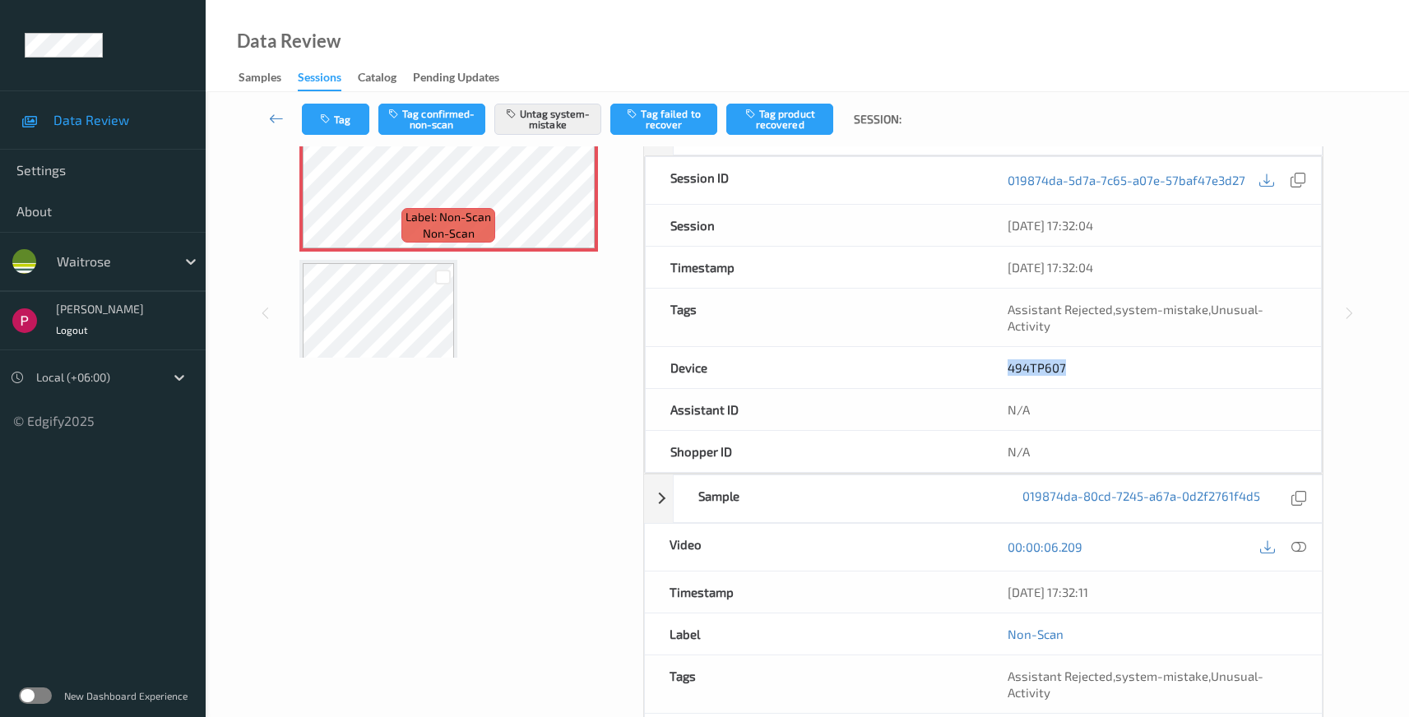
drag, startPoint x: 1116, startPoint y: 585, endPoint x: 1004, endPoint y: 590, distance: 112.8
click at [1004, 590] on div "04/08/2025 17:32:11" at bounding box center [1152, 592] width 339 height 41
drag, startPoint x: 1098, startPoint y: 592, endPoint x: 1009, endPoint y: 587, distance: 89.0
click at [1000, 589] on div "04/08/2025 17:32:11" at bounding box center [1152, 592] width 339 height 41
copy div "04/08/2025 17:32:11"
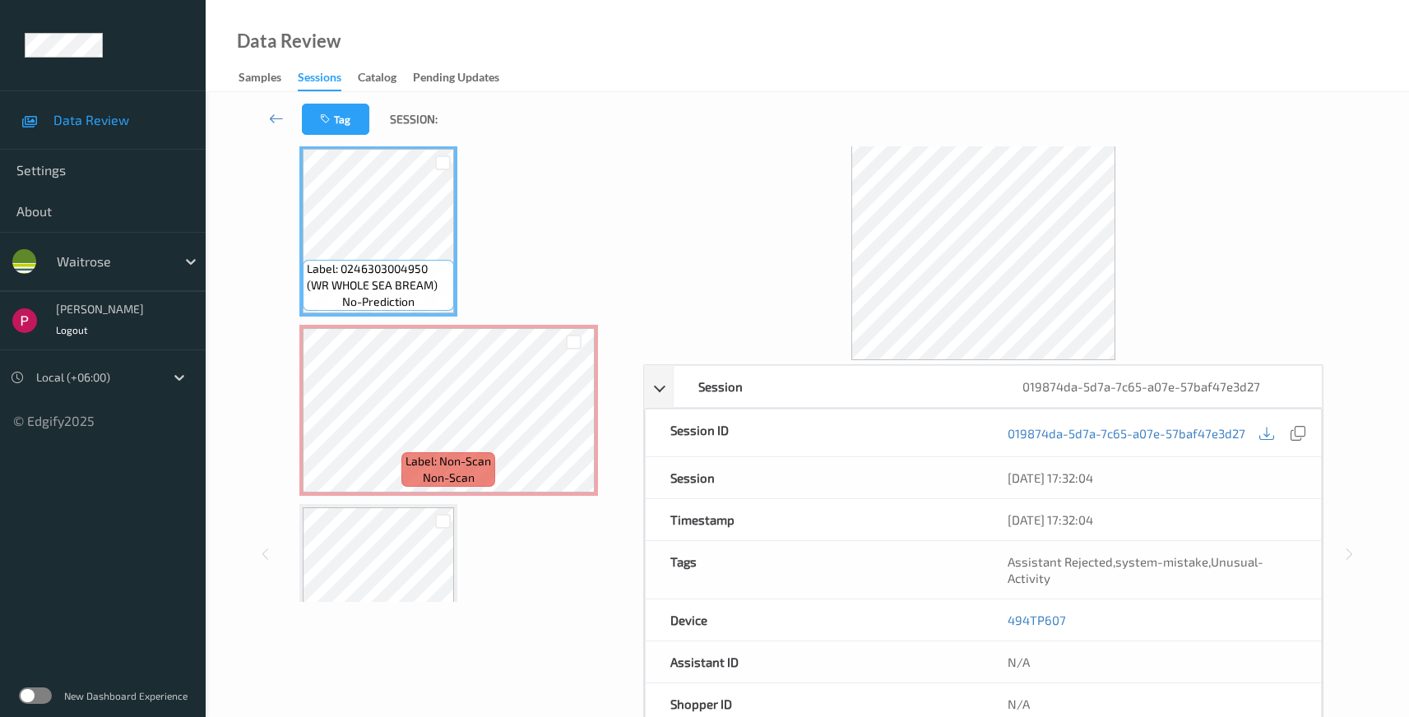
scroll to position [151, 0]
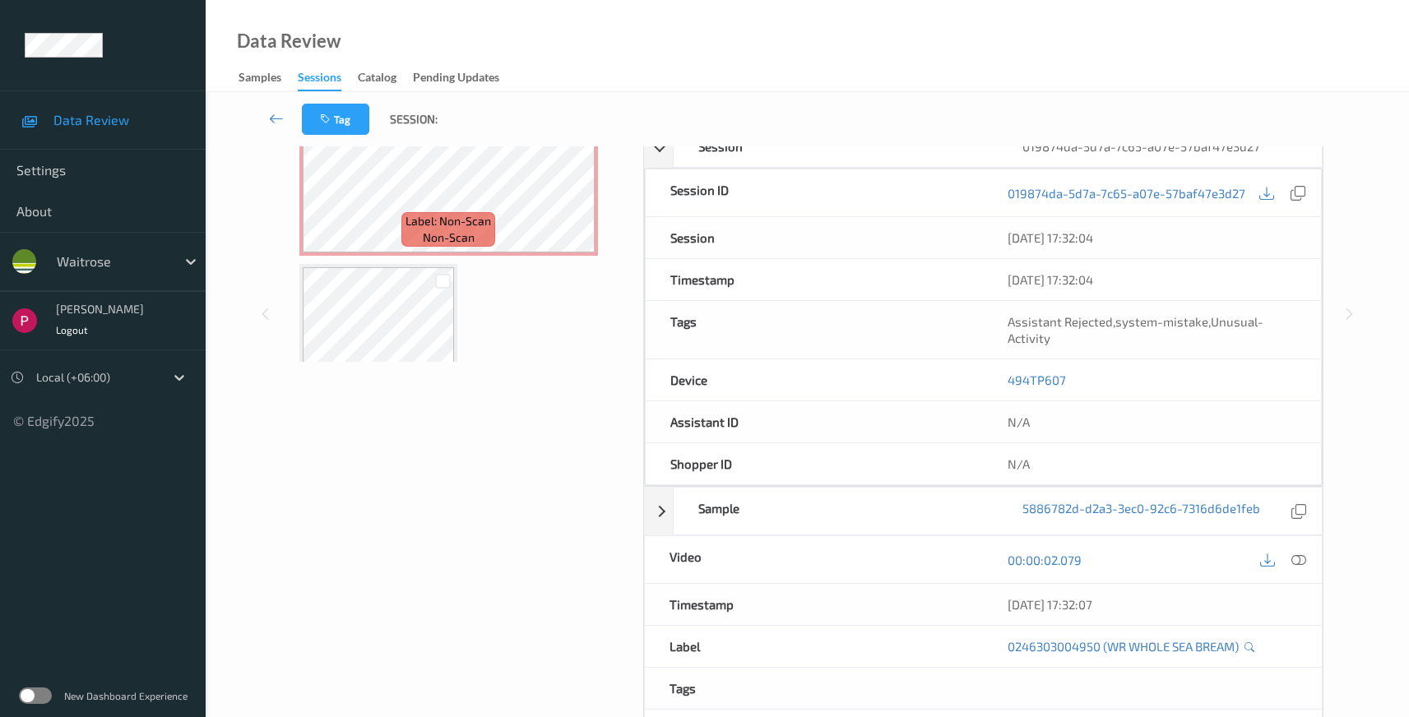
click at [1298, 560] on icon at bounding box center [1299, 560] width 15 height 15
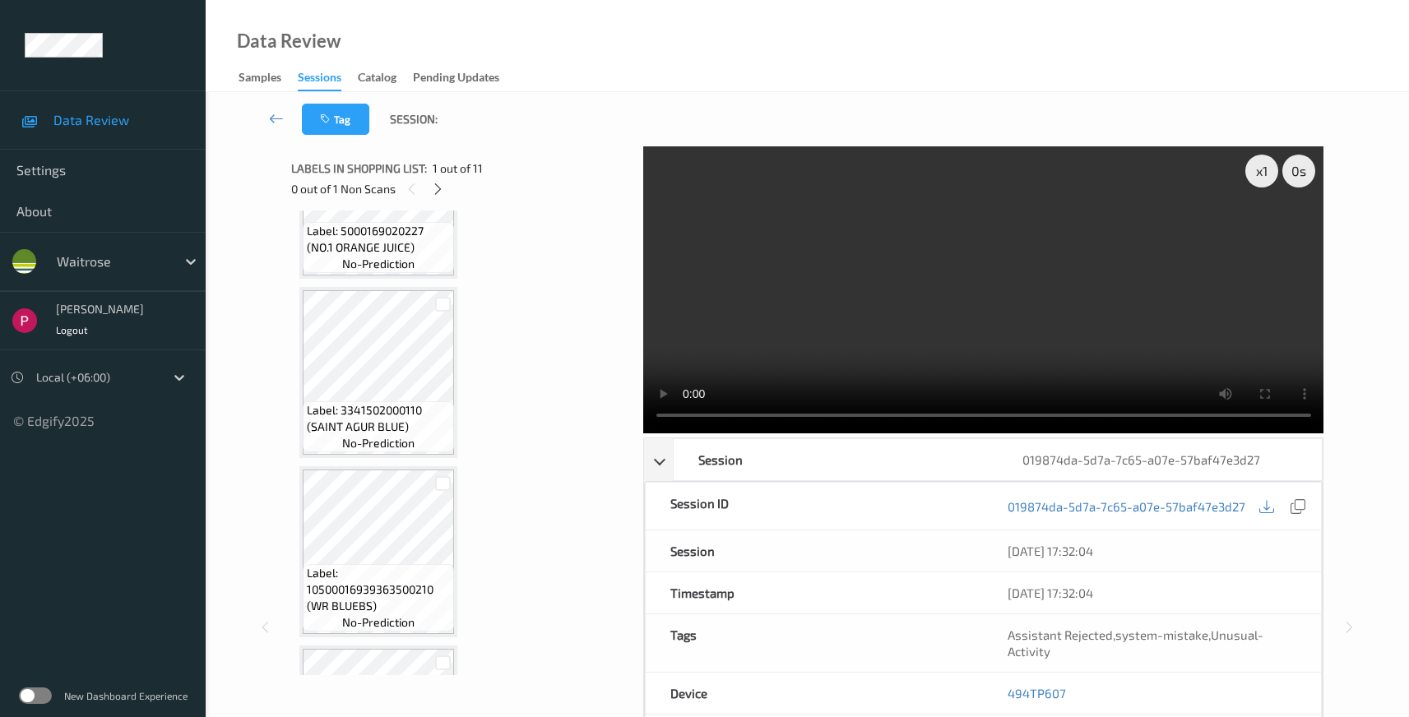
scroll to position [1516, 0]
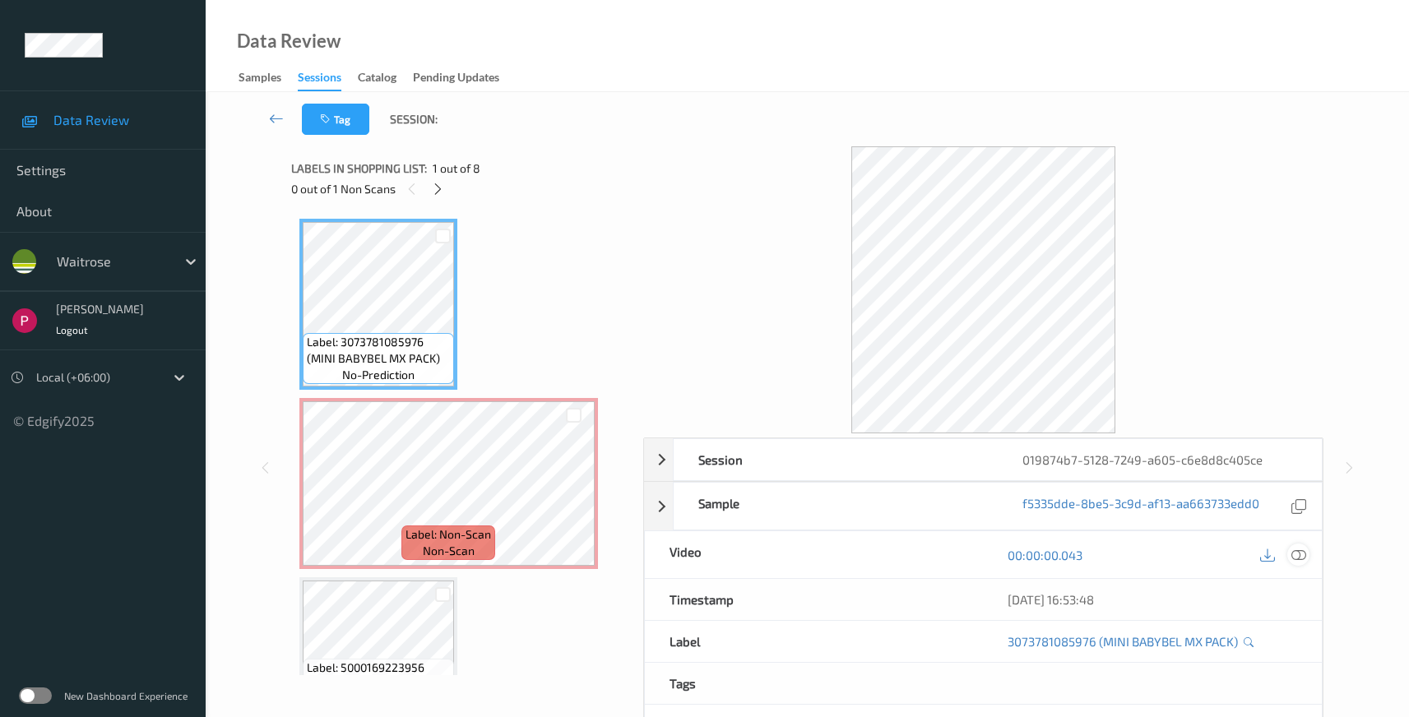
click at [1293, 554] on icon at bounding box center [1299, 555] width 15 height 15
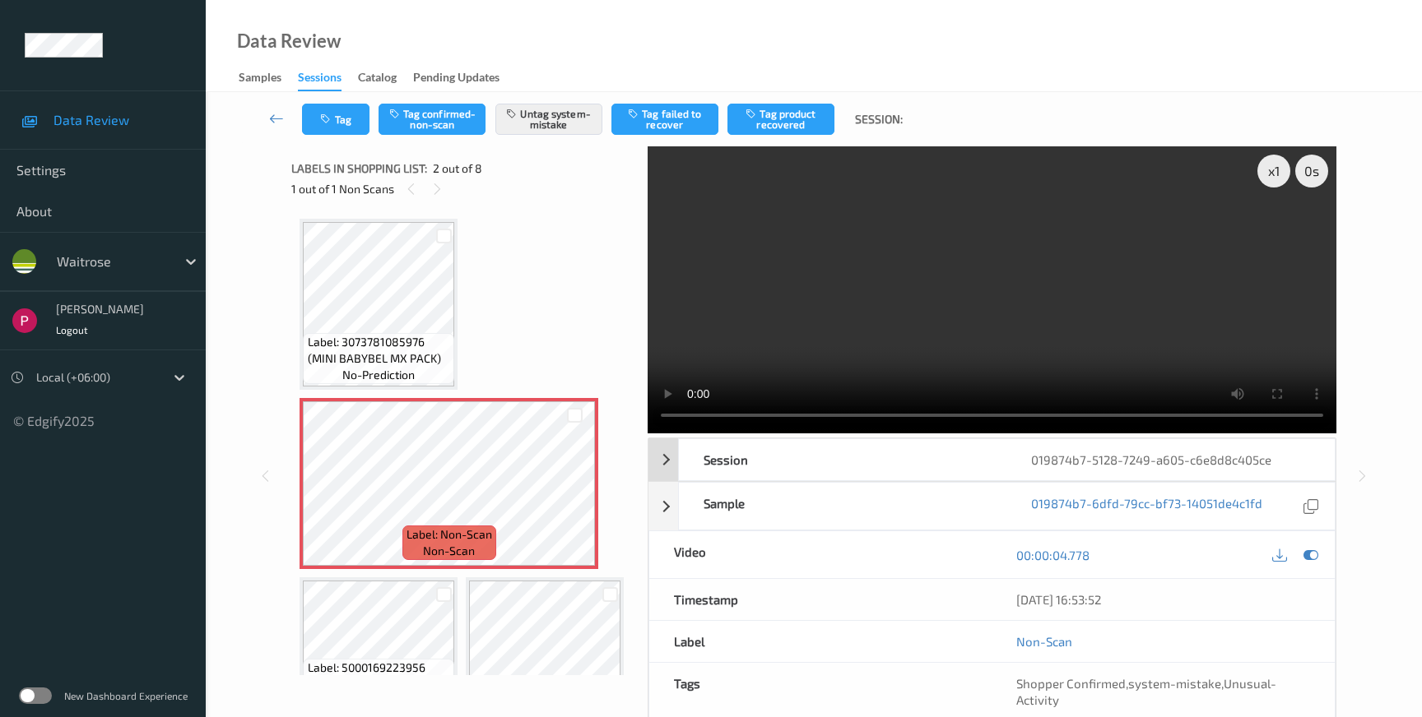
click at [1198, 439] on div "019874b7-5128-7249-a605-c6e8d8c405ce" at bounding box center [1169, 459] width 327 height 41
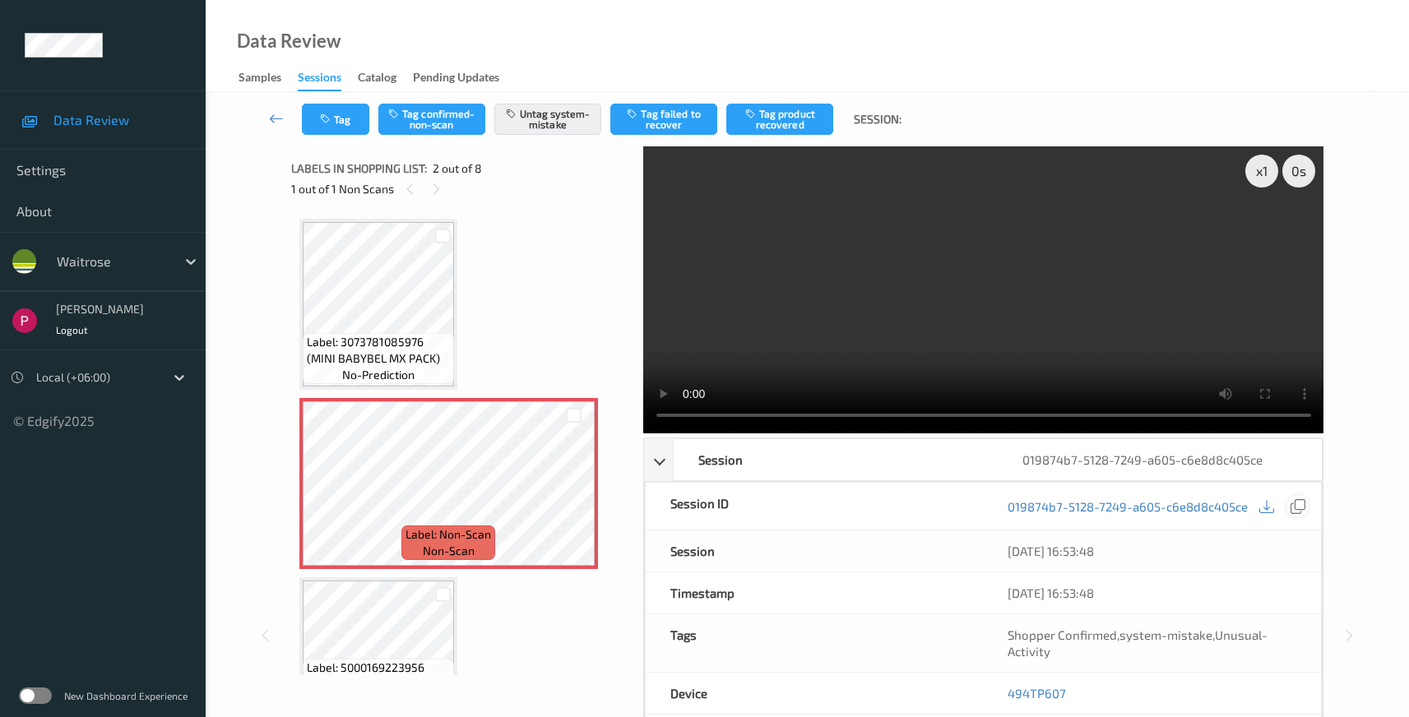
click at [1301, 499] on icon at bounding box center [1298, 506] width 15 height 15
click at [1294, 509] on icon at bounding box center [1298, 506] width 15 height 15
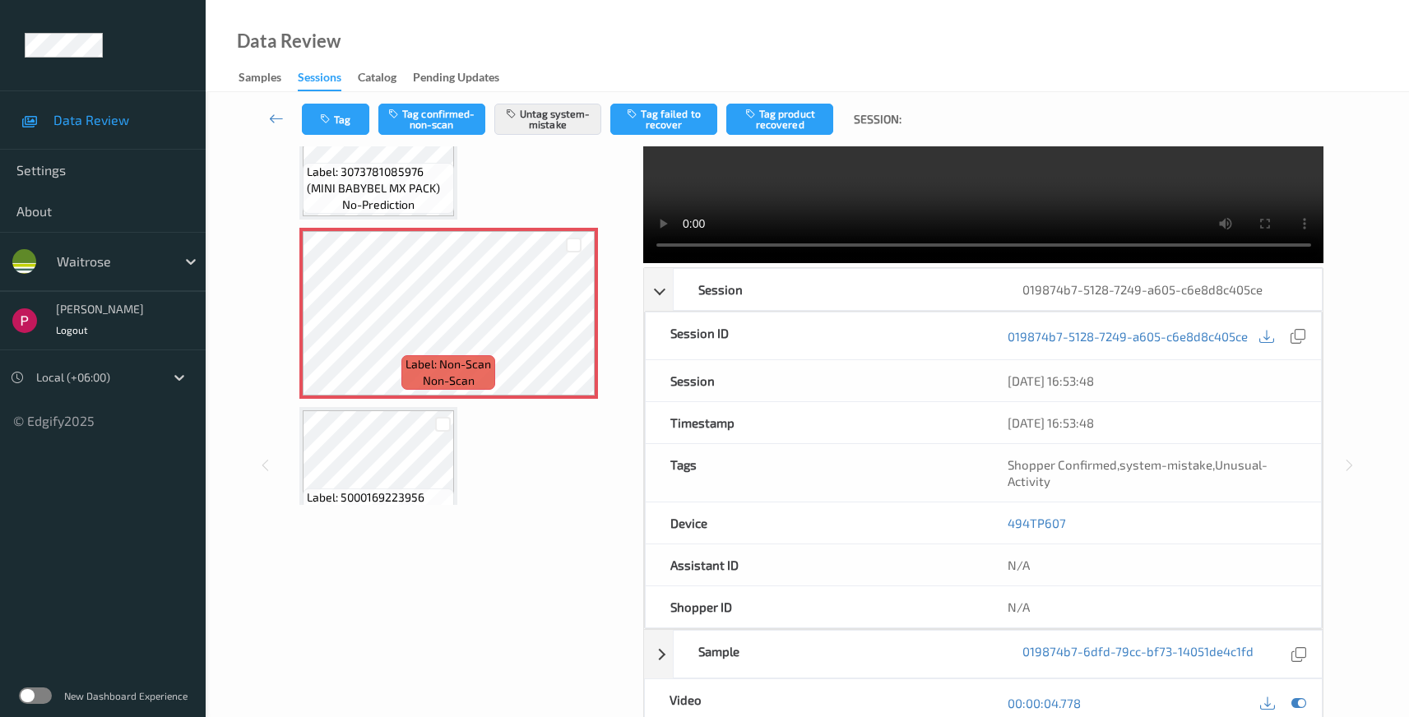
scroll to position [220, 0]
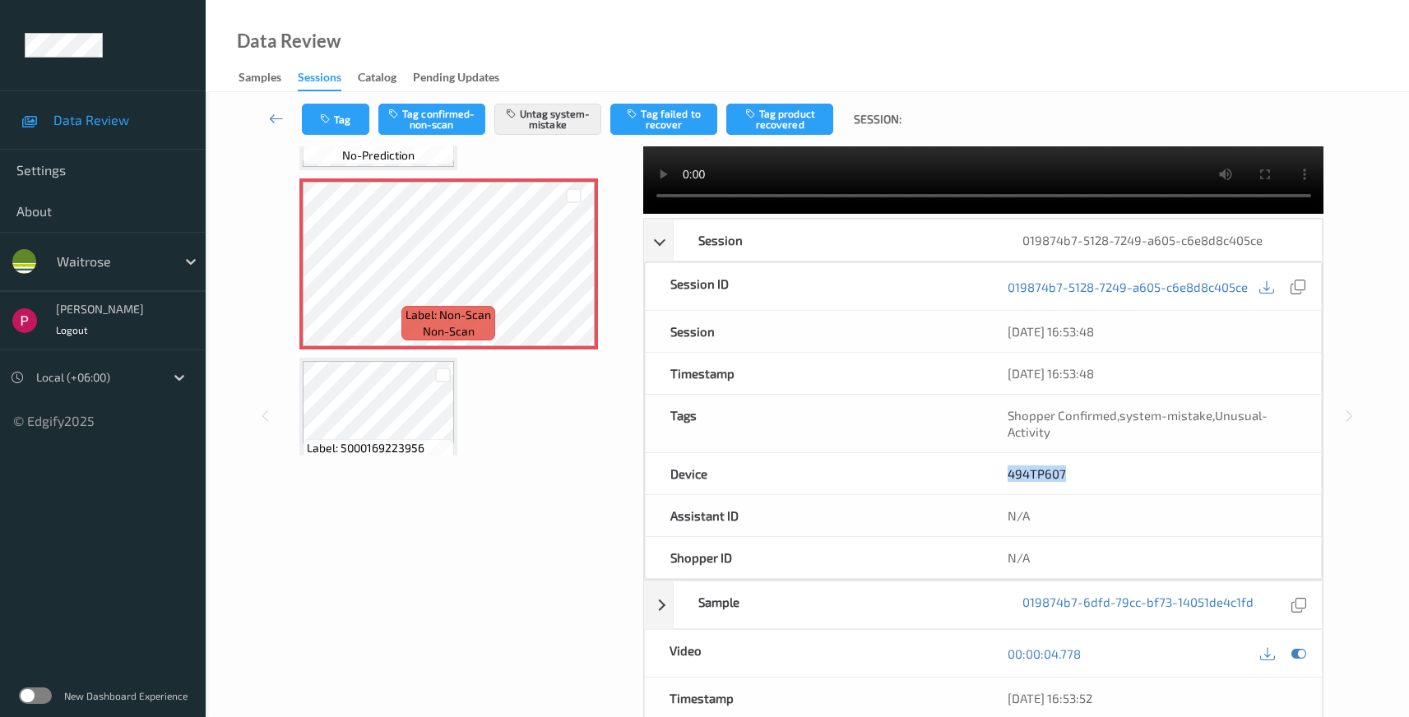
drag, startPoint x: 1079, startPoint y: 468, endPoint x: 987, endPoint y: 462, distance: 92.3
click at [987, 462] on div "494TP607" at bounding box center [1152, 473] width 338 height 41
copy link "494TP607"
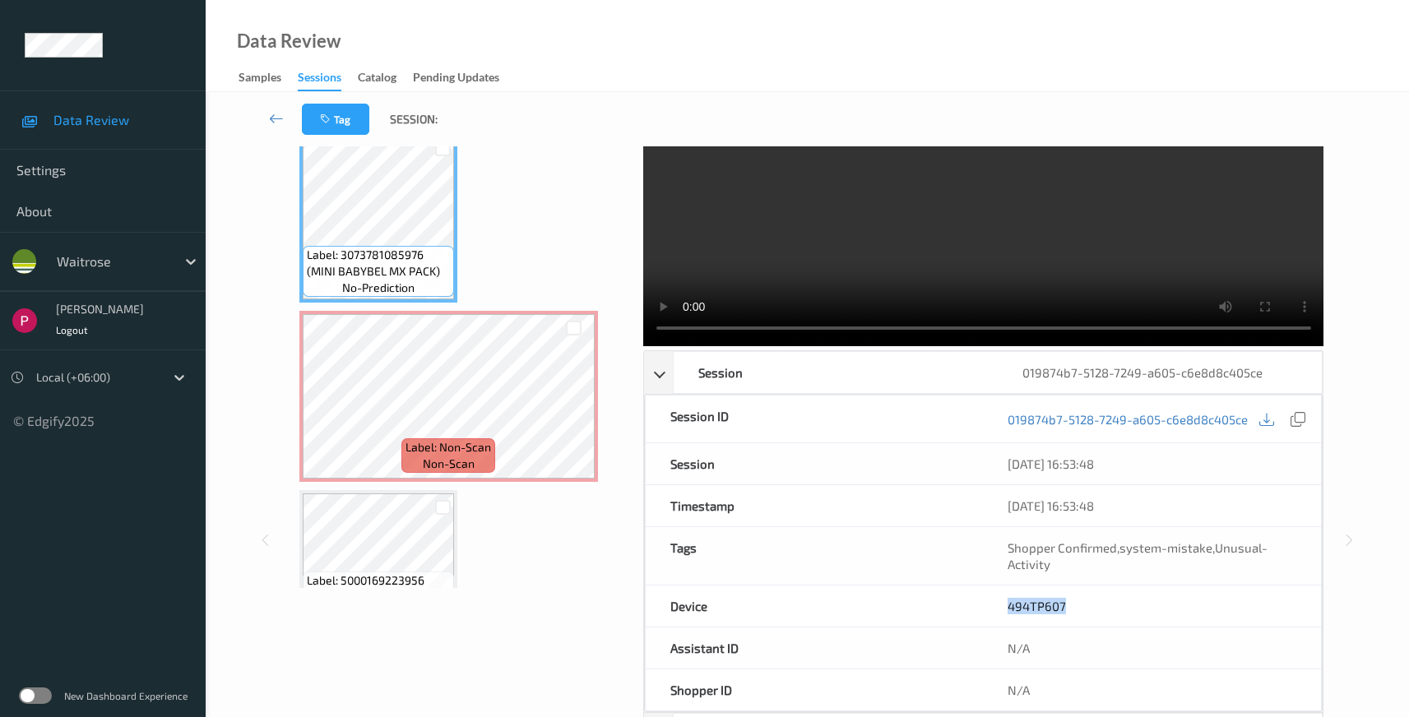
scroll to position [234, 0]
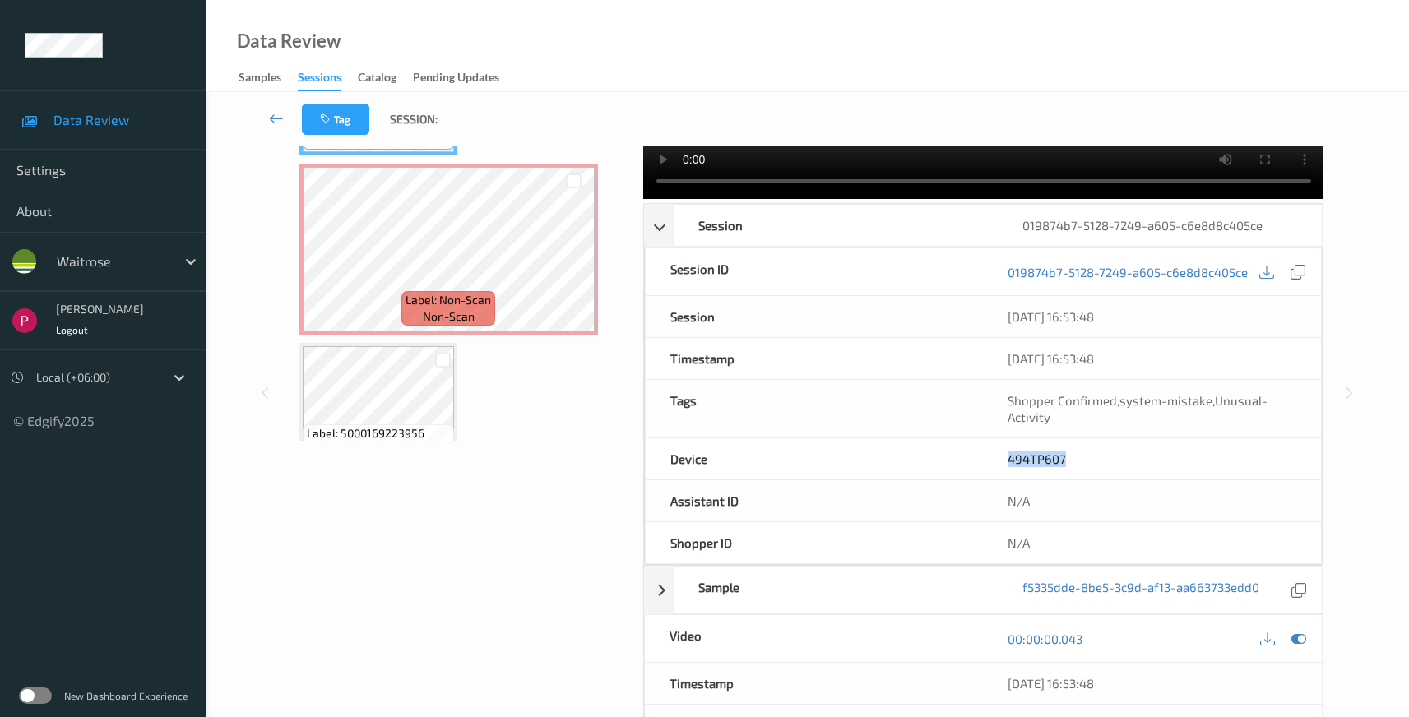
drag, startPoint x: 1132, startPoint y: 685, endPoint x: 967, endPoint y: 663, distance: 166.9
click at [970, 675] on div "Timestamp 04/08/2025 16:53:48" at bounding box center [984, 684] width 680 height 42
copy div "04/08/2025 16:53:48"
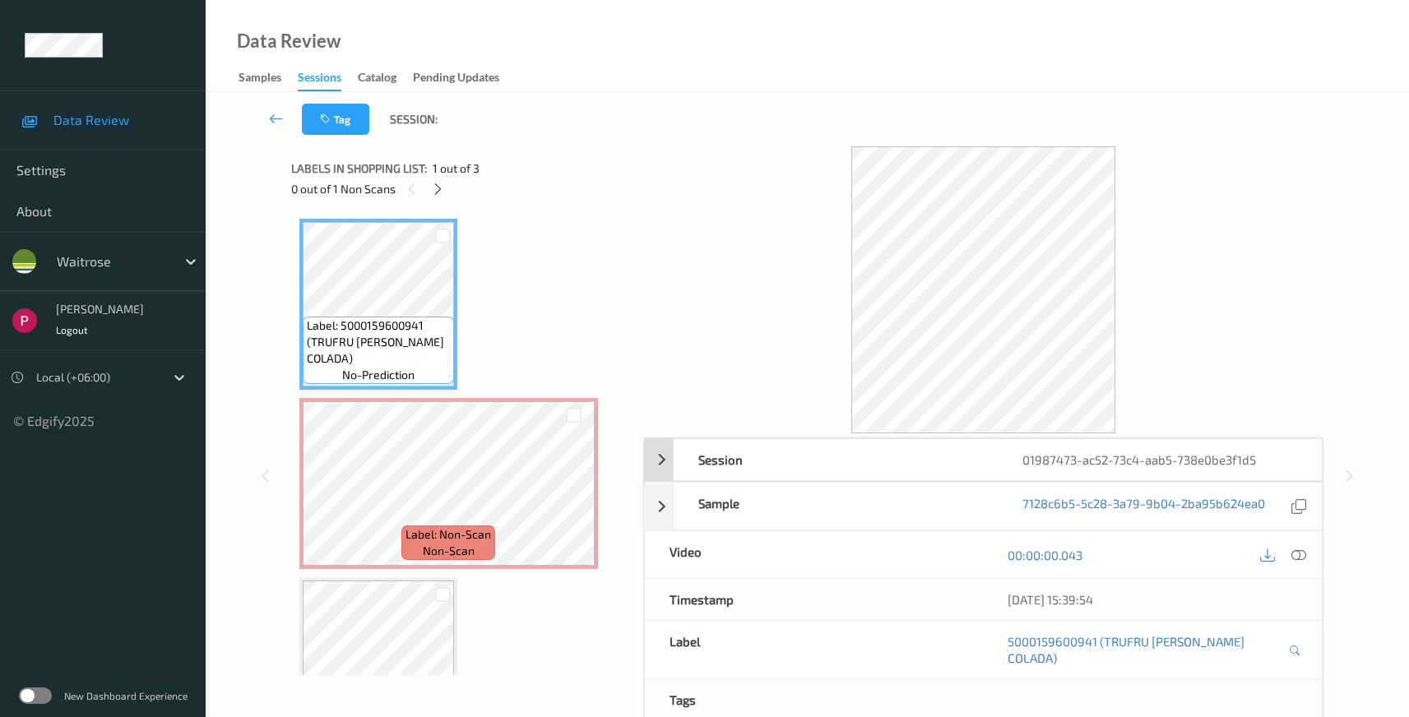
click at [1193, 464] on div "01987473-ac52-73c4-aab5-738e0be3f1d5" at bounding box center [1160, 459] width 324 height 41
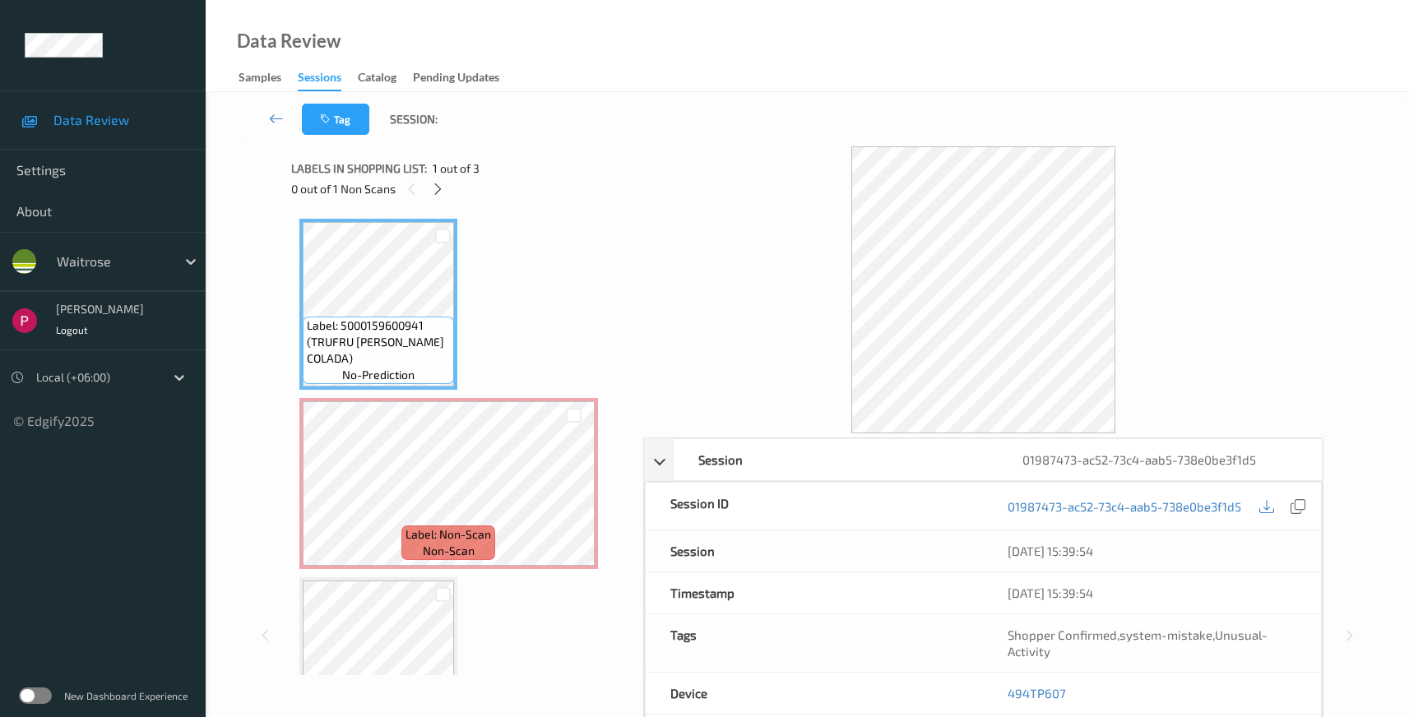
drag, startPoint x: 1303, startPoint y: 507, endPoint x: 768, endPoint y: 26, distance: 719.6
click at [1303, 507] on icon at bounding box center [1298, 506] width 15 height 15
drag, startPoint x: 1073, startPoint y: 694, endPoint x: 998, endPoint y: 688, distance: 75.2
click at [996, 689] on div "494TP607" at bounding box center [1152, 693] width 338 height 41
copy link "494TP607"
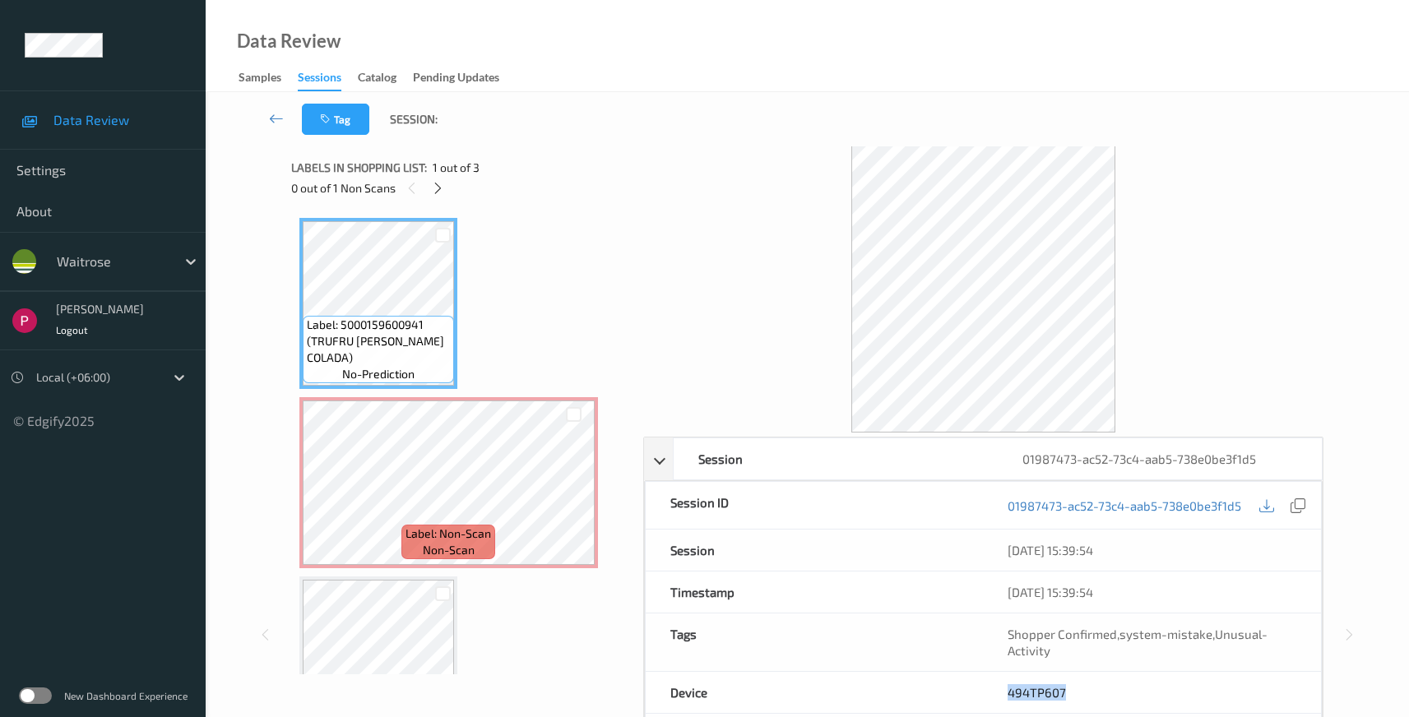
scroll to position [332, 0]
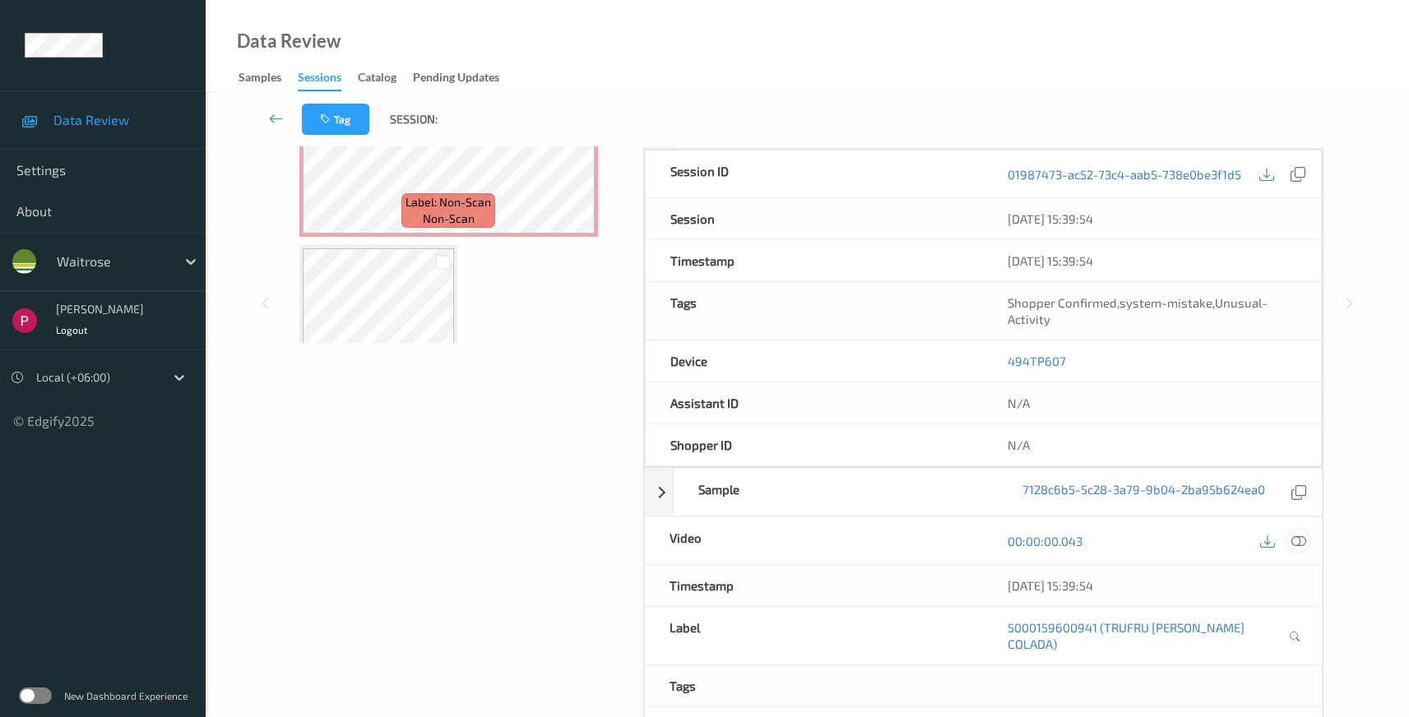
click at [1301, 543] on icon at bounding box center [1299, 541] width 15 height 15
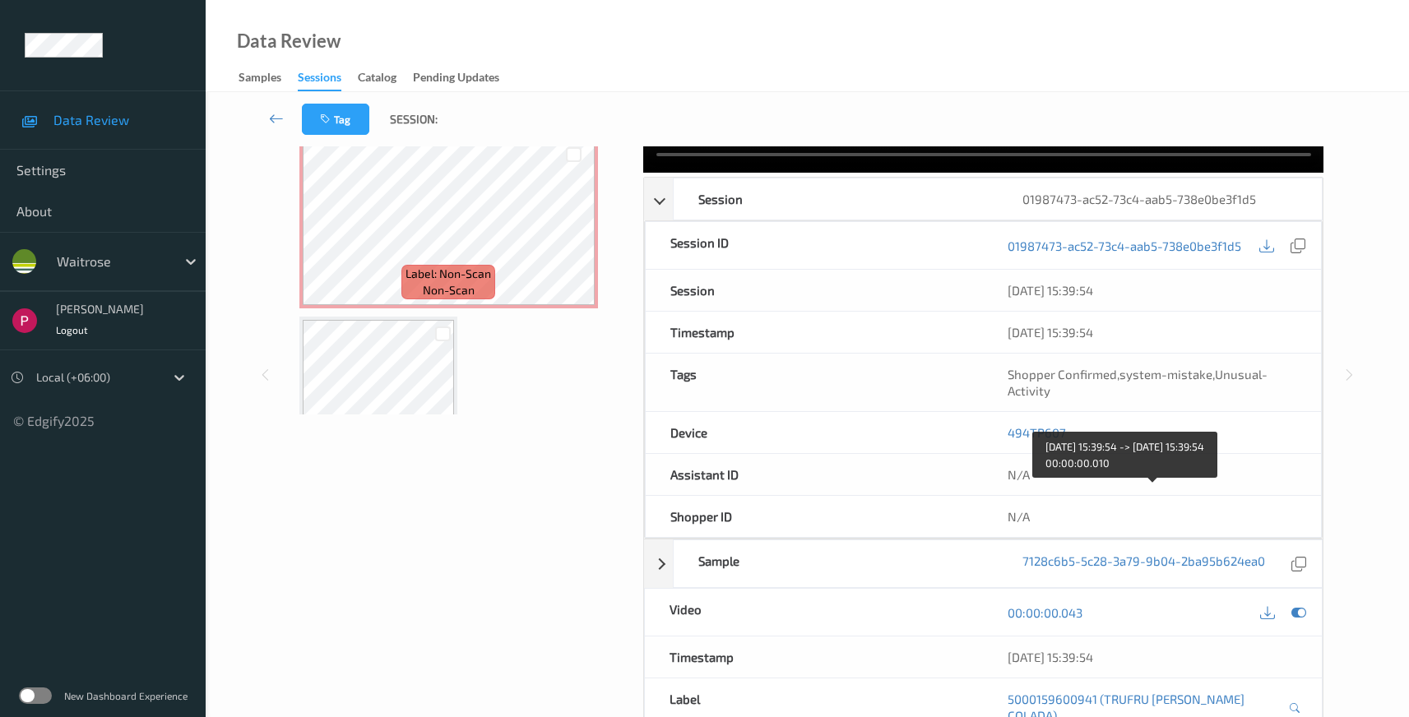
click at [1142, 649] on div "04/08/2025 15:39:54" at bounding box center [1153, 657] width 290 height 16
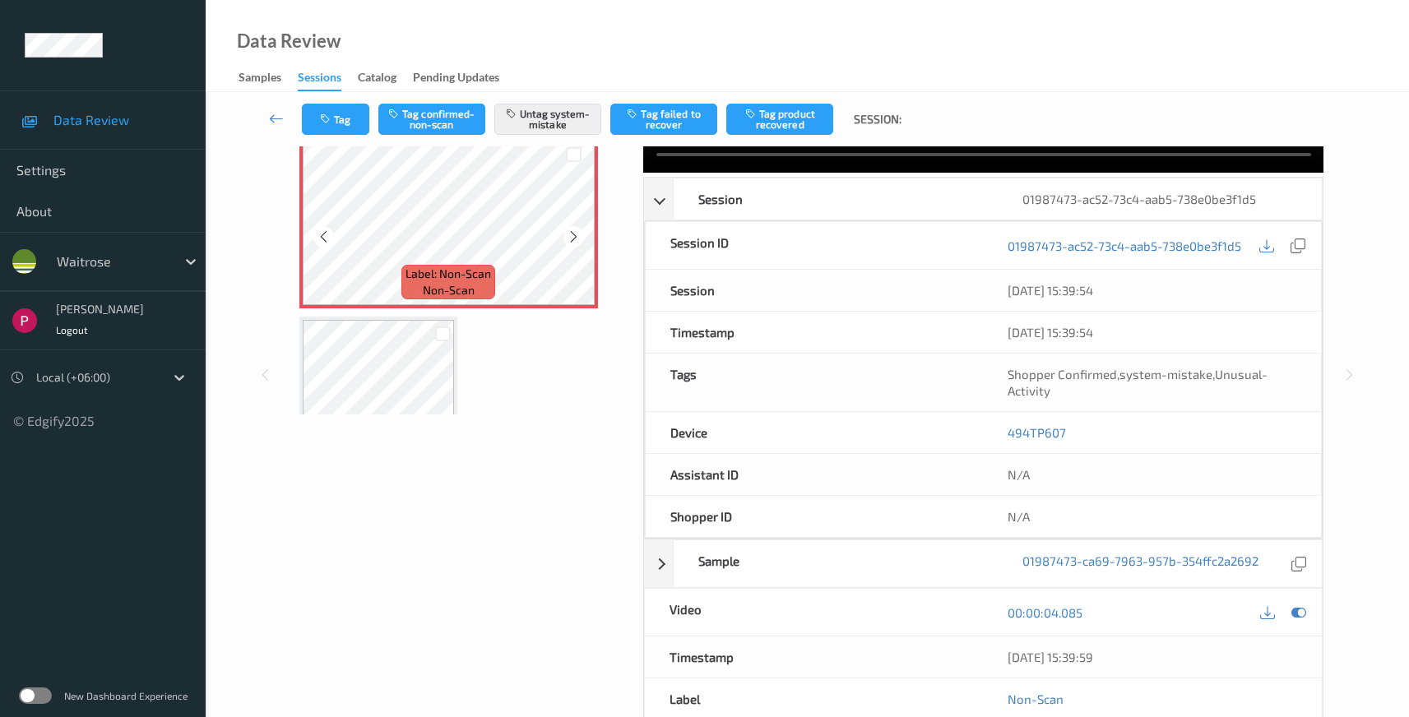
scroll to position [277, 0]
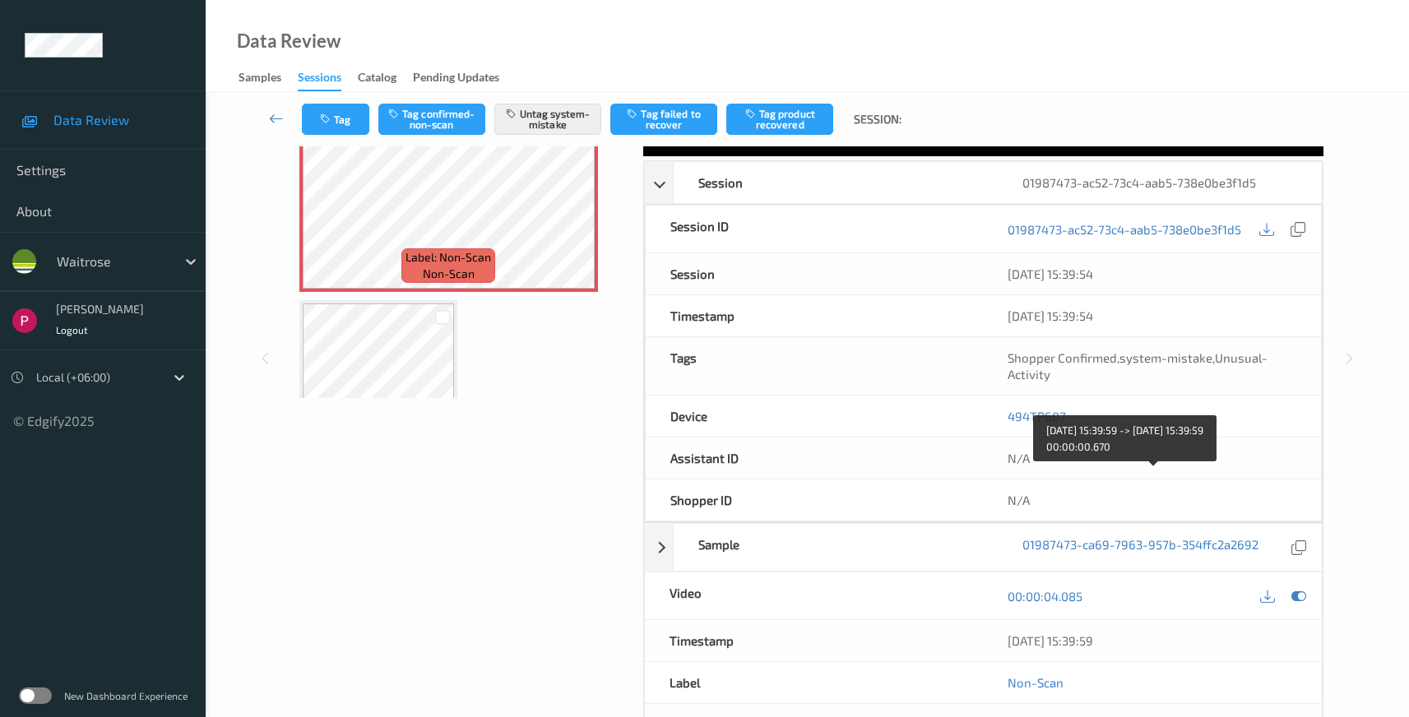
drag, startPoint x: 1065, startPoint y: 474, endPoint x: 949, endPoint y: 464, distance: 117.2
click at [948, 620] on div "Timestamp 04/08/2025 15:39:59" at bounding box center [984, 641] width 680 height 42
copy div "Timestamp 04/08/2025 15:39:59"
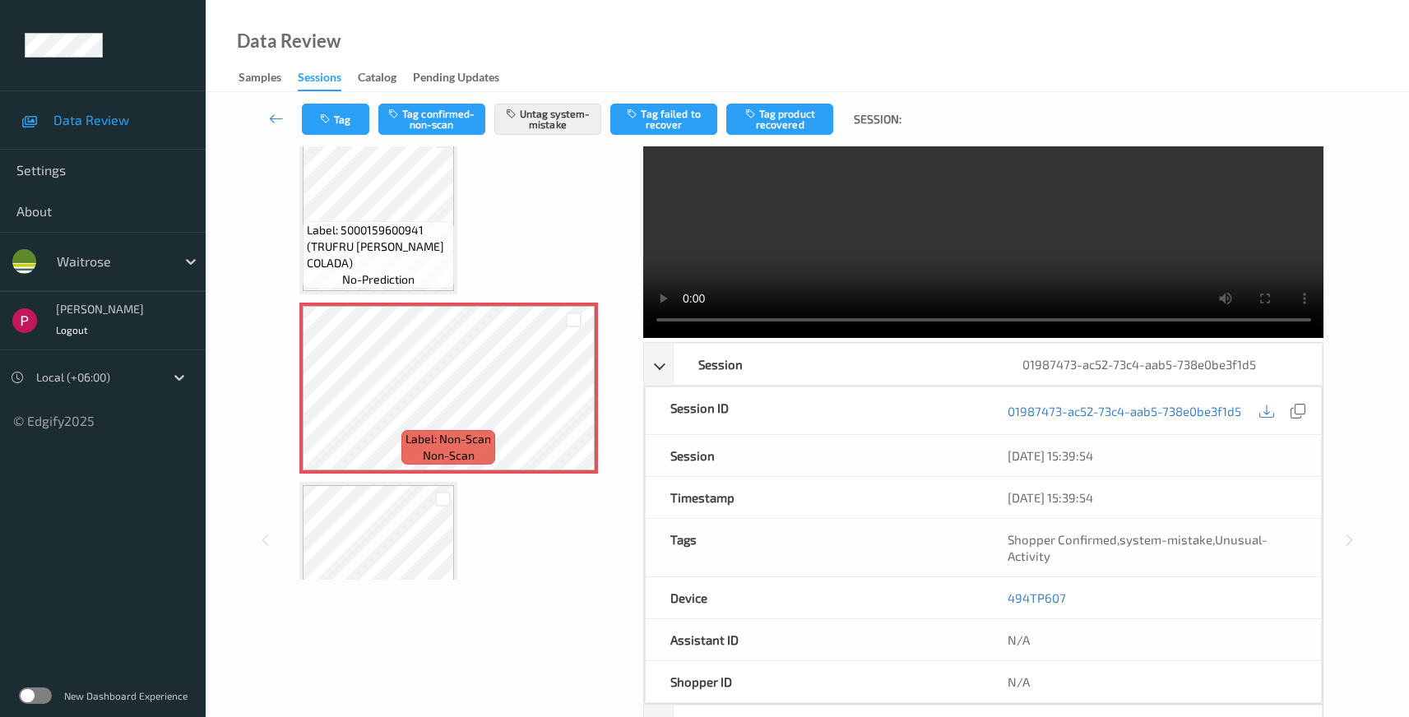
scroll to position [0, 0]
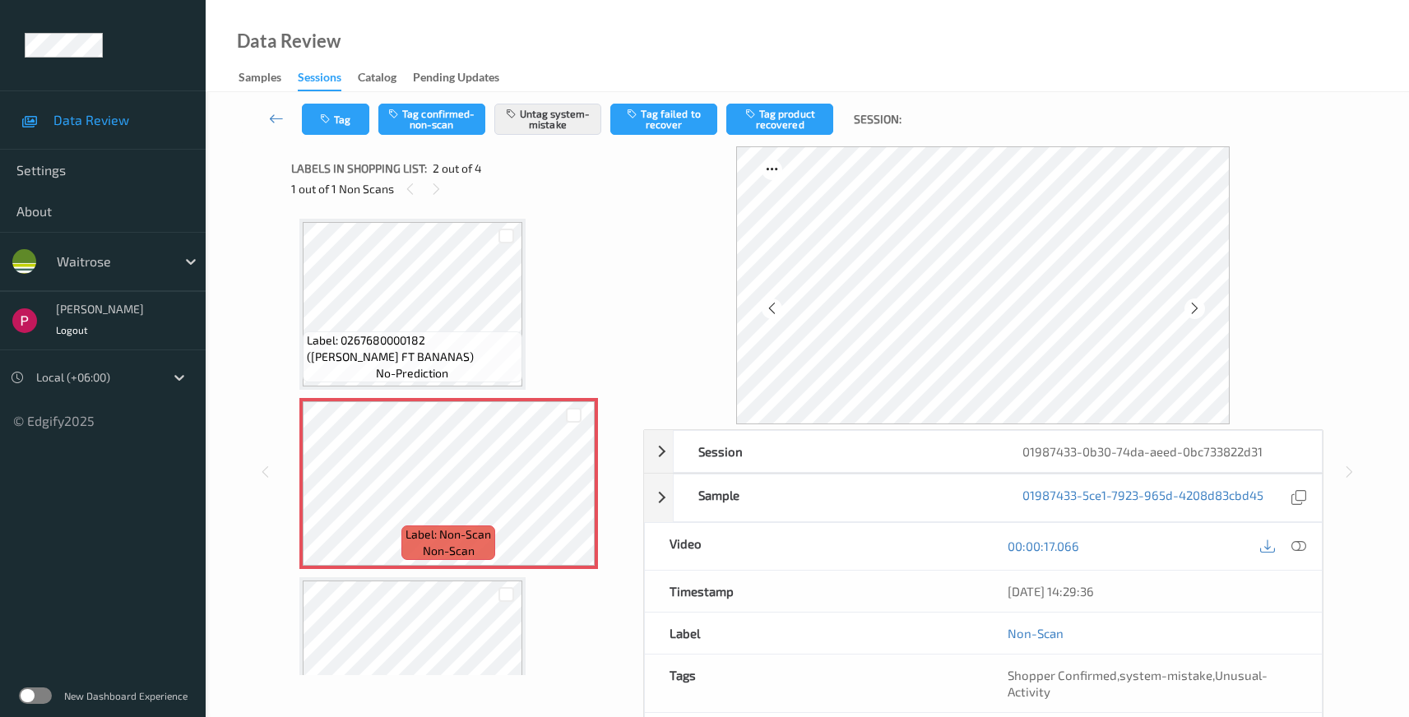
click at [1305, 547] on icon at bounding box center [1299, 546] width 15 height 15
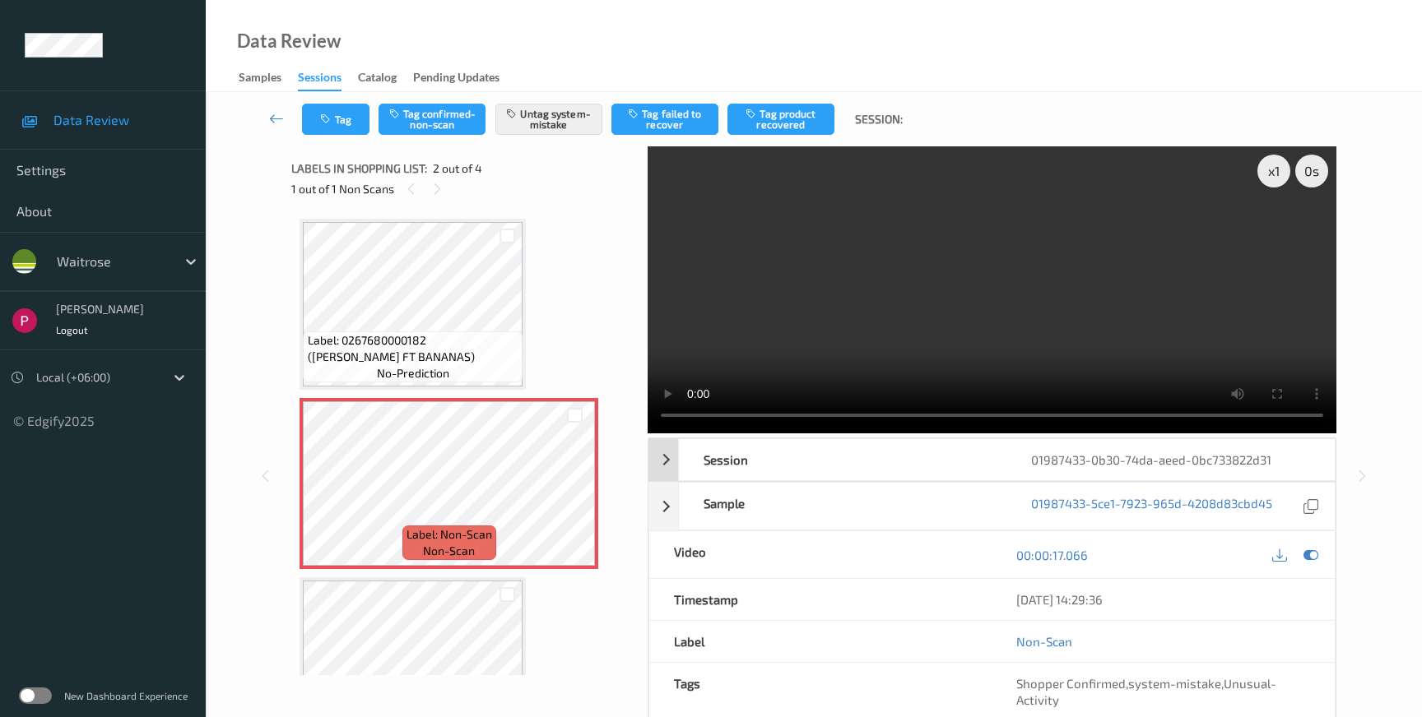
click at [1305, 439] on div "01987433-0b30-74da-aeed-0bc733822d31" at bounding box center [1169, 459] width 327 height 41
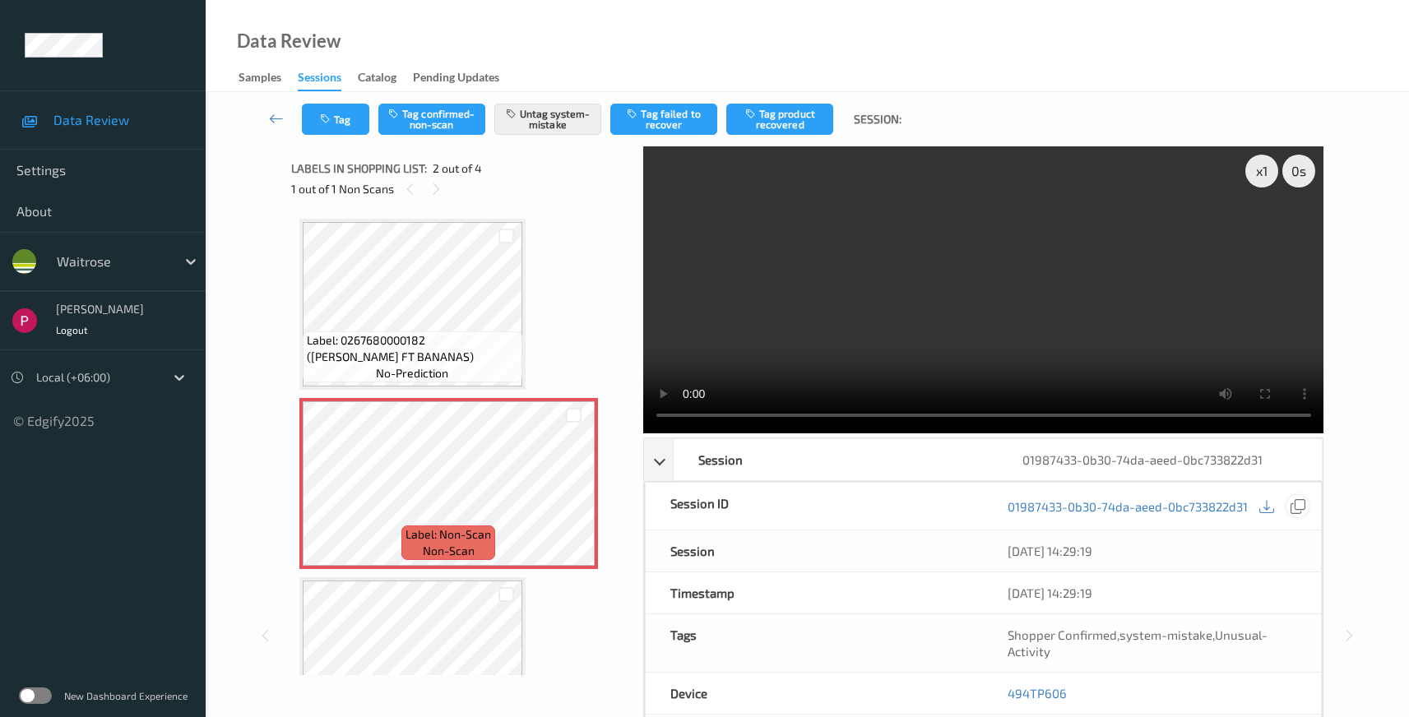
click at [1298, 499] on icon at bounding box center [1298, 506] width 15 height 15
drag, startPoint x: 1024, startPoint y: 525, endPoint x: 987, endPoint y: 522, distance: 37.2
click at [987, 673] on div "494TP606" at bounding box center [1152, 693] width 338 height 41
copy link "494TP606"
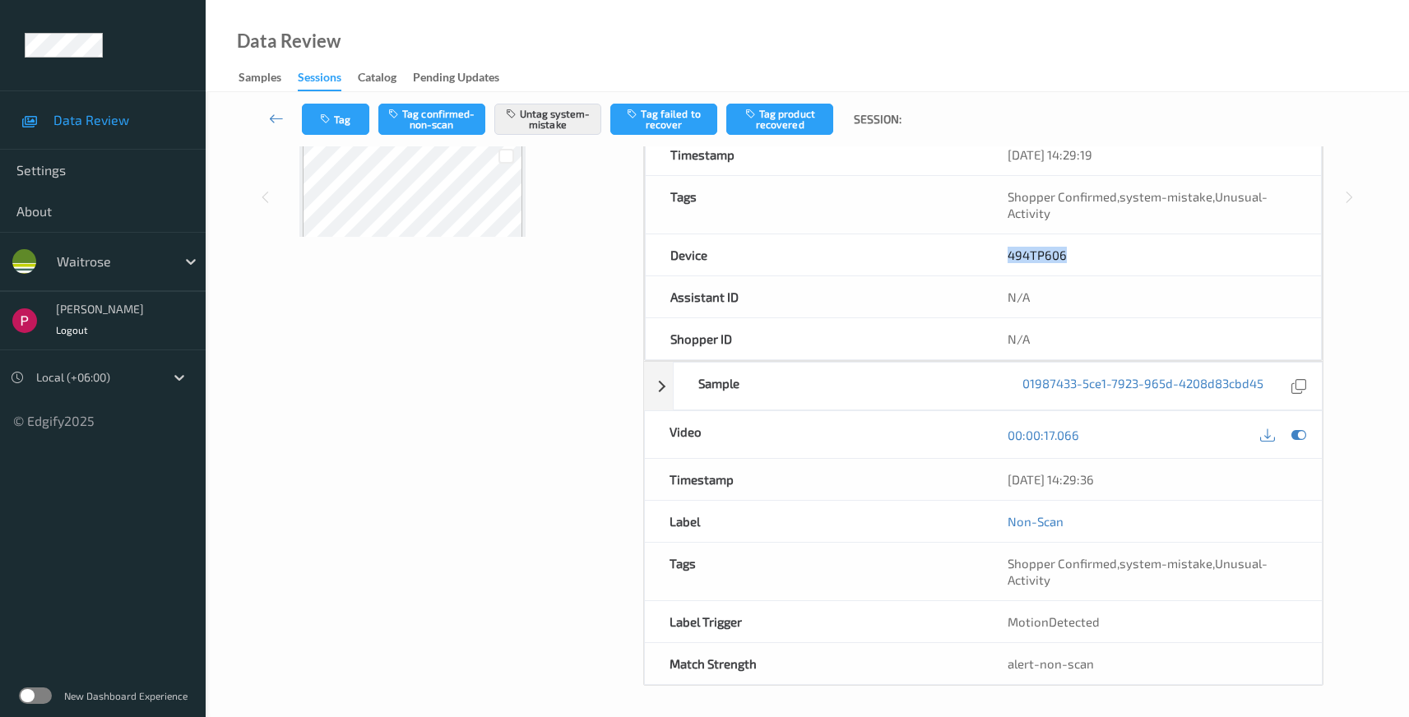
scroll to position [441, 0]
drag, startPoint x: 1130, startPoint y: 476, endPoint x: 948, endPoint y: 481, distance: 181.9
click at [948, 481] on div "Timestamp [DATE] 14:29:36" at bounding box center [984, 478] width 680 height 42
copy div "[DATE] 14:29:36"
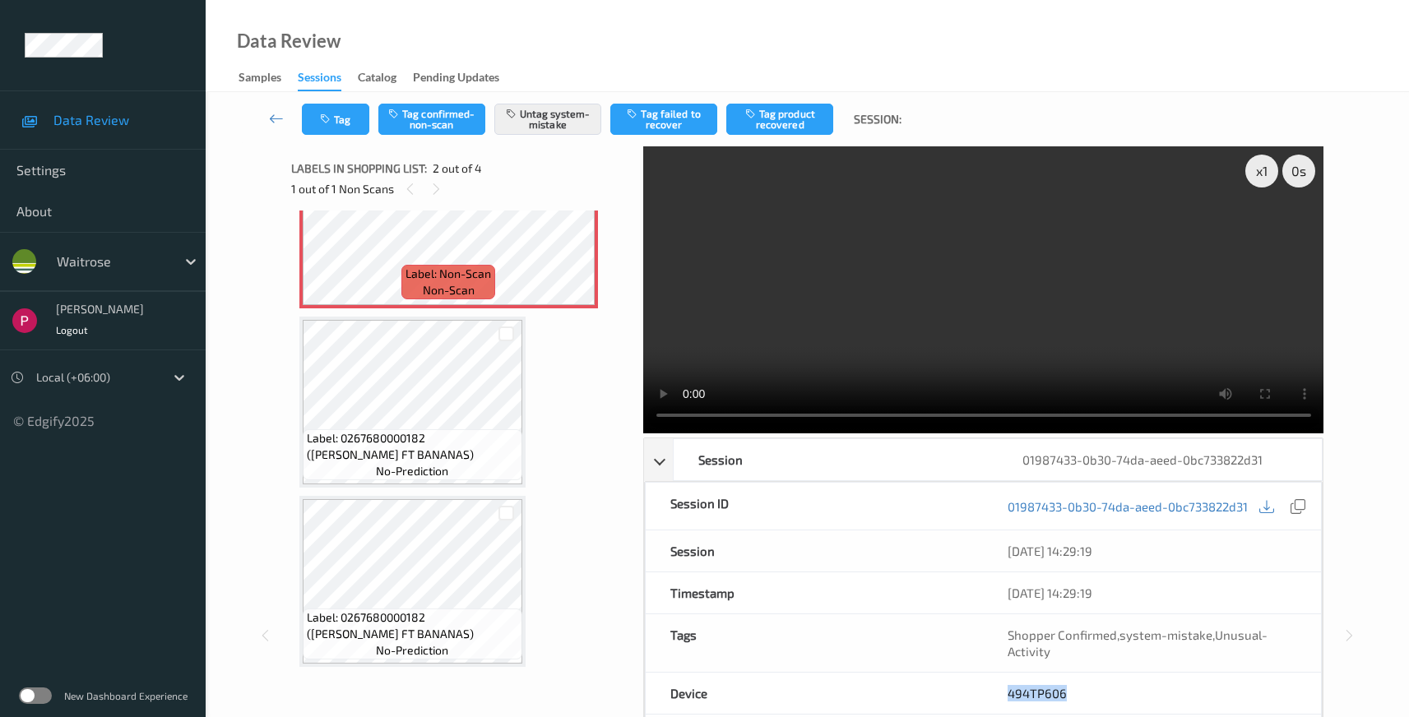
scroll to position [0, 0]
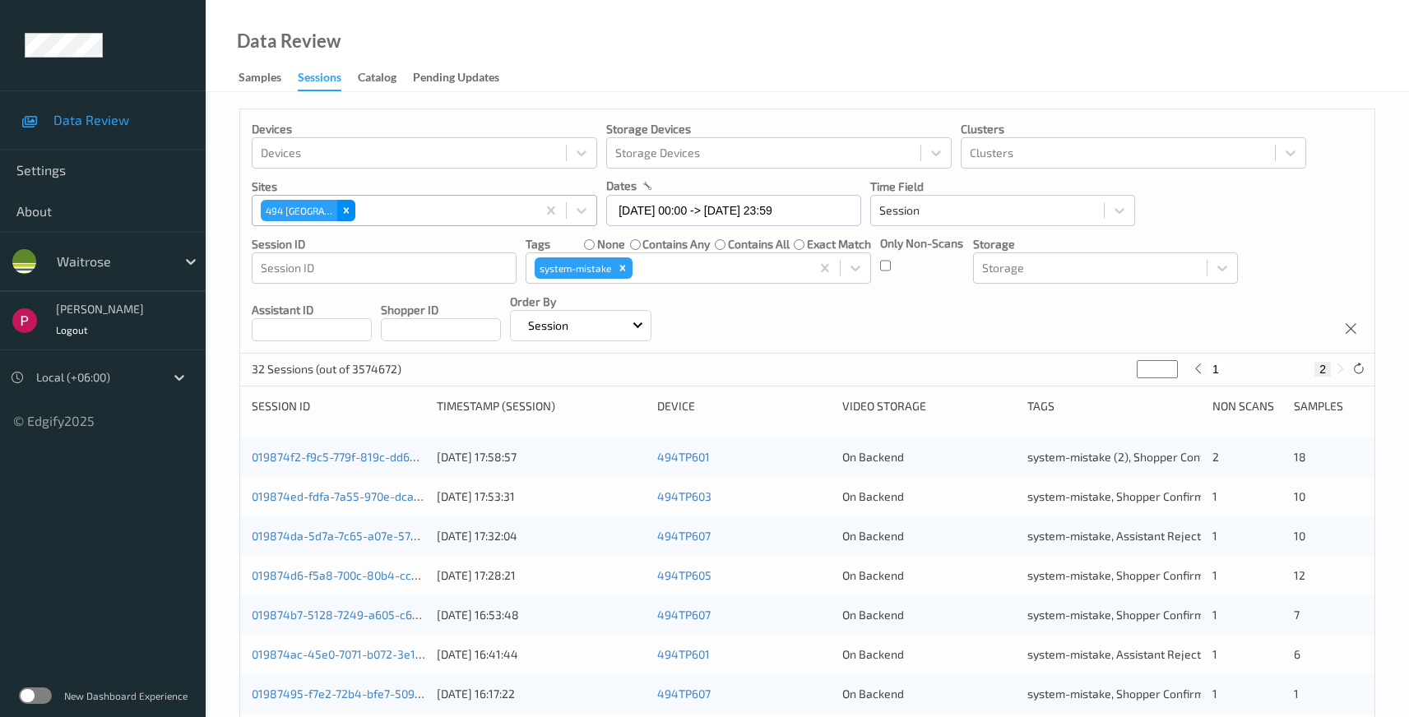
click at [351, 209] on div "Remove 494 Altrincham" at bounding box center [346, 210] width 18 height 21
type input "*"
click at [405, 205] on div at bounding box center [409, 211] width 297 height 20
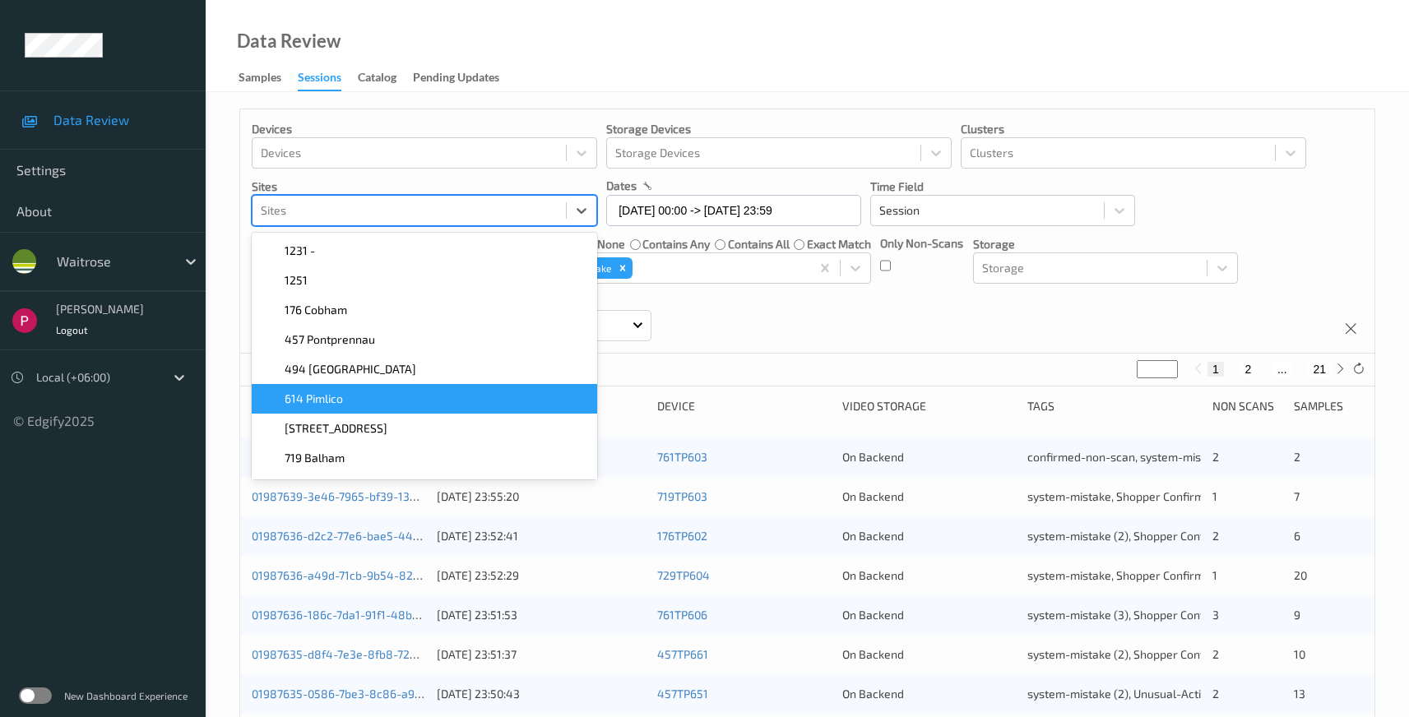
click at [362, 400] on div "614 Pimlico" at bounding box center [425, 399] width 326 height 16
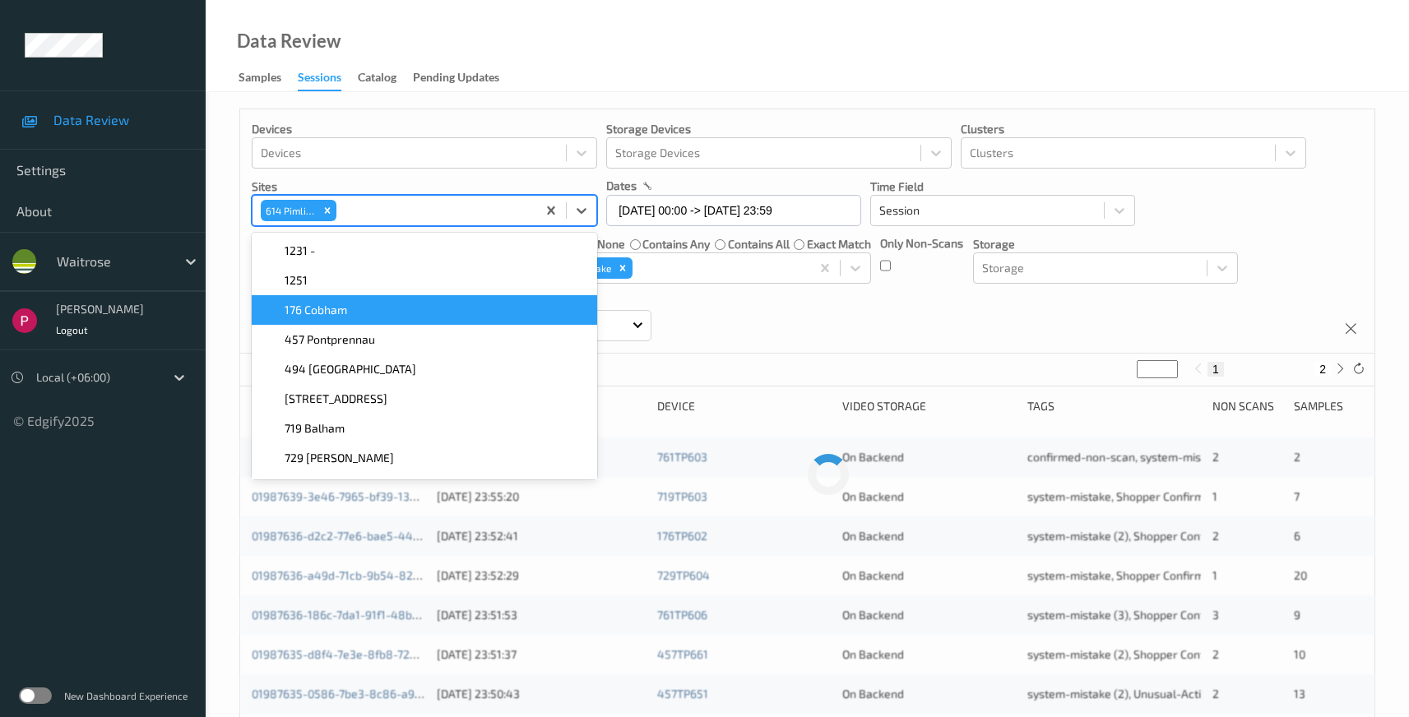
click at [1257, 200] on div "Devices Devices Storage Devices Storage Devices Clusters Clusters Sites option …" at bounding box center [807, 231] width 1135 height 244
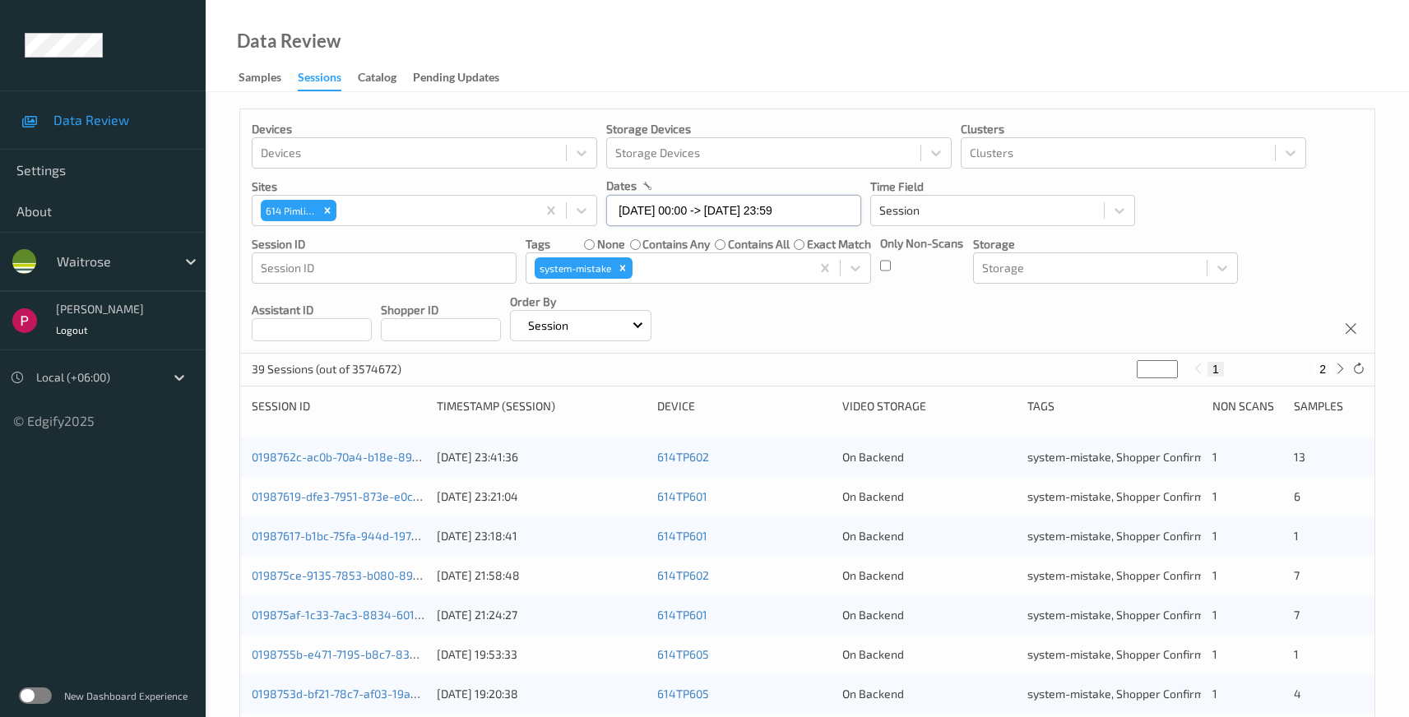
click at [761, 214] on input "04/08/2025 00:00 -> 04/08/2025 23:59" at bounding box center [733, 210] width 255 height 31
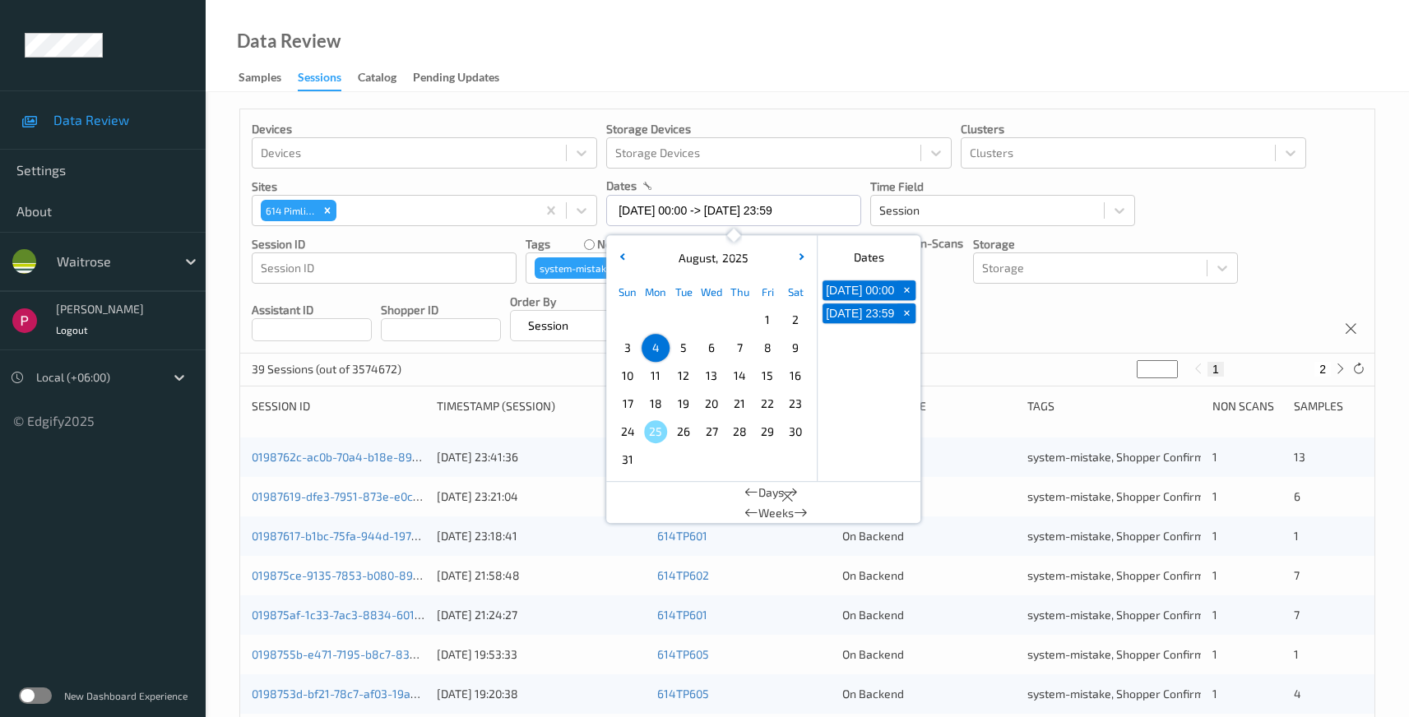
click at [625, 375] on span "10" at bounding box center [627, 375] width 23 height 23
type input "10/08/2025 00:00 -> 10/08/2025 23:59"
click at [1082, 332] on div "Devices Devices Storage Devices Storage Devices Clusters Clusters Sites 614 Pim…" at bounding box center [807, 231] width 1135 height 244
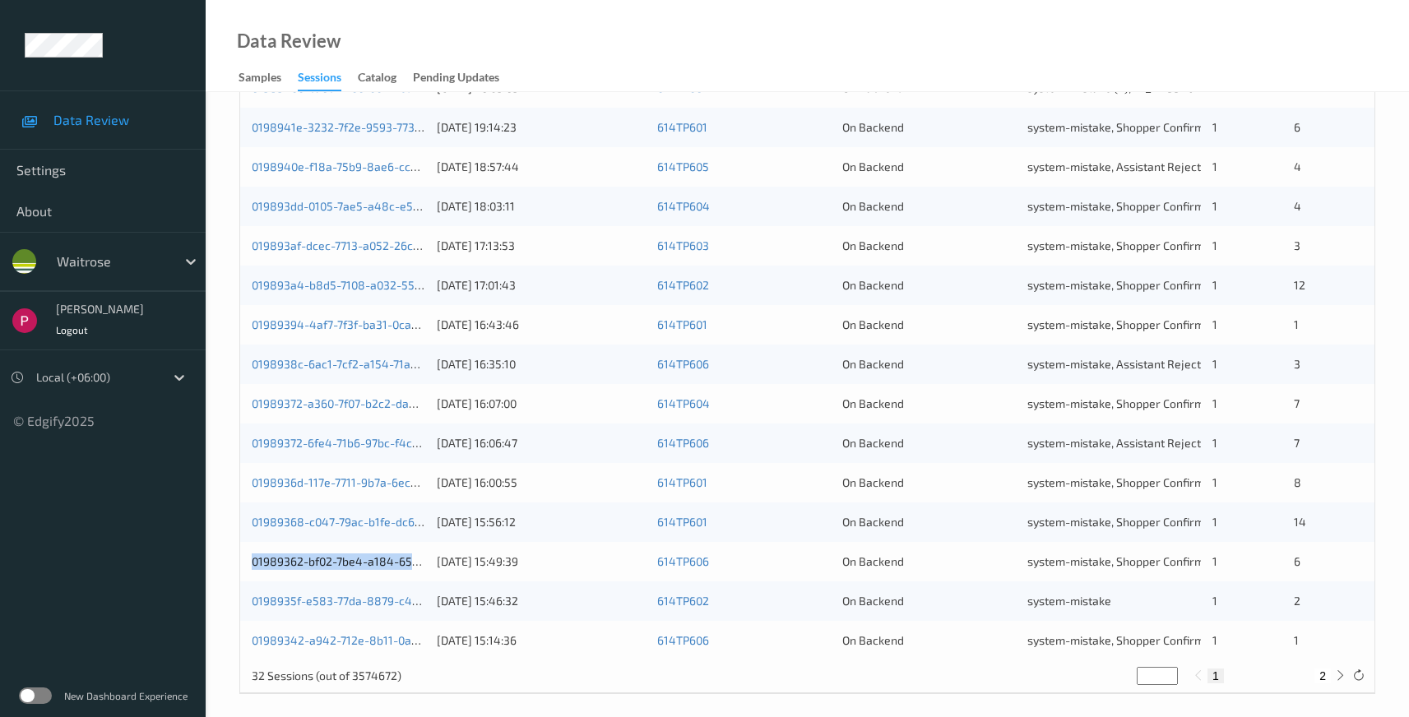
scroll to position [577, 0]
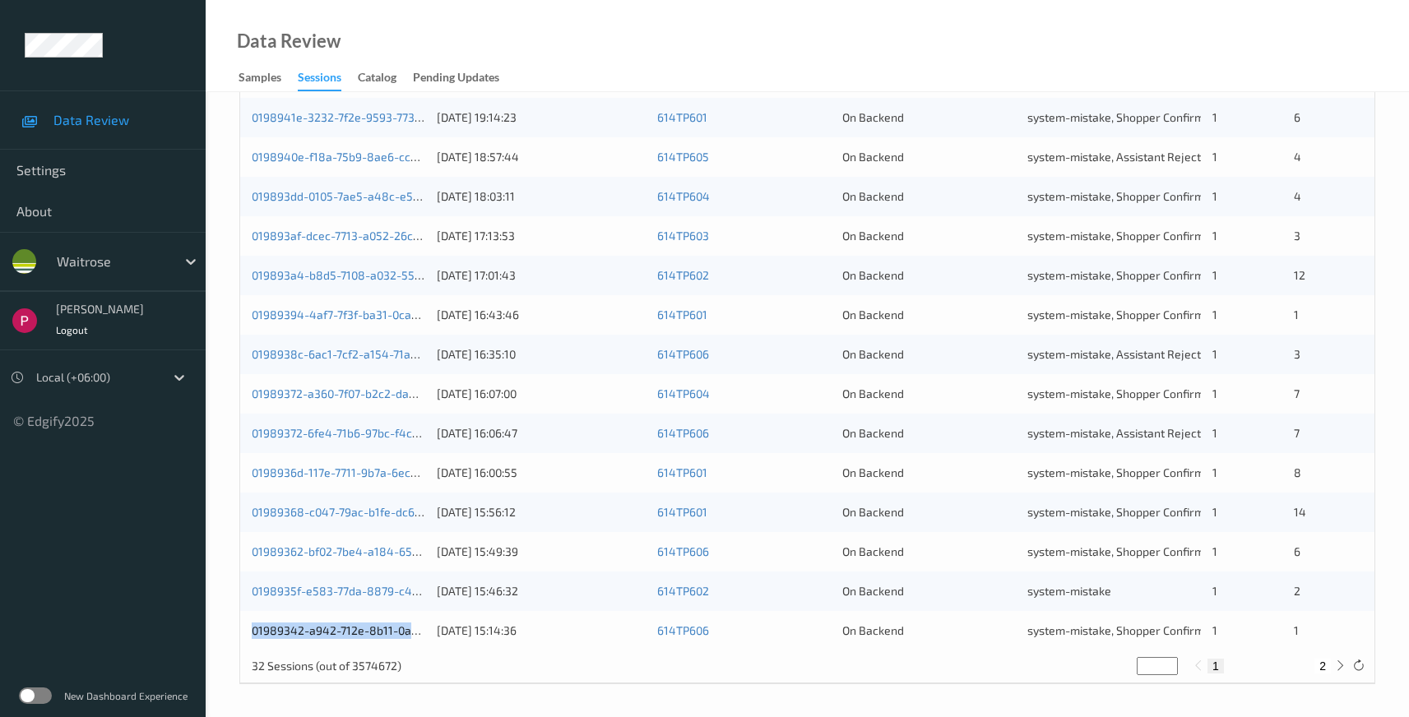
click at [1326, 667] on button "2" at bounding box center [1323, 666] width 16 height 15
type input "*"
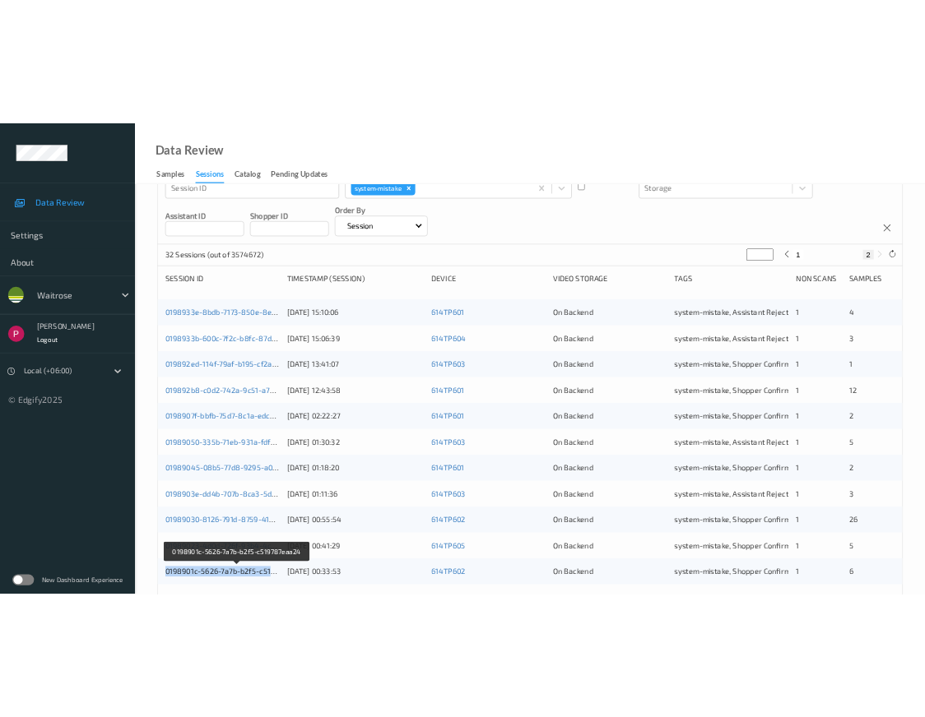
scroll to position [0, 0]
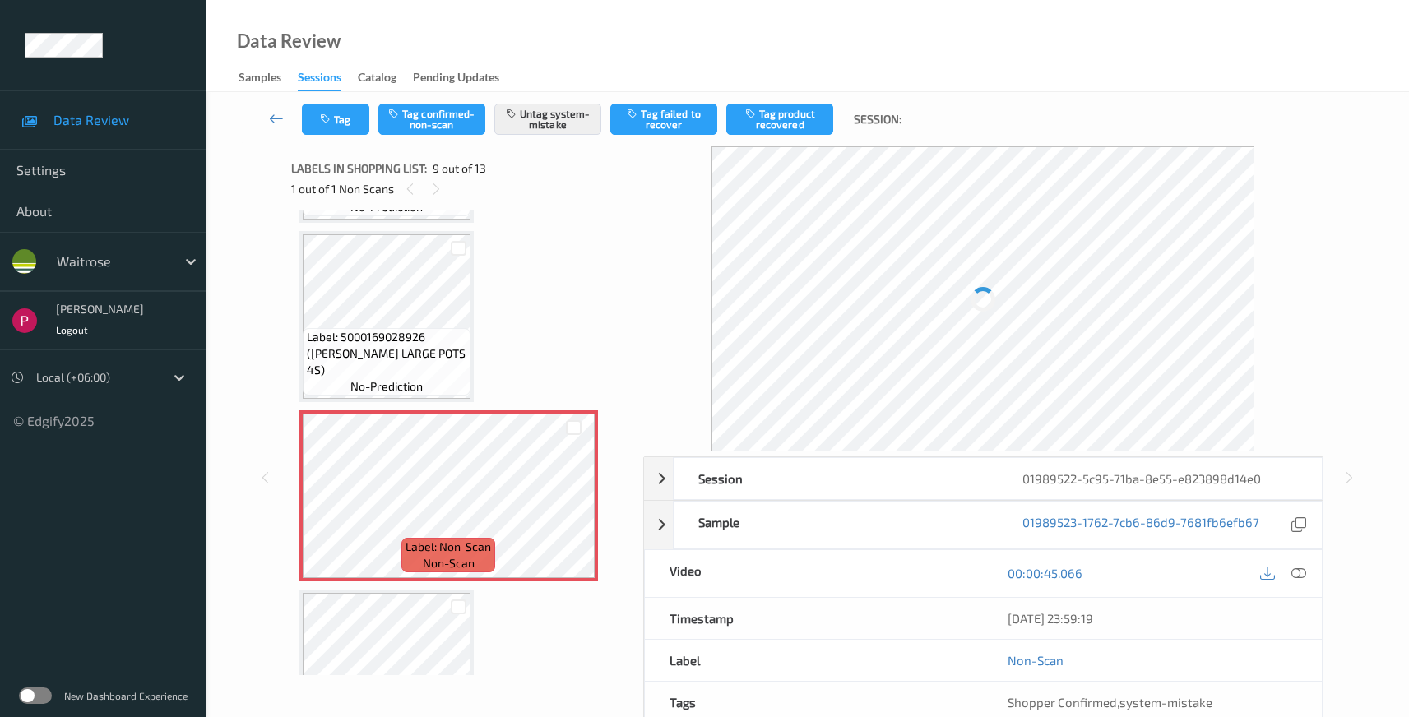
scroll to position [1243, 0]
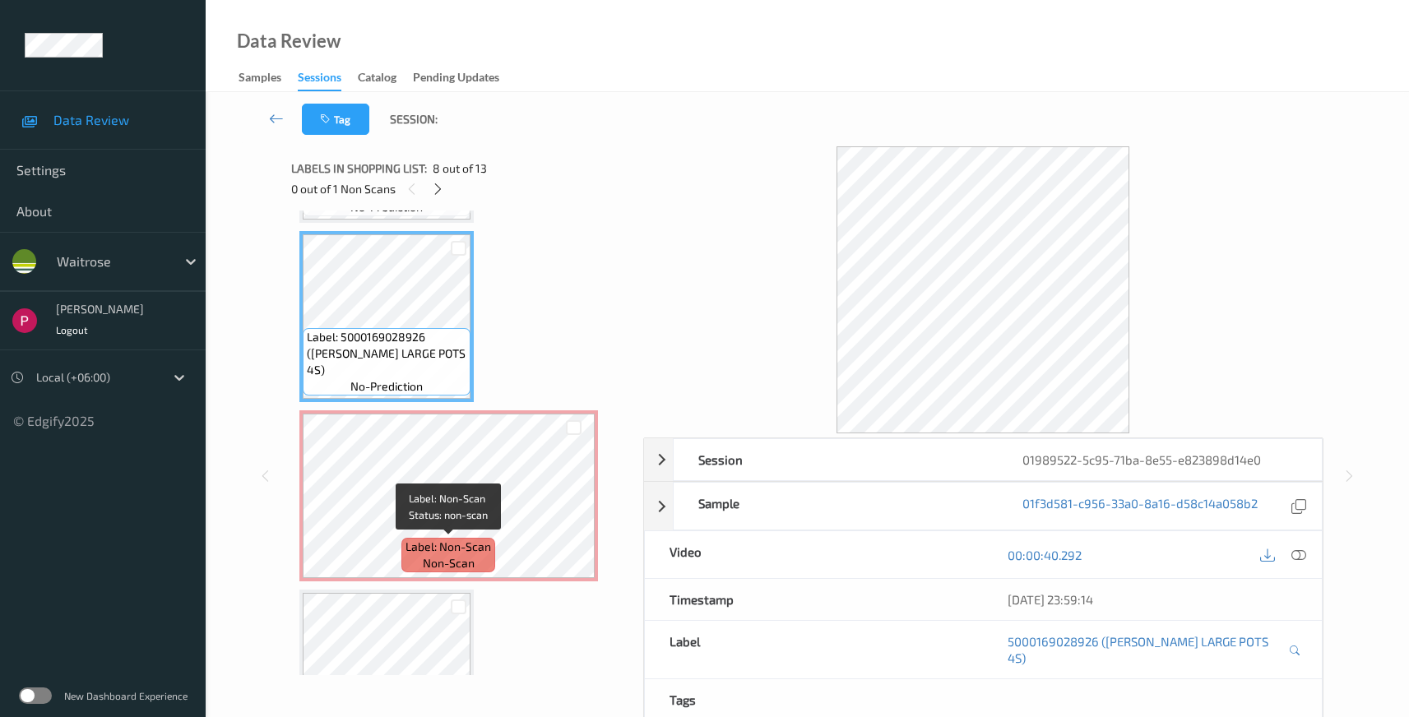
click at [448, 541] on span "Label: Non-Scan" at bounding box center [449, 547] width 86 height 16
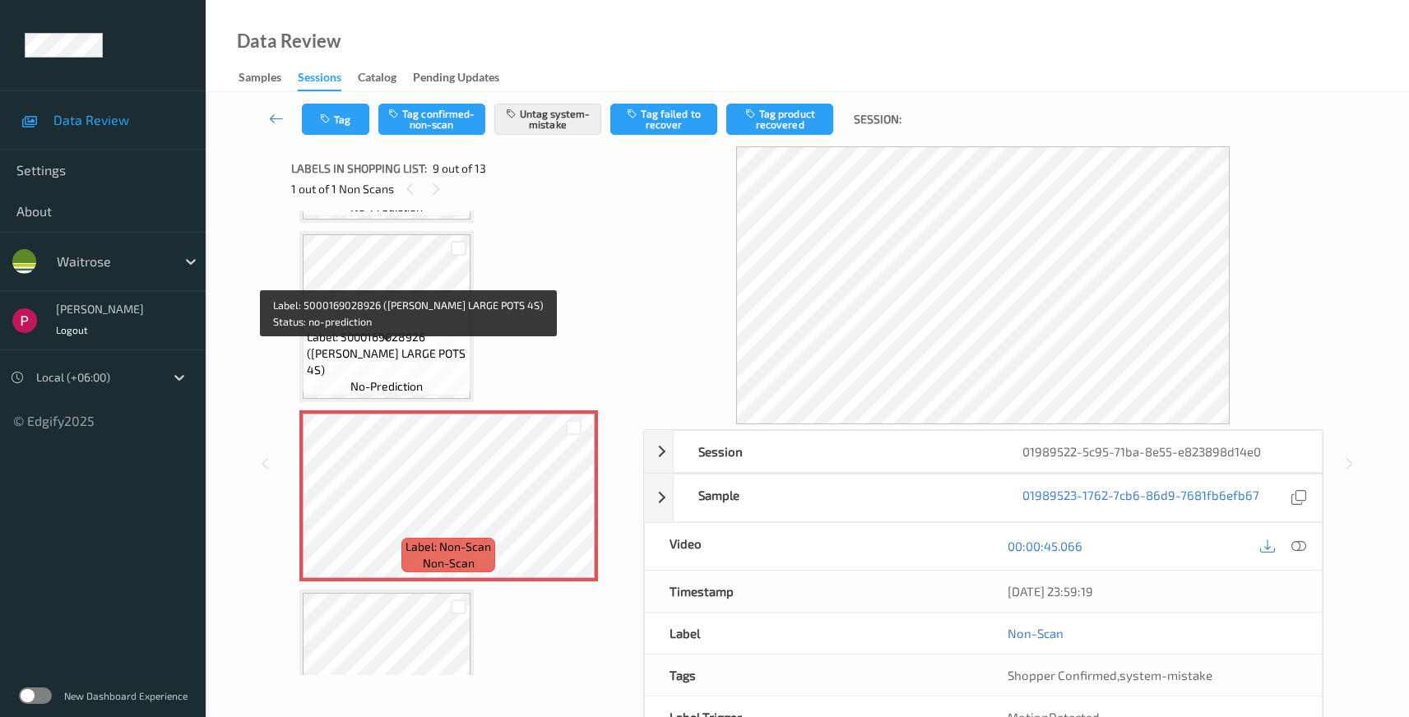
click at [397, 346] on span "Label: 5000169028926 (WR ESS LARGE POTS 4S)" at bounding box center [387, 353] width 160 height 49
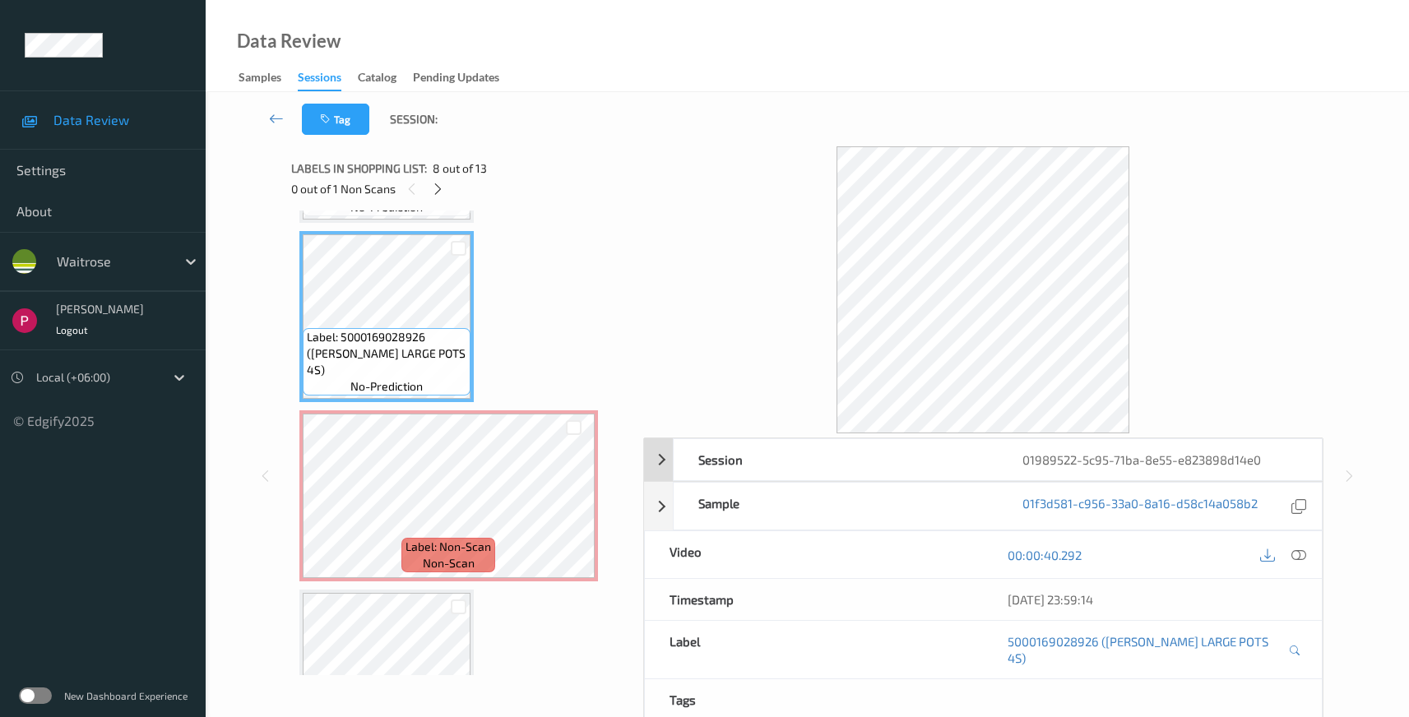
click at [1233, 457] on div "01989522-5c95-71ba-8e55-e823898d14e0" at bounding box center [1160, 459] width 324 height 41
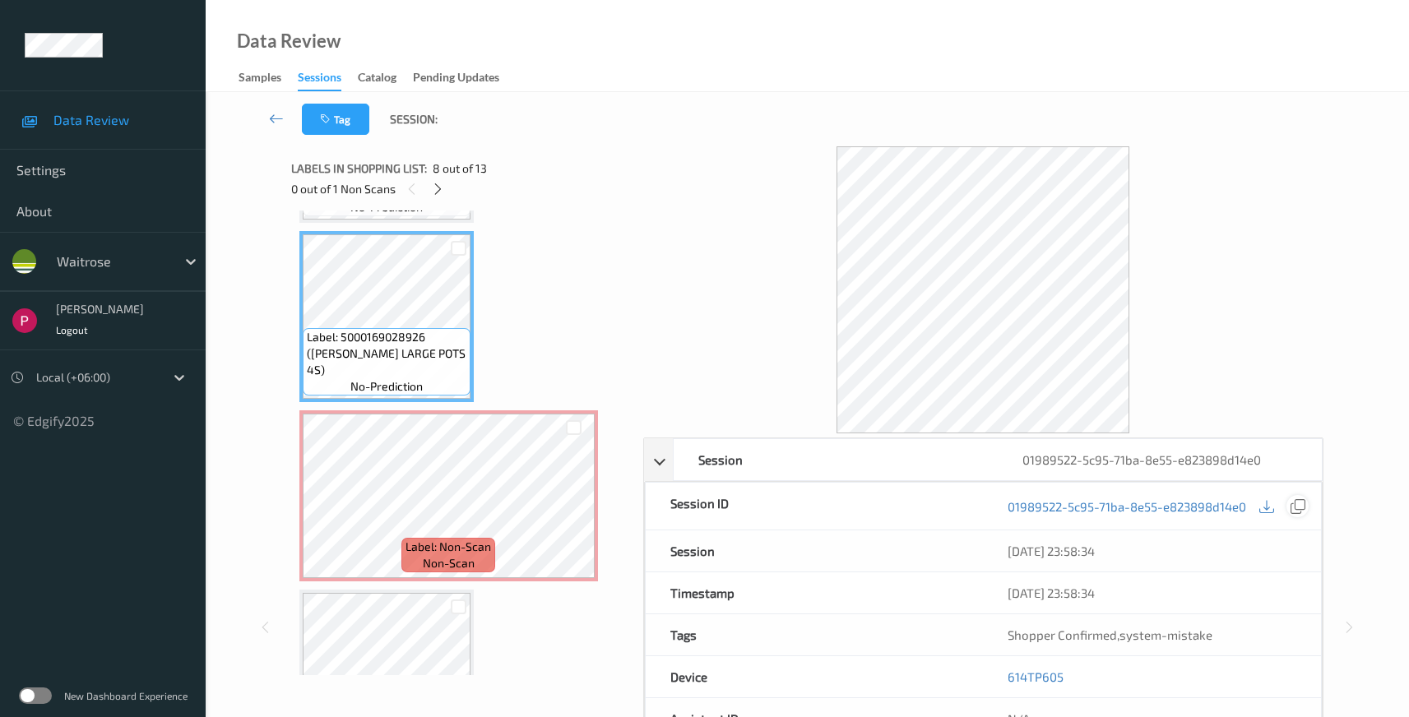
click at [1307, 511] on div at bounding box center [1298, 506] width 22 height 22
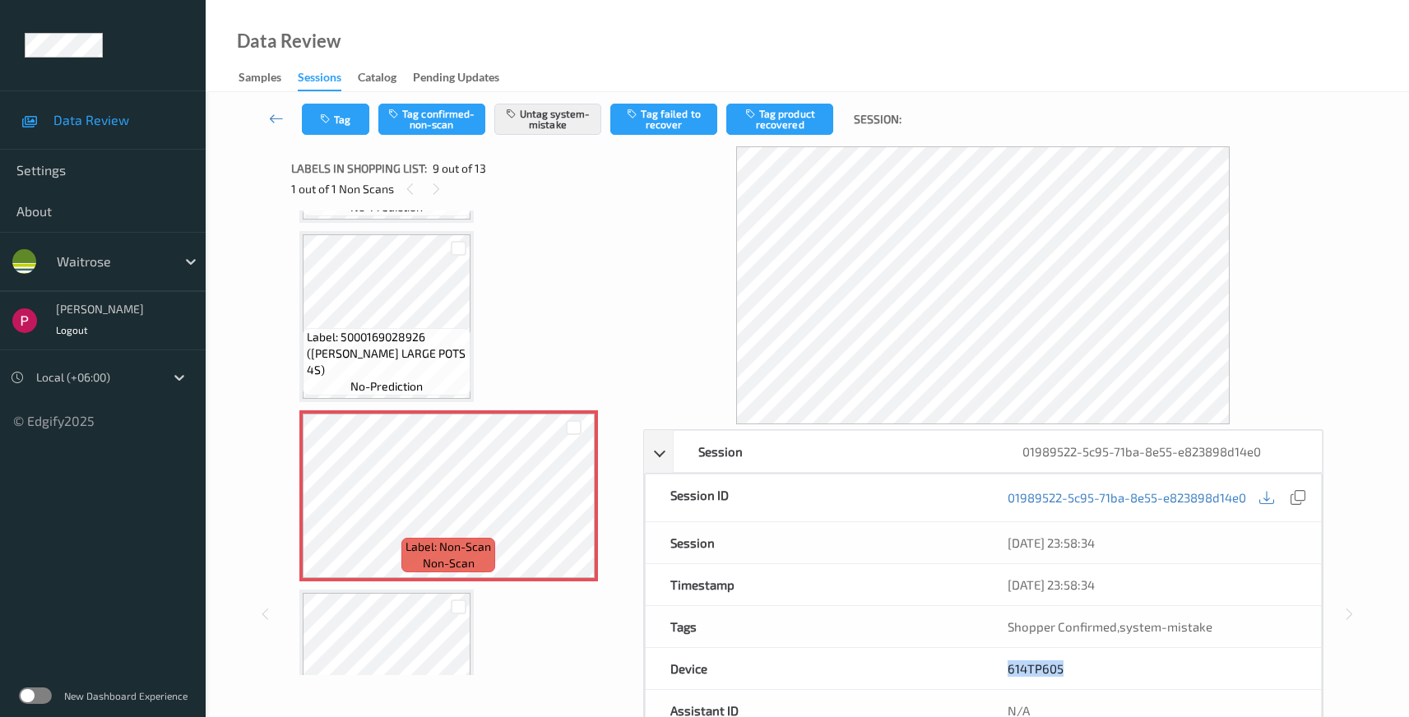
drag, startPoint x: 1055, startPoint y: 671, endPoint x: 982, endPoint y: 666, distance: 73.3
click at [982, 666] on div "Device 614TP605" at bounding box center [984, 669] width 678 height 42
copy div "614TP605"
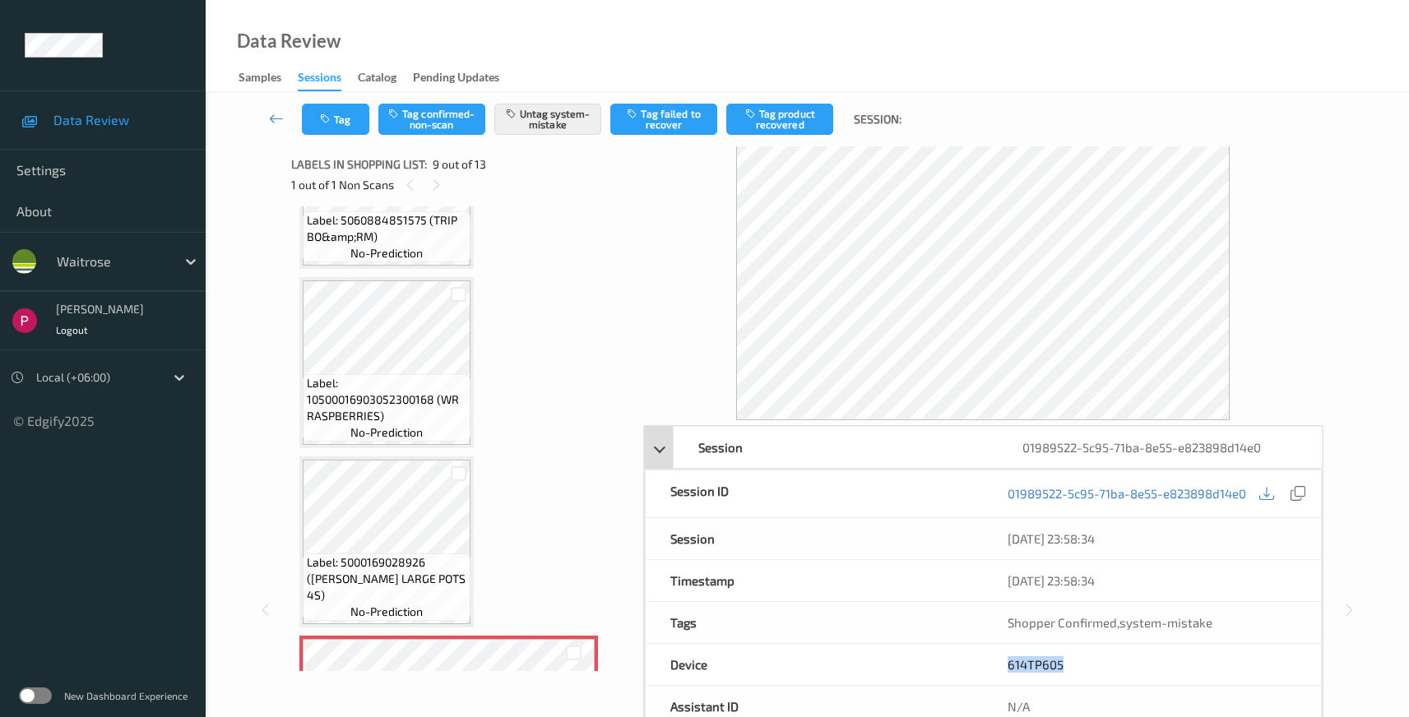
scroll to position [0, 0]
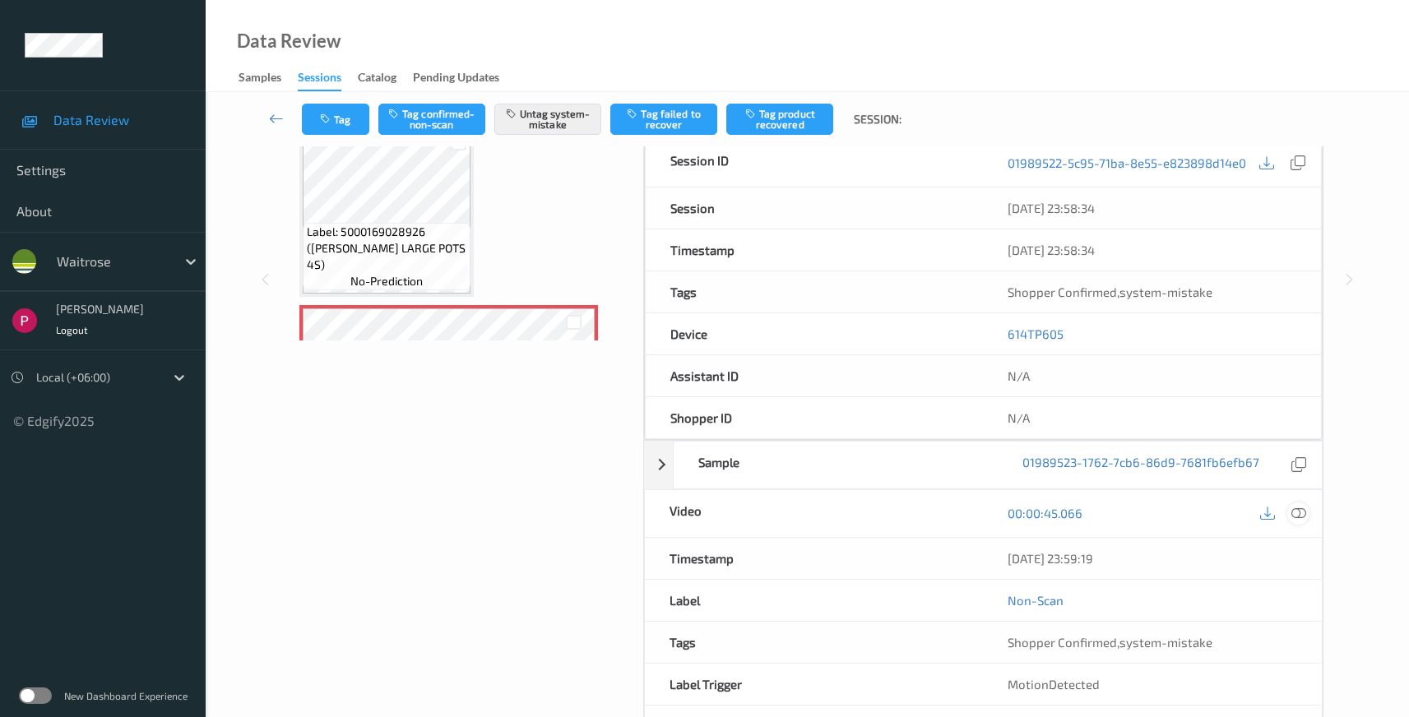
click at [1293, 514] on icon at bounding box center [1299, 513] width 15 height 15
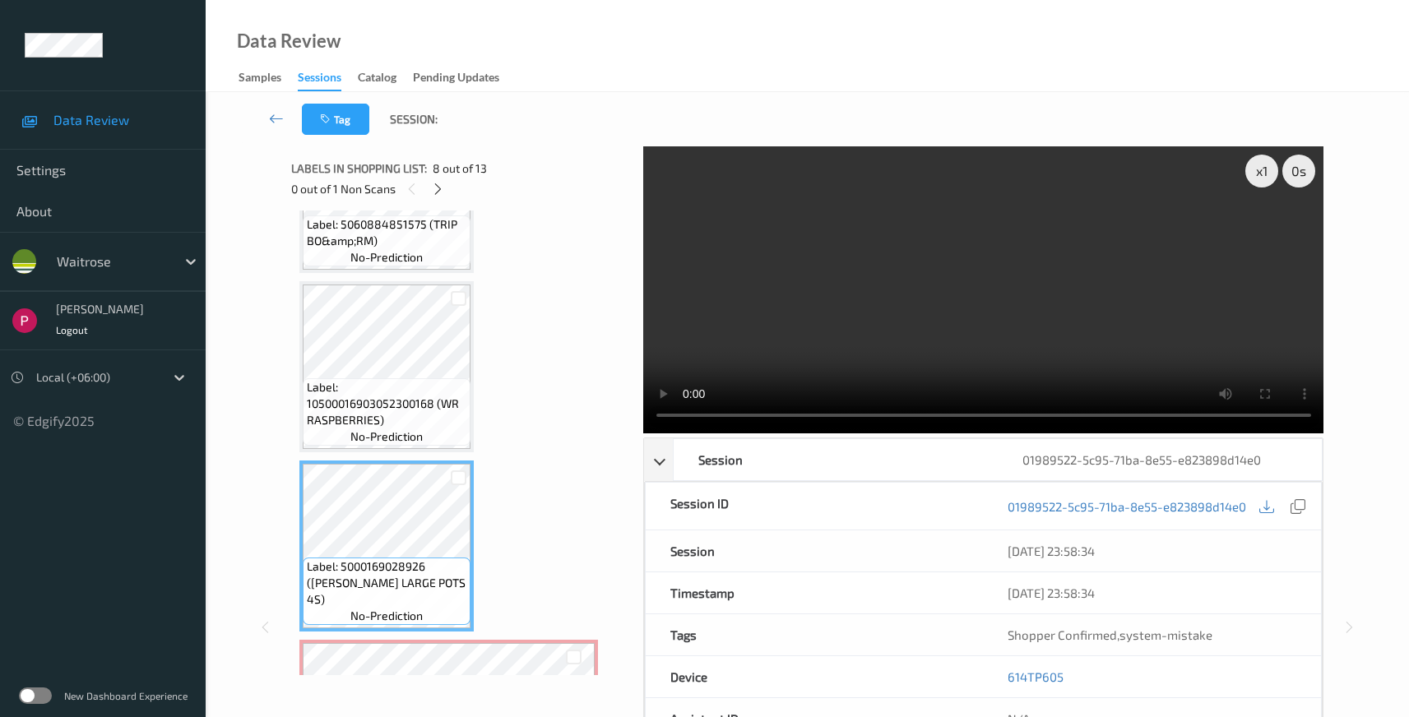
scroll to position [325, 0]
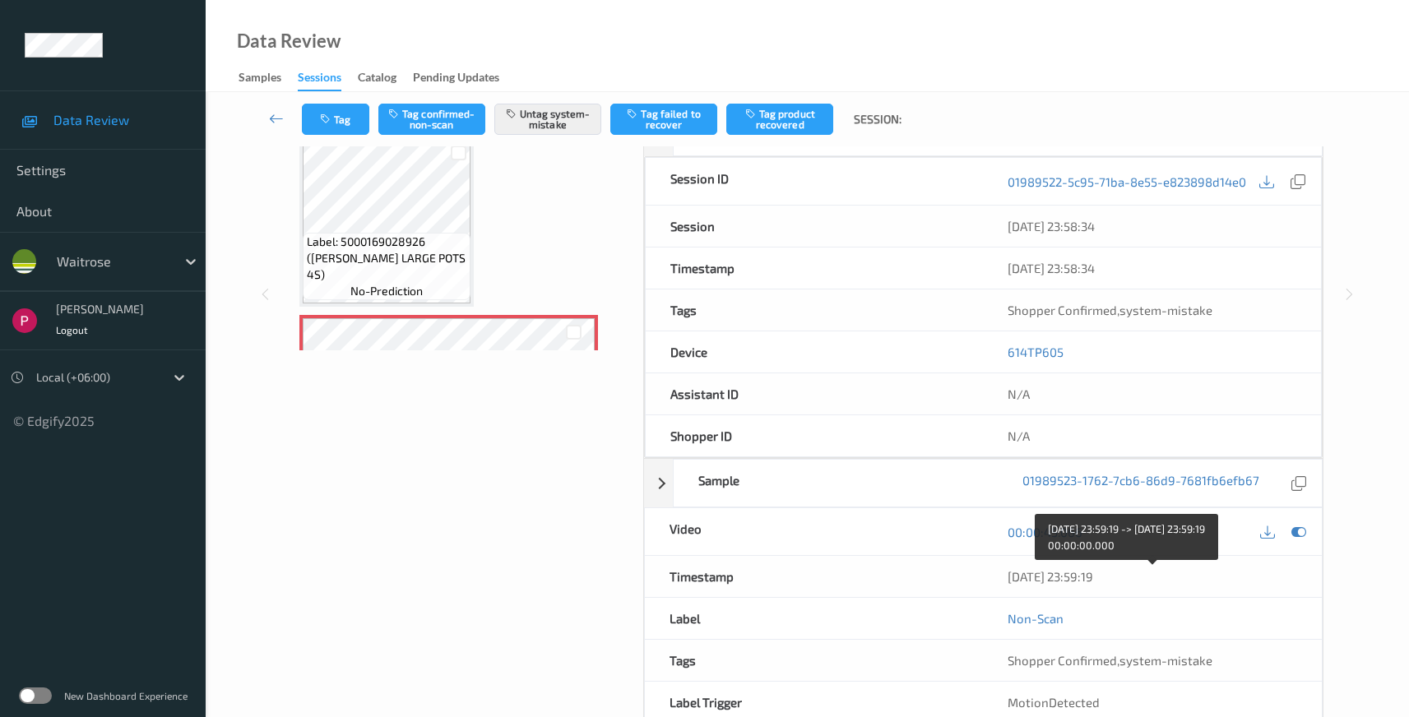
drag, startPoint x: 1137, startPoint y: 586, endPoint x: 978, endPoint y: 580, distance: 158.9
click at [978, 580] on div "Timestamp 10/08/2025 23:59:19" at bounding box center [984, 577] width 680 height 42
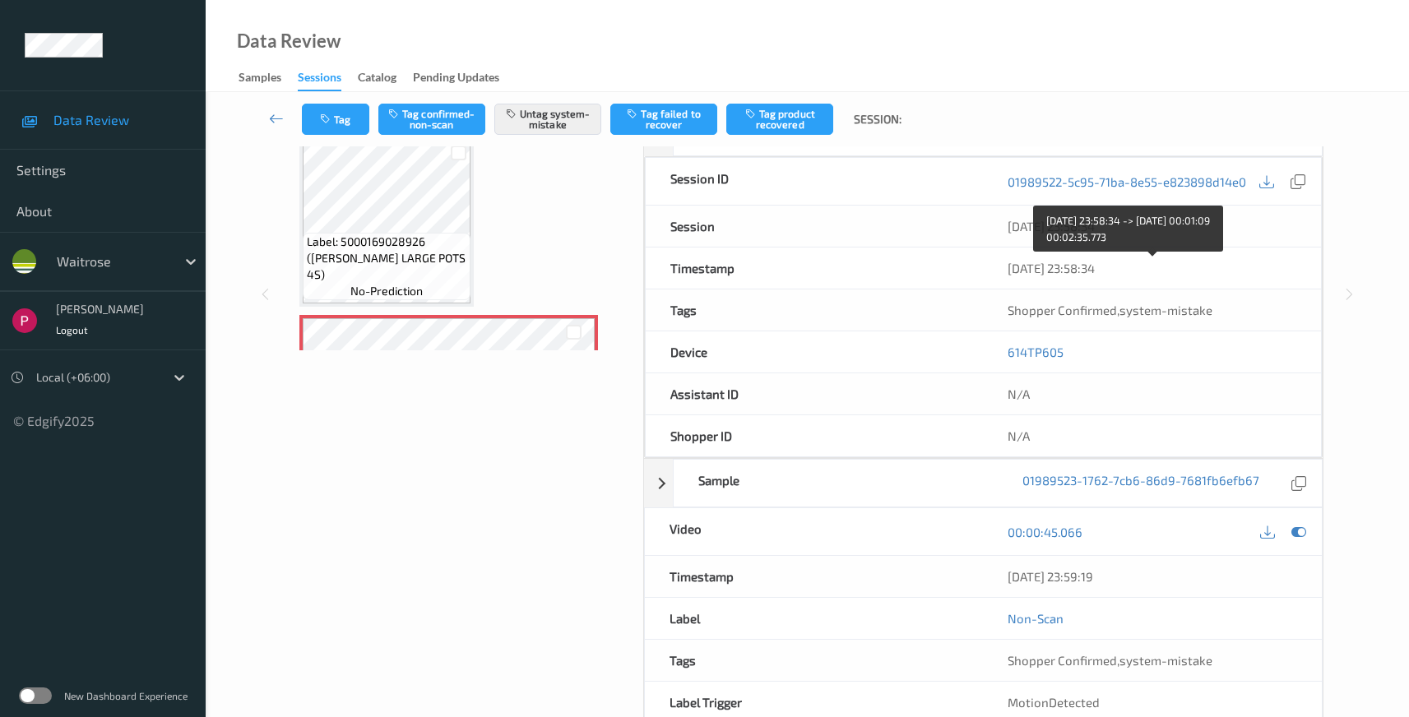
copy div "10/08/2025 23:59:19"
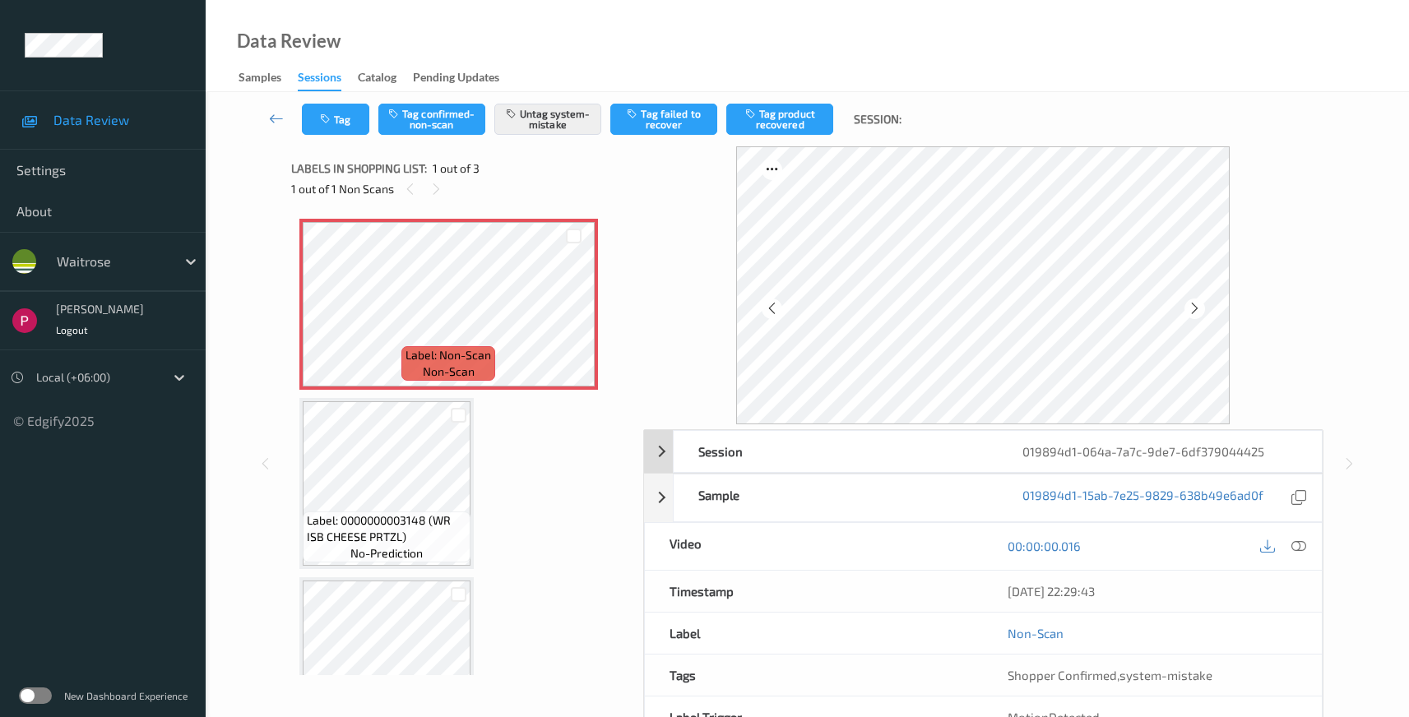
click at [1012, 467] on div "019894d1-064a-7a7c-9de7-6df379044425" at bounding box center [1160, 451] width 324 height 41
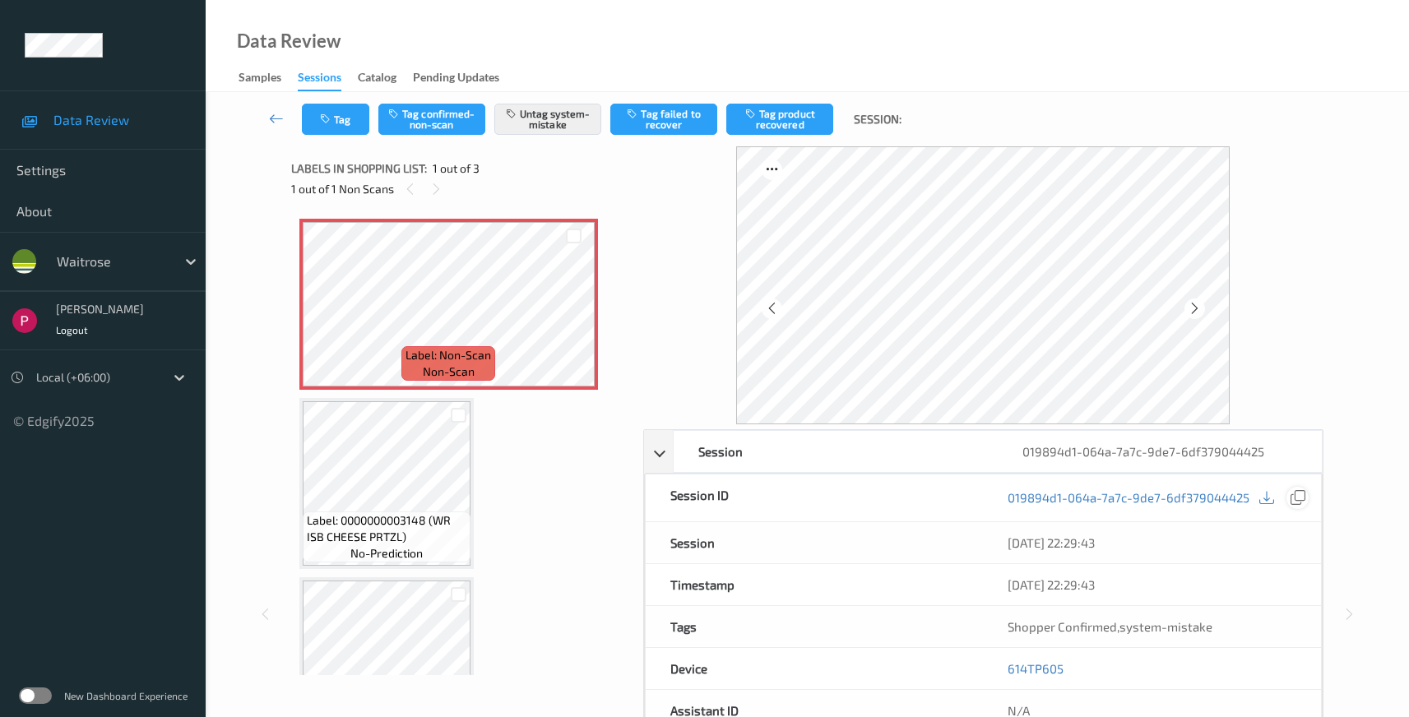
click at [1295, 495] on icon at bounding box center [1298, 497] width 15 height 15
drag, startPoint x: 1085, startPoint y: 667, endPoint x: 1003, endPoint y: 665, distance: 82.3
click at [1003, 665] on div "614TP605" at bounding box center [1152, 668] width 338 height 41
copy link "614TP605"
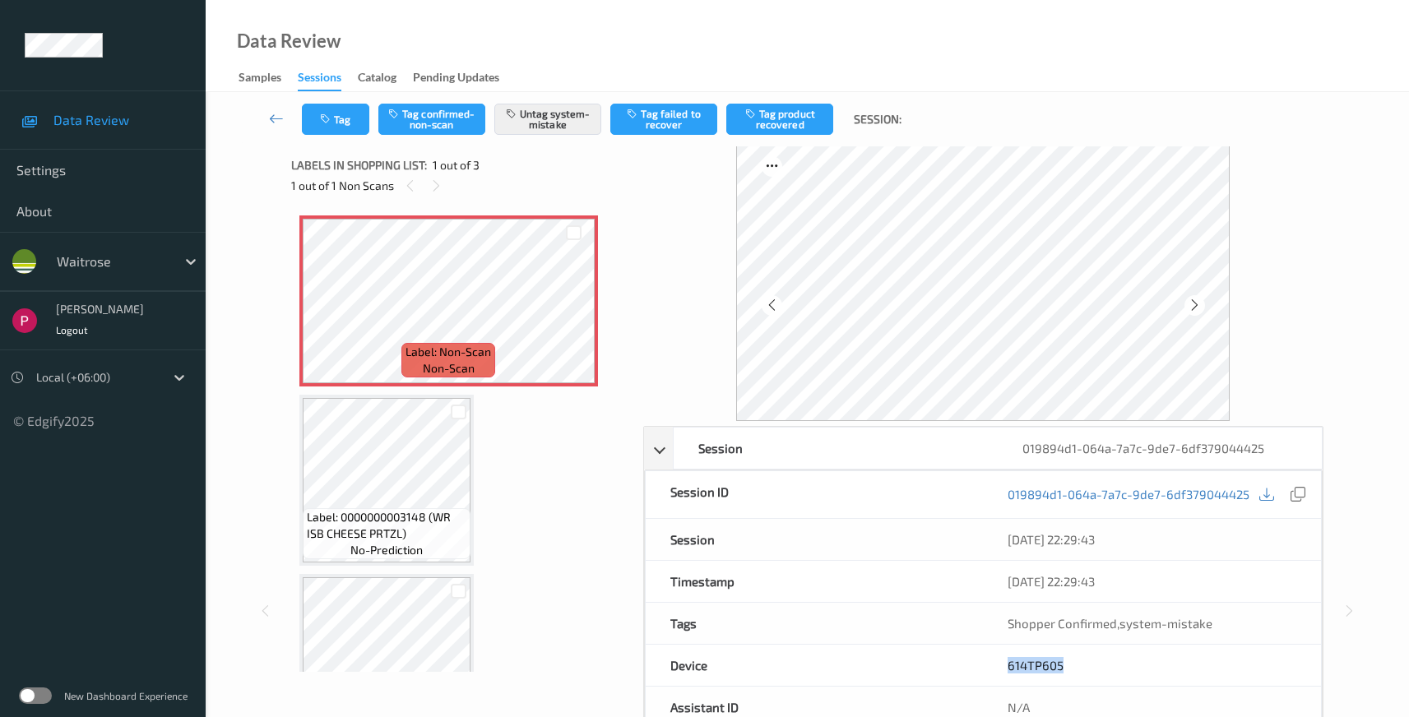
scroll to position [399, 0]
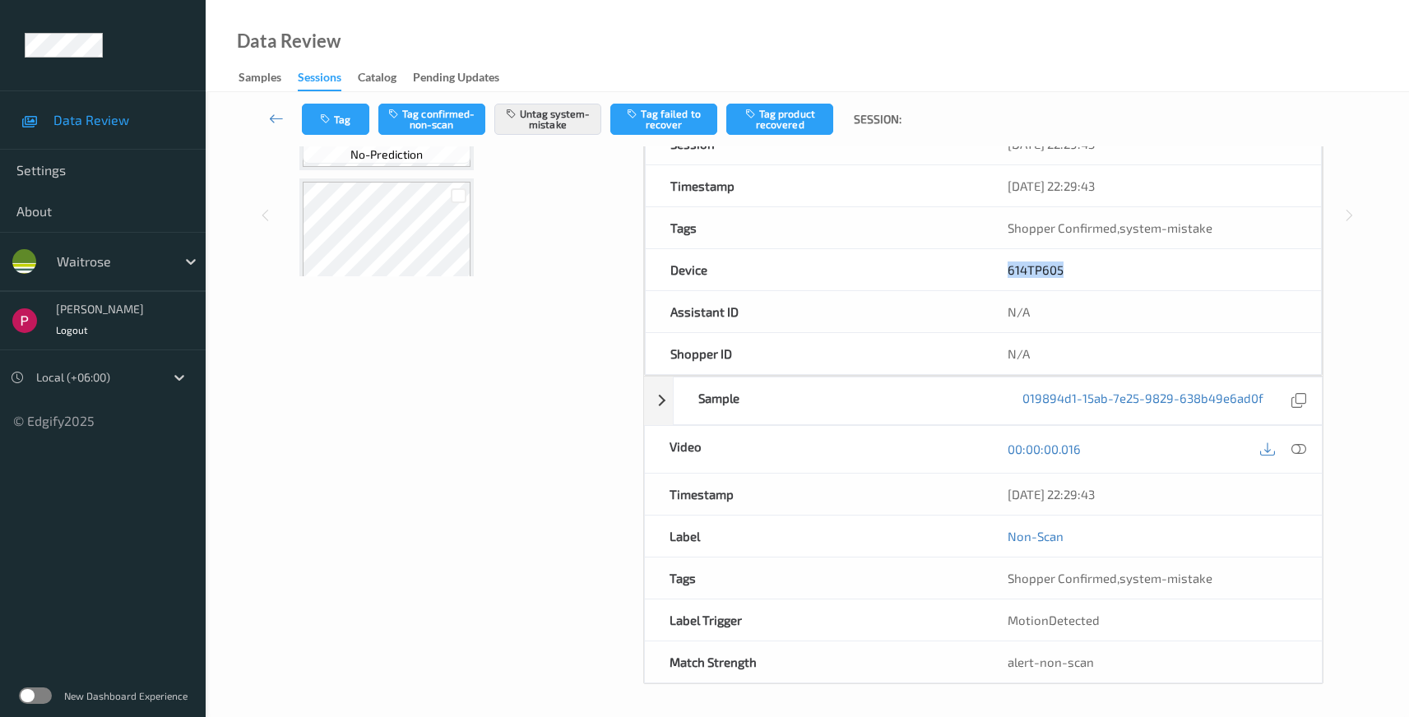
drag, startPoint x: 1114, startPoint y: 494, endPoint x: 1005, endPoint y: 505, distance: 110.0
click at [990, 481] on div "10/08/2025 22:29:43" at bounding box center [1152, 494] width 339 height 41
copy div "10/08/2025 22:29:43"
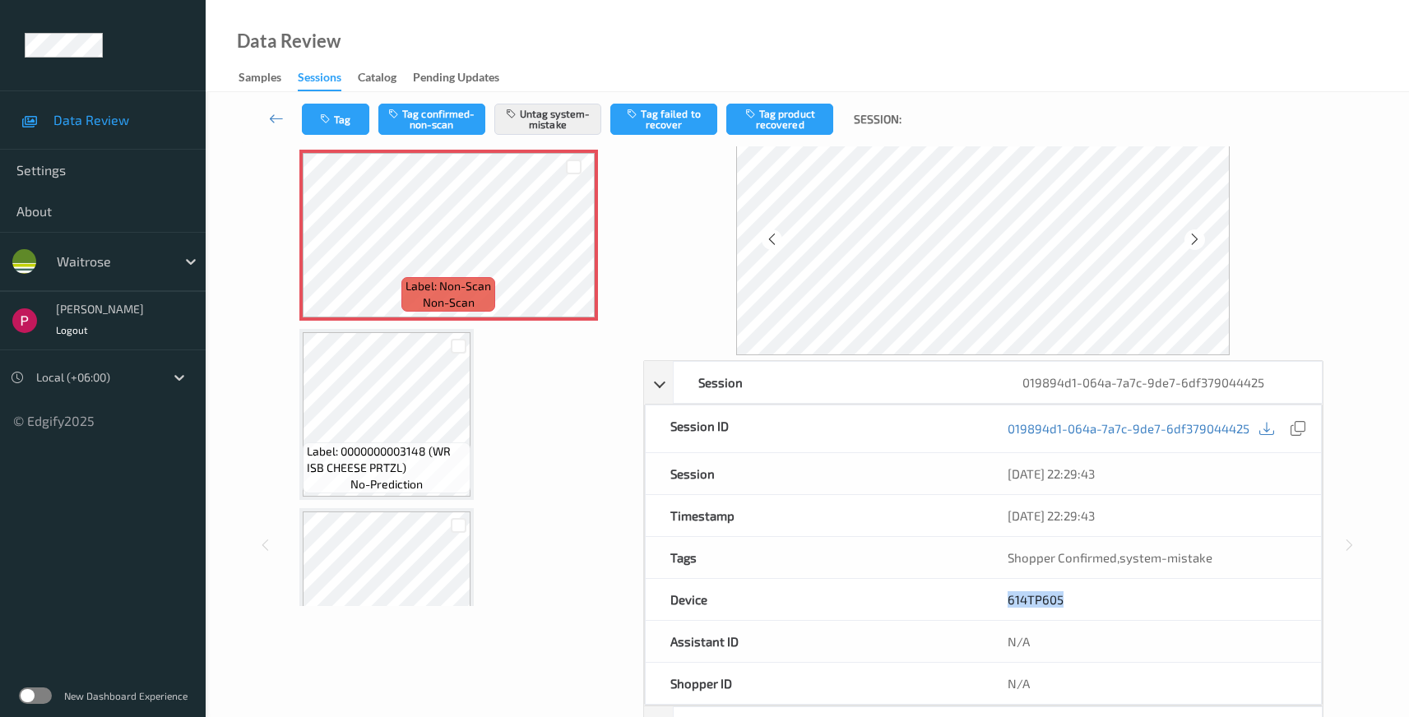
scroll to position [0, 0]
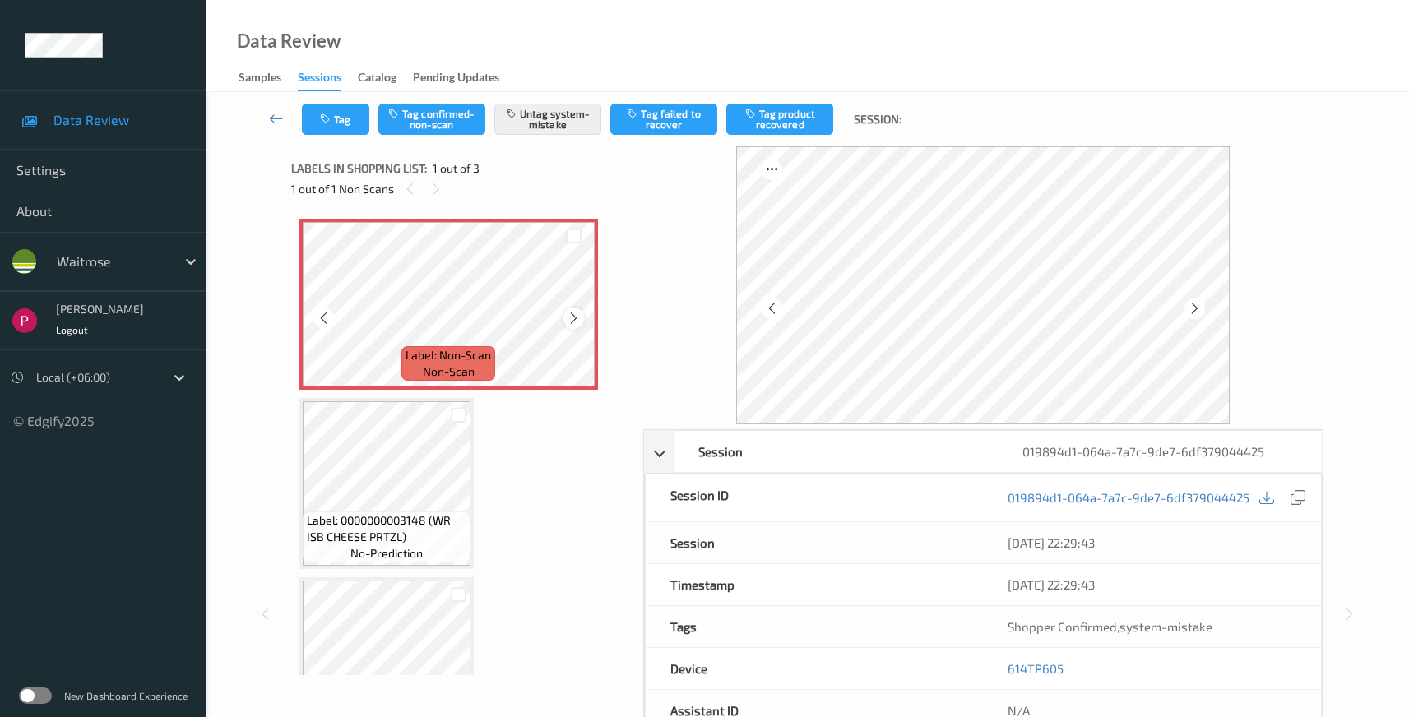
click at [573, 322] on icon at bounding box center [574, 318] width 14 height 15
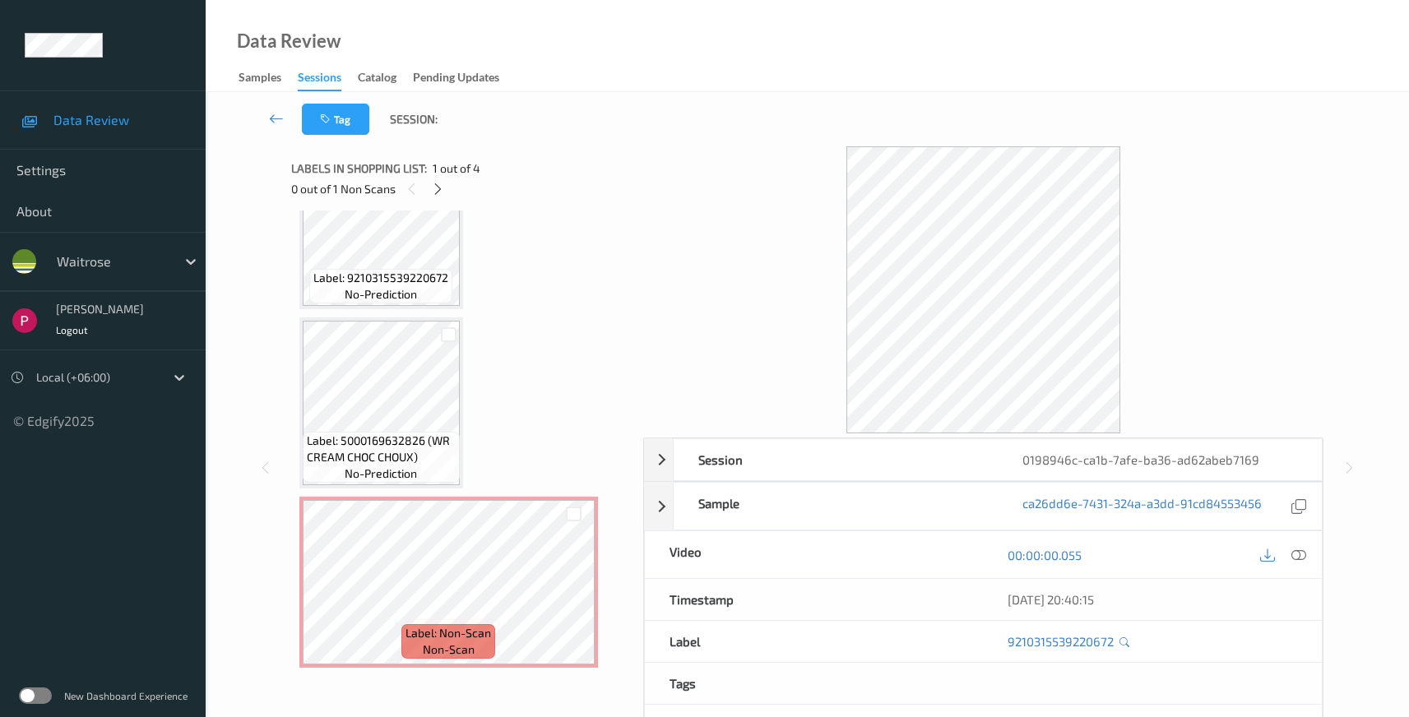
scroll to position [261, 0]
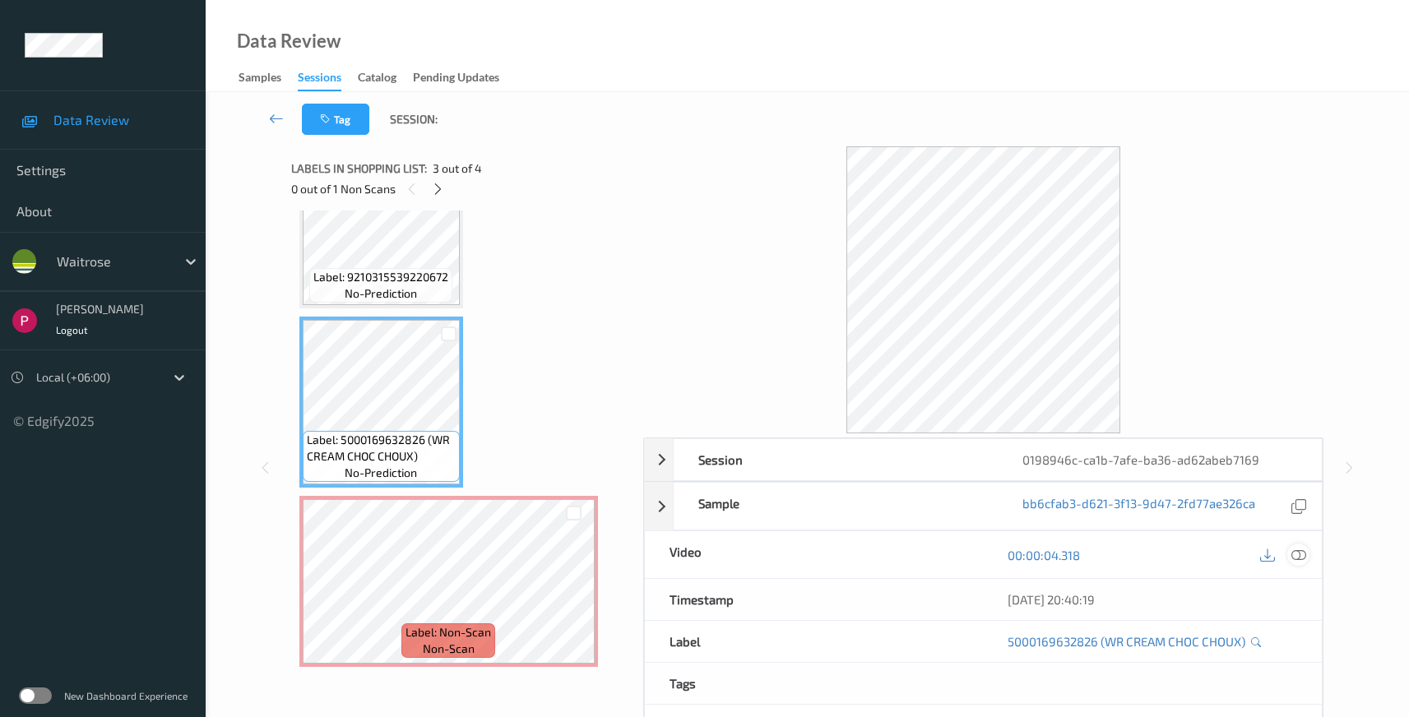
click at [1302, 555] on icon at bounding box center [1299, 555] width 15 height 15
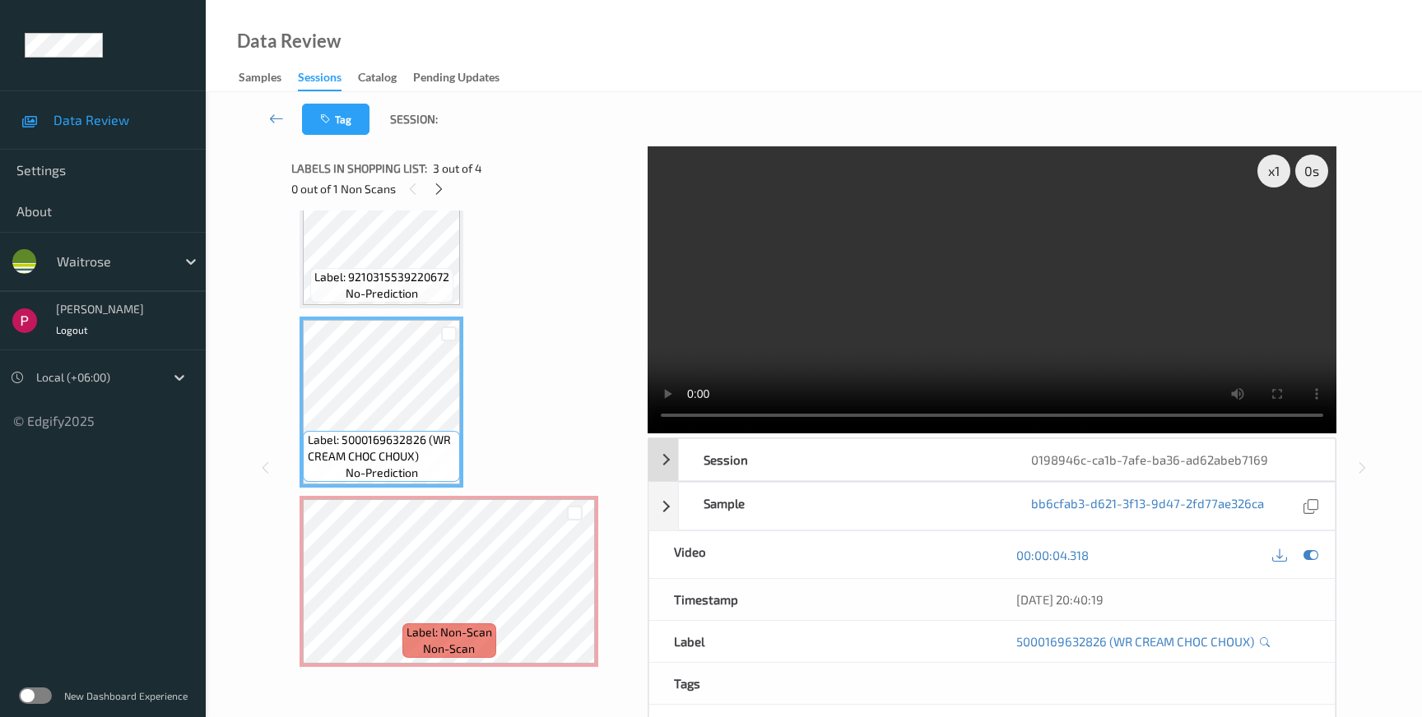
click at [1206, 439] on div "0198946c-ca1b-7afe-ba36-ad62abeb7169" at bounding box center [1169, 459] width 327 height 41
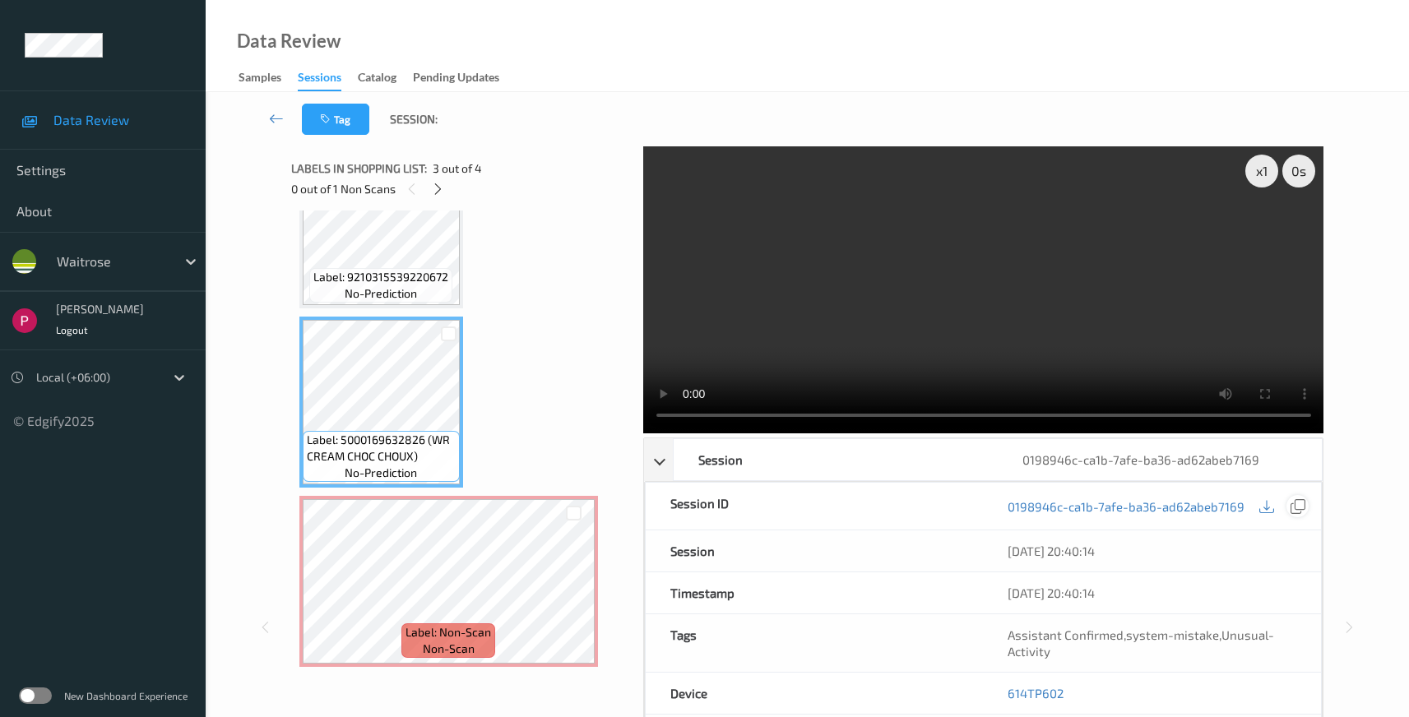
click at [1292, 511] on icon at bounding box center [1298, 506] width 15 height 15
drag, startPoint x: 1083, startPoint y: 699, endPoint x: 998, endPoint y: 687, distance: 85.6
click at [998, 687] on div "614TP602" at bounding box center [1152, 693] width 338 height 41
copy link "614TP602"
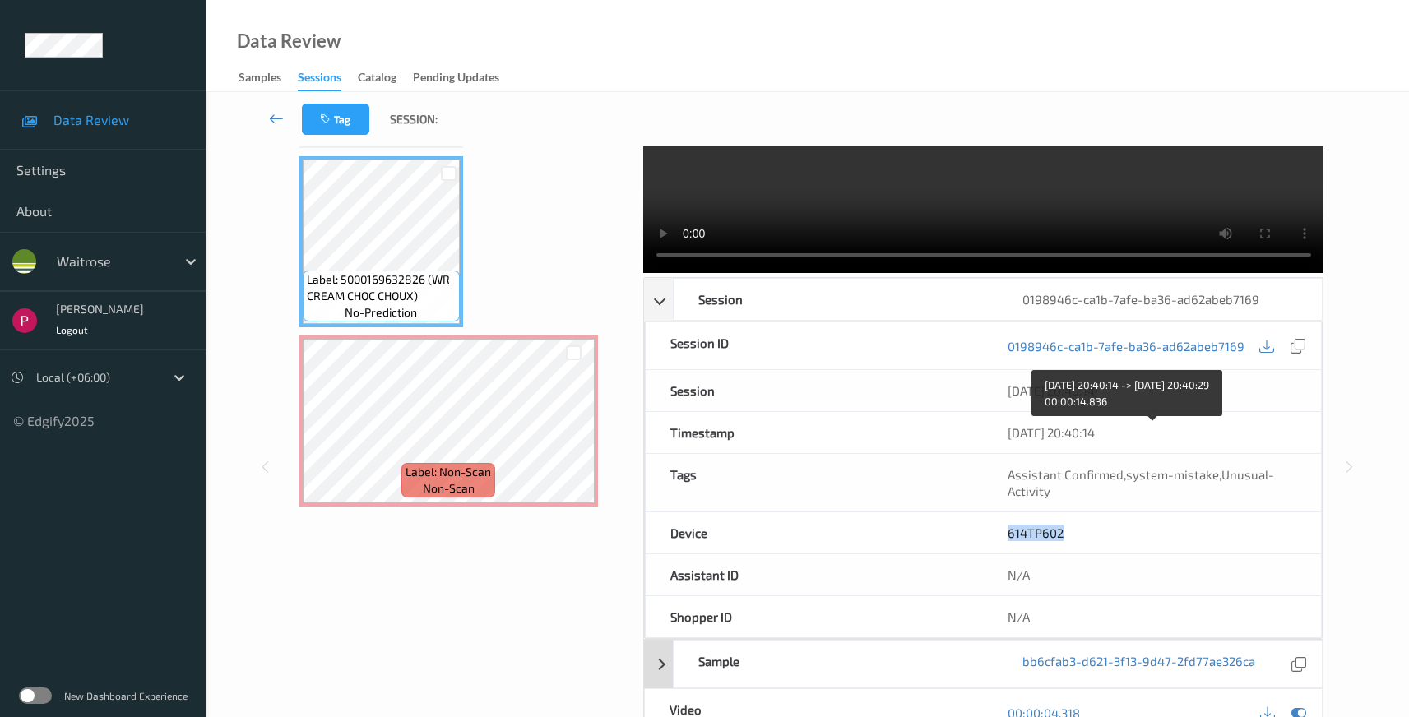
scroll to position [345, 0]
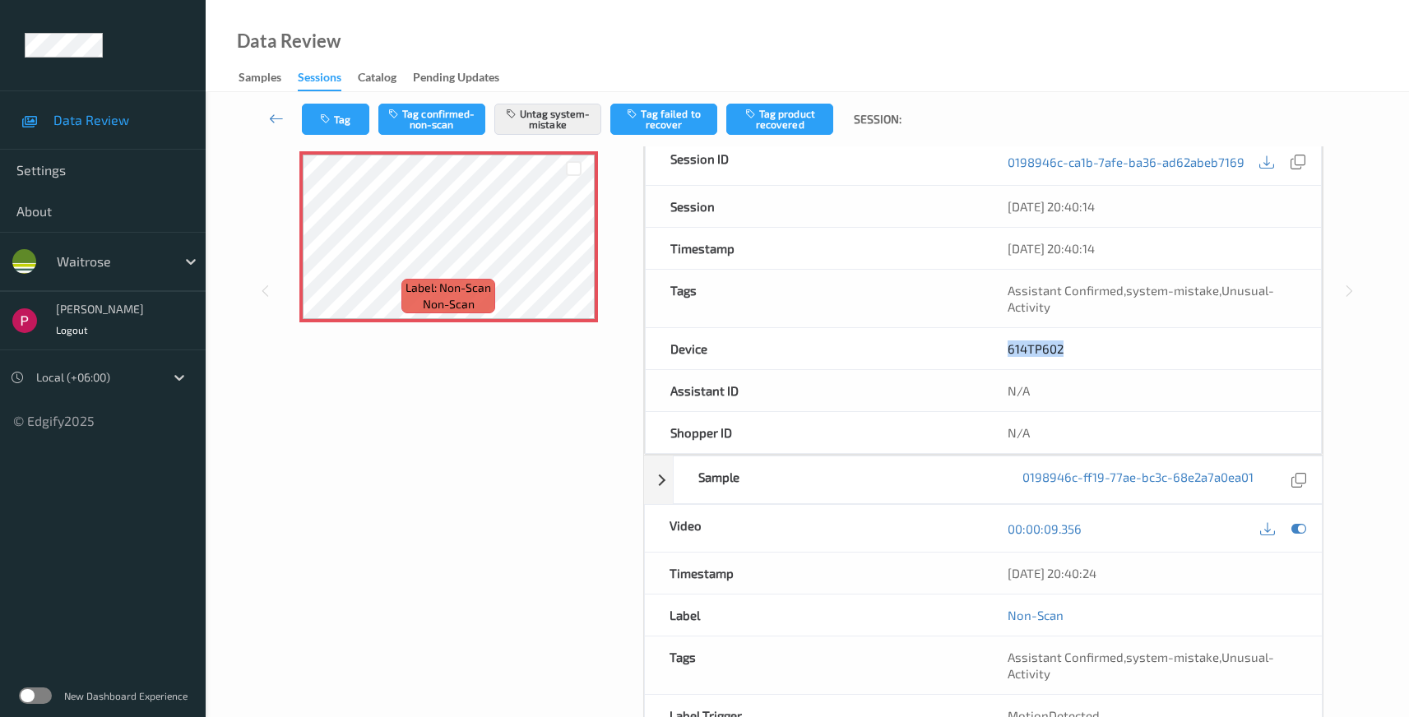
drag, startPoint x: 1148, startPoint y: 583, endPoint x: 996, endPoint y: 574, distance: 152.4
click at [996, 574] on div "10/08/2025 20:40:24" at bounding box center [1152, 573] width 339 height 41
copy div "10/08/2025 20:40:24"
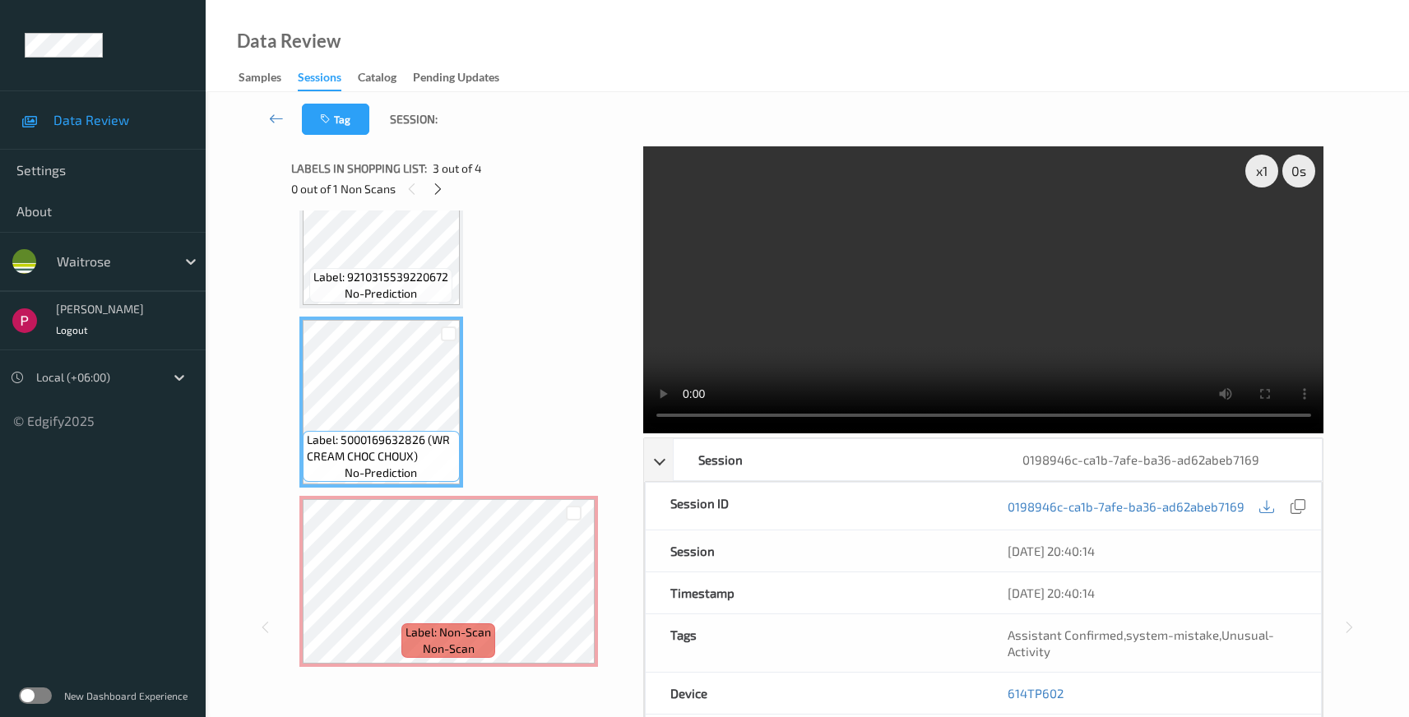
scroll to position [425, 0]
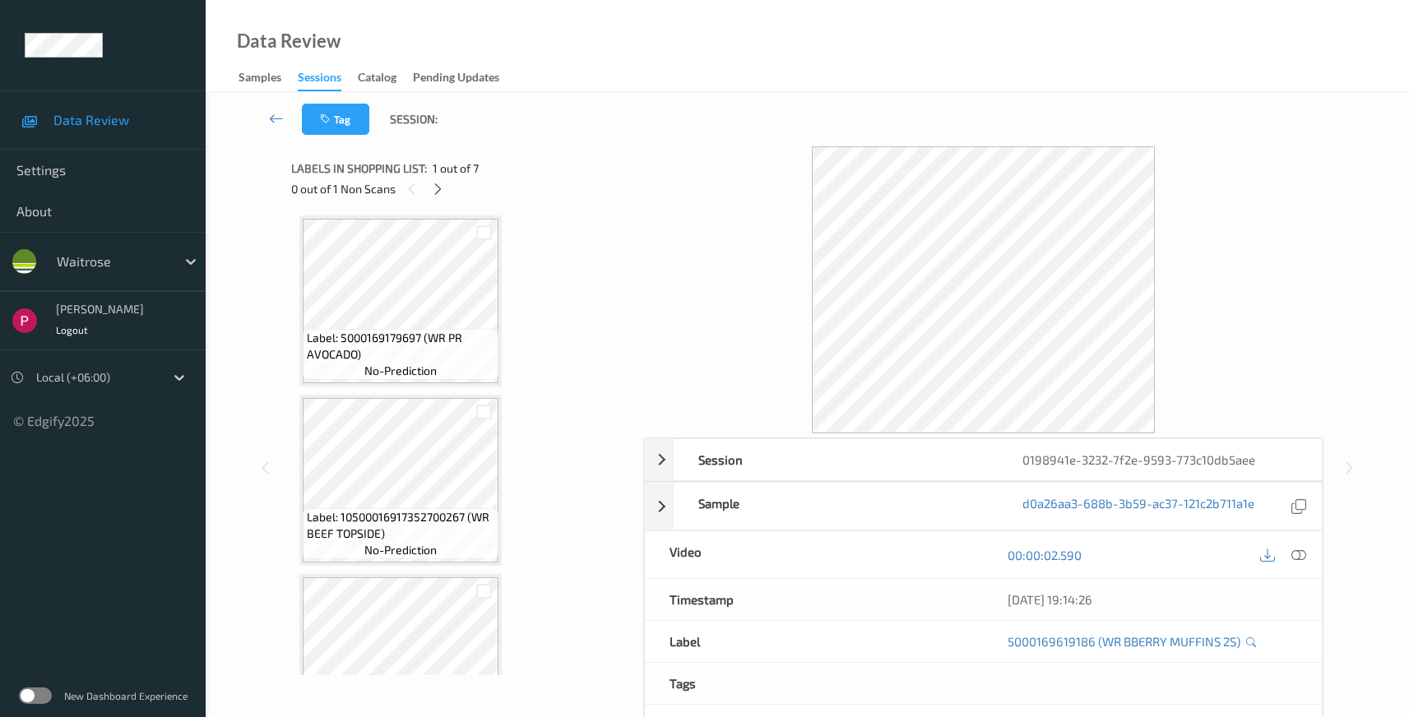
scroll to position [799, 0]
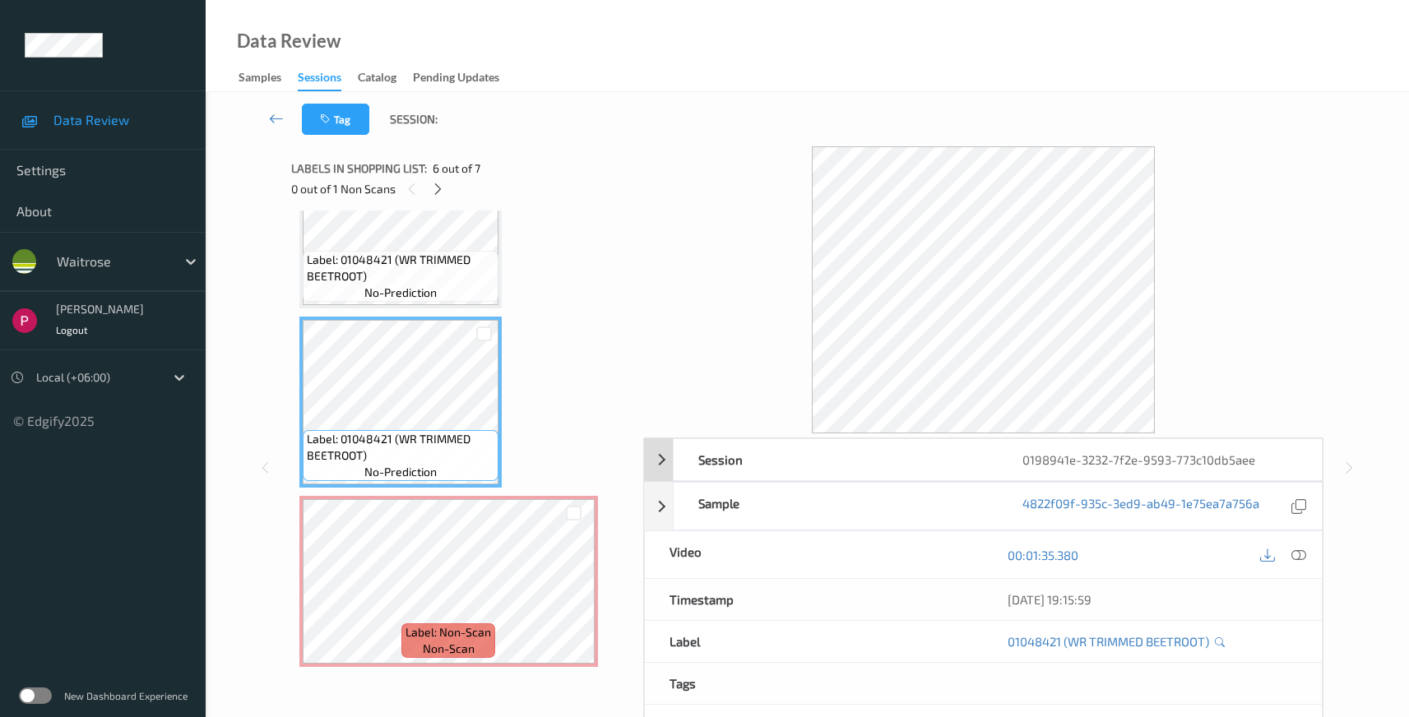
click at [1214, 458] on div "0198941e-3232-7f2e-9593-773c10db5aee" at bounding box center [1160, 459] width 324 height 41
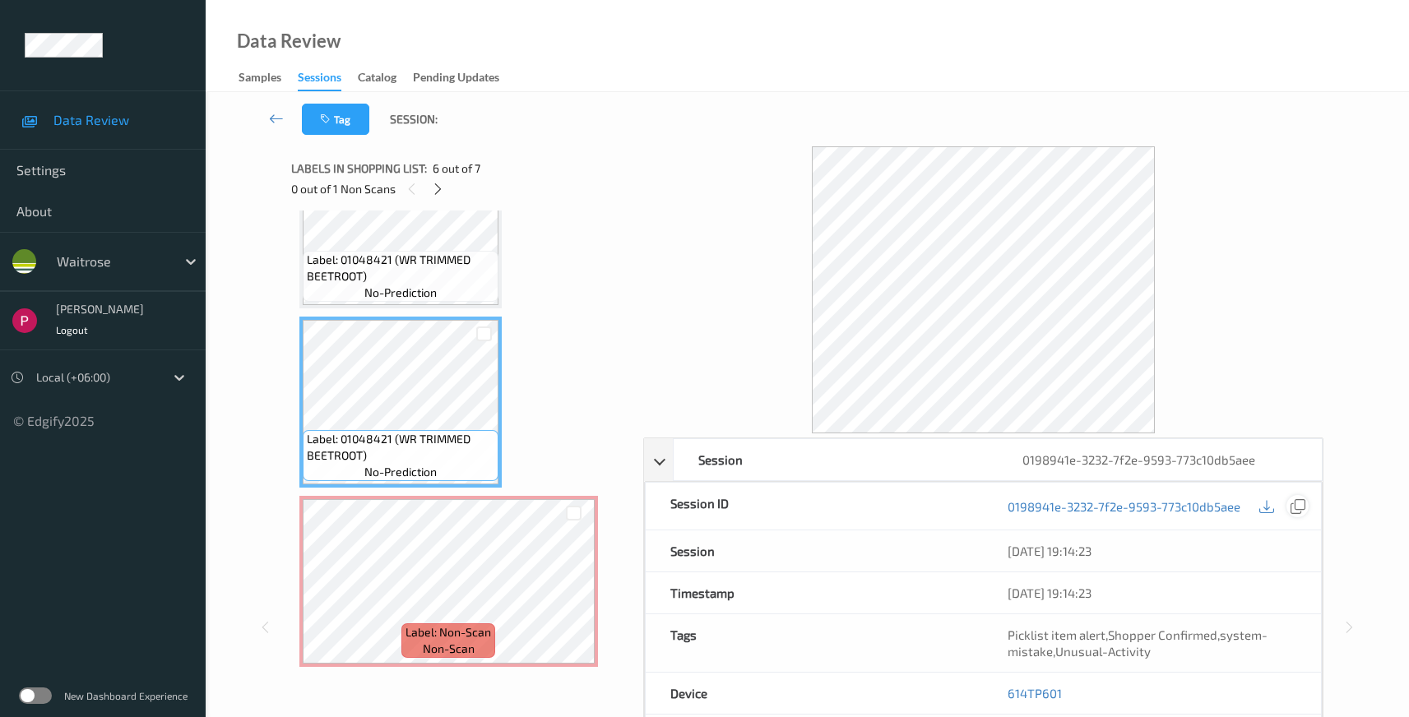
click at [1298, 503] on icon at bounding box center [1298, 506] width 15 height 15
drag, startPoint x: 1070, startPoint y: 694, endPoint x: 970, endPoint y: 689, distance: 99.7
click at [970, 689] on div "Device 614TP601" at bounding box center [984, 694] width 678 height 42
copy div "614TP601"
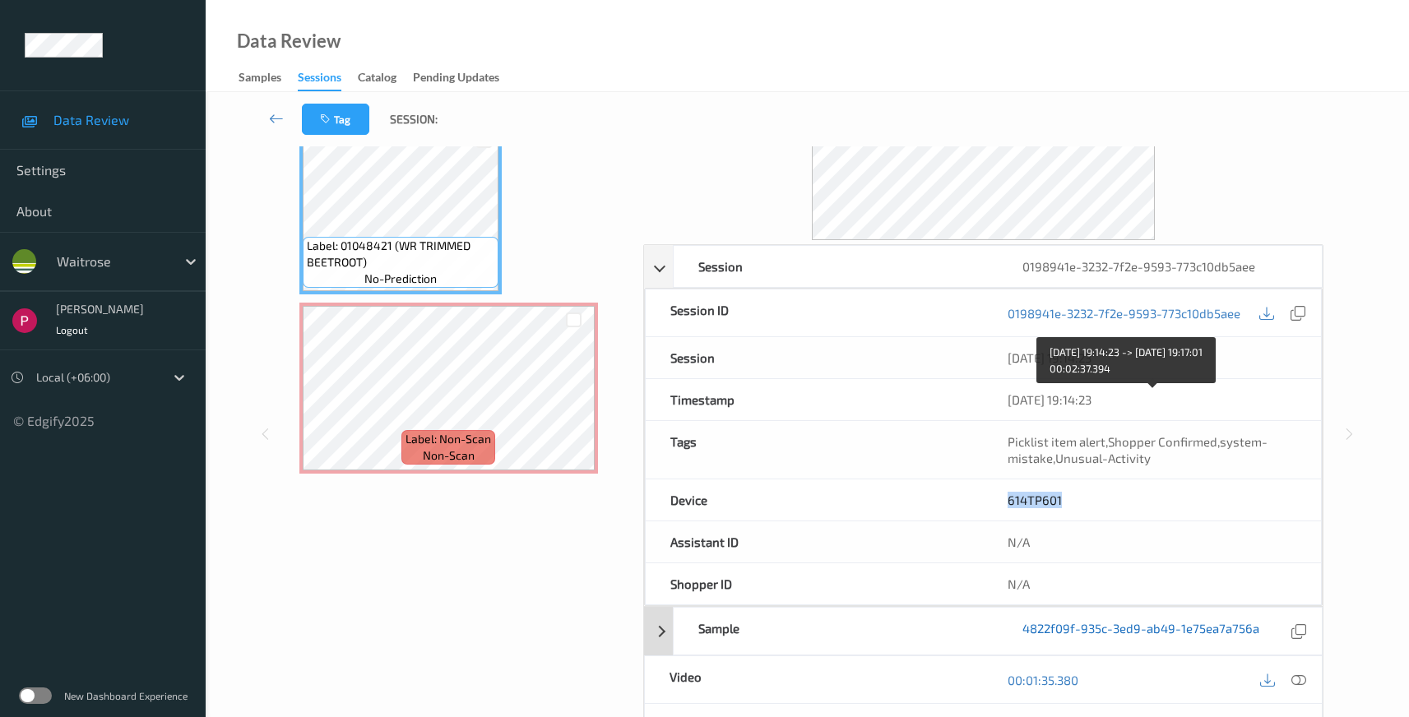
scroll to position [425, 0]
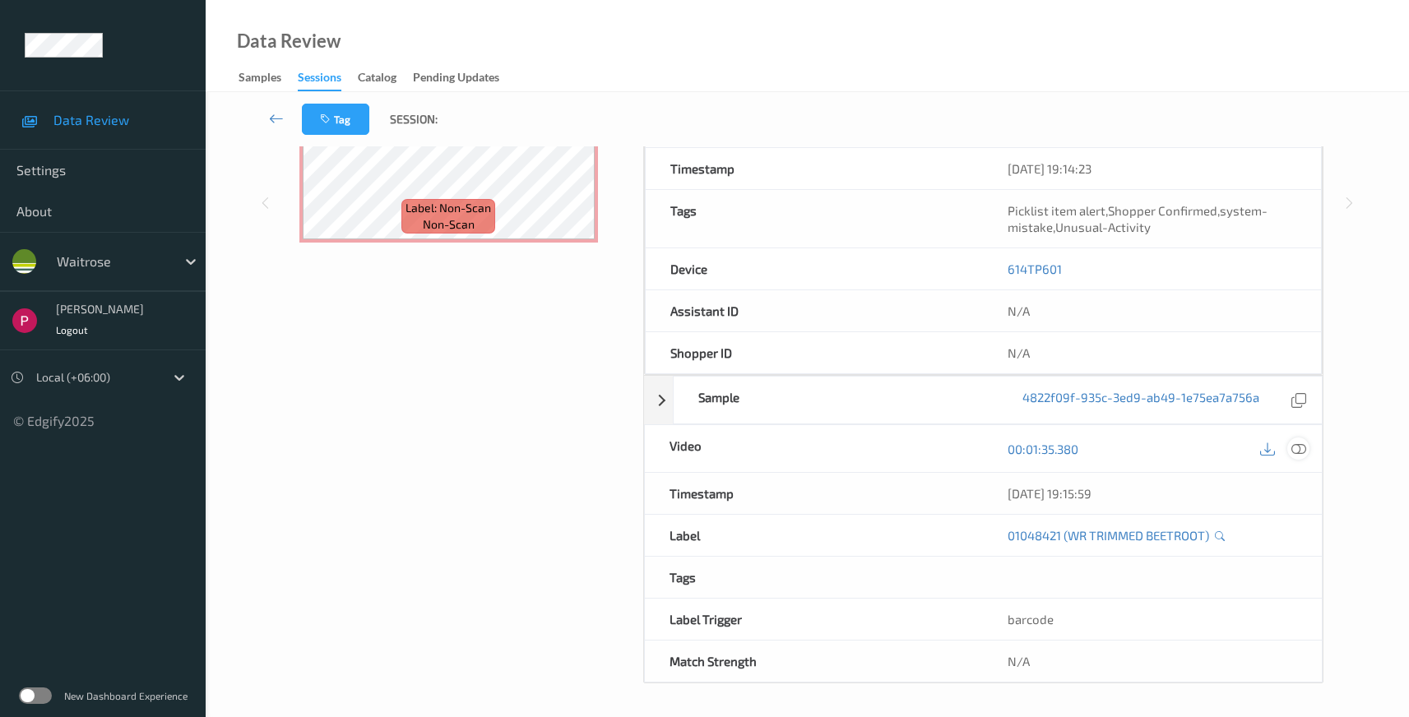
click at [1301, 448] on icon at bounding box center [1299, 449] width 15 height 15
drag, startPoint x: 1136, startPoint y: 494, endPoint x: 1012, endPoint y: 496, distance: 124.2
click at [1012, 496] on div "[DATE] 19:15:59" at bounding box center [1153, 493] width 290 height 16
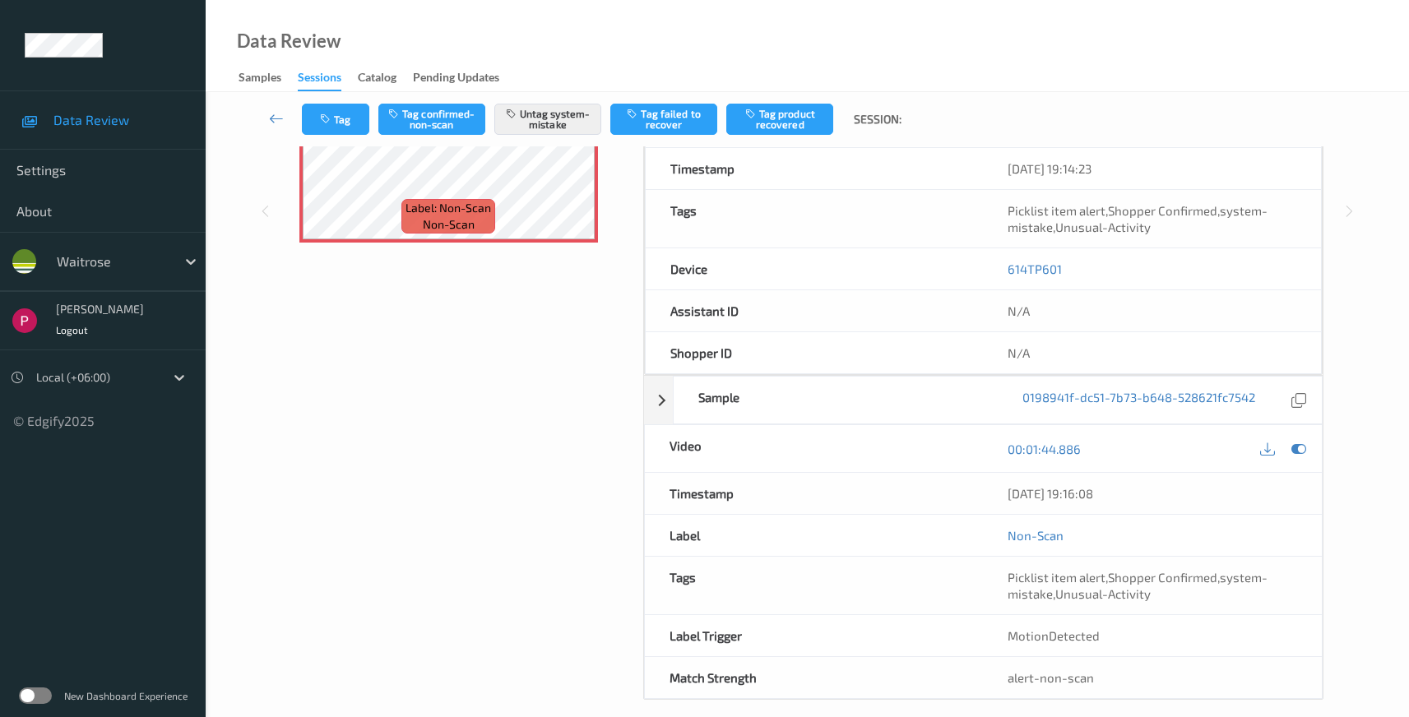
drag, startPoint x: 1158, startPoint y: 494, endPoint x: 953, endPoint y: 499, distance: 205.8
click at [953, 499] on div "Timestamp [DATE] 19:16:08" at bounding box center [984, 494] width 680 height 42
copy div "[DATE] 19:16:08"
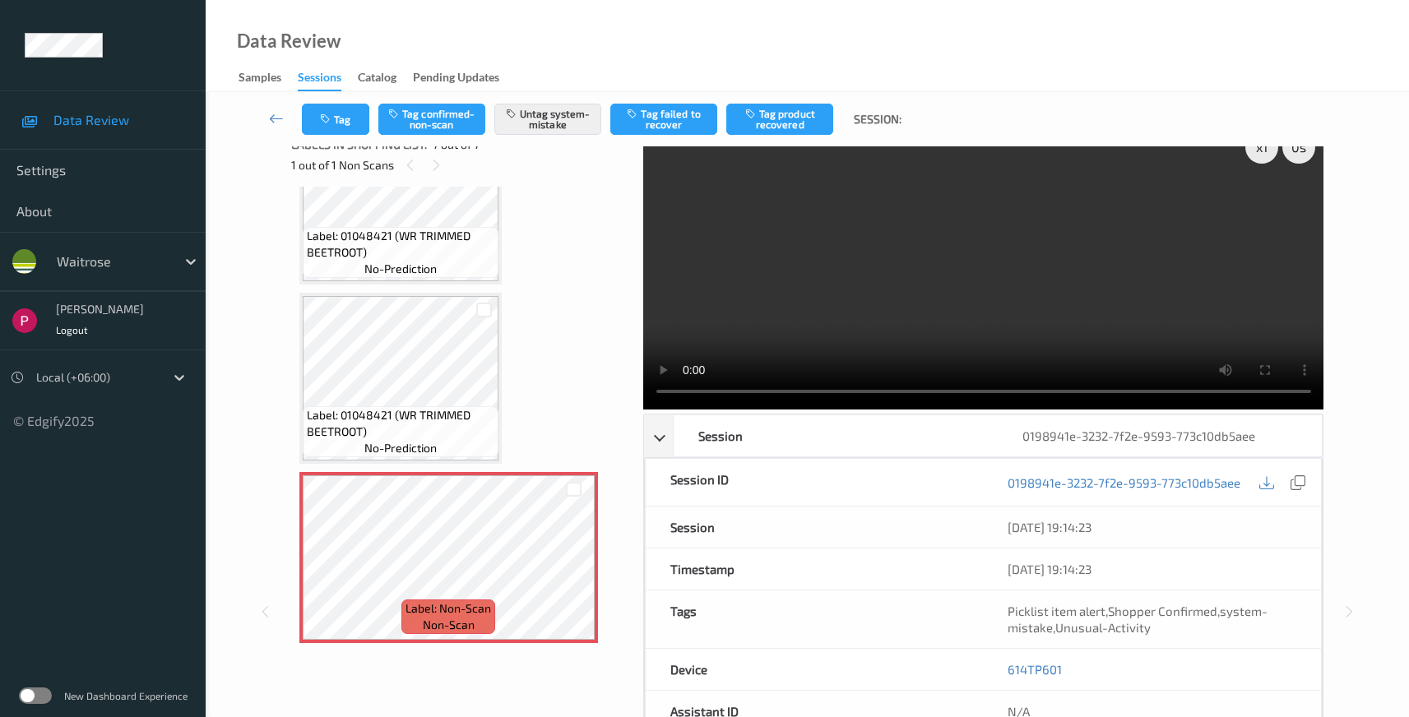
scroll to position [0, 0]
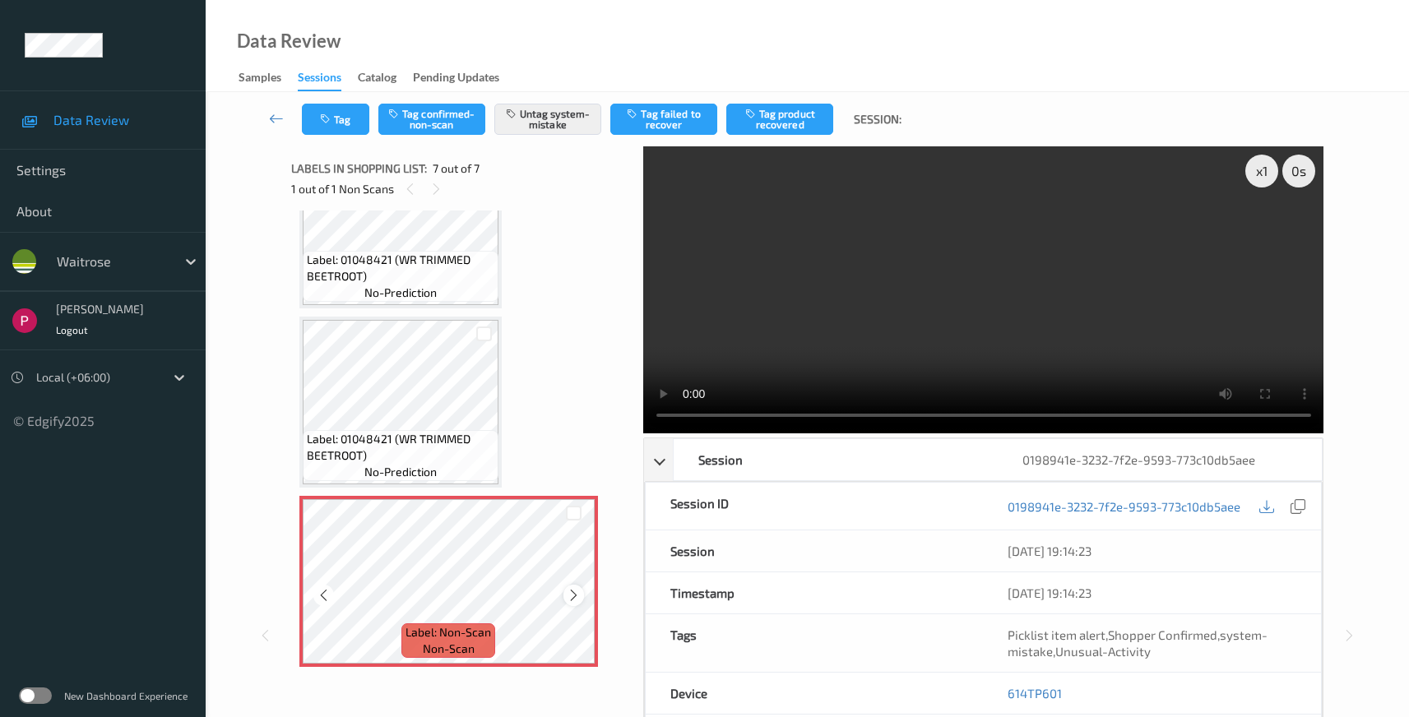
click at [573, 596] on icon at bounding box center [574, 595] width 14 height 15
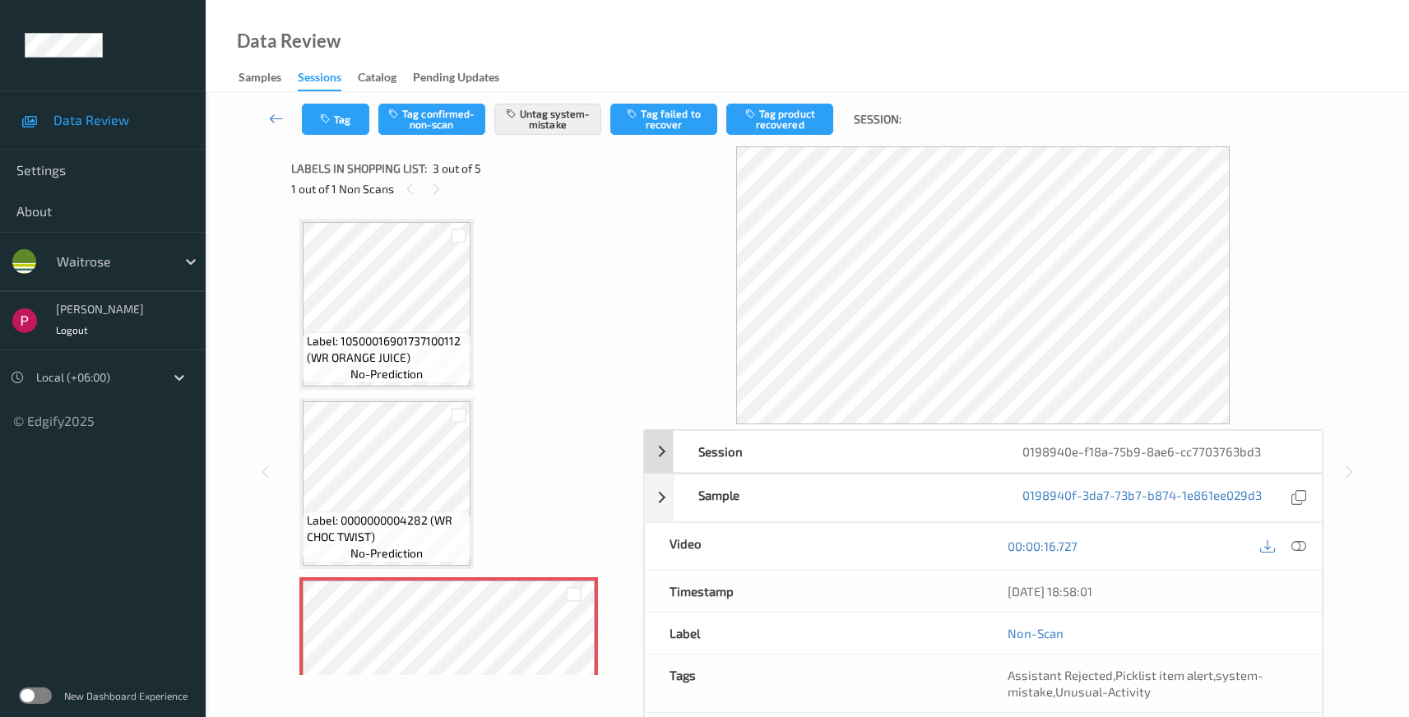
click at [1262, 449] on div "0198940e-f18a-75b9-8ae6-cc7703763bd3" at bounding box center [1160, 451] width 324 height 41
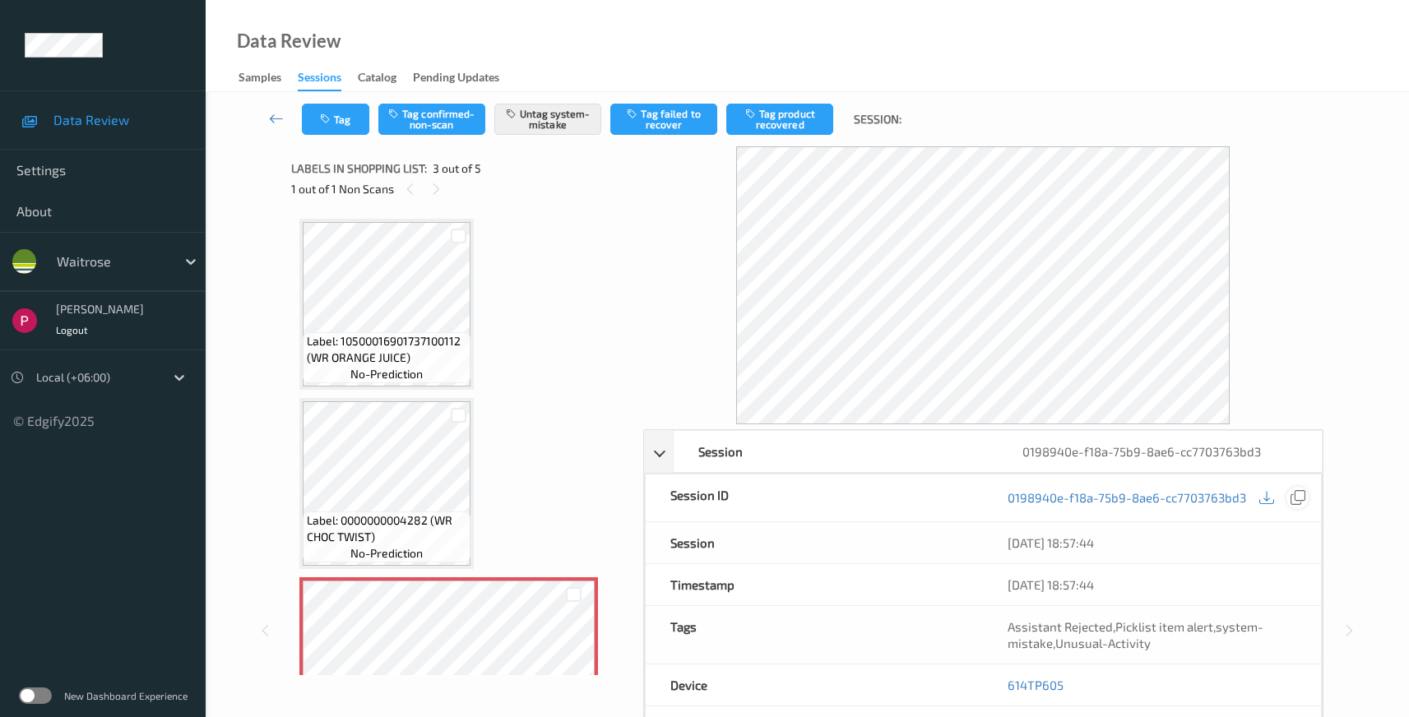
click at [1299, 495] on icon at bounding box center [1298, 497] width 15 height 15
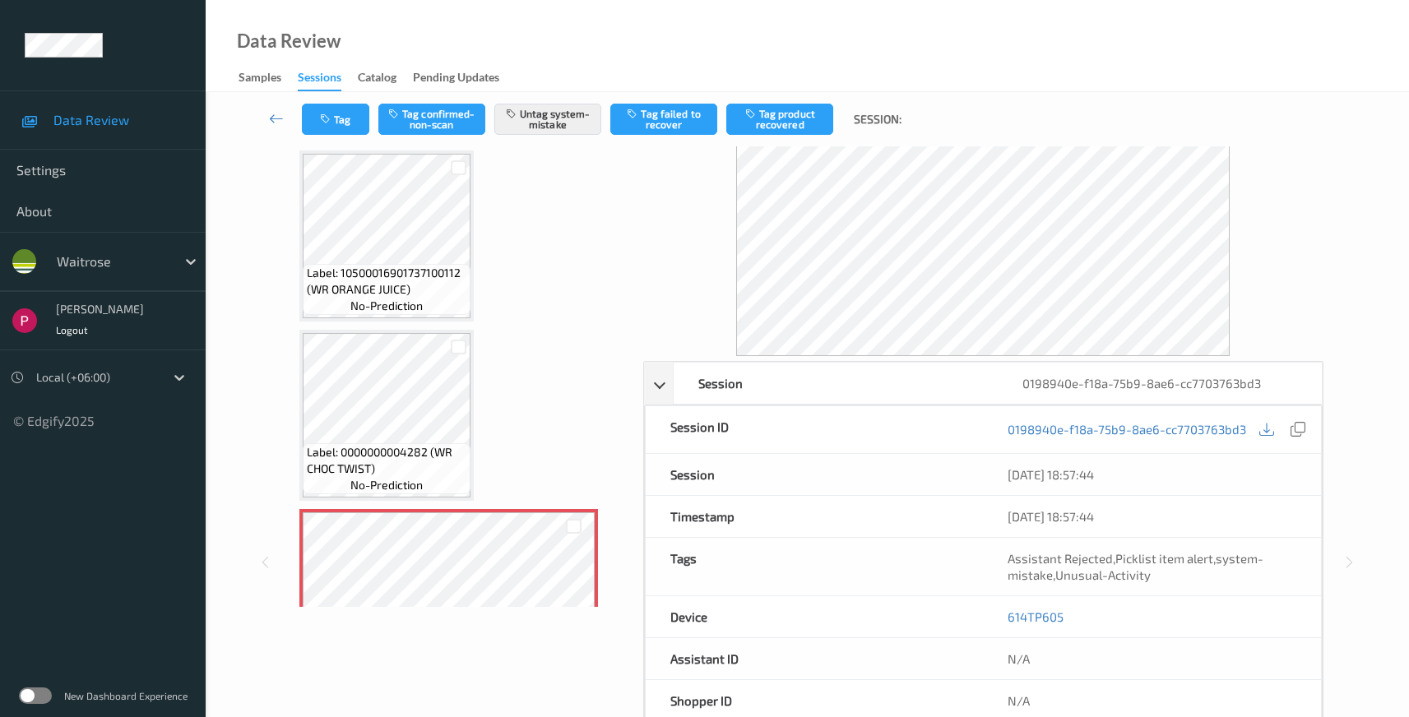
scroll to position [153, 0]
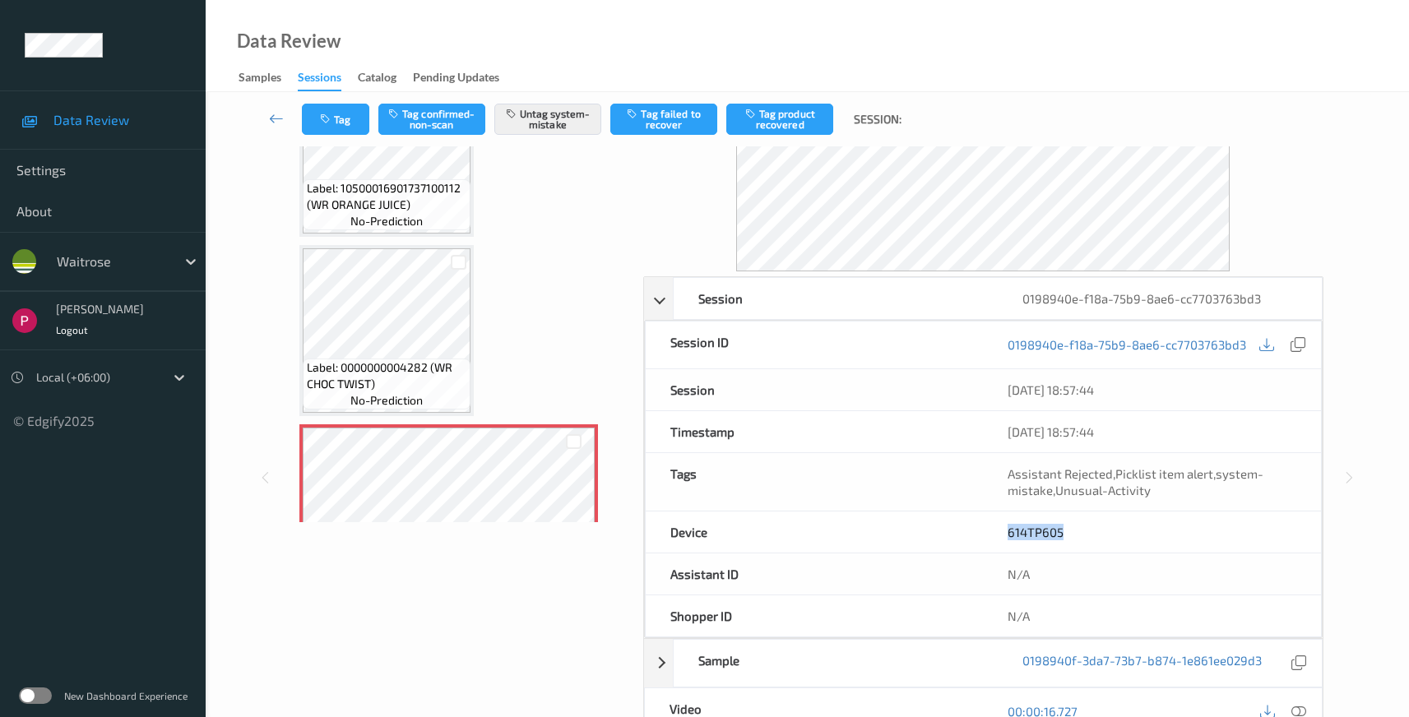
click at [987, 529] on div "614TP605" at bounding box center [1152, 532] width 338 height 41
copy link "614TP605"
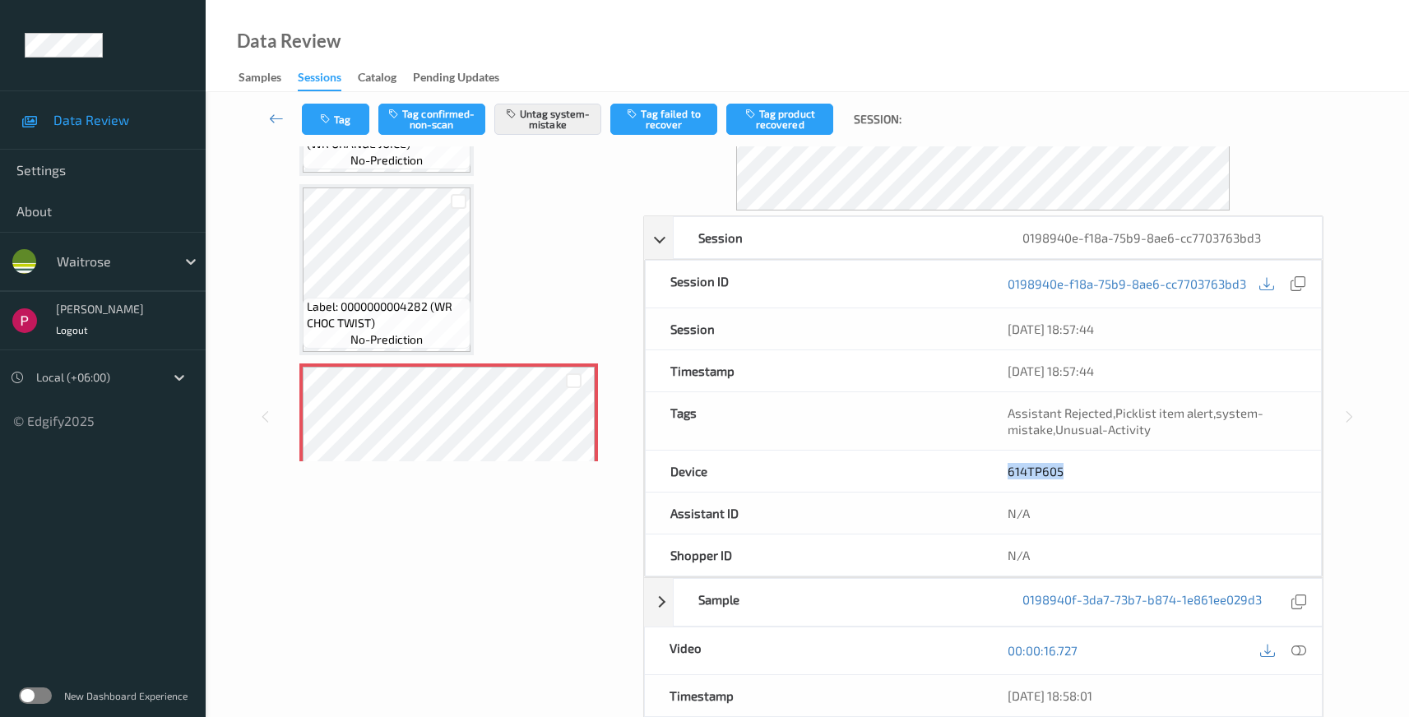
scroll to position [297, 0]
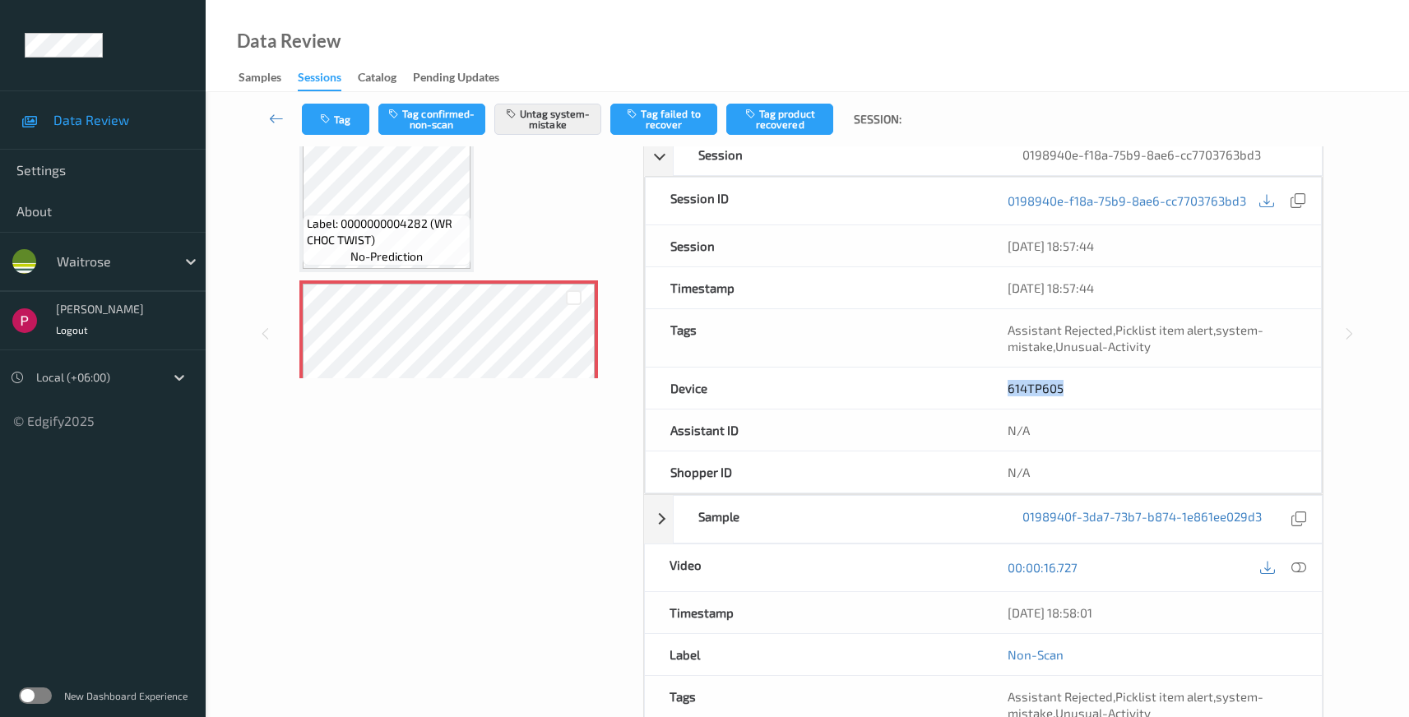
drag, startPoint x: 1138, startPoint y: 614, endPoint x: 1000, endPoint y: 604, distance: 138.6
click at [1000, 605] on div "[DATE] 18:58:01" at bounding box center [1152, 612] width 339 height 41
copy div "[DATE] 18:58:01"
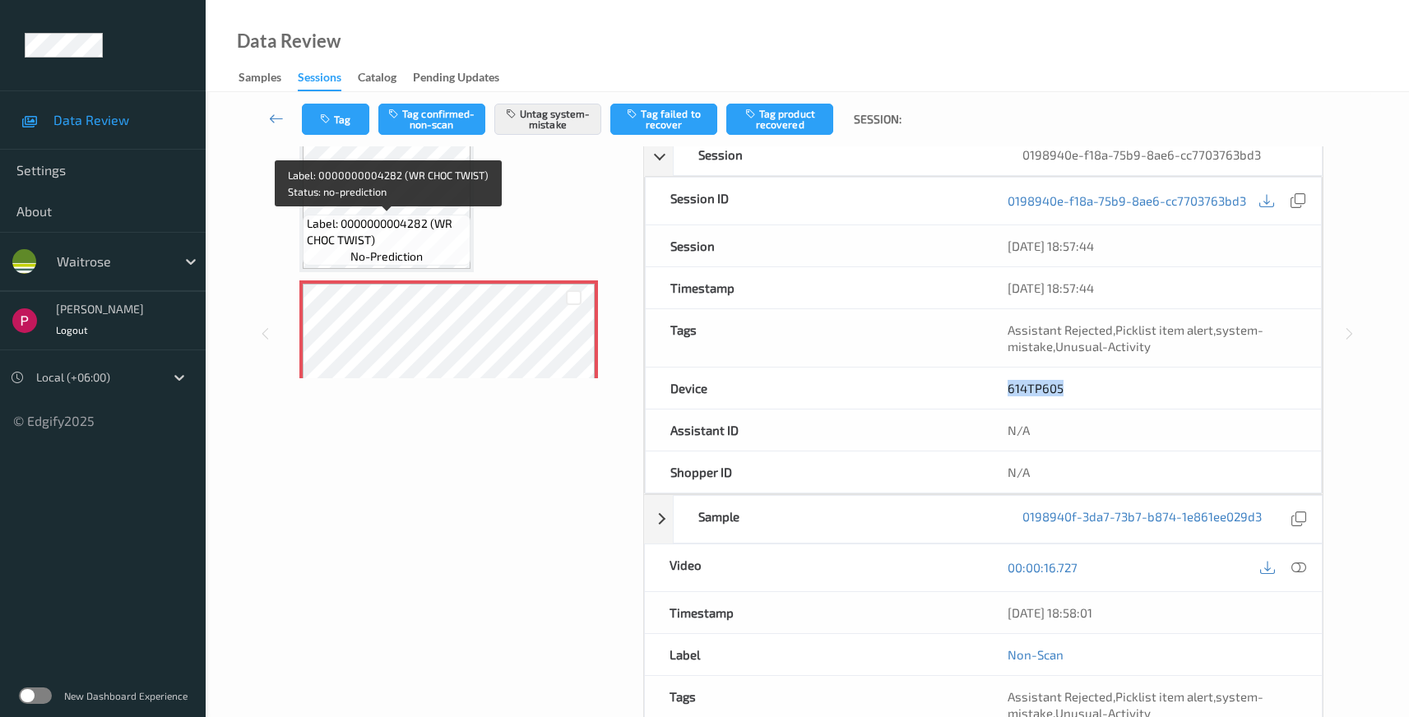
scroll to position [146, 0]
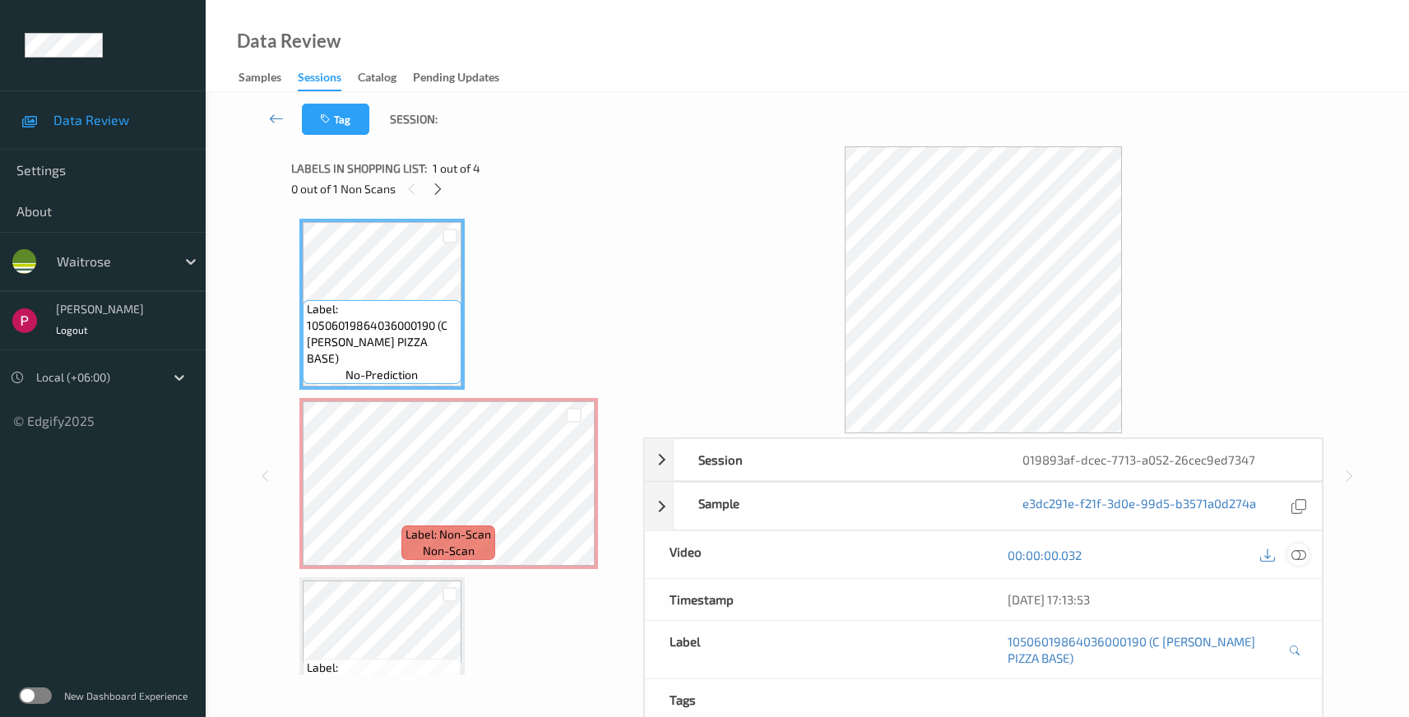
click at [1303, 559] on icon at bounding box center [1299, 555] width 15 height 15
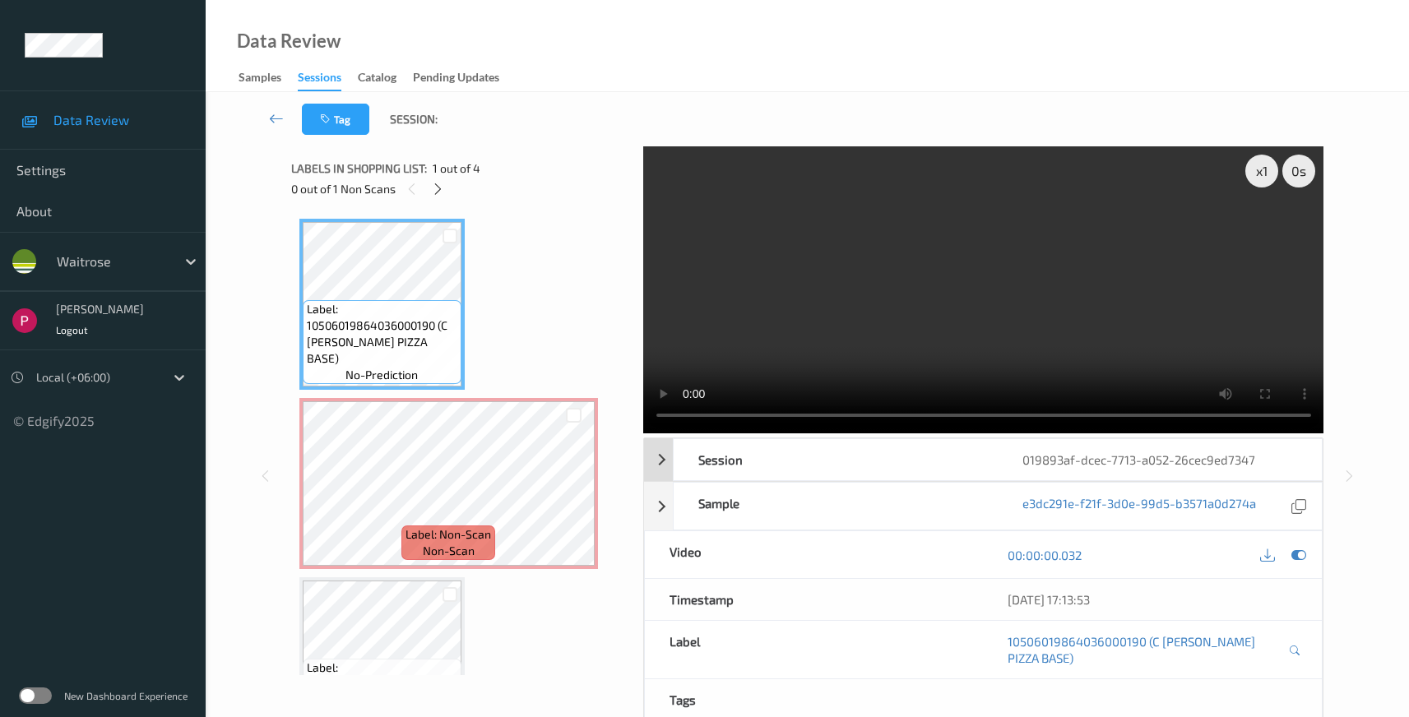
click at [1282, 299] on div "x 1 0 s Session 019893af-dcec-7713-a052-26cec9ed7347 Session ID 019893af-dcec-7…" at bounding box center [983, 476] width 681 height 660
click at [1263, 464] on div "019893af-dcec-7713-a052-26cec9ed7347" at bounding box center [1160, 459] width 324 height 41
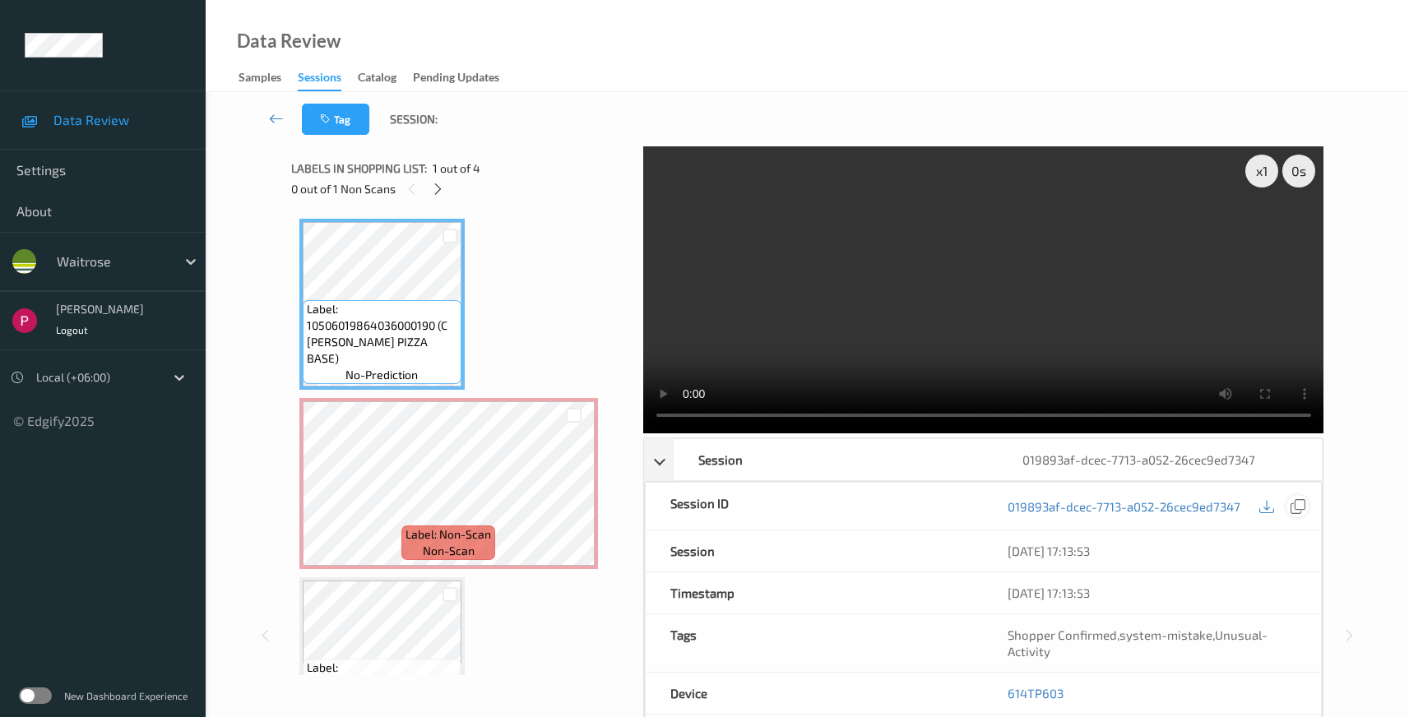
click at [1303, 510] on icon at bounding box center [1298, 506] width 15 height 15
drag, startPoint x: 1052, startPoint y: 692, endPoint x: 1067, endPoint y: 565, distance: 127.6
click at [994, 689] on div "614TP603" at bounding box center [1152, 693] width 338 height 41
copy link "614TP603"
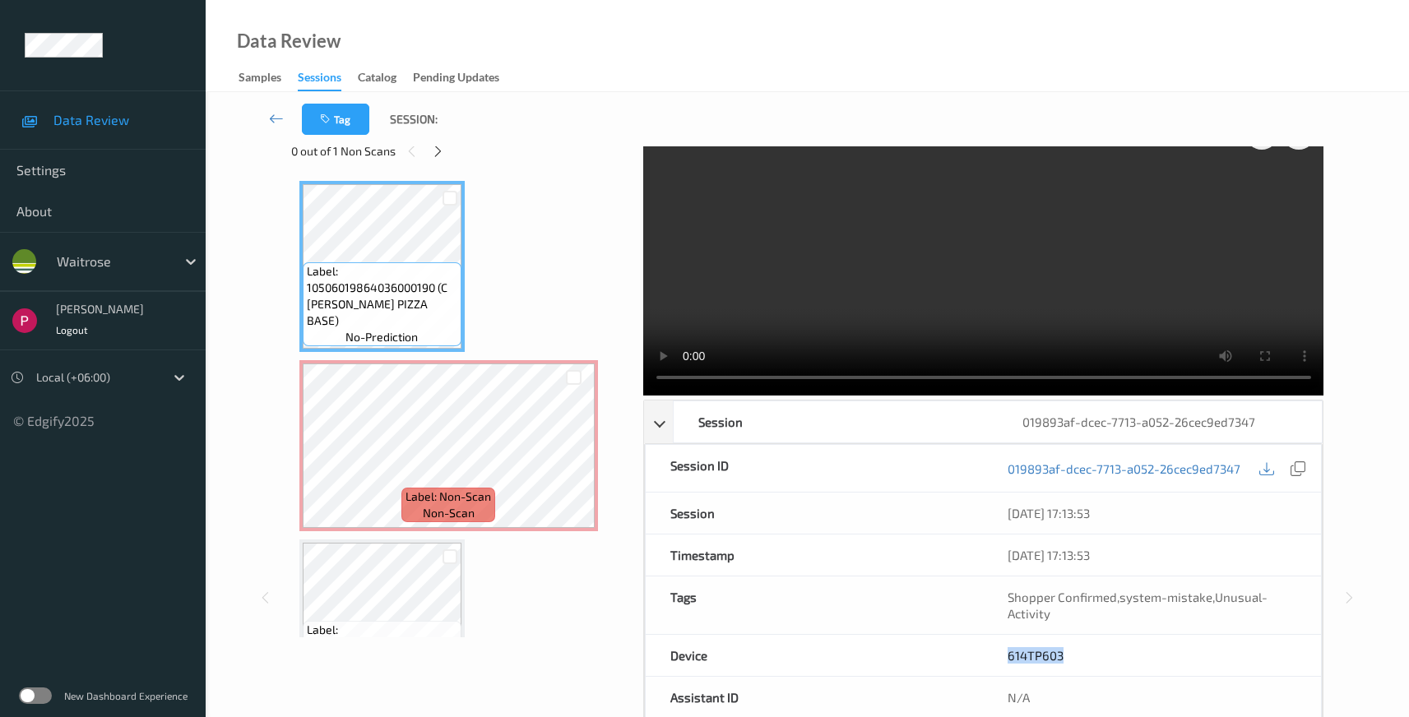
scroll to position [307, 0]
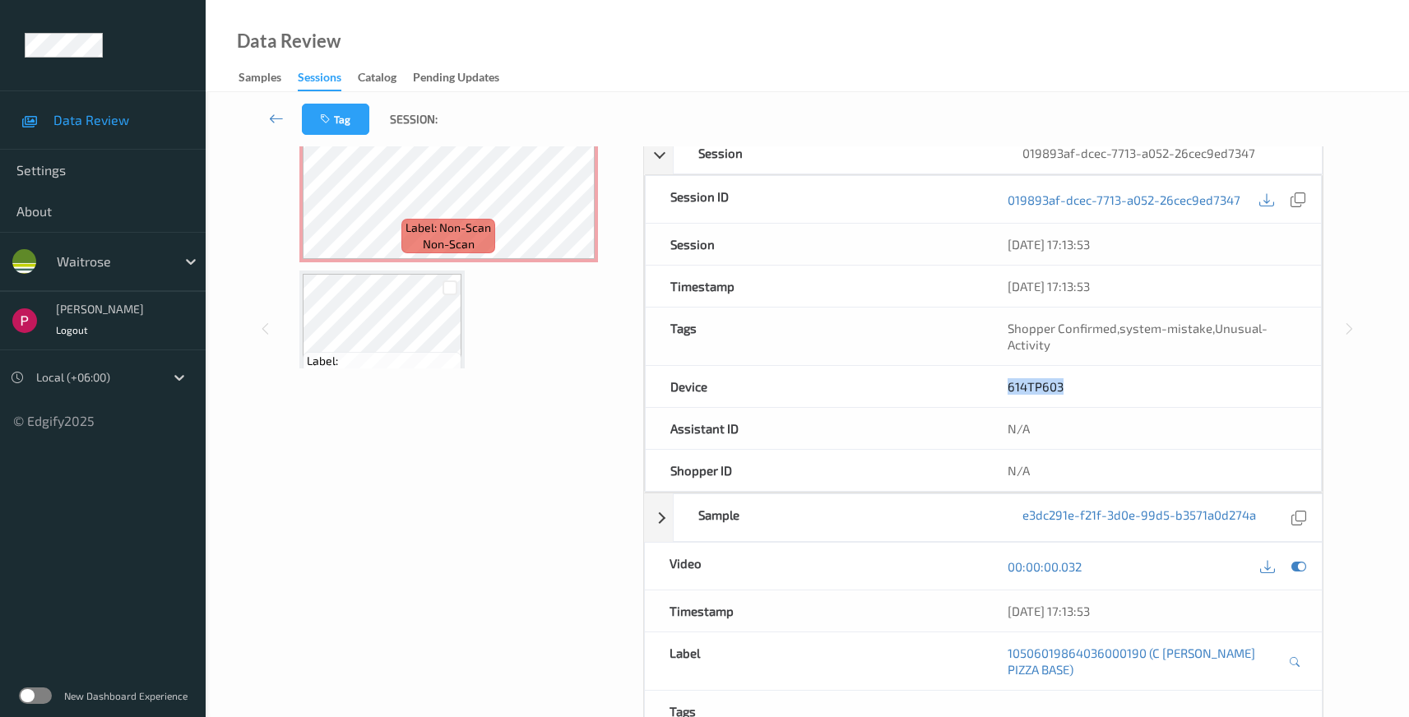
drag, startPoint x: 1138, startPoint y: 618, endPoint x: 576, endPoint y: 260, distance: 666.2
click at [986, 610] on div "10/08/2025 17:13:53" at bounding box center [1152, 611] width 339 height 41
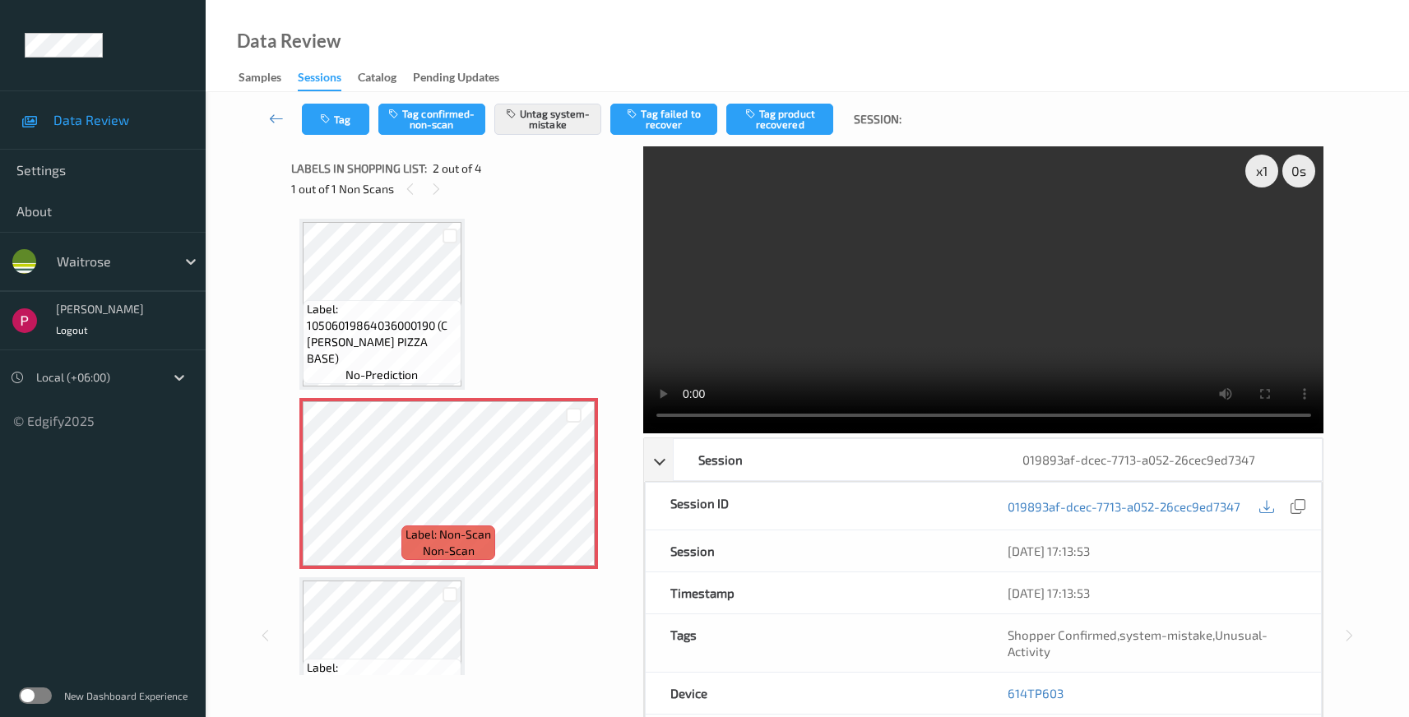
scroll to position [339, 0]
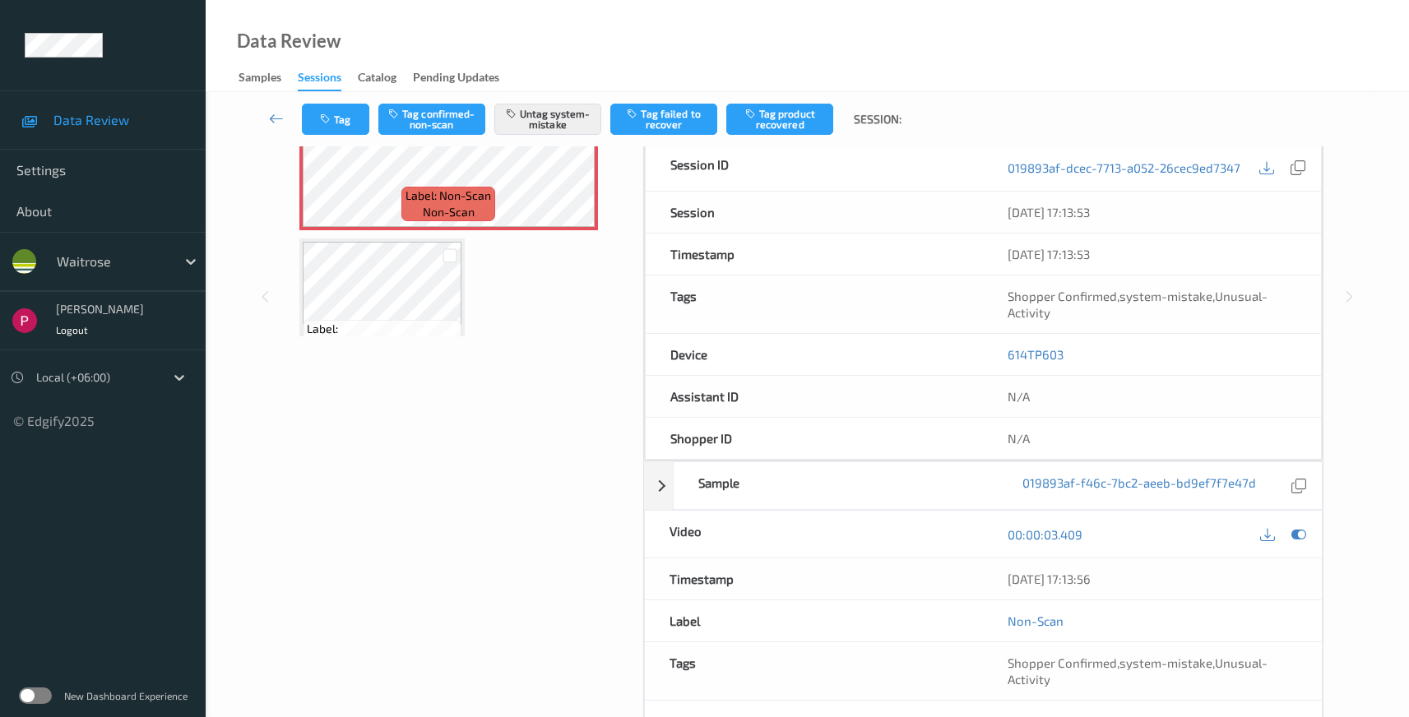
drag, startPoint x: 1067, startPoint y: 583, endPoint x: 961, endPoint y: 578, distance: 106.3
click at [961, 578] on div "Timestamp 10/08/2025 17:13:56" at bounding box center [984, 580] width 680 height 42
copy div "10/08/2025 17:13:56"
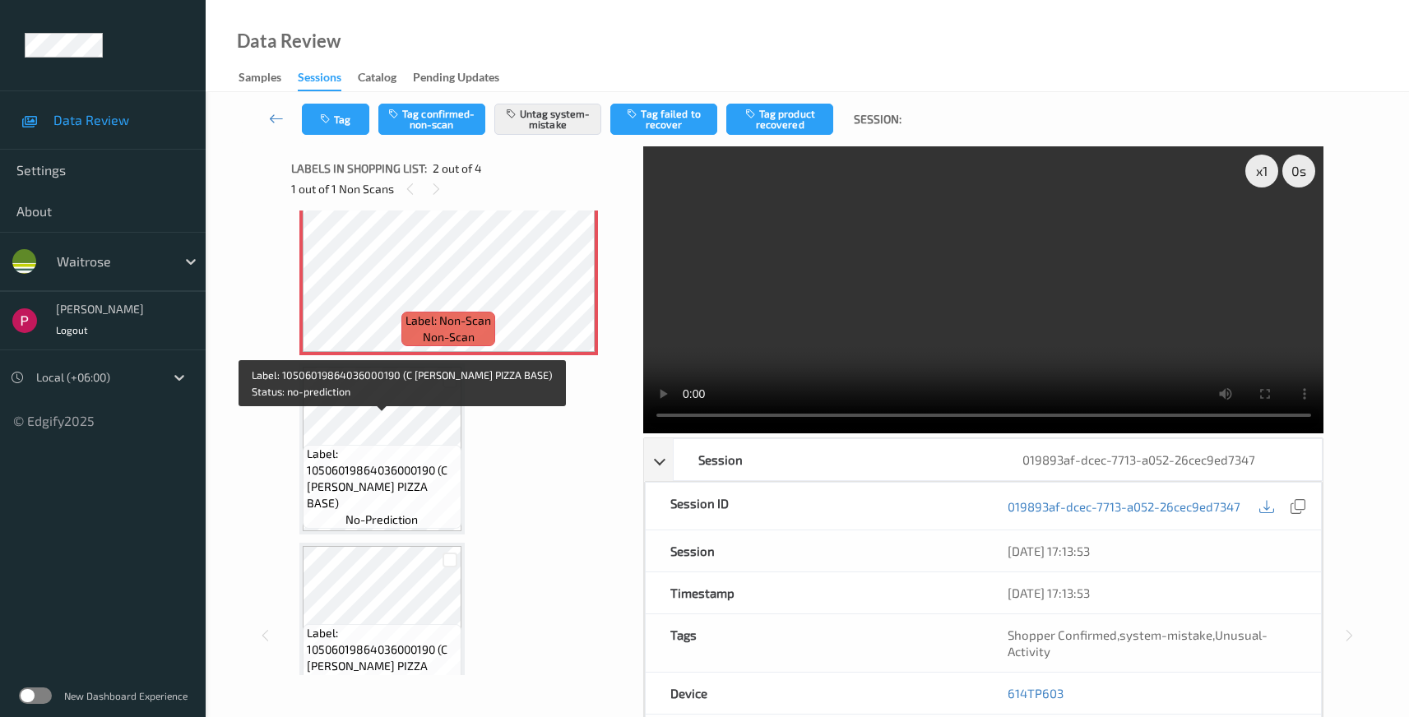
scroll to position [117, 0]
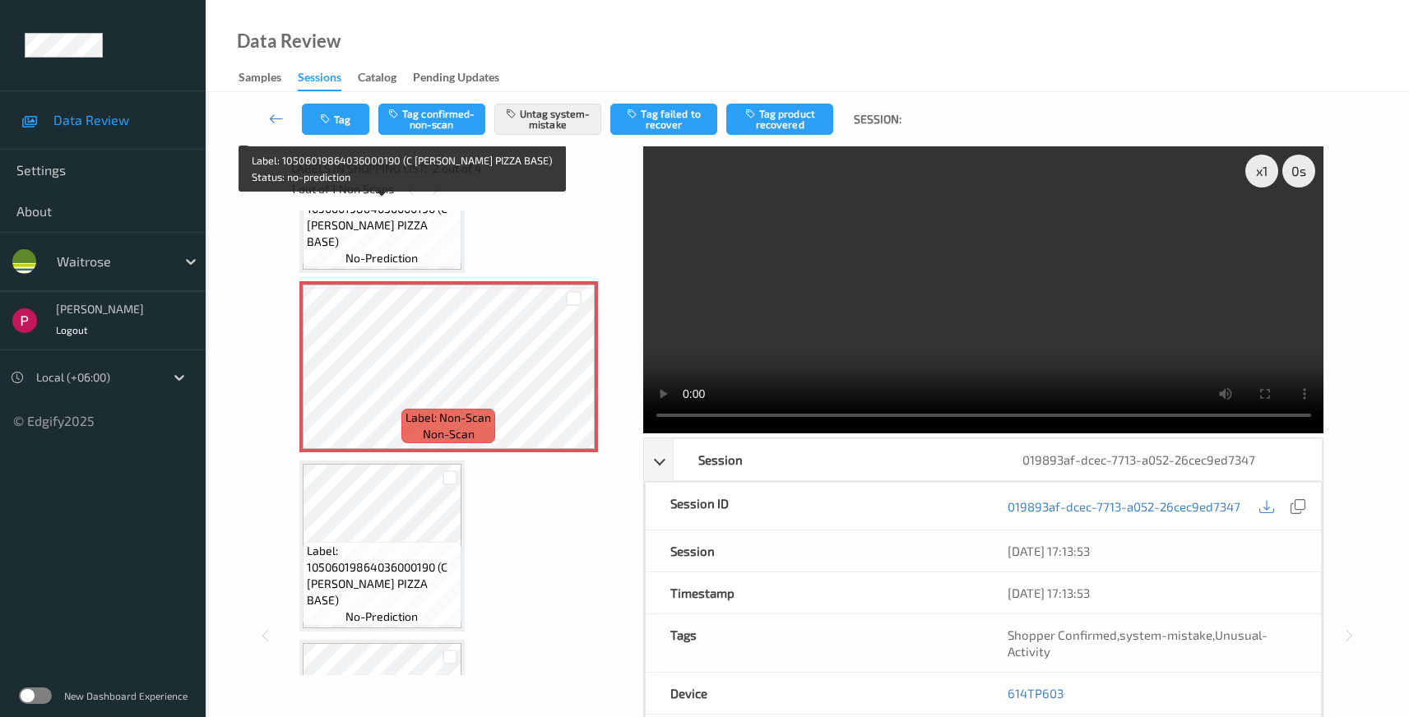
click at [393, 243] on span "Label: 10506019864036000190 (C MOLLICA PIZZA BASE)" at bounding box center [382, 217] width 151 height 66
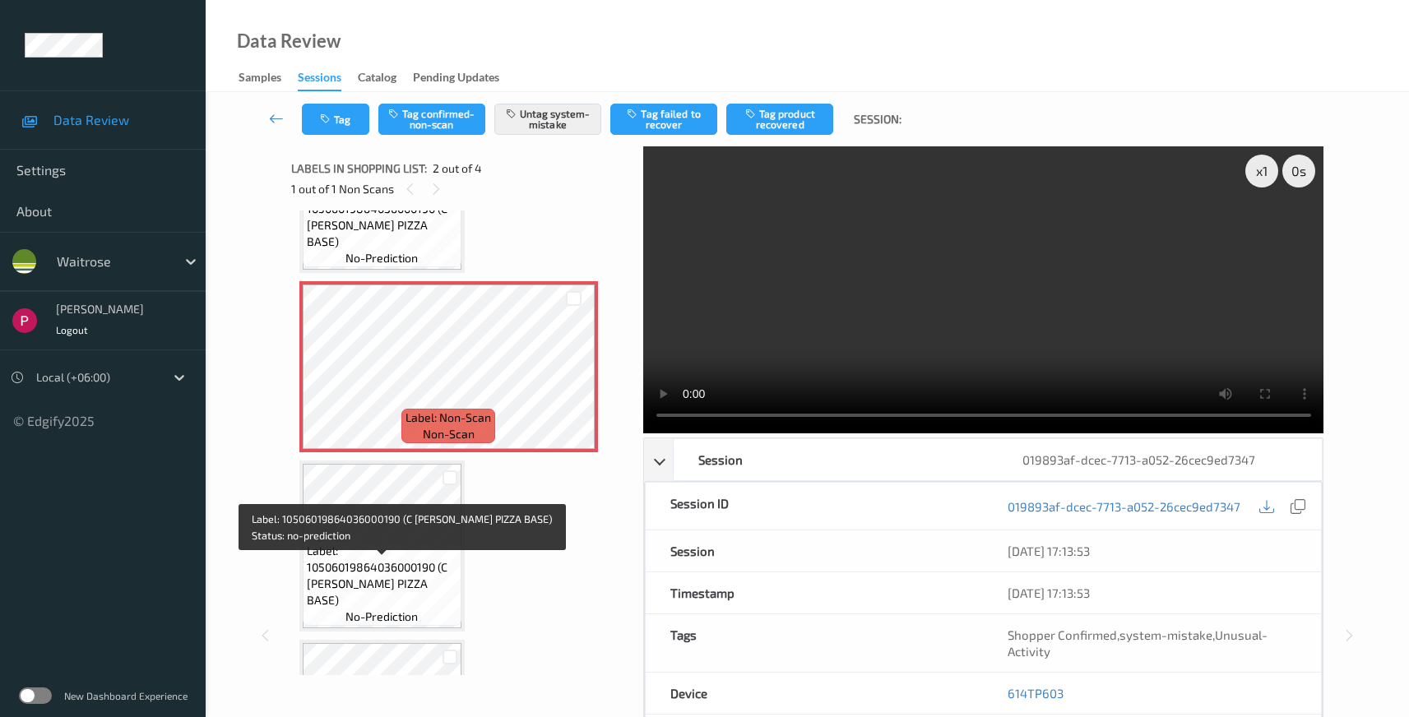
click at [402, 570] on span "Label: 10506019864036000190 (C MOLLICA PIZZA BASE)" at bounding box center [382, 576] width 151 height 66
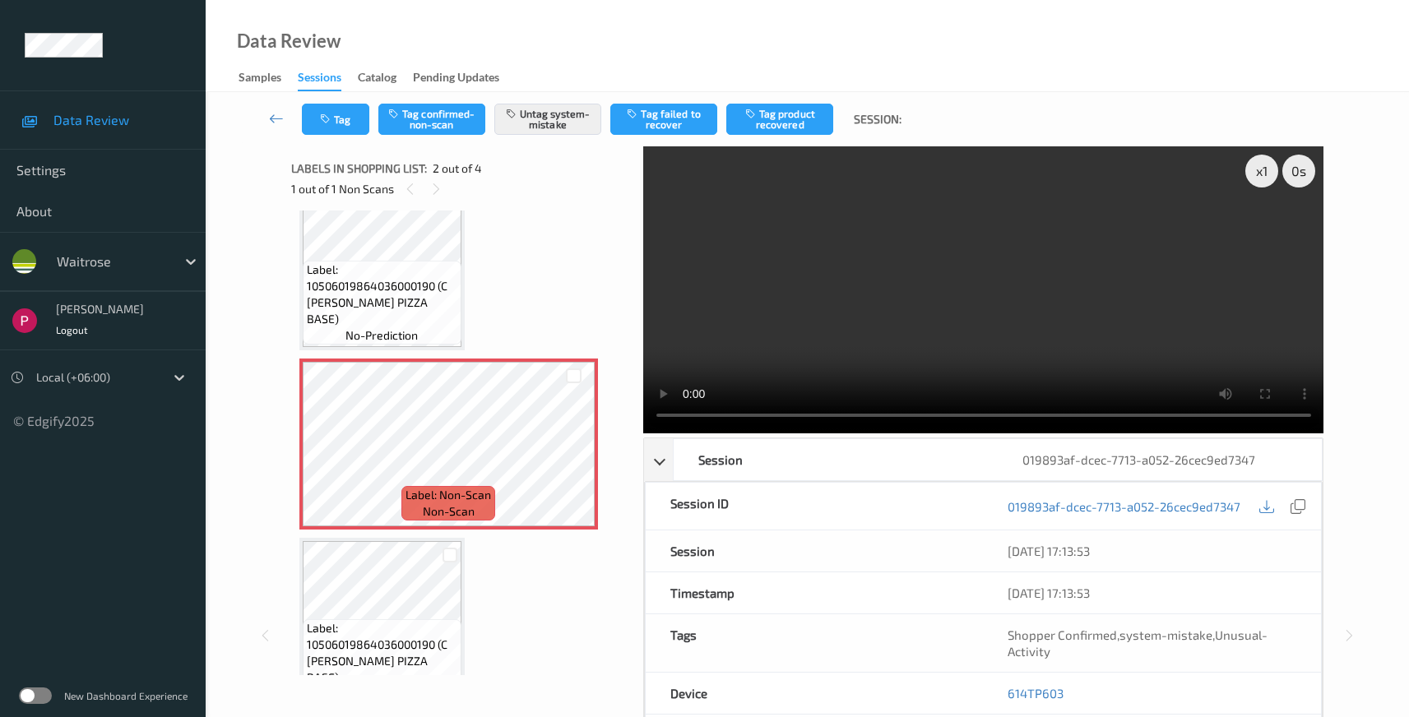
scroll to position [4, 0]
